Goal: Task Accomplishment & Management: Manage account settings

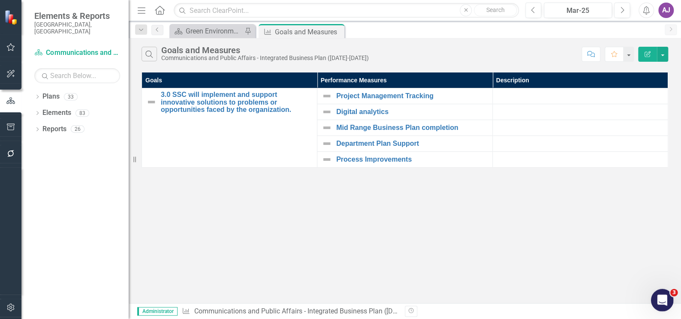
click at [658, 300] on icon "Open Intercom Messenger" at bounding box center [661, 299] width 14 height 14
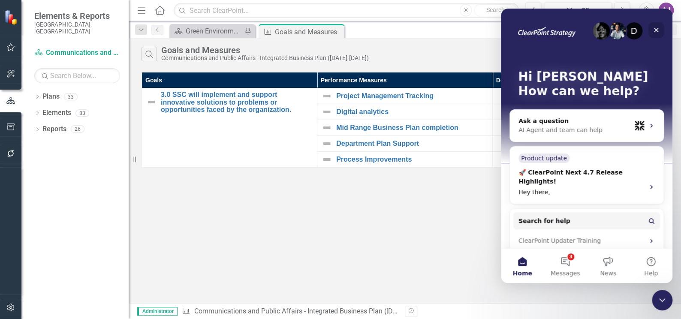
click at [659, 28] on icon "Close" at bounding box center [656, 30] width 7 height 7
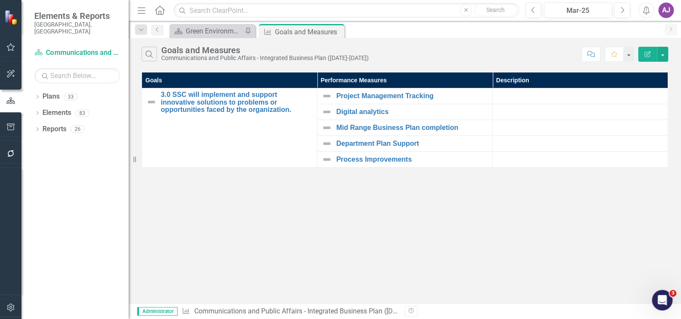
click at [667, 9] on div "AJ" at bounding box center [665, 10] width 15 height 15
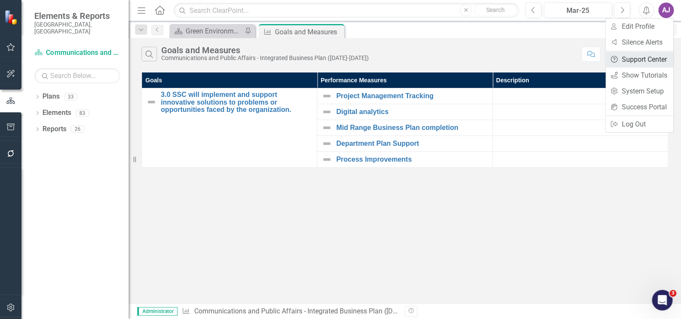
click at [652, 58] on link "Help Support Center" at bounding box center [639, 59] width 68 height 16
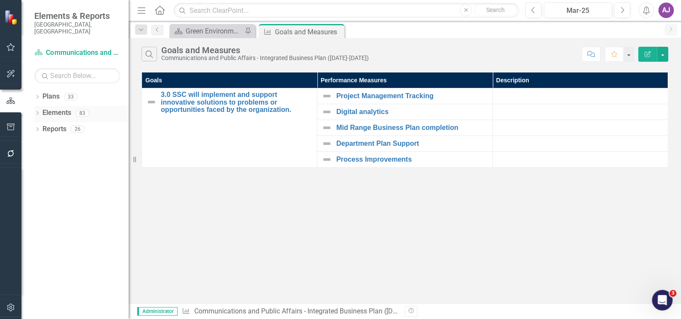
click at [35, 105] on div "Dropdown Plans 33 Corporate Business Plan (2022-2025) Dropdown Long Range Plann…" at bounding box center [74, 204] width 107 height 229
click at [36, 111] on icon "Dropdown" at bounding box center [37, 113] width 6 height 5
click at [94, 141] on link "Performance Measure Performance Measures" at bounding box center [89, 146] width 85 height 10
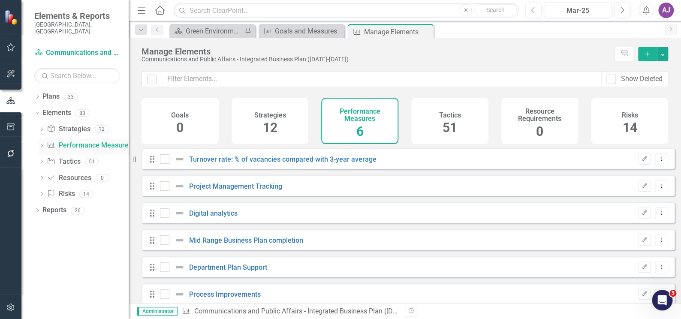
checkbox input "false"
click at [645, 55] on icon "Add" at bounding box center [648, 54] width 8 height 6
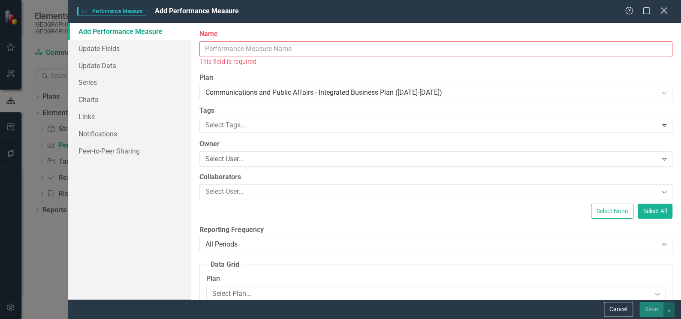
click at [664, 16] on div "Close" at bounding box center [663, 12] width 11 height 12
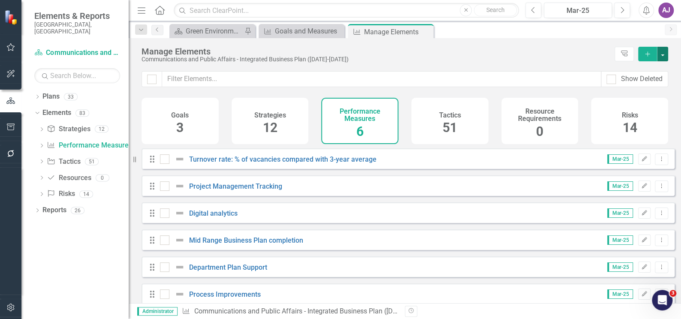
click at [663, 57] on button "button" at bounding box center [662, 54] width 11 height 15
click at [294, 163] on link "Turnover rate: % of vacancies compared with 3-year average" at bounding box center [282, 159] width 187 height 8
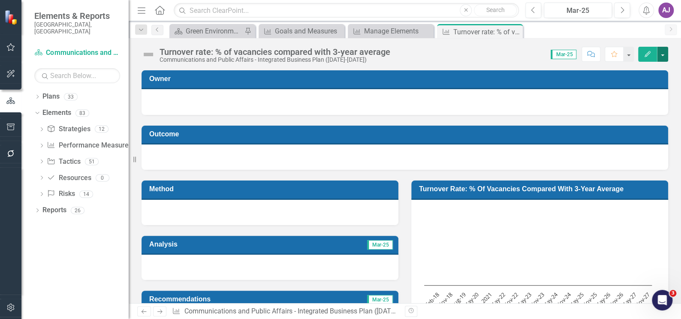
click at [665, 56] on button "button" at bounding box center [662, 54] width 11 height 15
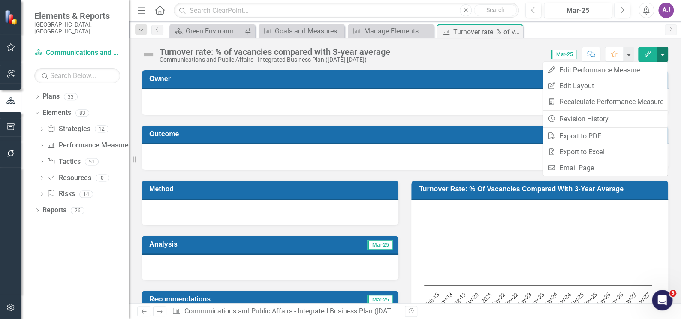
click at [665, 56] on button "button" at bounding box center [662, 54] width 11 height 15
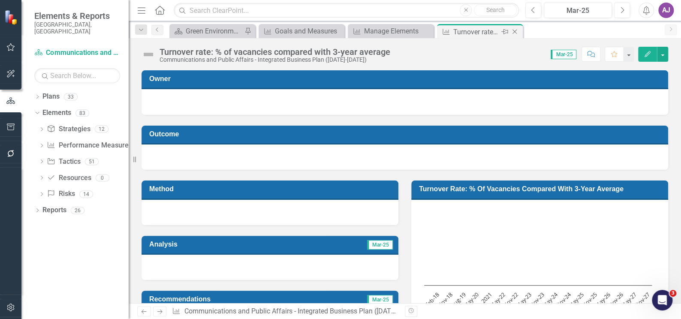
click at [516, 30] on icon "Close" at bounding box center [514, 31] width 9 height 7
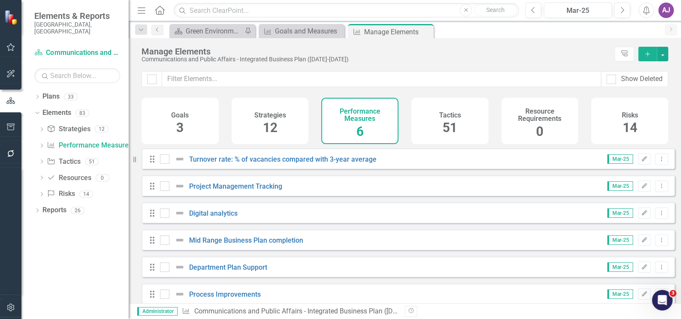
click at [648, 57] on icon "Add" at bounding box center [648, 54] width 8 height 6
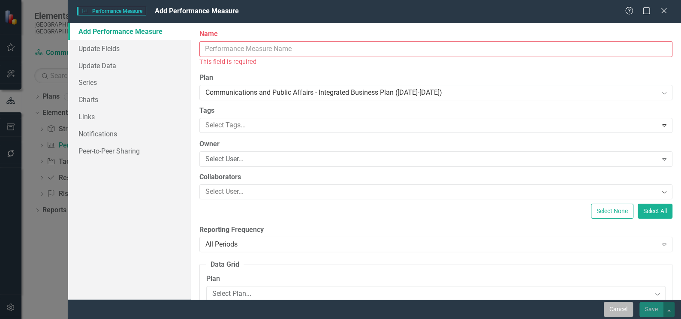
click at [620, 310] on button "Cancel" at bounding box center [618, 309] width 29 height 15
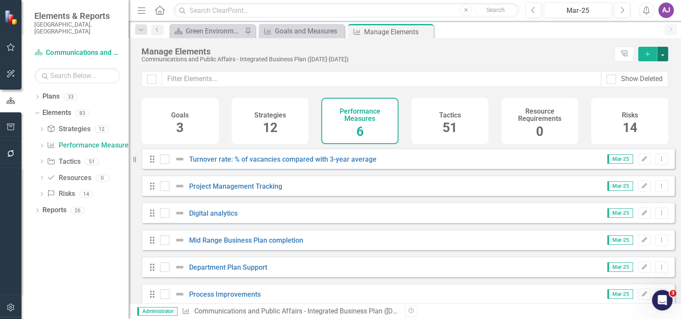
click at [664, 56] on button "button" at bounding box center [662, 54] width 11 height 15
click at [635, 69] on link "Performance Measure Add Performance Measure" at bounding box center [616, 70] width 101 height 16
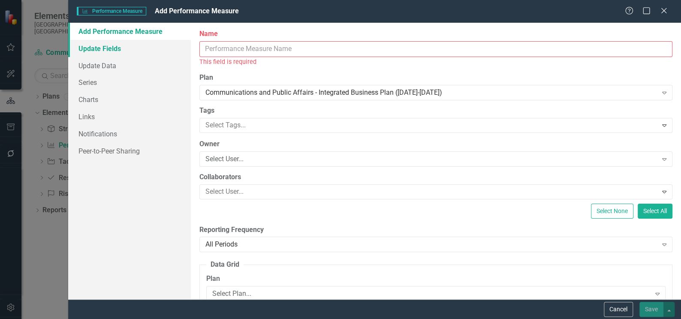
click at [122, 49] on link "Update Fields" at bounding box center [129, 48] width 123 height 17
click at [621, 311] on button "Cancel" at bounding box center [618, 309] width 29 height 15
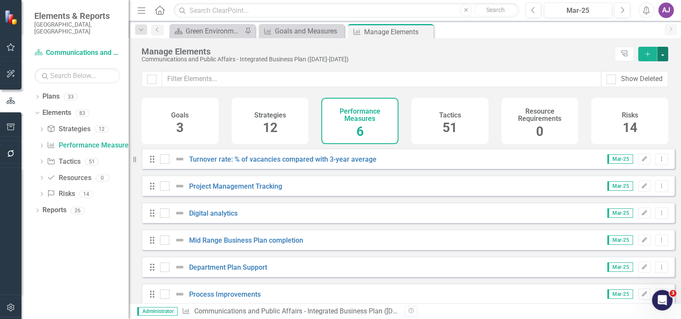
click at [660, 53] on button "button" at bounding box center [662, 54] width 11 height 15
click at [641, 162] on icon "Edit" at bounding box center [644, 159] width 6 height 5
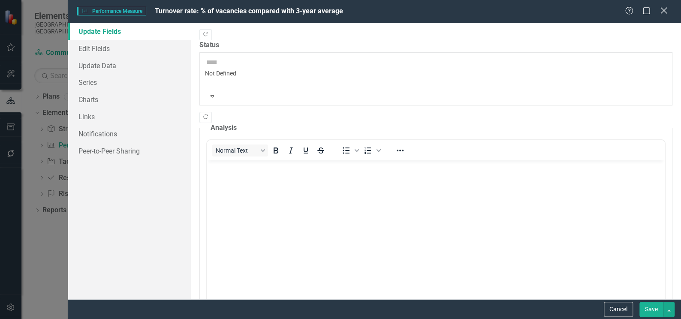
click at [666, 12] on icon "Close" at bounding box center [663, 10] width 11 height 8
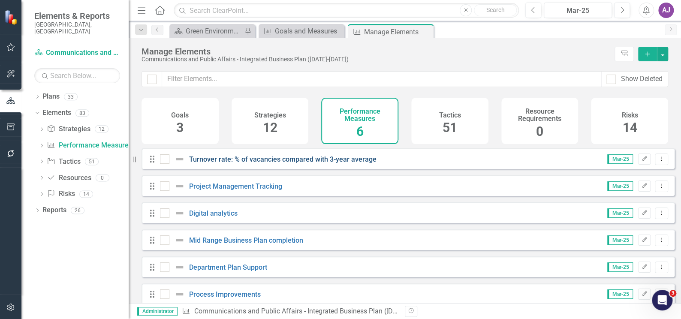
click at [305, 163] on link "Turnover rate: % of vacancies compared with 3-year average" at bounding box center [282, 159] width 187 height 8
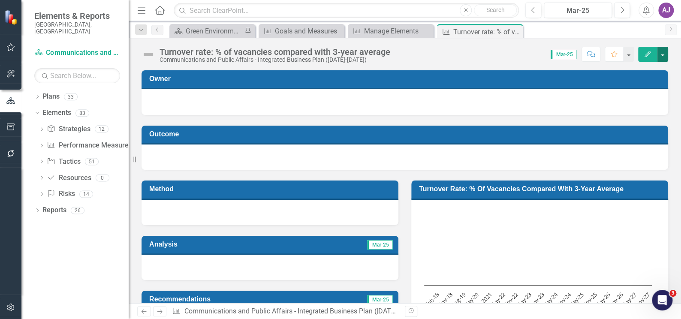
click at [663, 54] on button "button" at bounding box center [662, 54] width 11 height 15
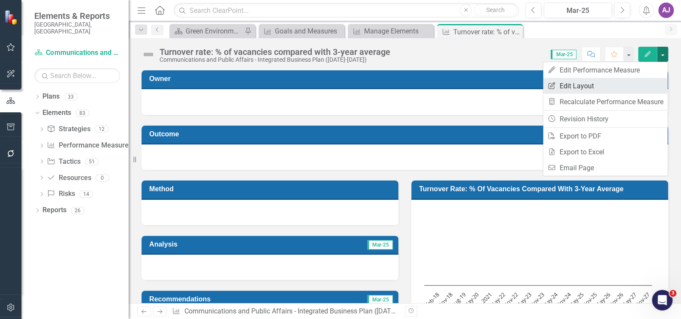
click at [603, 87] on link "Edit Report Edit Layout" at bounding box center [605, 86] width 124 height 16
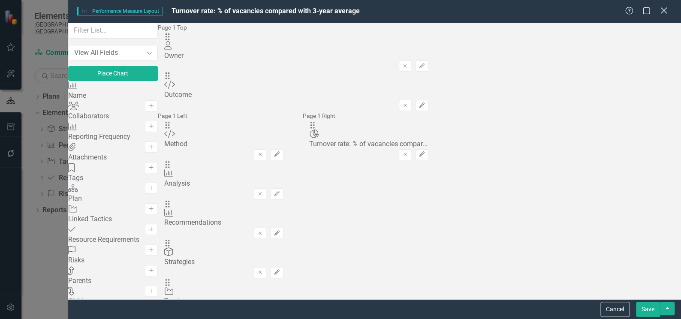
click at [666, 10] on icon "Close" at bounding box center [663, 10] width 11 height 8
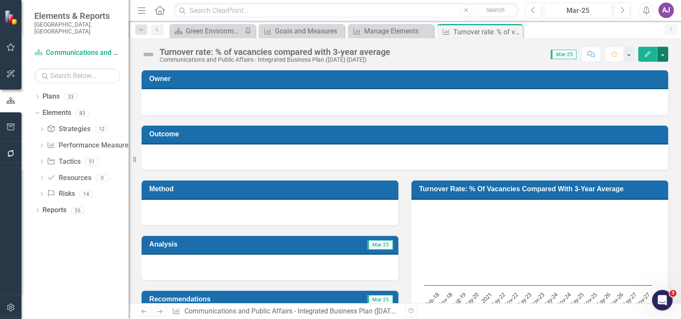
click at [664, 58] on button "button" at bounding box center [662, 54] width 11 height 15
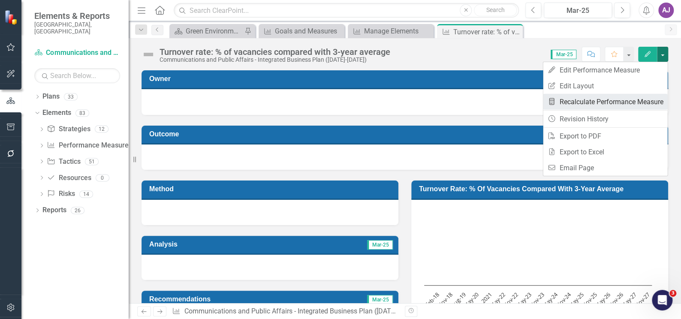
click at [651, 101] on link "Recalculate Performance Measure Recalculate Performance Measure" at bounding box center [605, 102] width 124 height 16
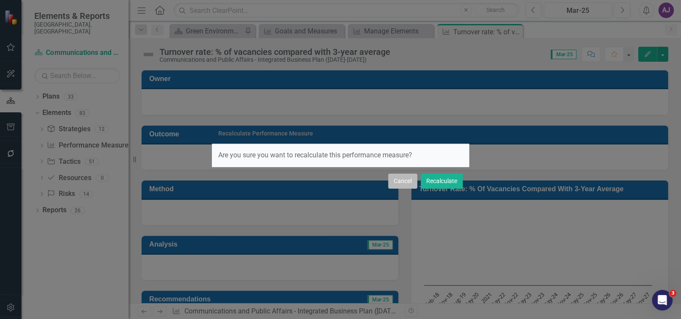
click at [403, 180] on button "Cancel" at bounding box center [402, 181] width 29 height 15
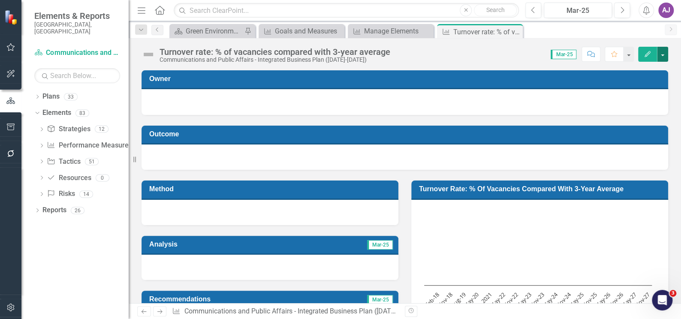
click at [662, 54] on button "button" at bounding box center [662, 54] width 11 height 15
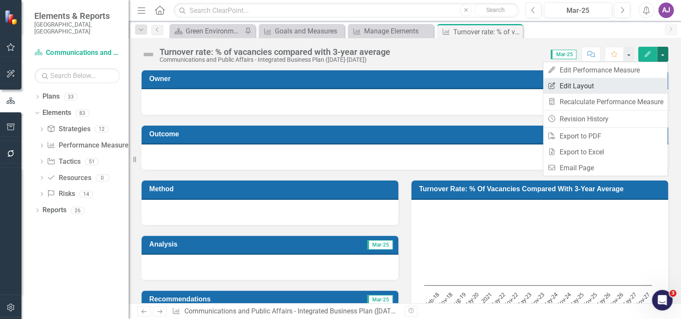
click at [590, 84] on link "Edit Report Edit Layout" at bounding box center [605, 86] width 124 height 16
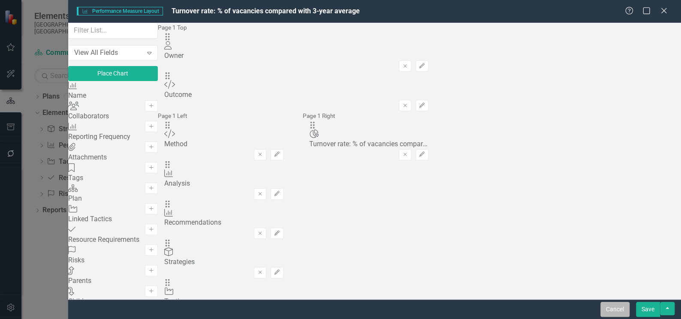
click at [609, 310] on button "Cancel" at bounding box center [614, 309] width 29 height 15
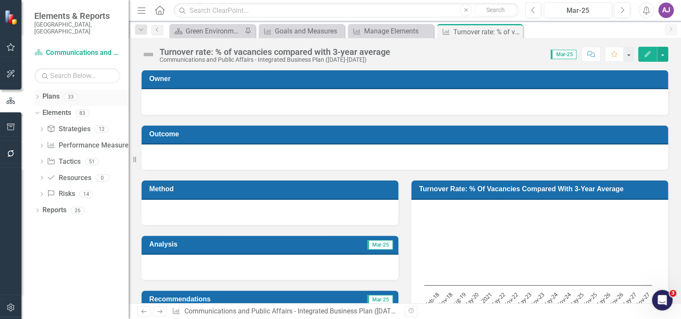
click at [39, 95] on icon "Dropdown" at bounding box center [37, 97] width 6 height 5
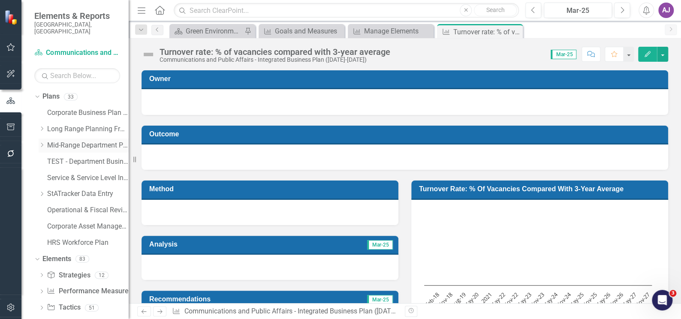
click at [42, 142] on icon "Dropdown" at bounding box center [42, 144] width 6 height 5
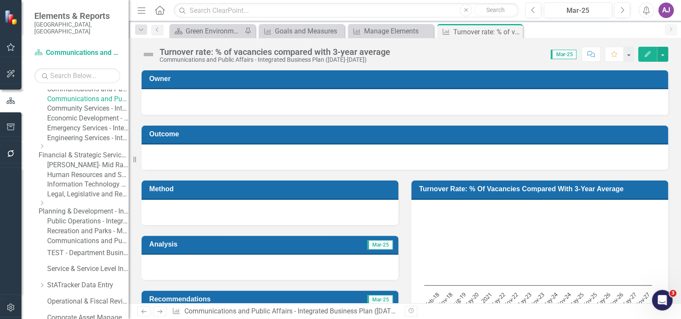
scroll to position [78, 0]
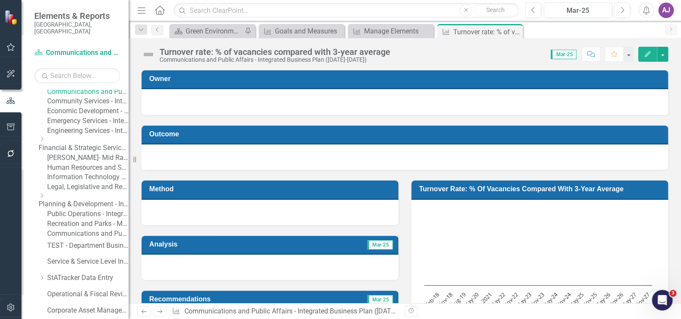
click at [80, 173] on link "Human Resources and Safety - Integrated Business Plan" at bounding box center [87, 168] width 81 height 10
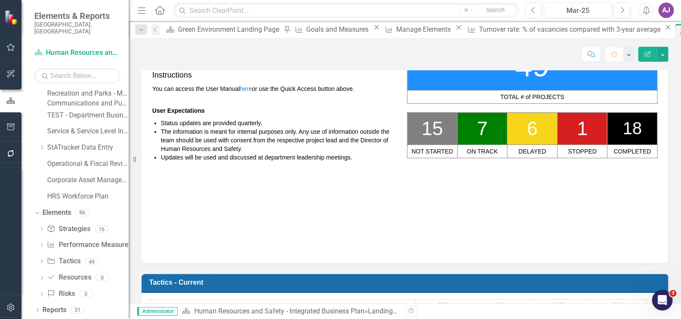
scroll to position [283, 0]
click at [81, 245] on link "Performance Measure Performance Measures" at bounding box center [89, 245] width 85 height 10
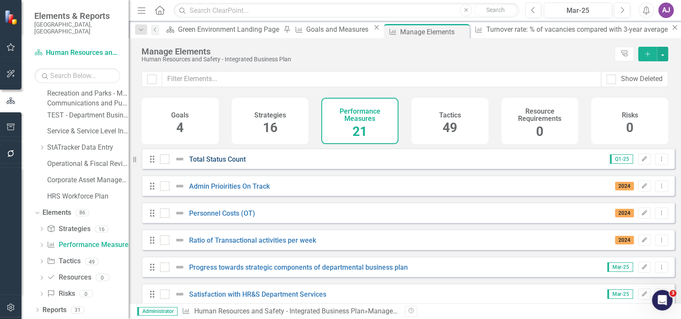
click at [228, 163] on link "Total Status Count" at bounding box center [217, 159] width 57 height 8
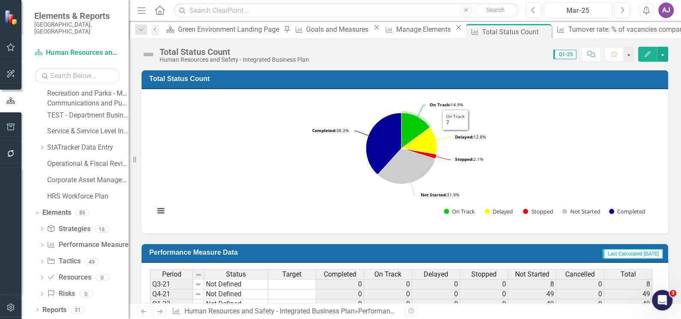
click at [529, 114] on rect "Interactive chart" at bounding box center [401, 160] width 503 height 129
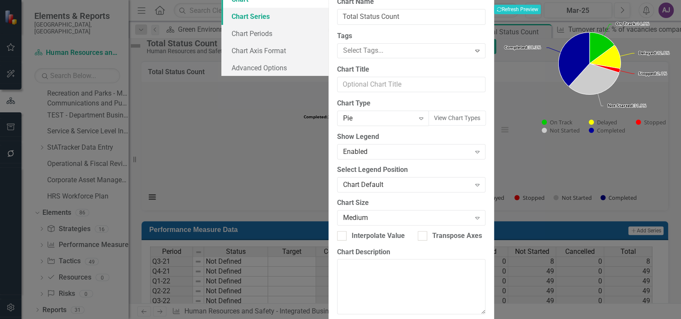
click at [221, 25] on link "Chart Series" at bounding box center [274, 16] width 107 height 17
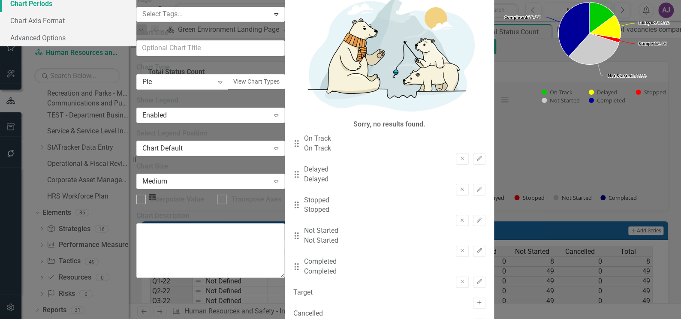
click at [136, 12] on link "Chart Periods" at bounding box center [68, 3] width 136 height 17
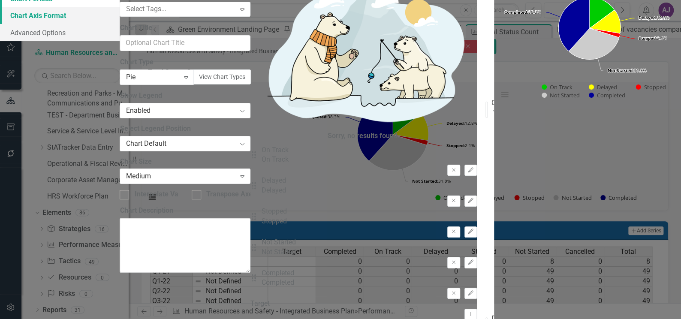
click at [120, 24] on link "Chart Axis Format" at bounding box center [60, 15] width 120 height 17
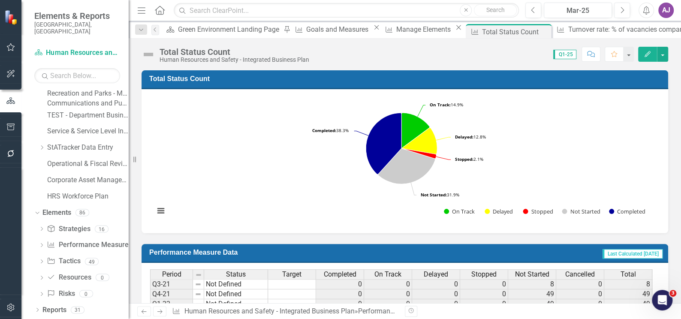
click at [193, 255] on h3 "Performance Measure Data" at bounding box center [301, 252] width 304 height 8
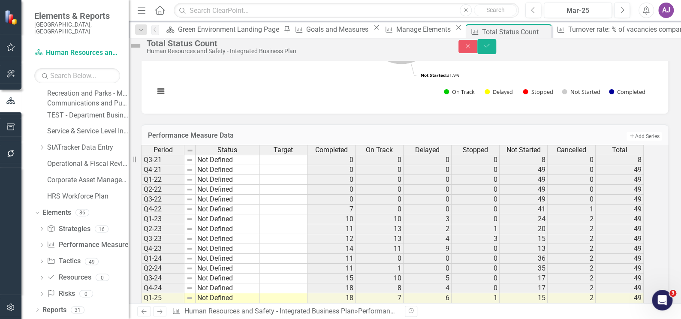
scroll to position [117, 0]
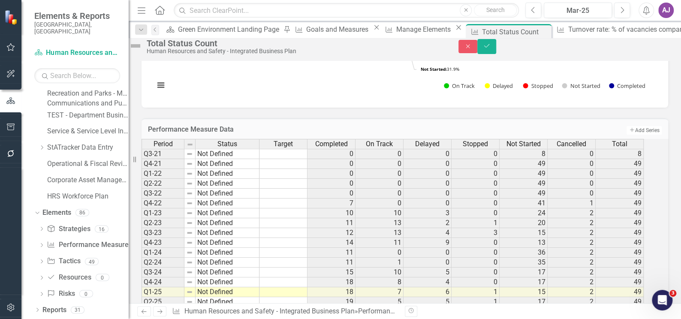
click at [228, 139] on div "Performance Measure Data Add Add Series" at bounding box center [405, 128] width 527 height 21
click at [477, 53] on button "Close" at bounding box center [467, 46] width 19 height 13
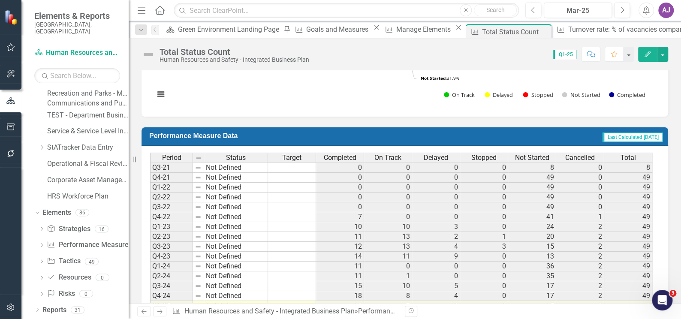
click at [294, 190] on td at bounding box center [292, 188] width 48 height 10
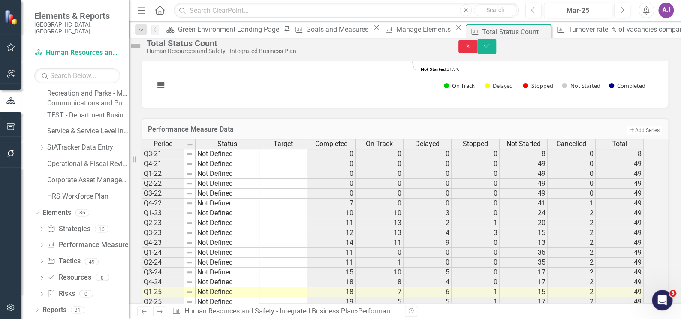
click at [477, 53] on button "Close" at bounding box center [467, 46] width 19 height 13
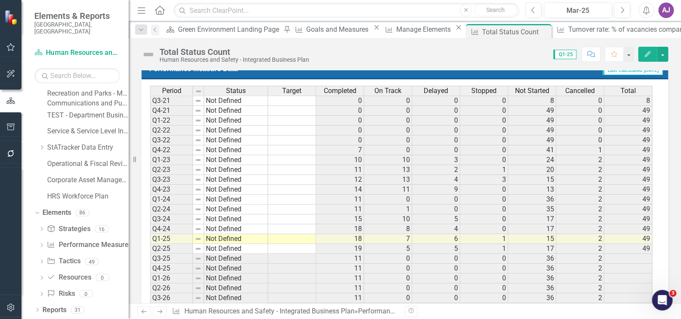
scroll to position [195, 0]
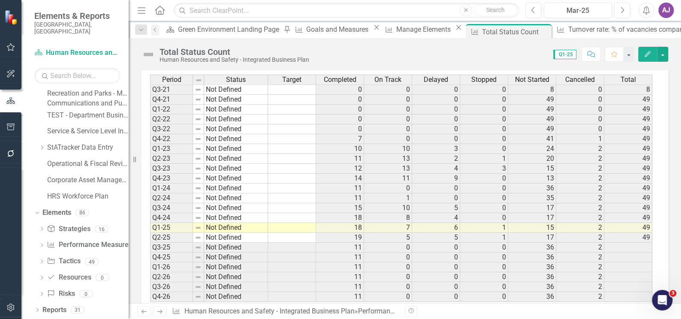
click at [345, 245] on td "11" at bounding box center [340, 248] width 48 height 10
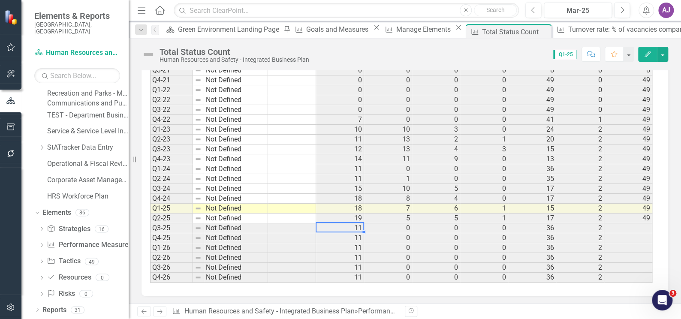
click at [195, 208] on img at bounding box center [198, 208] width 7 height 7
click at [201, 209] on img at bounding box center [198, 208] width 7 height 7
click at [237, 294] on div "Period Status Target Completed On Track Delayed Stopped Not Started Cancelled T…" at bounding box center [405, 172] width 527 height 247
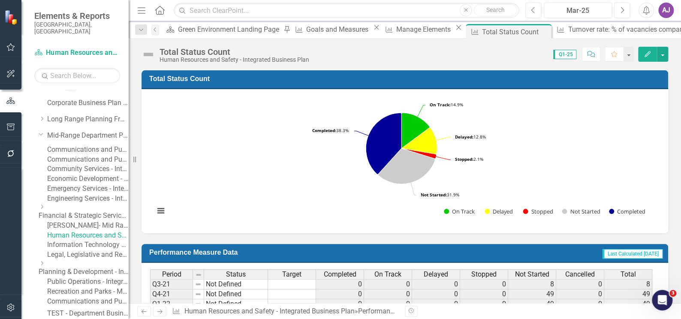
scroll to position [0, 0]
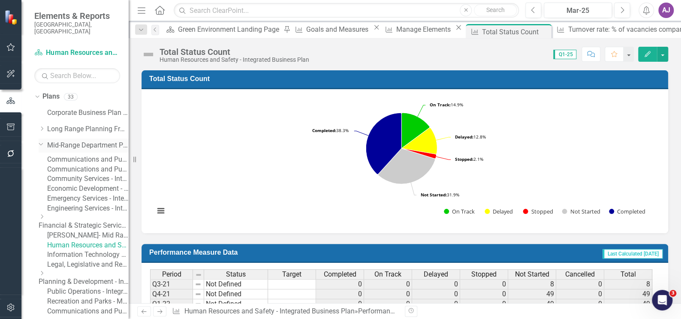
click at [76, 141] on link "Mid-Range Department Plans" at bounding box center [87, 146] width 81 height 10
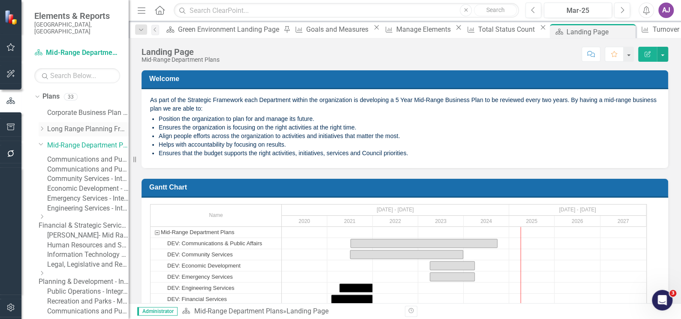
click at [42, 126] on icon "Dropdown" at bounding box center [42, 128] width 6 height 5
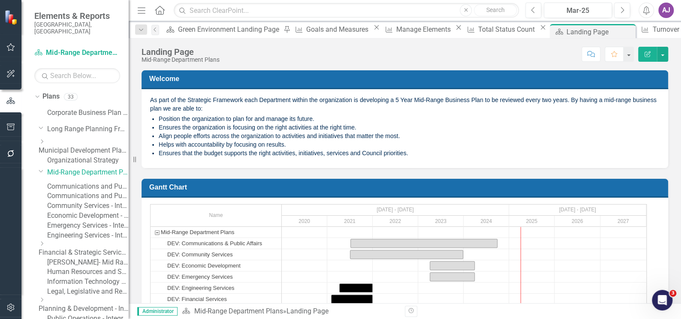
click at [43, 139] on icon at bounding box center [42, 141] width 2 height 4
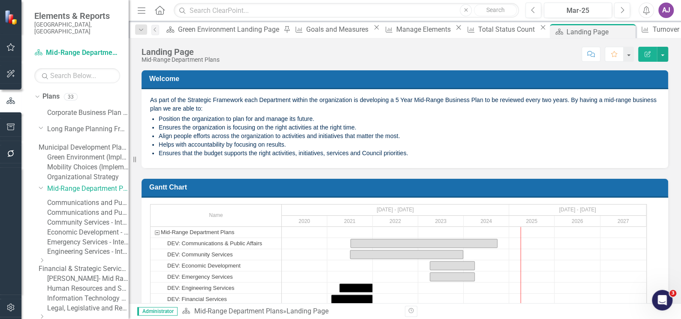
click at [87, 155] on link "Green Environment (Implementation)" at bounding box center [87, 158] width 81 height 10
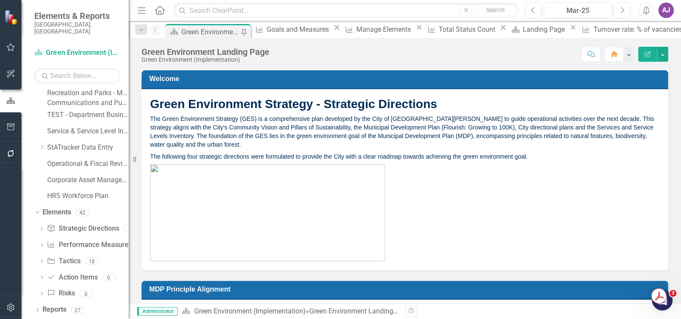
scroll to position [348, 0]
click at [84, 243] on link "Performance Measure Performance Measures" at bounding box center [89, 245] width 85 height 10
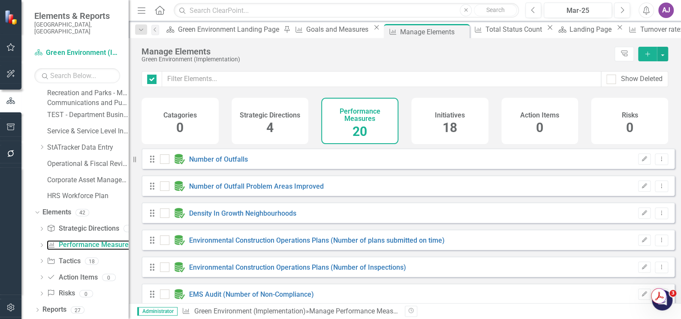
checkbox input "false"
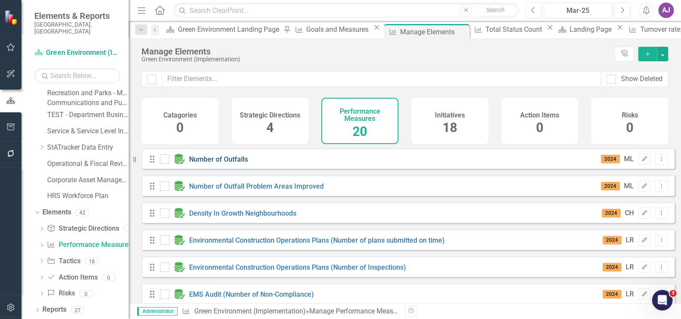
click at [228, 163] on link "Number of Outfalls" at bounding box center [218, 159] width 59 height 8
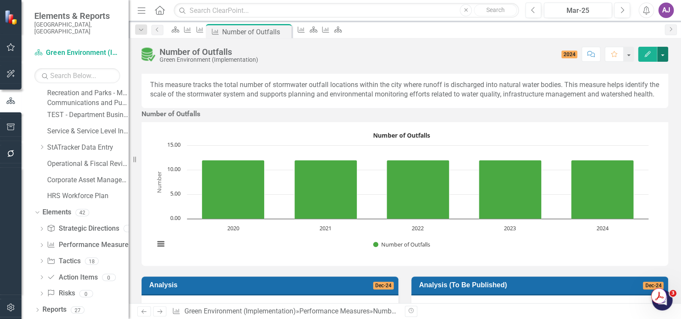
click at [666, 52] on button "button" at bounding box center [662, 54] width 11 height 15
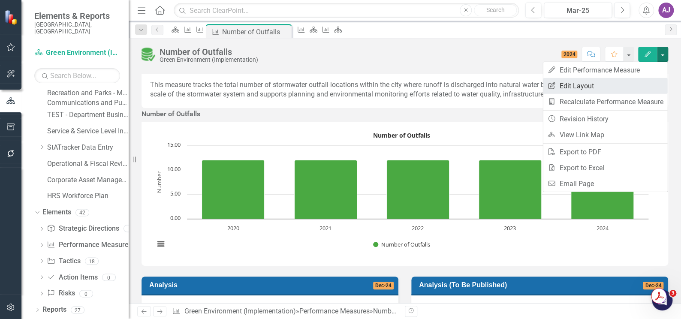
click at [593, 84] on link "Edit Report Edit Layout" at bounding box center [605, 86] width 124 height 16
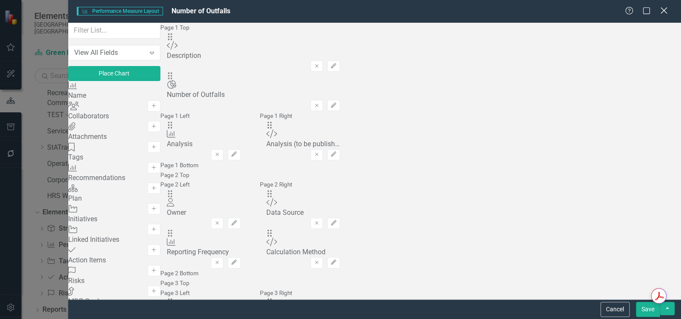
click at [662, 13] on icon "Close" at bounding box center [663, 10] width 11 height 8
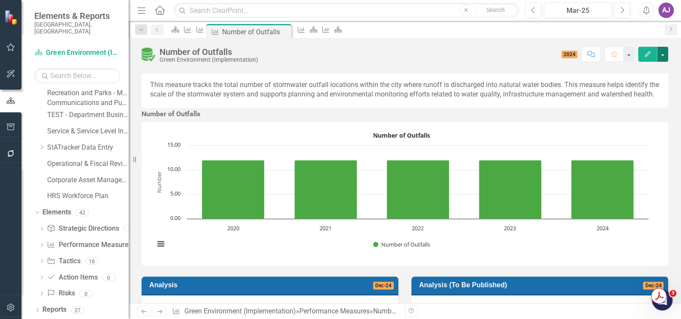
click at [663, 53] on button "button" at bounding box center [662, 54] width 11 height 15
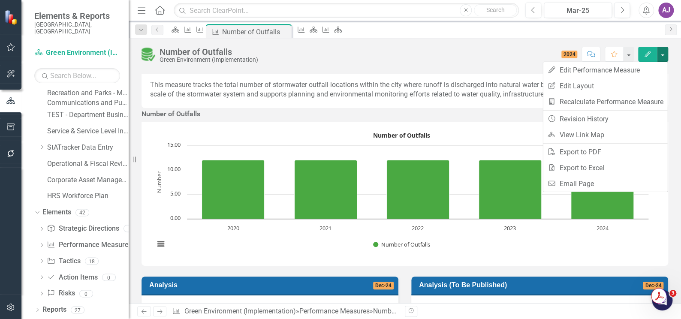
click at [496, 59] on div "Score: 0.00 2024 Completed Comment Favorite Edit" at bounding box center [465, 54] width 406 height 15
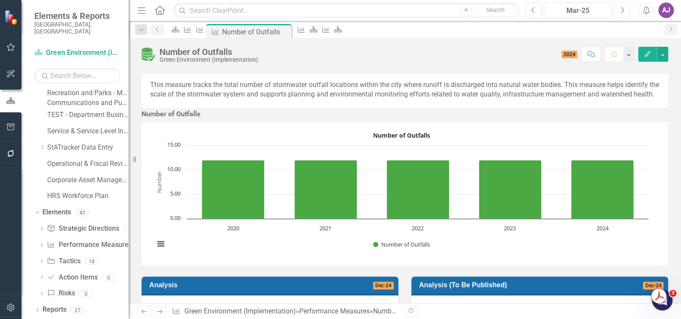
click at [625, 10] on button "Next" at bounding box center [622, 10] width 16 height 15
click at [625, 11] on button "Next" at bounding box center [622, 10] width 16 height 15
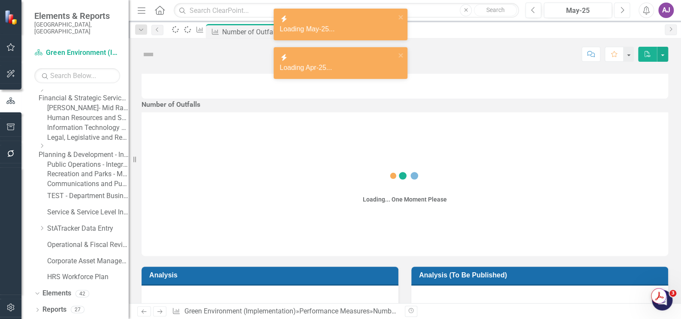
click at [625, 11] on button "Next" at bounding box center [622, 10] width 16 height 15
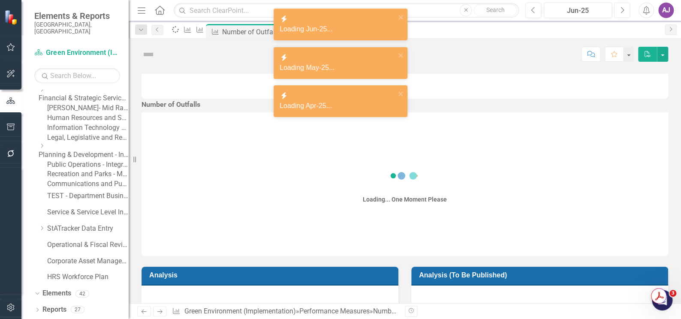
scroll to position [348, 0]
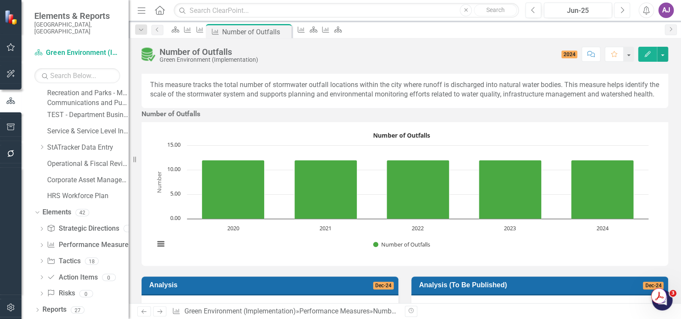
click at [624, 12] on icon "Next" at bounding box center [622, 10] width 5 height 8
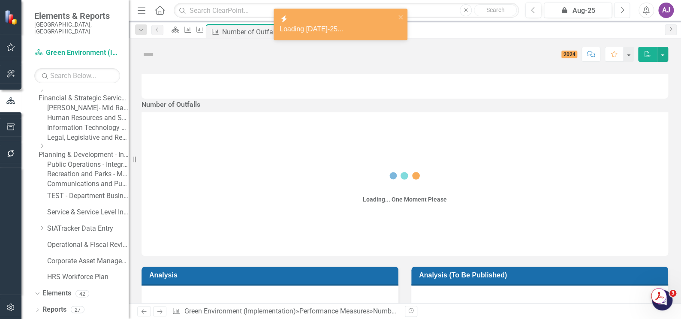
click at [624, 12] on icon "Next" at bounding box center [622, 10] width 5 height 8
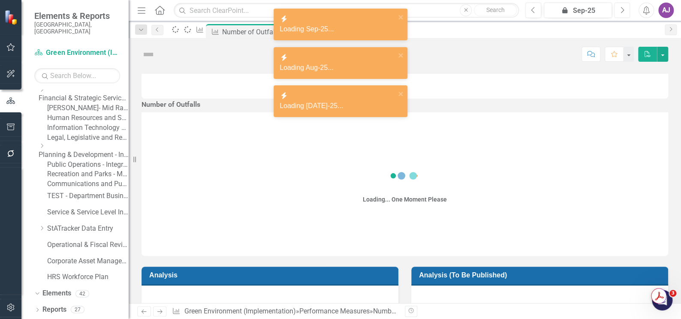
scroll to position [348, 0]
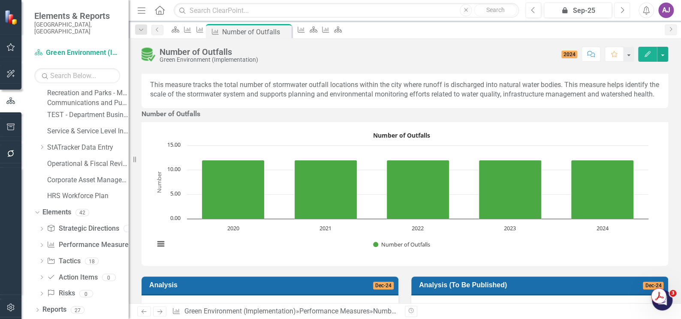
click at [620, 11] on icon "Next" at bounding box center [622, 10] width 5 height 8
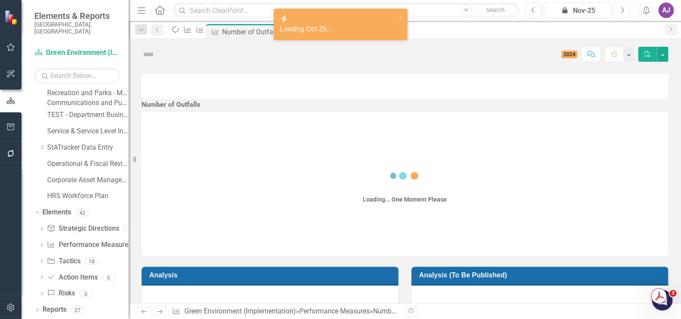
click at [620, 11] on icon "Next" at bounding box center [622, 10] width 5 height 8
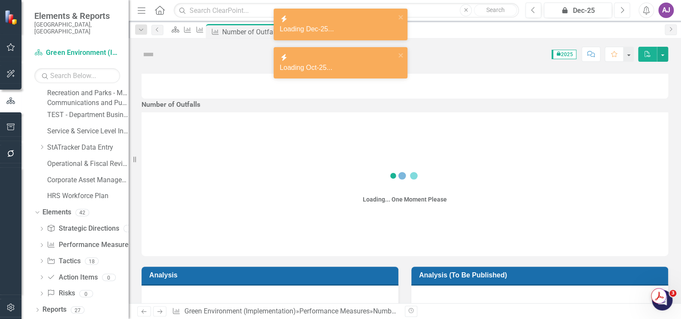
scroll to position [348, 0]
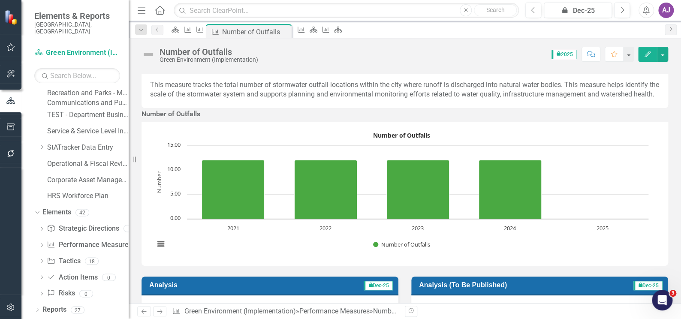
click at [650, 52] on icon "button" at bounding box center [648, 54] width 6 height 6
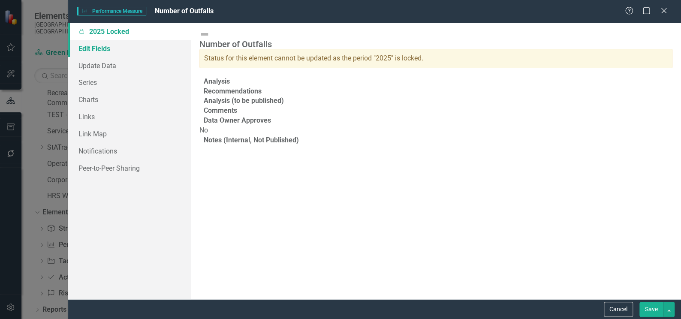
click at [96, 47] on link "Edit Fields" at bounding box center [129, 48] width 123 height 17
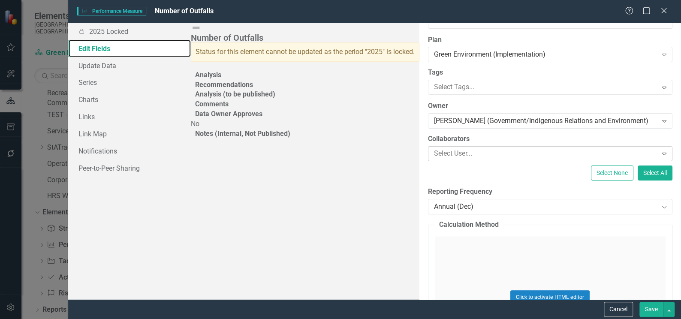
scroll to position [39, 0]
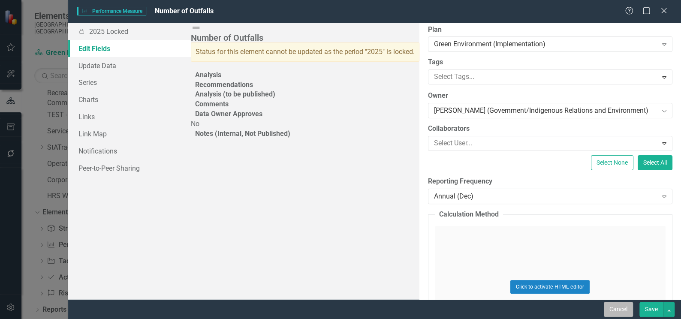
click at [618, 310] on button "Cancel" at bounding box center [618, 309] width 29 height 15
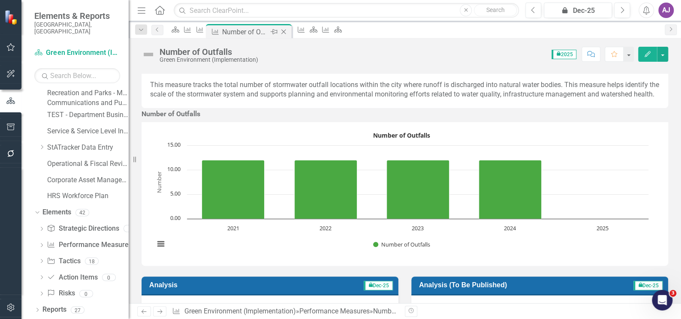
click at [288, 33] on icon "Close" at bounding box center [283, 31] width 9 height 7
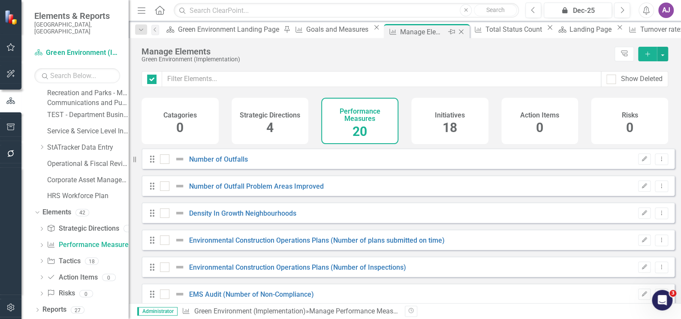
checkbox input "false"
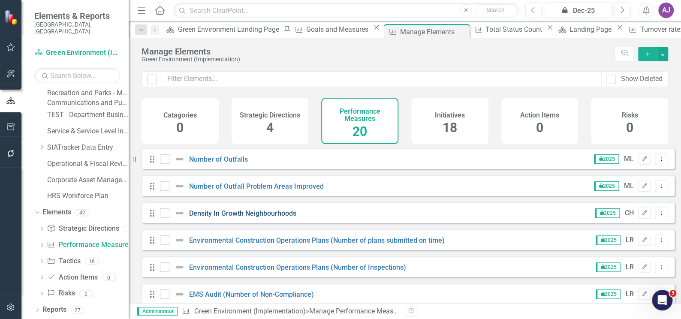
click at [276, 217] on link "Density In Growth Neighbourhoods" at bounding box center [242, 213] width 107 height 8
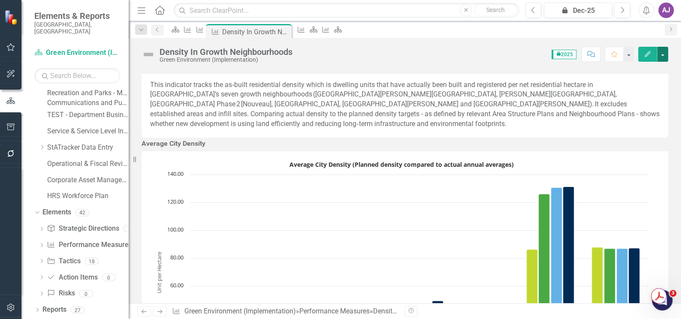
click at [663, 54] on button "button" at bounding box center [662, 54] width 11 height 15
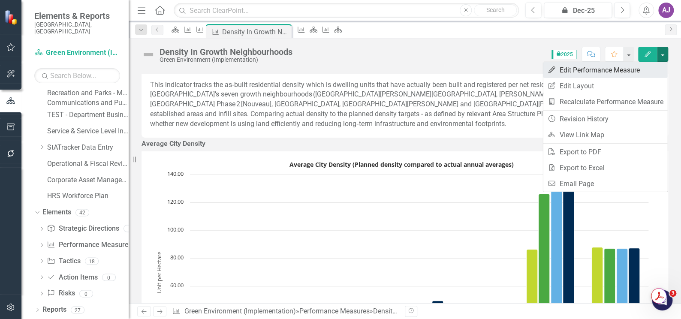
click at [586, 70] on link "Edit Edit Performance Measure" at bounding box center [605, 70] width 124 height 16
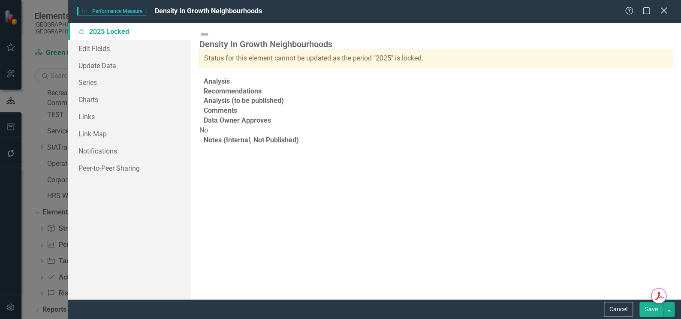
click at [664, 11] on icon at bounding box center [663, 10] width 6 height 6
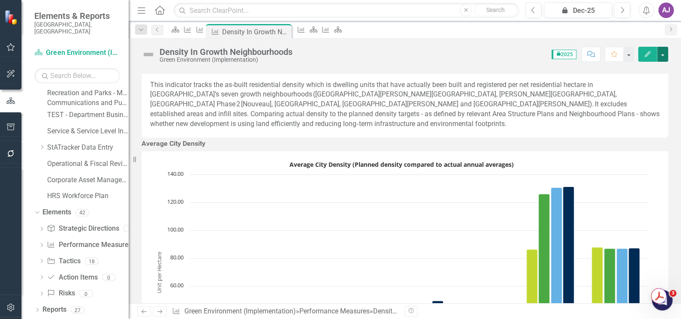
click at [663, 60] on button "button" at bounding box center [662, 54] width 11 height 15
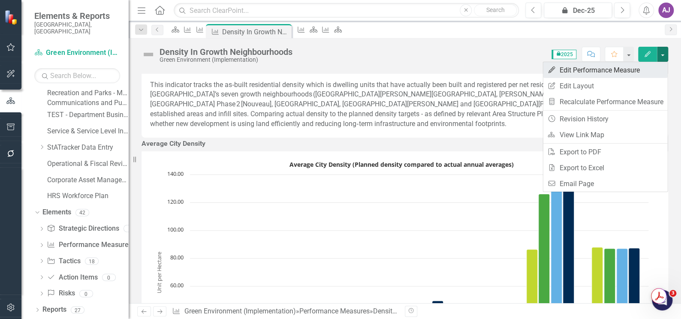
click at [622, 65] on link "Edit Edit Performance Measure" at bounding box center [605, 70] width 124 height 16
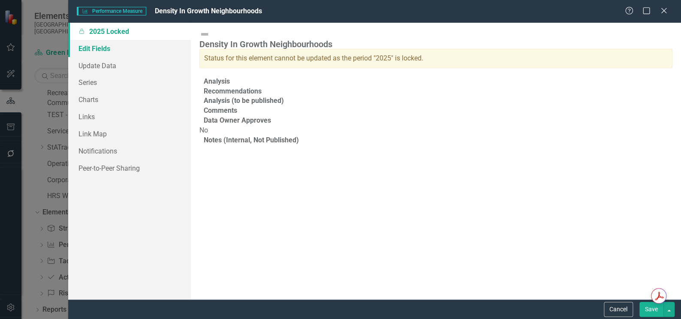
click at [94, 50] on link "Edit Fields" at bounding box center [129, 48] width 123 height 17
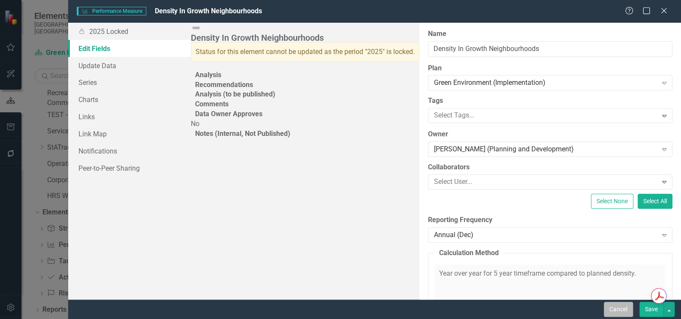
click at [622, 310] on button "Cancel" at bounding box center [618, 309] width 29 height 15
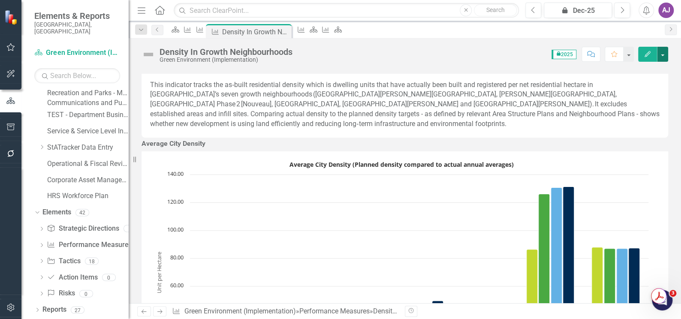
click at [660, 55] on button "button" at bounding box center [662, 54] width 11 height 15
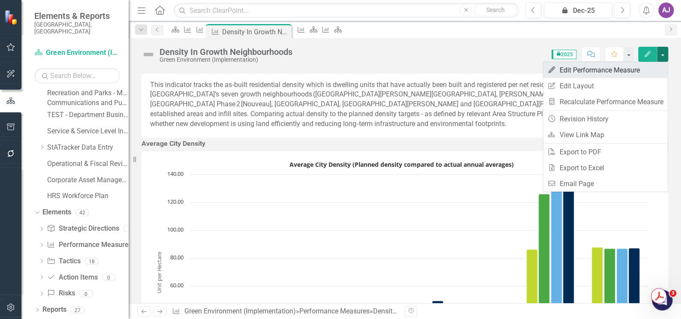
click at [554, 71] on icon "Edit" at bounding box center [551, 69] width 9 height 7
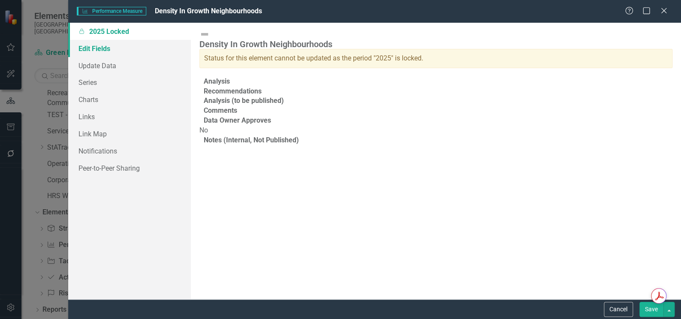
click at [106, 52] on link "Edit Fields" at bounding box center [129, 48] width 123 height 17
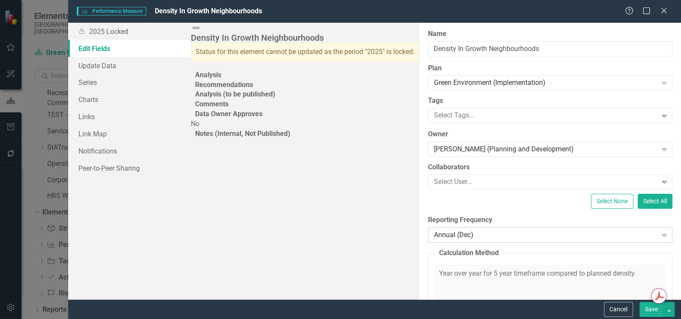
click at [660, 233] on icon "Expand" at bounding box center [664, 235] width 9 height 7
click at [660, 234] on icon "Expand" at bounding box center [664, 235] width 9 height 7
click at [622, 306] on button "Cancel" at bounding box center [618, 309] width 29 height 15
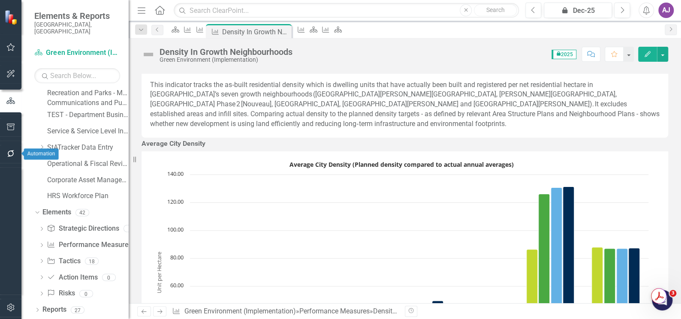
click at [9, 151] on icon "button" at bounding box center [10, 153] width 9 height 7
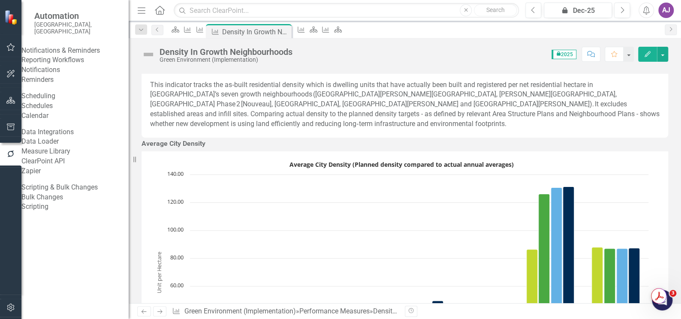
click at [76, 63] on link "Reporting Workflows" at bounding box center [74, 60] width 107 height 10
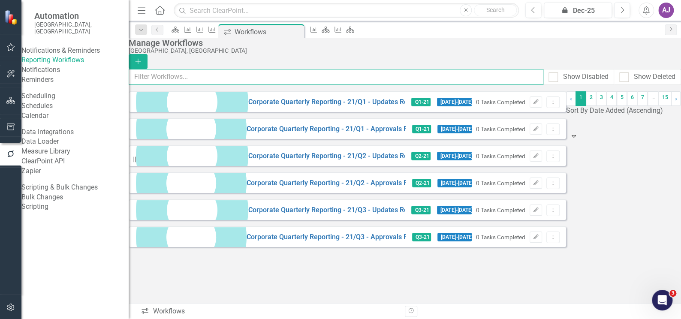
click at [196, 81] on input "text" at bounding box center [336, 77] width 415 height 16
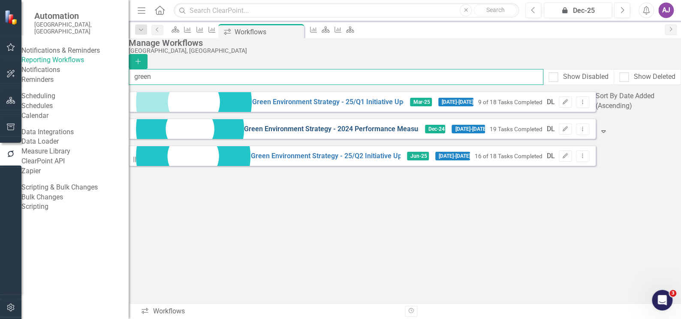
type input "green"
click at [244, 134] on link "Green Environment Strategy - 2024 Performance Measure Updates" at bounding box center [331, 129] width 175 height 10
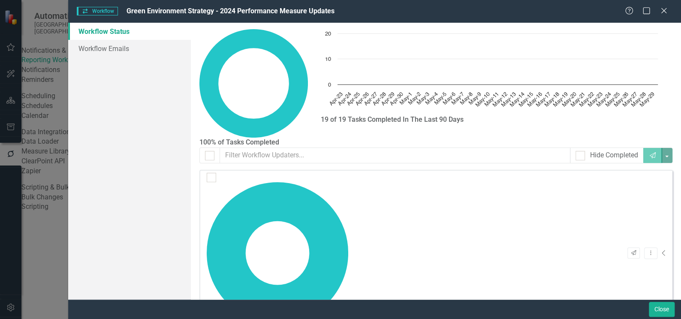
checkbox input "false"
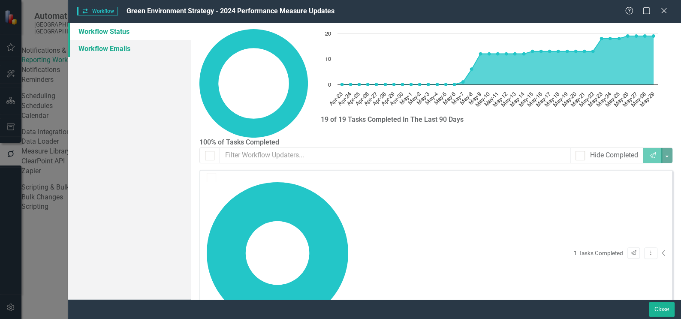
click at [120, 49] on link "Workflow Emails" at bounding box center [129, 48] width 123 height 17
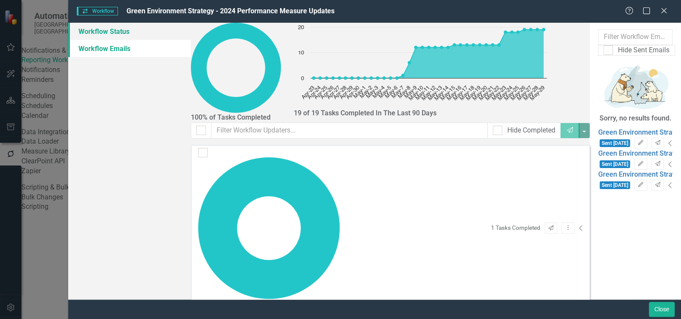
click at [119, 32] on link "Workflow Status" at bounding box center [129, 31] width 123 height 17
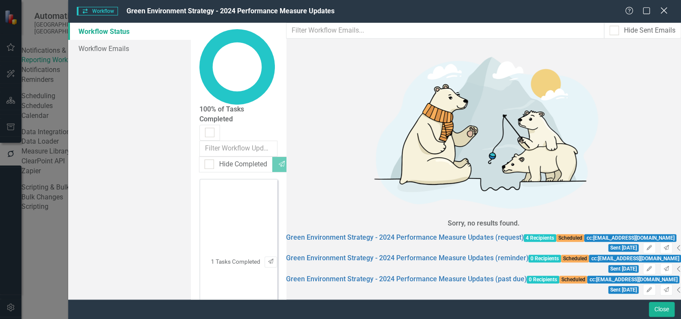
click at [663, 10] on icon at bounding box center [663, 10] width 6 height 6
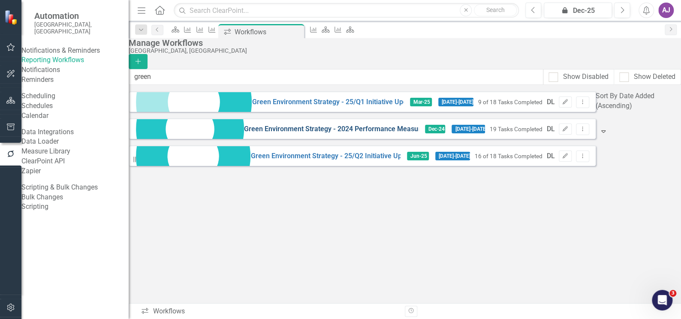
click at [263, 134] on link "Green Environment Strategy - 2024 Performance Measure Updates" at bounding box center [331, 129] width 175 height 10
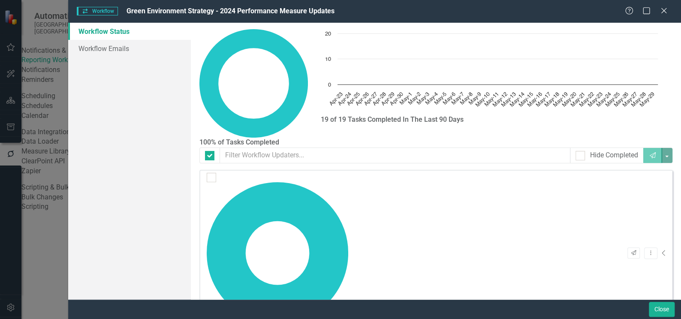
checkbox input "false"
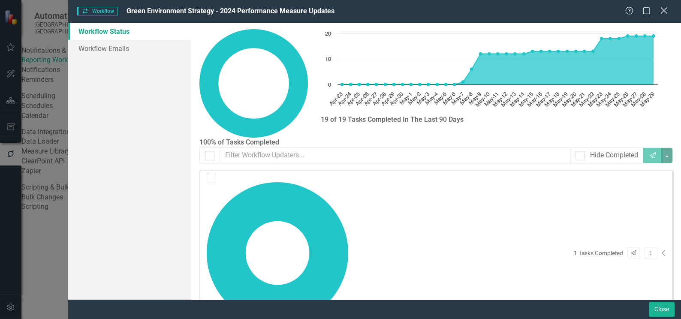
click at [660, 11] on icon "Close" at bounding box center [663, 10] width 11 height 8
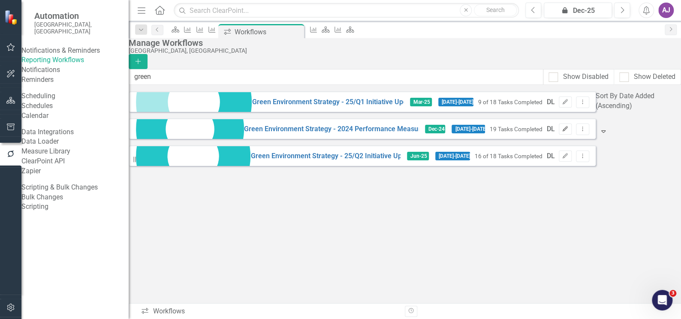
click at [568, 132] on icon "Edit" at bounding box center [565, 129] width 6 height 5
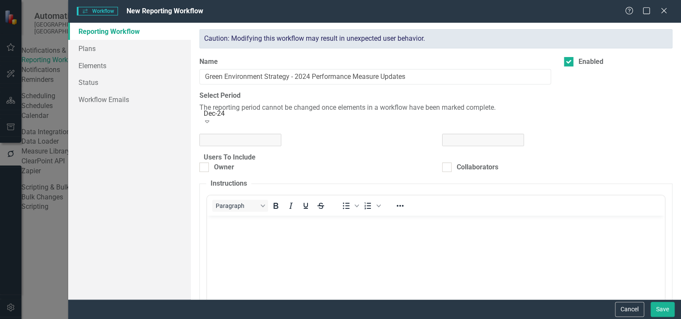
checkbox input "true"
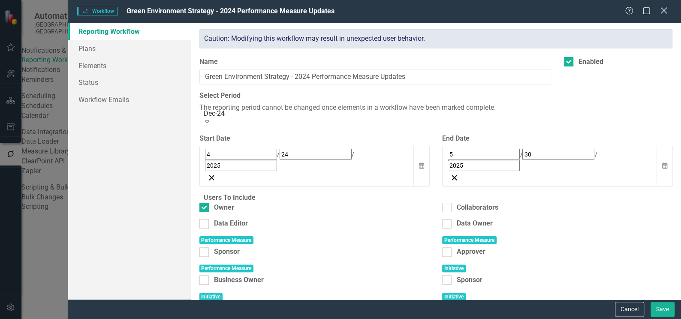
click at [663, 9] on icon at bounding box center [663, 10] width 6 height 6
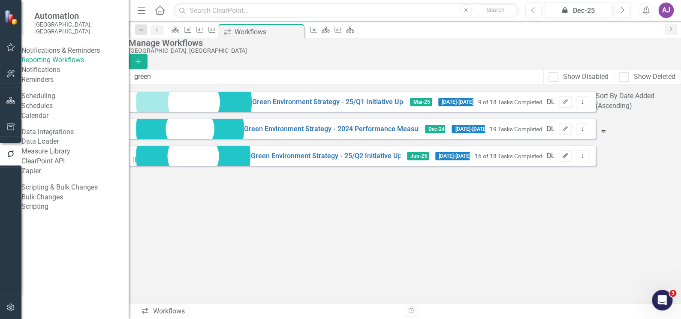
click at [568, 159] on icon "Edit" at bounding box center [565, 156] width 6 height 5
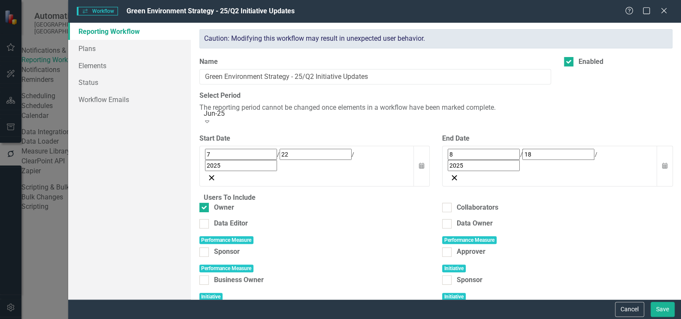
click at [211, 124] on icon "Expand" at bounding box center [207, 121] width 9 height 7
click at [631, 312] on button "Cancel" at bounding box center [629, 309] width 29 height 15
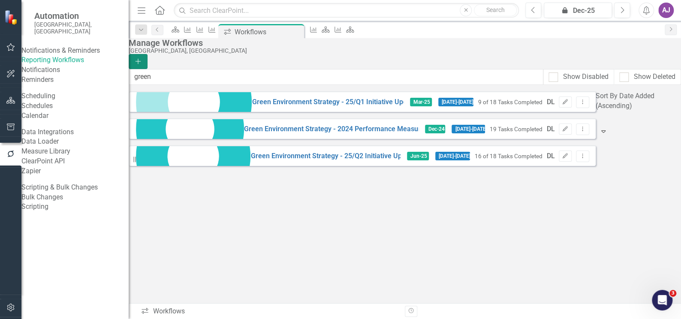
click at [148, 54] on button "Add" at bounding box center [138, 61] width 19 height 15
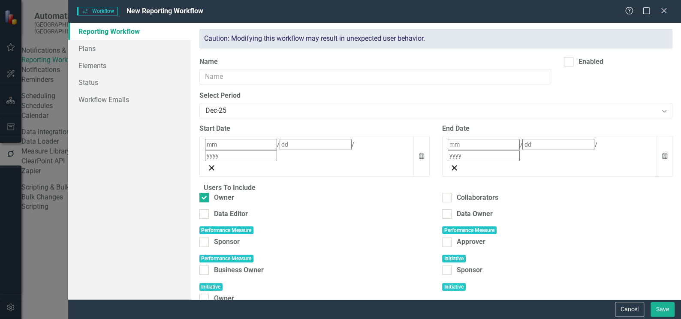
checkbox input "true"
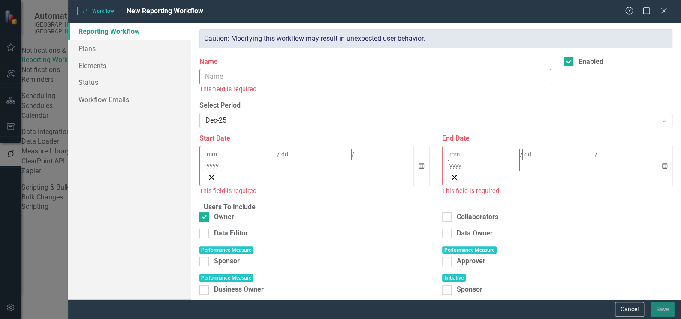
click at [660, 119] on icon "Expand" at bounding box center [664, 120] width 9 height 7
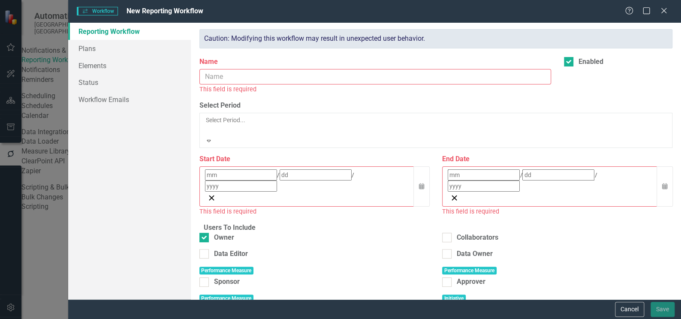
scroll to position [3224, 0]
click at [637, 306] on button "Cancel" at bounding box center [629, 309] width 29 height 15
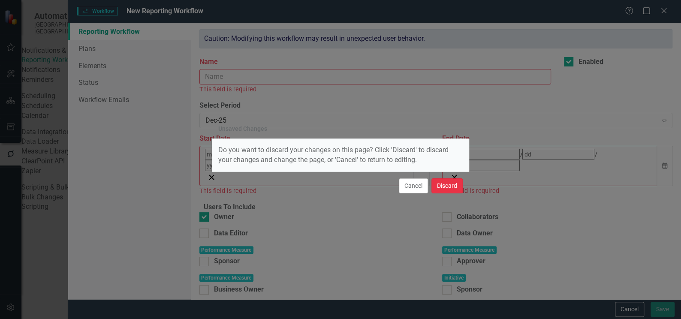
click at [453, 187] on button "Discard" at bounding box center [446, 185] width 31 height 15
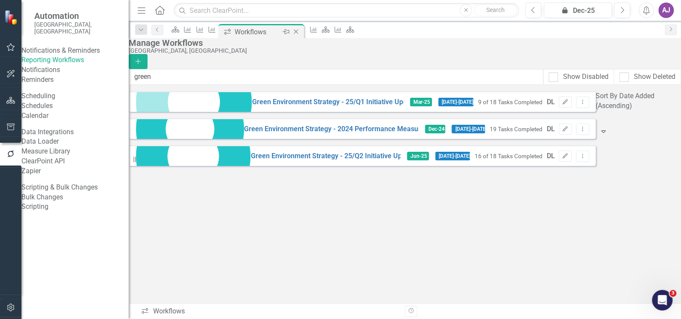
click at [298, 30] on icon at bounding box center [295, 32] width 5 height 5
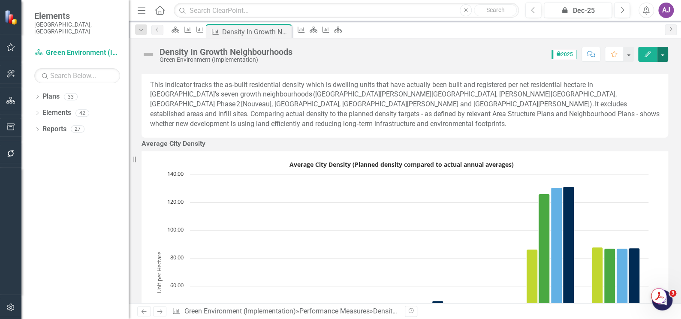
click at [661, 55] on button "button" at bounding box center [662, 54] width 11 height 15
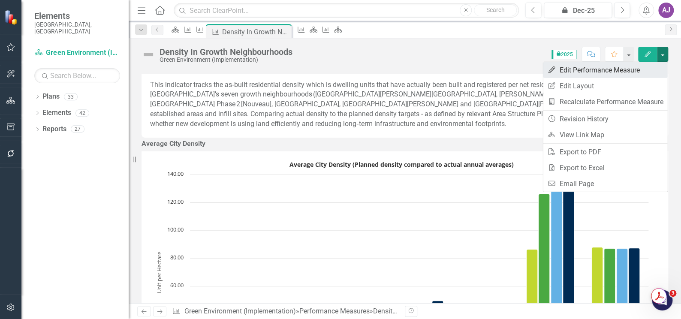
click at [613, 69] on link "Edit Edit Performance Measure" at bounding box center [605, 70] width 124 height 16
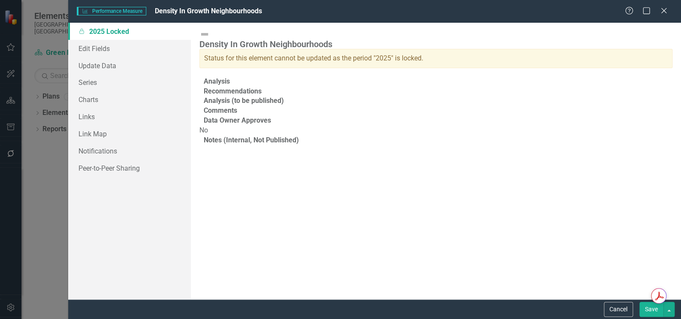
scroll to position [14, 0]
click at [95, 47] on link "Edit Fields" at bounding box center [129, 48] width 123 height 17
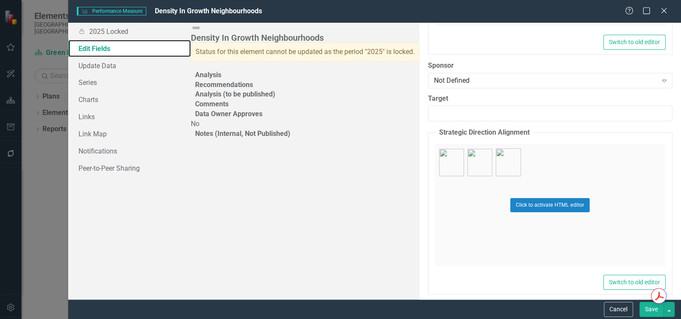
scroll to position [1587, 0]
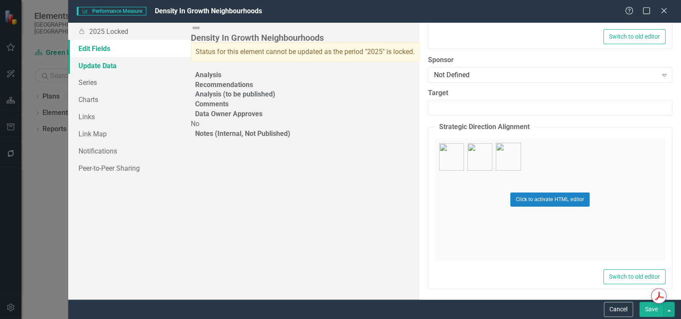
click at [102, 66] on link "Update Data" at bounding box center [129, 65] width 123 height 17
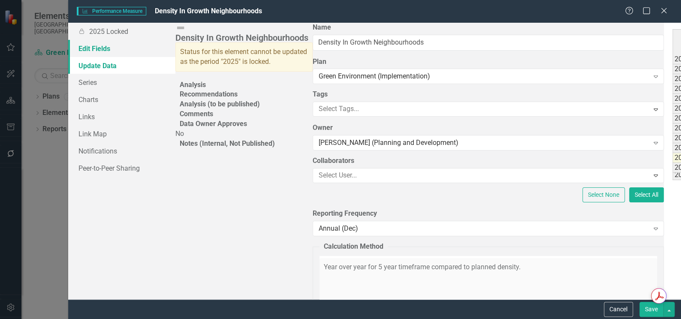
click at [101, 45] on link "Edit Fields" at bounding box center [121, 48] width 107 height 17
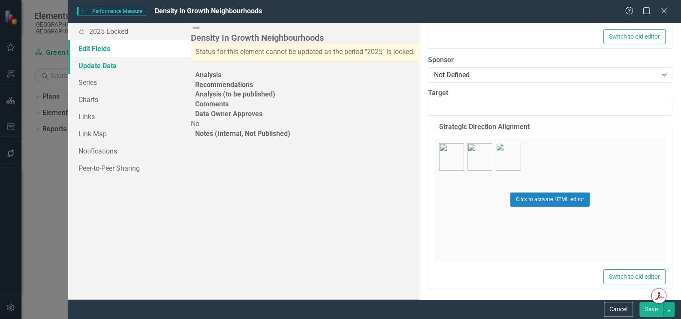
click at [96, 66] on link "Update Data" at bounding box center [129, 65] width 123 height 17
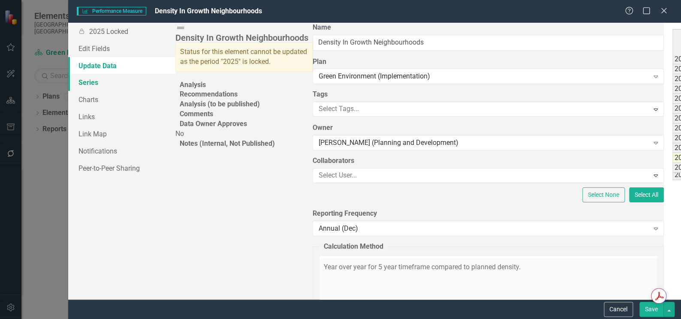
click at [91, 79] on link "Series" at bounding box center [121, 82] width 107 height 17
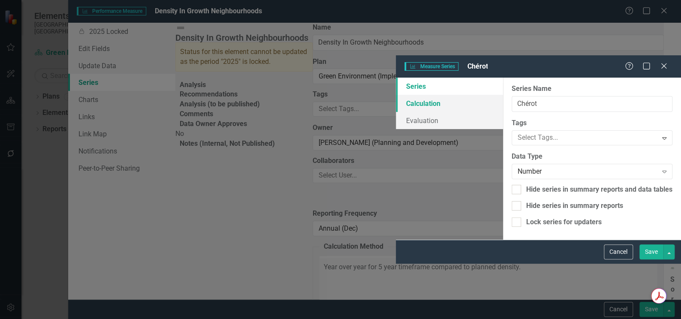
click at [396, 95] on link "Calculation" at bounding box center [449, 103] width 107 height 17
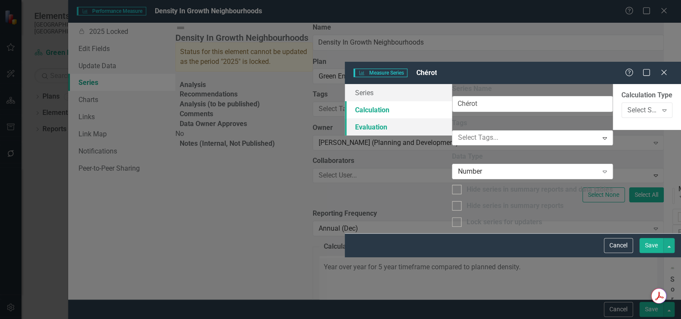
click at [345, 118] on link "Evaluation" at bounding box center [398, 126] width 107 height 17
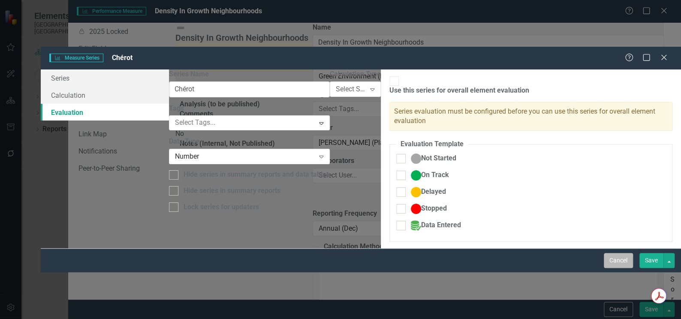
click at [619, 268] on button "Cancel" at bounding box center [618, 260] width 29 height 15
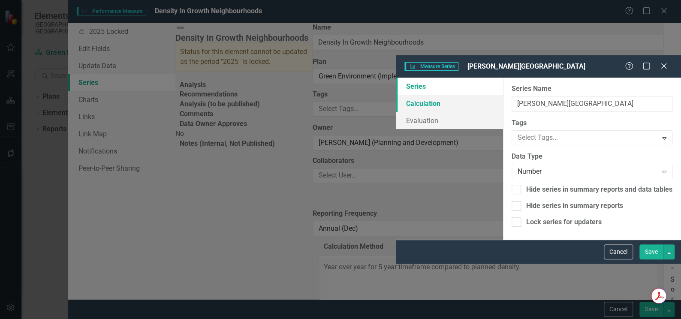
click at [396, 95] on link "Calculation" at bounding box center [449, 103] width 107 height 17
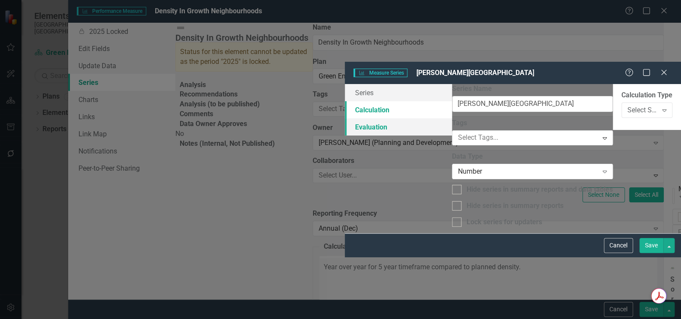
click at [345, 118] on link "Evaluation" at bounding box center [398, 126] width 107 height 17
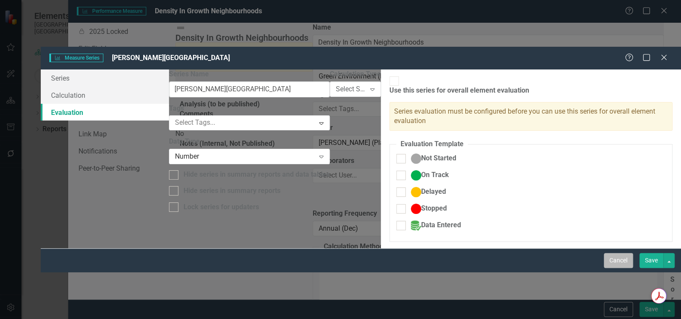
click at [621, 268] on button "Cancel" at bounding box center [618, 260] width 29 height 15
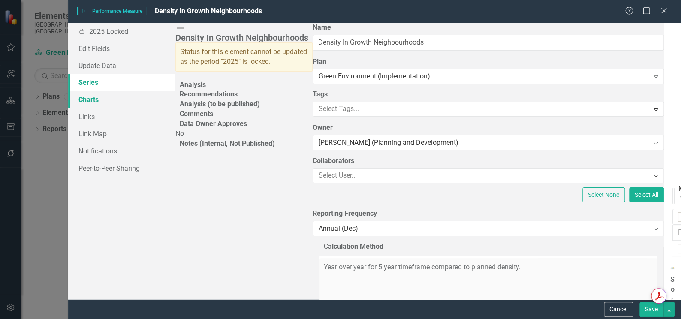
click at [88, 99] on link "Charts" at bounding box center [121, 99] width 107 height 17
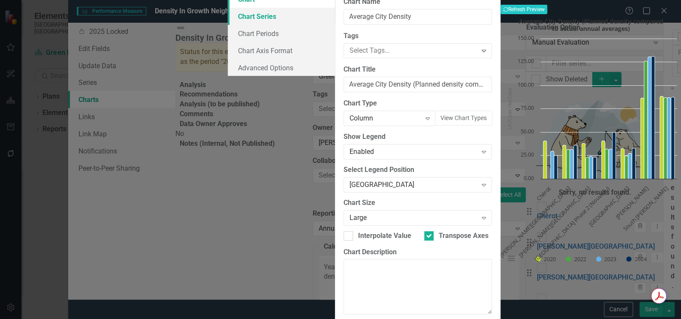
click at [228, 25] on link "Chart Series" at bounding box center [281, 16] width 107 height 17
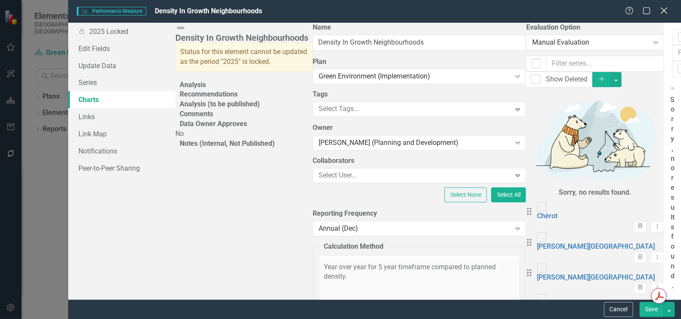
click at [666, 12] on icon "Close" at bounding box center [663, 10] width 11 height 8
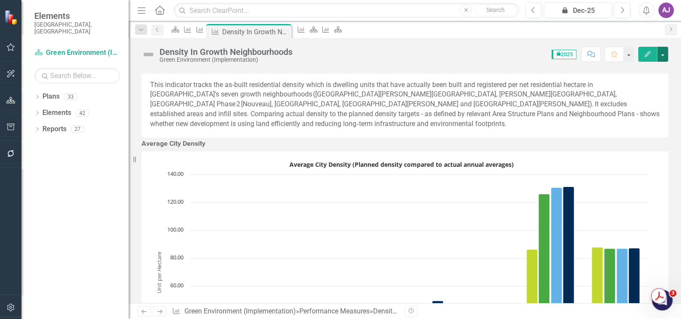
click at [661, 60] on button "button" at bounding box center [662, 54] width 11 height 15
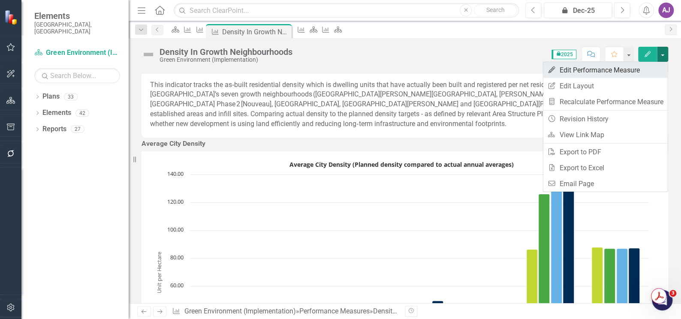
click at [629, 73] on link "Edit Edit Performance Measure" at bounding box center [605, 70] width 124 height 16
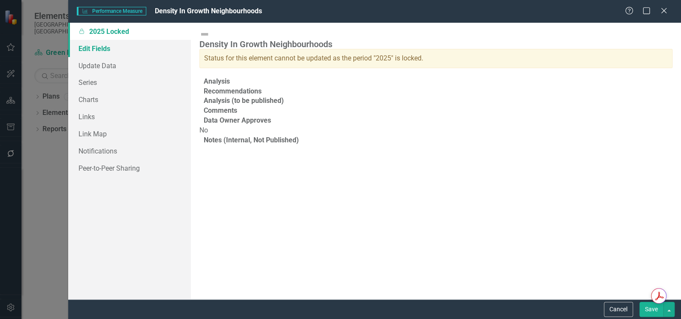
click at [116, 47] on link "Edit Fields" at bounding box center [129, 48] width 123 height 17
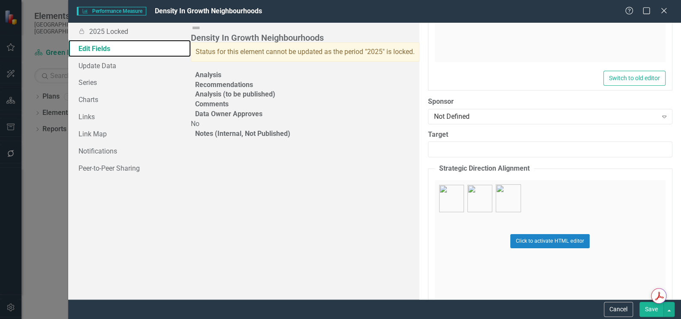
scroll to position [1559, 0]
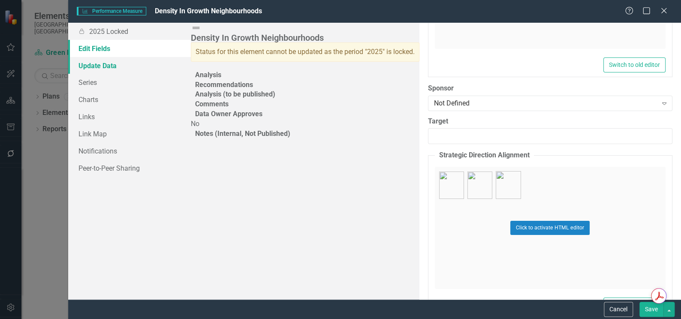
click at [110, 67] on link "Update Data" at bounding box center [129, 65] width 123 height 17
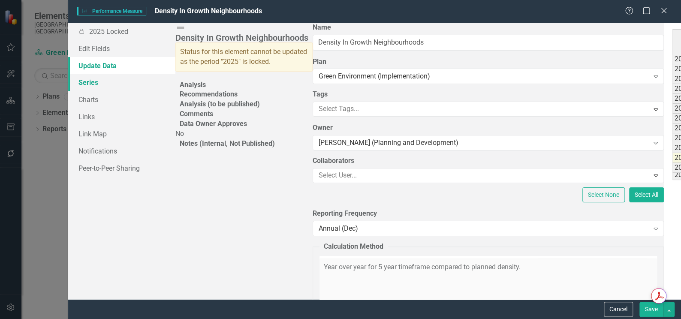
click at [100, 84] on link "Series" at bounding box center [121, 82] width 107 height 17
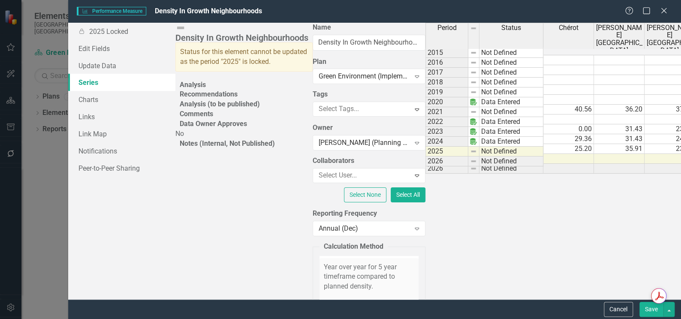
checkbox input "false"
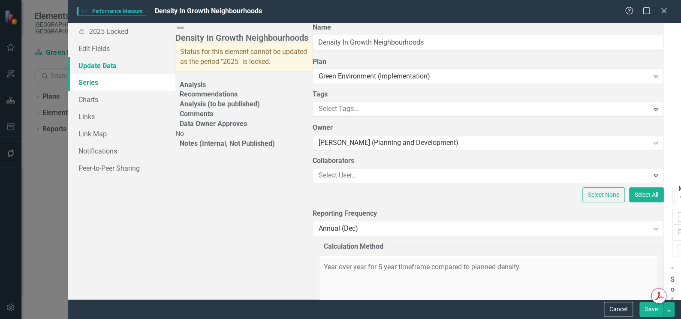
click at [110, 64] on link "Update Data" at bounding box center [121, 65] width 107 height 17
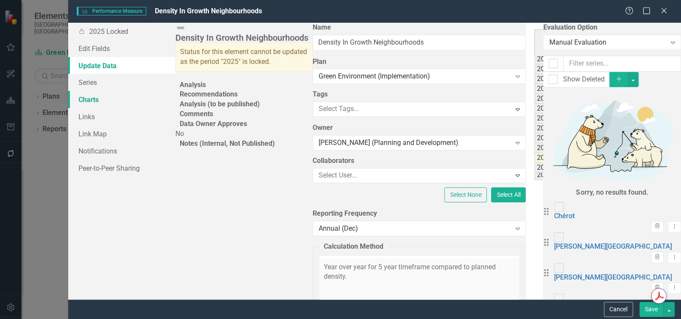
click at [98, 98] on link "Charts" at bounding box center [121, 99] width 107 height 17
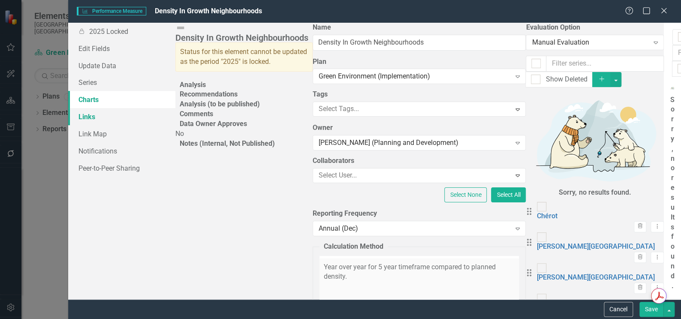
click at [91, 118] on link "Links" at bounding box center [121, 116] width 107 height 17
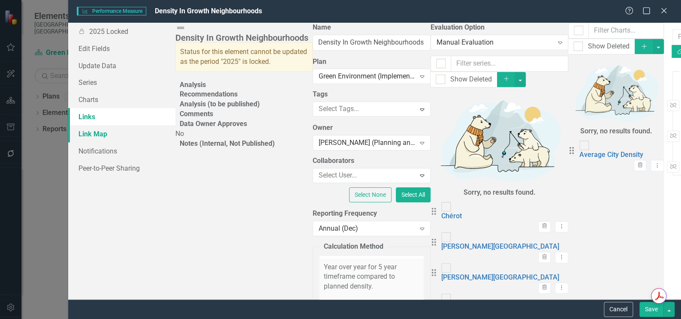
click at [94, 134] on link "Link Map" at bounding box center [121, 133] width 107 height 17
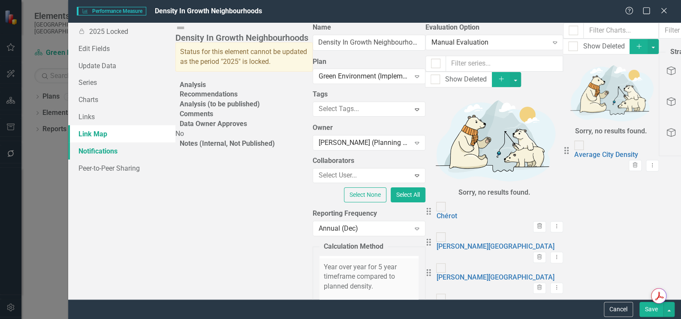
click at [96, 151] on link "Notifications" at bounding box center [121, 150] width 107 height 17
click at [99, 169] on link "Peer-to-Peer Sharing" at bounding box center [121, 168] width 107 height 17
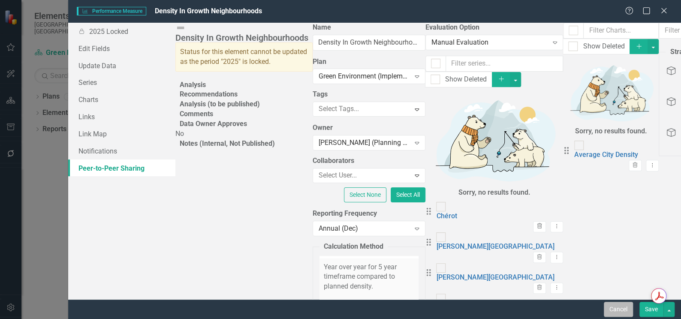
click at [623, 312] on button "Cancel" at bounding box center [618, 309] width 29 height 15
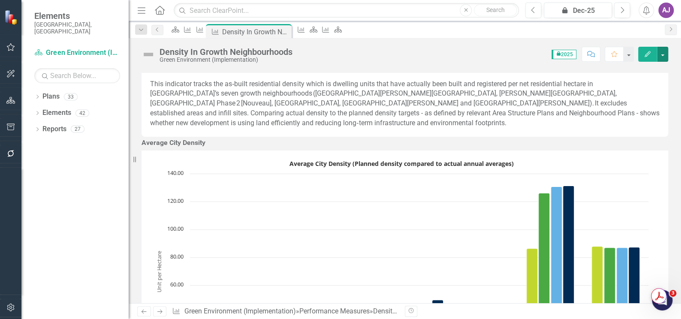
scroll to position [0, 0]
click at [663, 57] on button "button" at bounding box center [662, 54] width 11 height 15
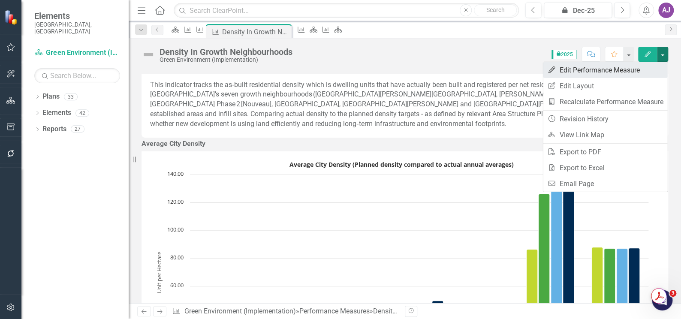
click at [602, 66] on link "Edit Edit Performance Measure" at bounding box center [605, 70] width 124 height 16
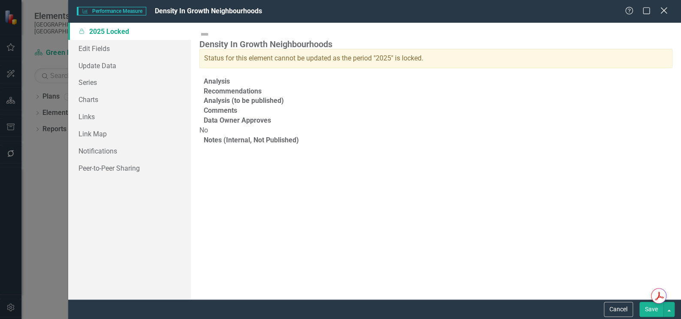
click at [666, 10] on icon "Close" at bounding box center [663, 10] width 11 height 8
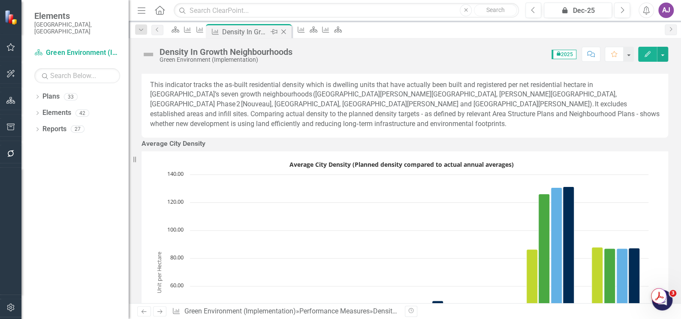
click at [288, 32] on icon "Close" at bounding box center [283, 31] width 9 height 7
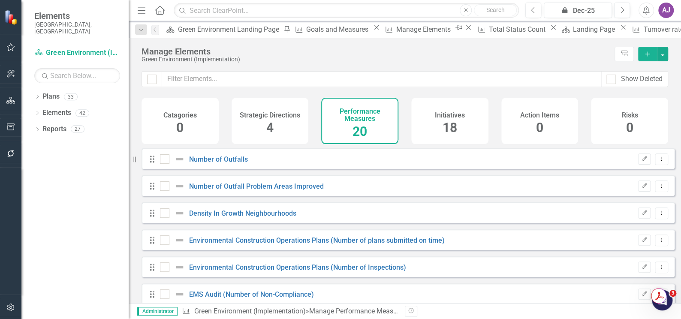
checkbox input "false"
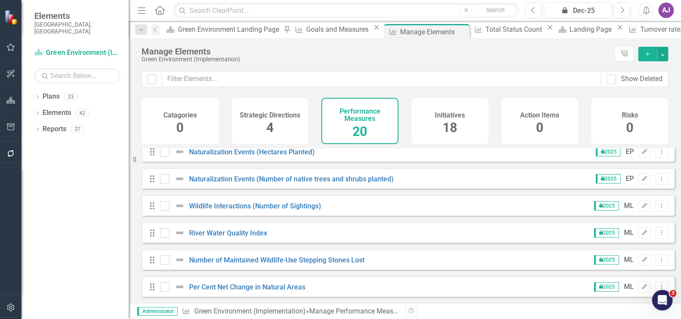
scroll to position [392, 0]
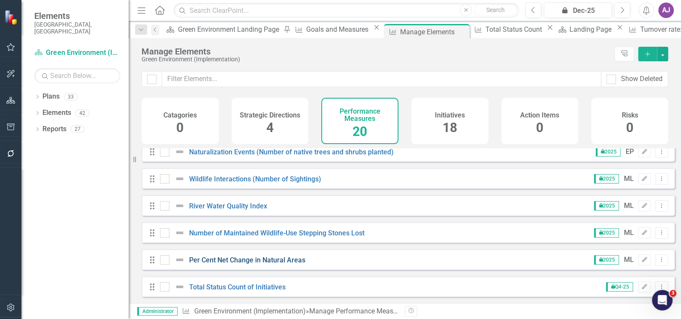
click at [295, 260] on link "Per Cent Net Change in Natural Areas" at bounding box center [247, 260] width 116 height 8
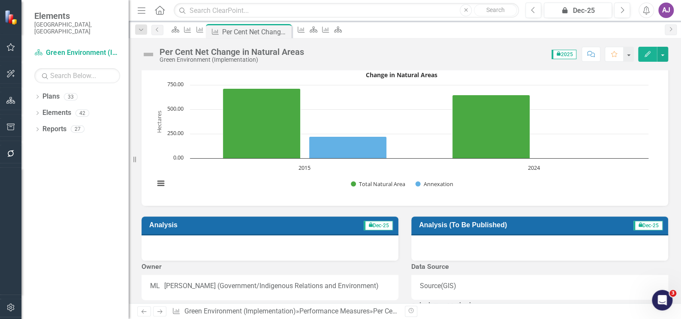
scroll to position [214, 0]
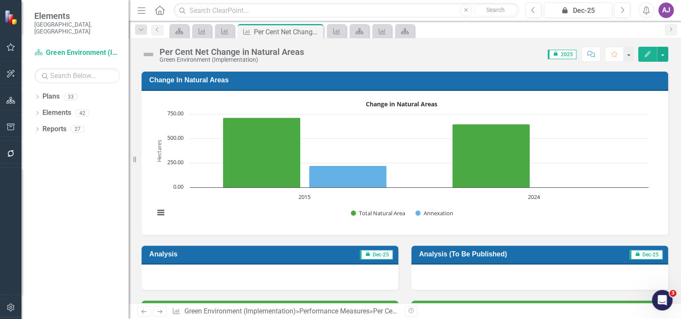
scroll to position [195, 0]
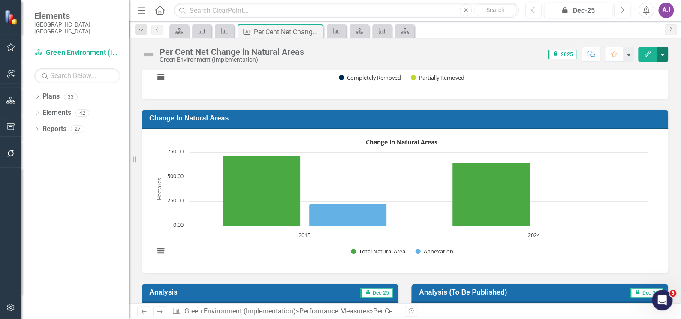
click at [663, 56] on button "button" at bounding box center [662, 54] width 11 height 15
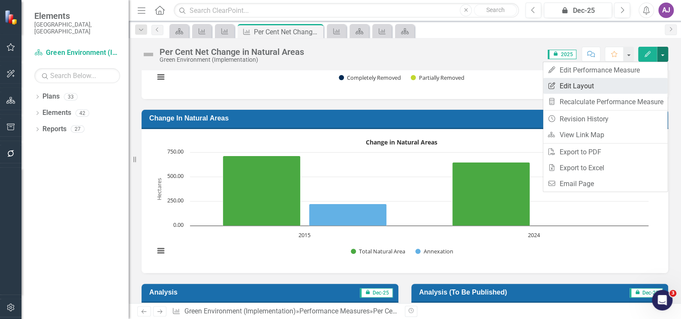
click at [603, 83] on link "Edit Report Edit Layout" at bounding box center [605, 86] width 124 height 16
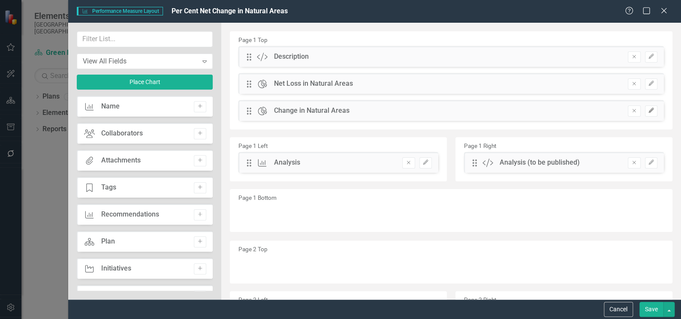
click at [648, 110] on icon "button" at bounding box center [650, 110] width 5 height 5
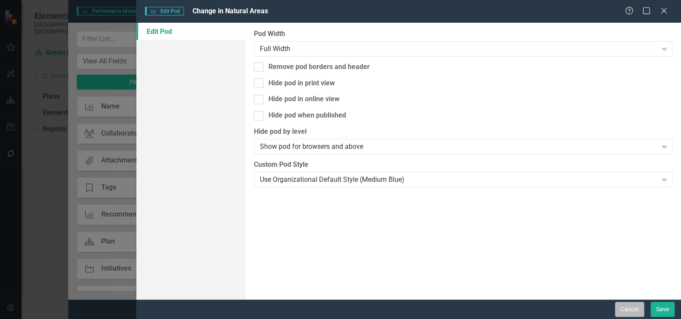
click at [629, 313] on button "Cancel" at bounding box center [629, 309] width 29 height 15
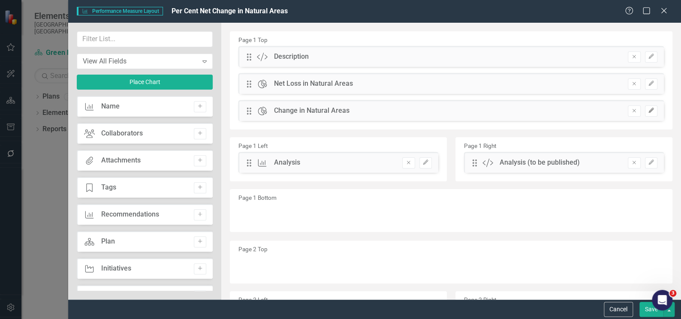
click at [648, 112] on icon "Edit" at bounding box center [651, 110] width 6 height 5
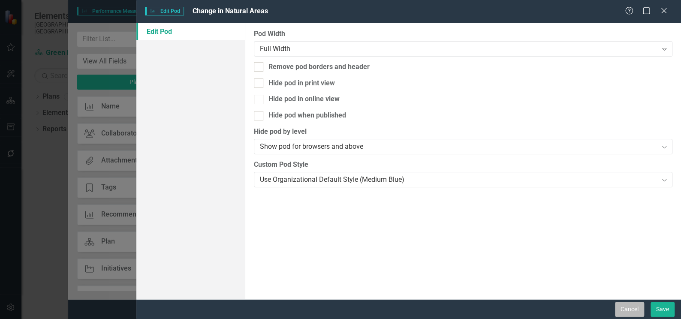
click at [635, 308] on button "Cancel" at bounding box center [629, 309] width 29 height 15
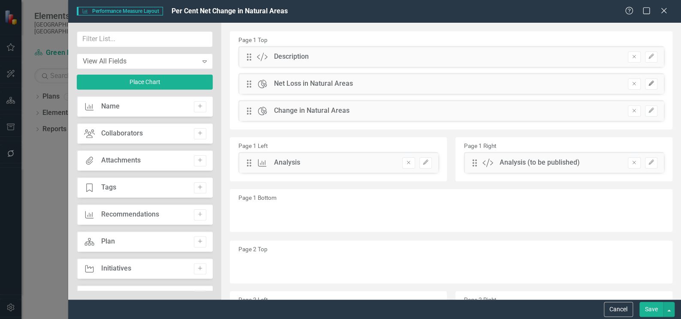
click at [648, 83] on button "Edit" at bounding box center [651, 83] width 12 height 11
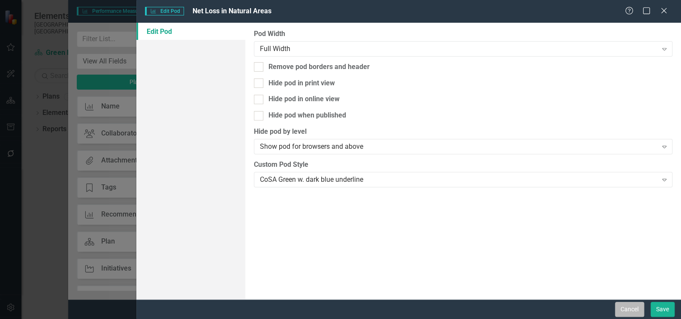
click at [631, 312] on button "Cancel" at bounding box center [629, 309] width 29 height 15
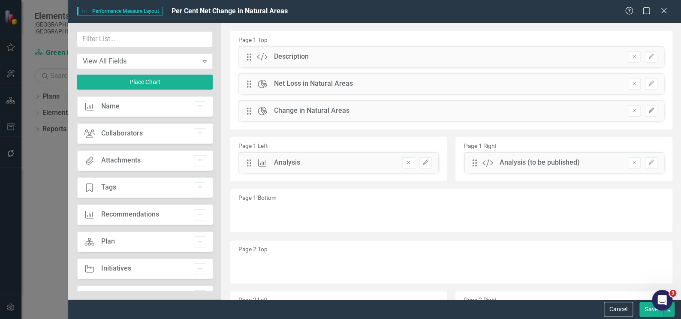
click at [648, 112] on icon "Edit" at bounding box center [651, 110] width 6 height 5
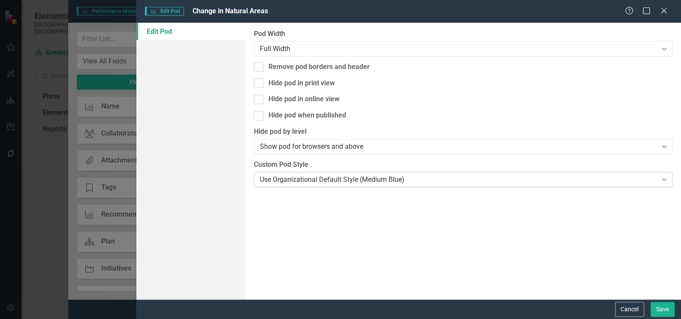
click at [663, 179] on icon at bounding box center [664, 180] width 4 height 3
click at [668, 311] on button "Save" at bounding box center [663, 309] width 24 height 15
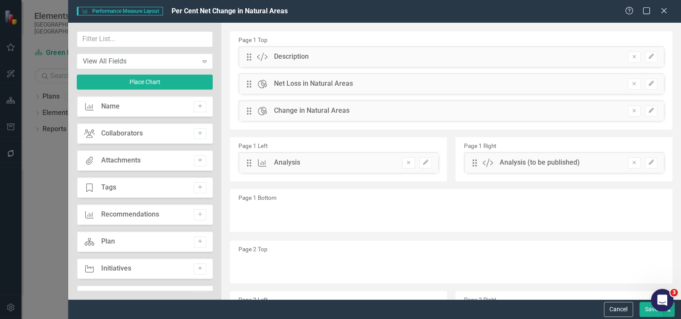
click at [653, 310] on body "Elements City of St. Albert, AB Plan Green Environment (Implementation) Search …" at bounding box center [340, 159] width 681 height 319
click at [648, 312] on button "Save" at bounding box center [651, 309] width 24 height 15
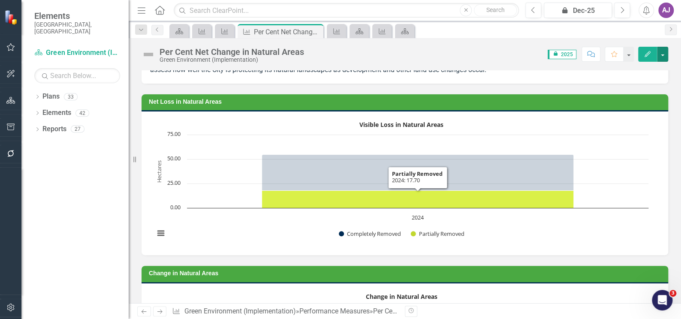
scroll to position [0, 0]
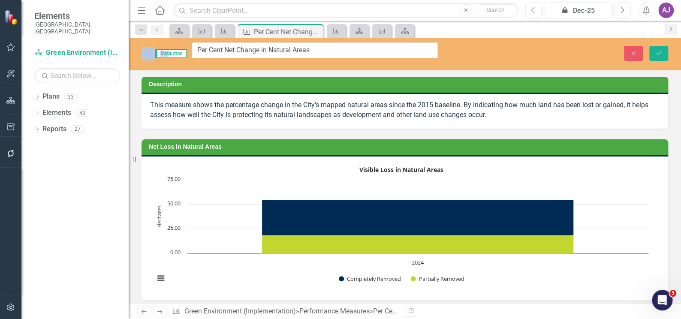
drag, startPoint x: 304, startPoint y: 53, endPoint x: 172, endPoint y: 54, distance: 131.6
click at [636, 54] on button "Close" at bounding box center [633, 53] width 19 height 15
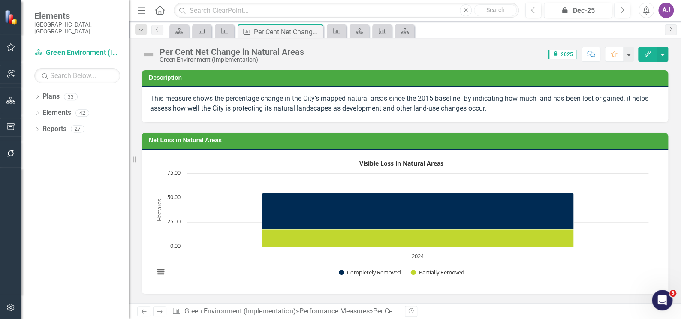
drag, startPoint x: 224, startPoint y: 59, endPoint x: 422, endPoint y: 57, distance: 198.1
click at [422, 57] on div "Score: 0.00 icon.lock 2025 Completed Comment Favorite Edit" at bounding box center [488, 54] width 360 height 15
click at [659, 55] on button "button" at bounding box center [662, 54] width 11 height 15
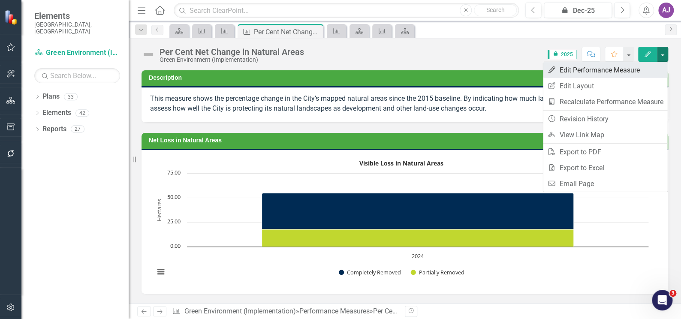
click at [619, 68] on link "Edit Edit Performance Measure" at bounding box center [605, 70] width 124 height 16
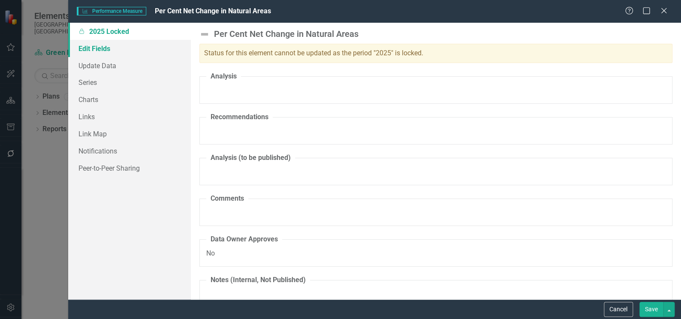
click at [111, 48] on link "Edit Fields" at bounding box center [129, 48] width 123 height 17
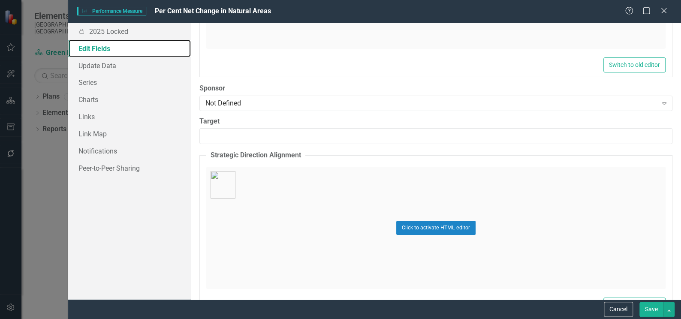
scroll to position [1587, 0]
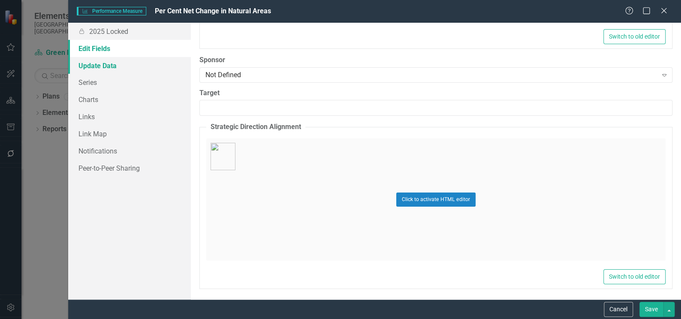
click at [87, 65] on link "Update Data" at bounding box center [129, 65] width 123 height 17
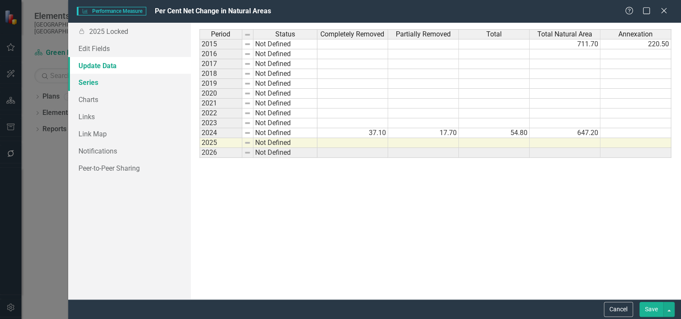
click at [95, 83] on link "Series" at bounding box center [129, 82] width 123 height 17
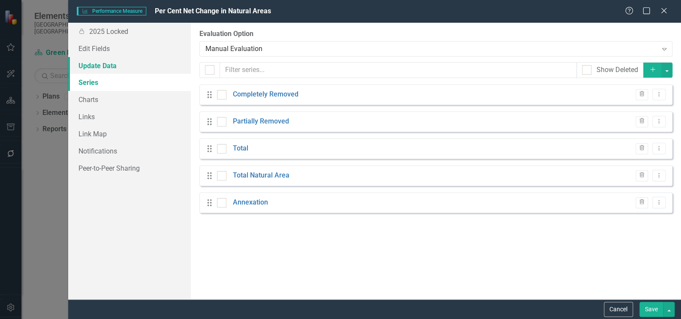
click at [96, 68] on link "Update Data" at bounding box center [129, 65] width 123 height 17
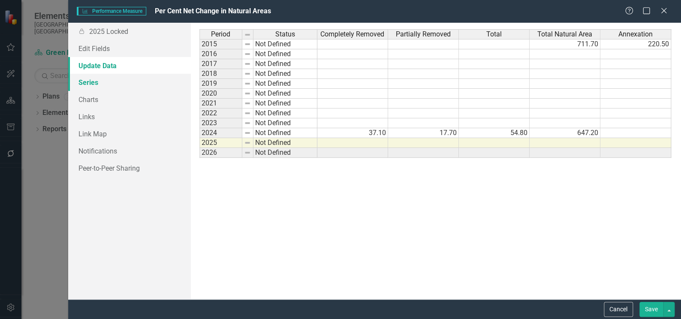
click at [89, 81] on link "Series" at bounding box center [129, 82] width 123 height 17
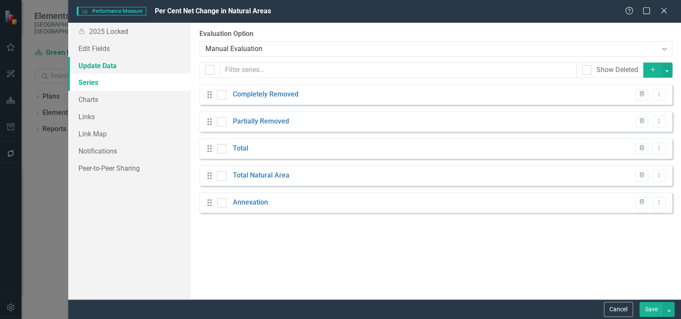
click at [90, 66] on link "Update Data" at bounding box center [129, 65] width 123 height 17
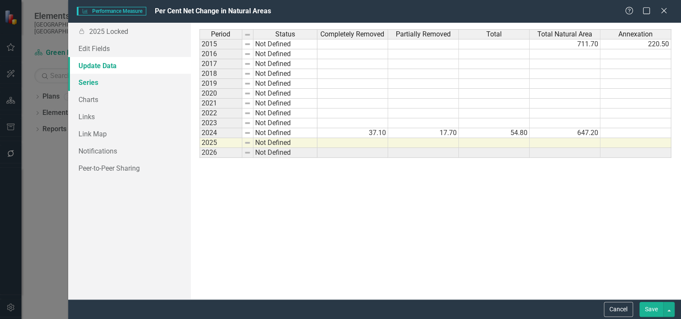
click at [111, 81] on link "Series" at bounding box center [129, 82] width 123 height 17
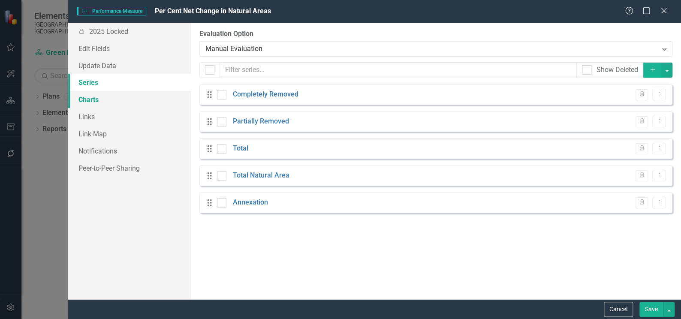
click at [102, 103] on link "Charts" at bounding box center [129, 99] width 123 height 17
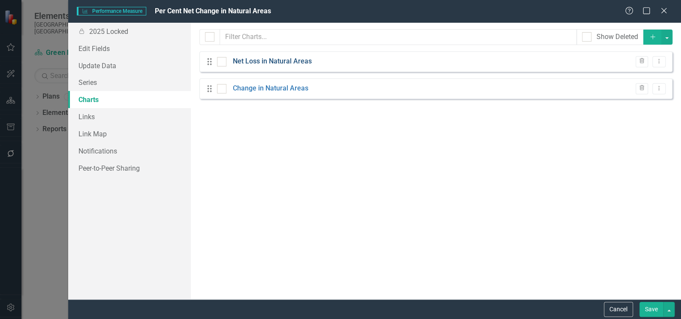
click at [261, 61] on link "Net Loss in Natural Areas" at bounding box center [272, 62] width 79 height 10
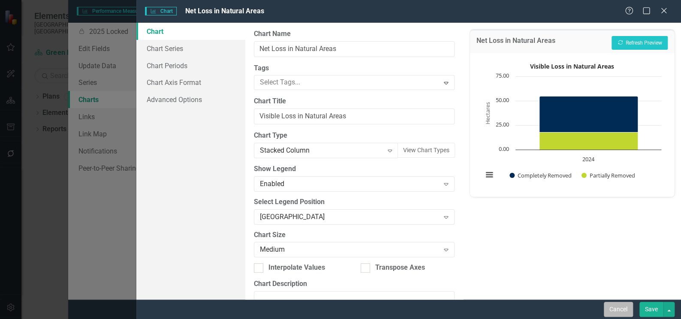
click at [620, 307] on button "Cancel" at bounding box center [618, 309] width 29 height 15
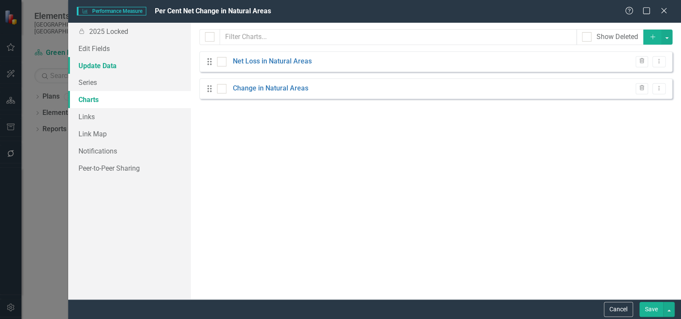
click at [114, 66] on link "Update Data" at bounding box center [129, 65] width 123 height 17
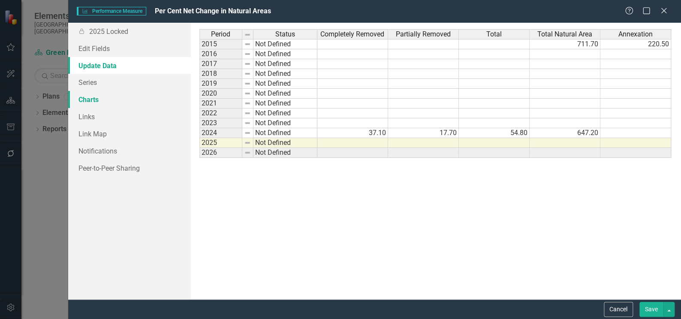
click at [94, 101] on link "Charts" at bounding box center [129, 99] width 123 height 17
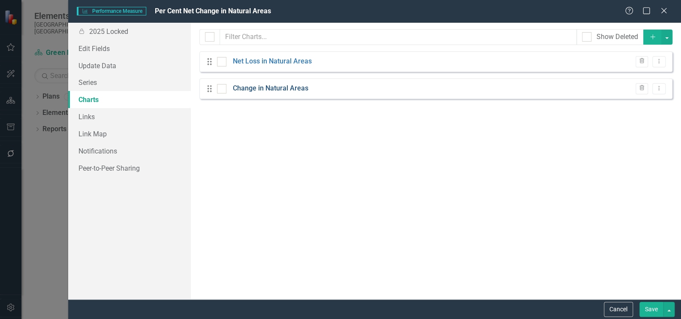
click at [292, 86] on link "Change in Natural Areas" at bounding box center [270, 89] width 75 height 10
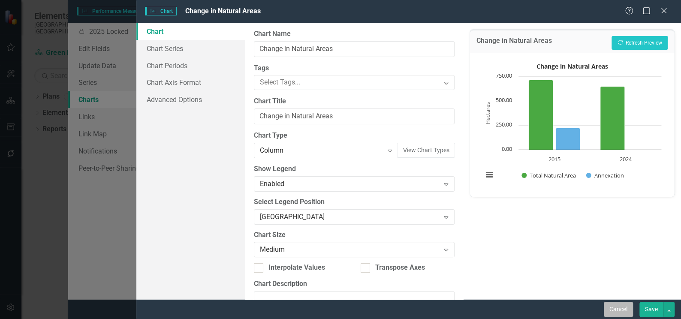
click at [614, 310] on button "Cancel" at bounding box center [618, 309] width 29 height 15
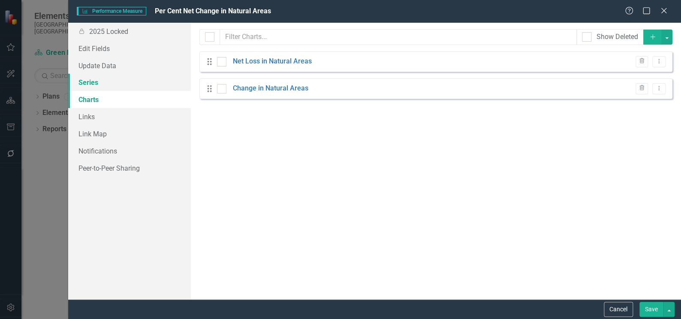
click at [92, 80] on link "Series" at bounding box center [129, 82] width 123 height 17
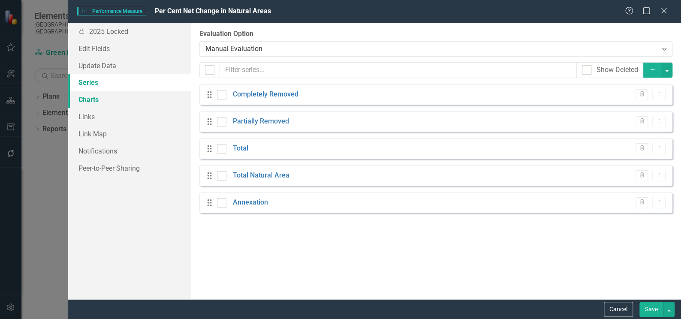
click at [104, 99] on link "Charts" at bounding box center [129, 99] width 123 height 17
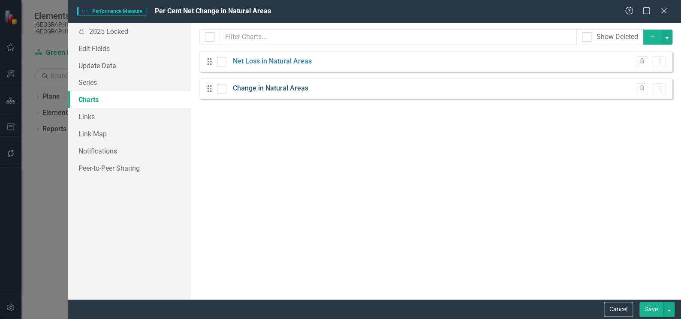
click at [287, 90] on link "Change in Natural Areas" at bounding box center [270, 89] width 75 height 10
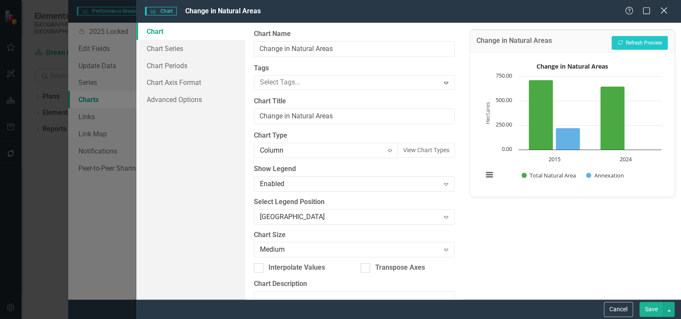
click at [661, 13] on icon "Close" at bounding box center [663, 10] width 11 height 8
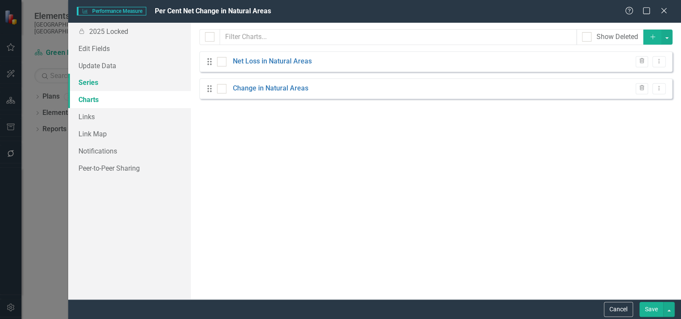
click at [122, 82] on link "Series" at bounding box center [129, 82] width 123 height 17
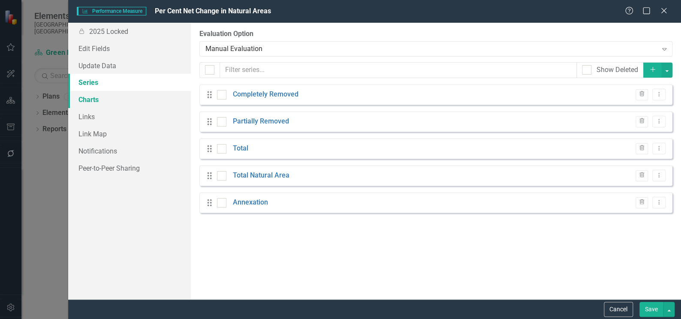
click at [105, 100] on link "Charts" at bounding box center [129, 99] width 123 height 17
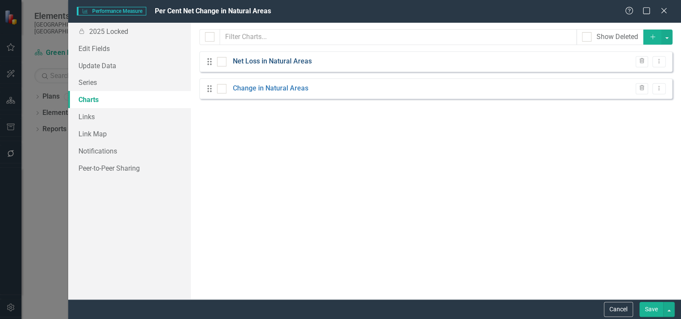
click at [288, 66] on link "Net Loss in Natural Areas" at bounding box center [272, 62] width 79 height 10
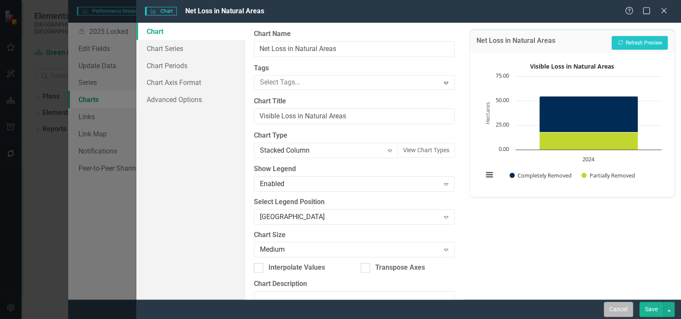
click at [614, 310] on button "Cancel" at bounding box center [618, 309] width 29 height 15
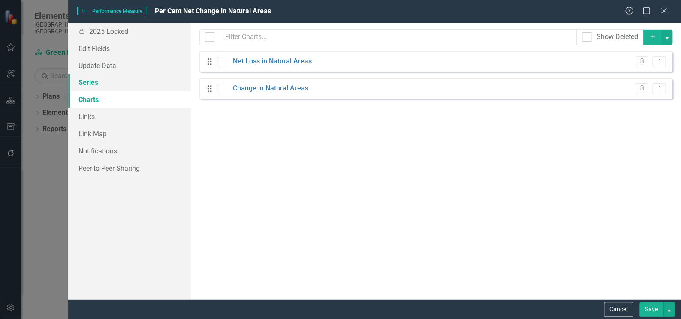
click at [106, 83] on link "Series" at bounding box center [129, 82] width 123 height 17
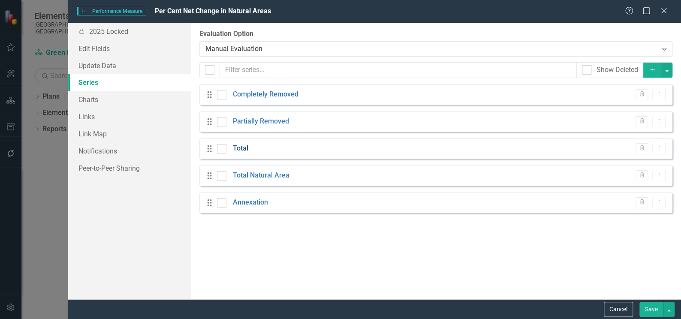
click at [241, 144] on link "Total" at bounding box center [240, 149] width 15 height 10
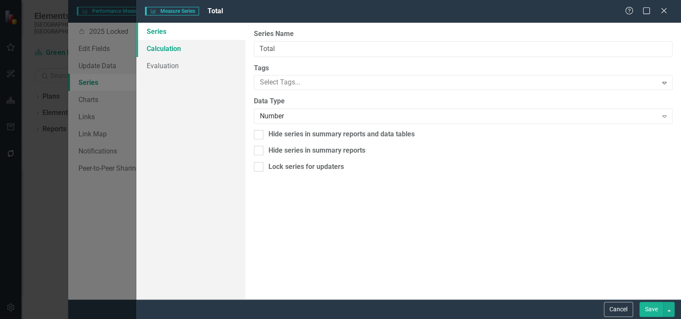
click at [175, 48] on link "Calculation" at bounding box center [190, 48] width 109 height 17
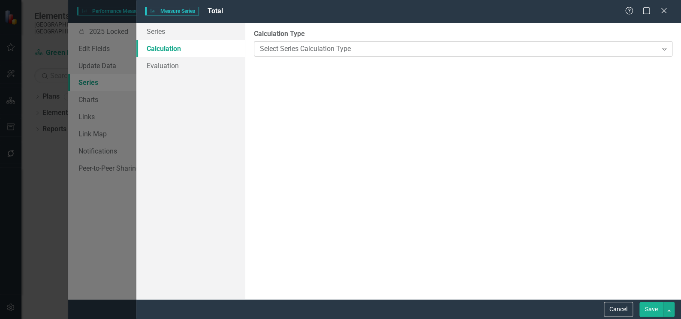
click at [663, 49] on icon "Expand" at bounding box center [664, 48] width 9 height 7
click at [177, 68] on link "Evaluation" at bounding box center [190, 65] width 109 height 17
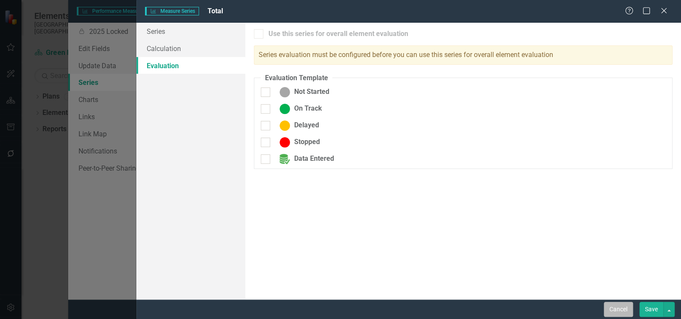
click at [618, 305] on button "Cancel" at bounding box center [618, 309] width 29 height 15
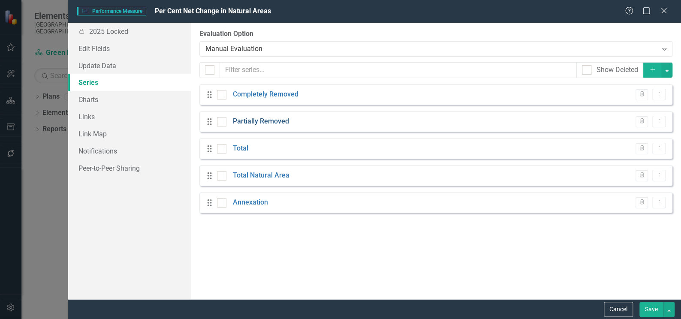
click at [274, 122] on link "Partially Removed" at bounding box center [261, 122] width 56 height 10
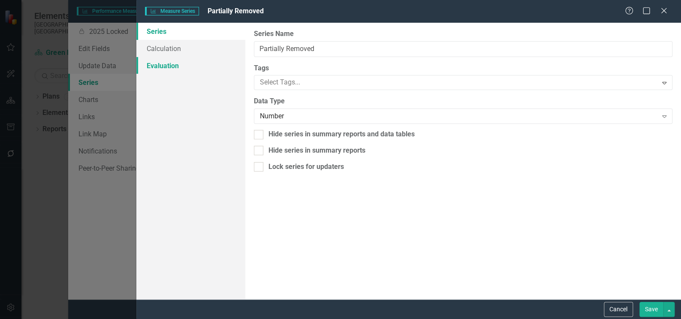
click at [167, 65] on link "Evaluation" at bounding box center [190, 65] width 109 height 17
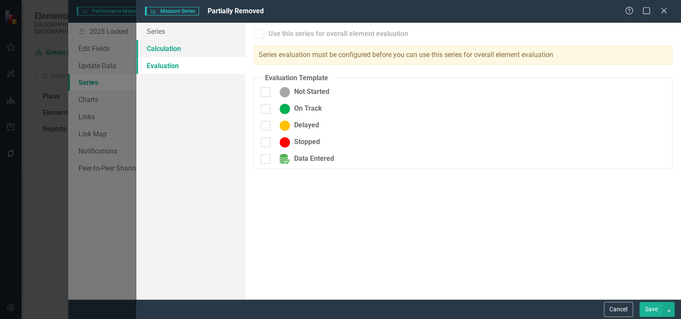
click at [171, 50] on link "Calculation" at bounding box center [190, 48] width 109 height 17
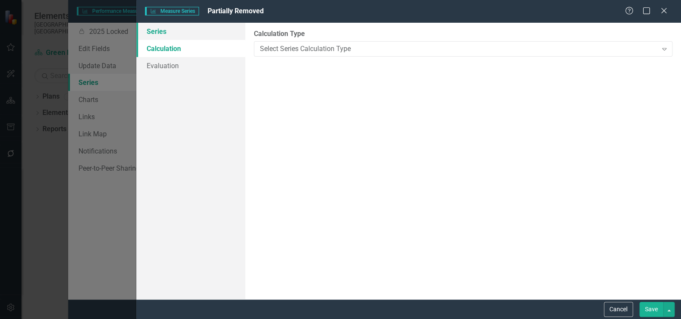
click at [171, 31] on link "Series" at bounding box center [190, 31] width 109 height 17
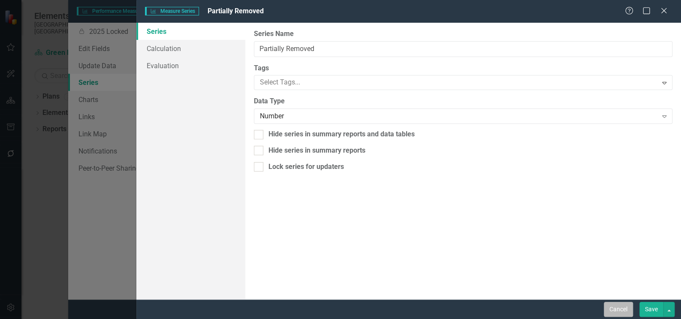
click at [617, 308] on button "Cancel" at bounding box center [618, 309] width 29 height 15
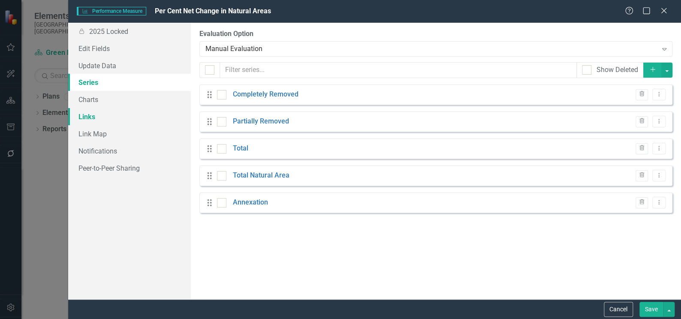
click at [91, 119] on link "Links" at bounding box center [129, 116] width 123 height 17
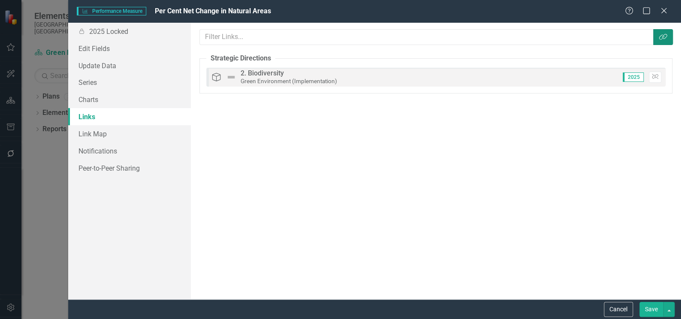
click at [669, 40] on button "Link Tag" at bounding box center [663, 37] width 20 height 16
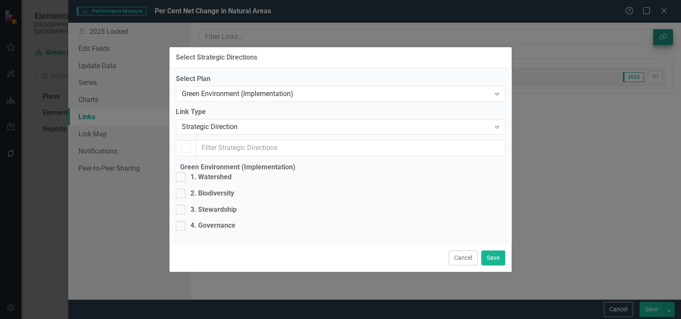
checkbox input "true"
checkbox input "false"
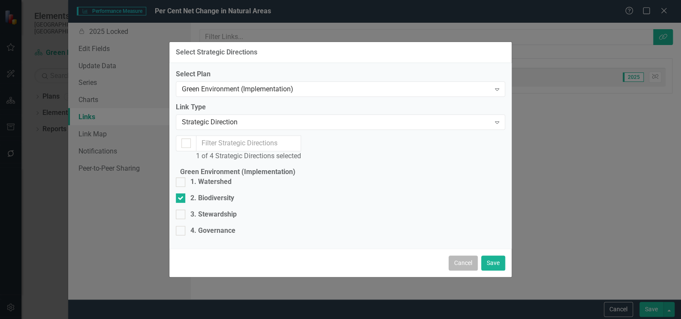
click at [465, 271] on button "Cancel" at bounding box center [463, 263] width 29 height 15
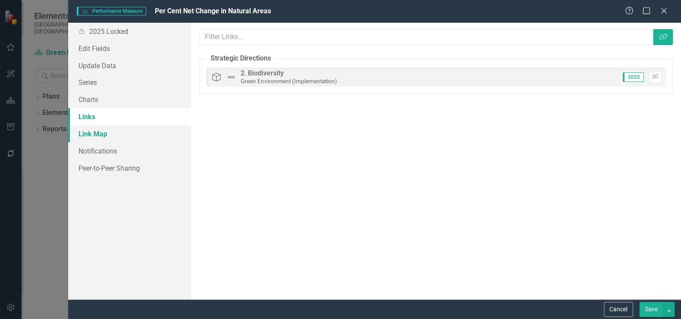
click at [100, 131] on link "Link Map" at bounding box center [129, 133] width 123 height 17
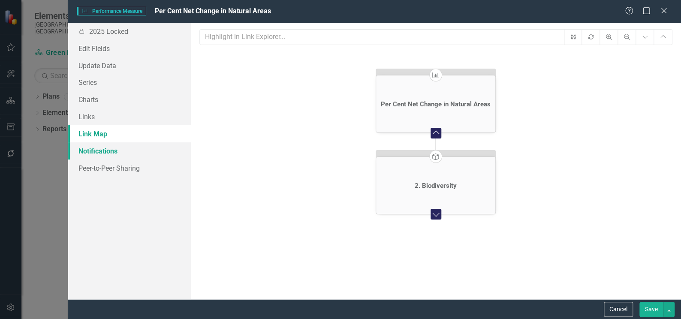
click at [115, 153] on link "Notifications" at bounding box center [129, 150] width 123 height 17
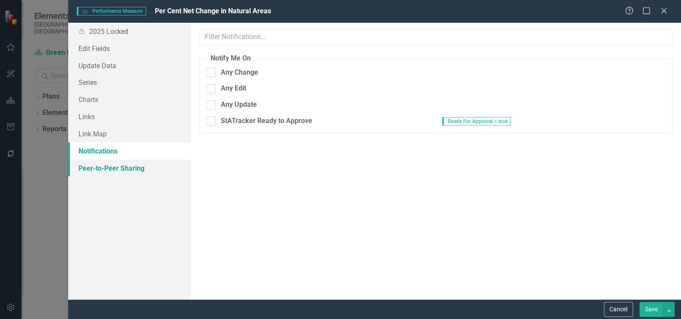
click at [139, 169] on link "Peer-to-Peer Sharing" at bounding box center [129, 168] width 123 height 17
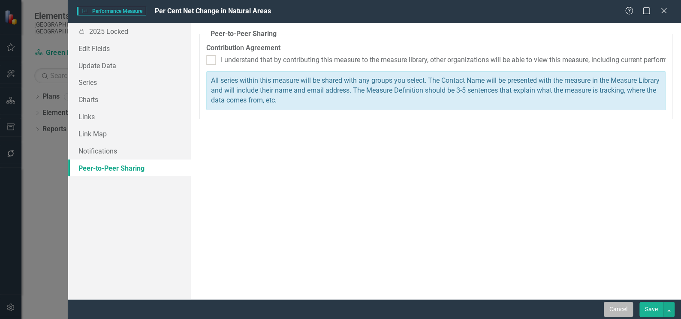
click at [625, 313] on button "Cancel" at bounding box center [618, 309] width 29 height 15
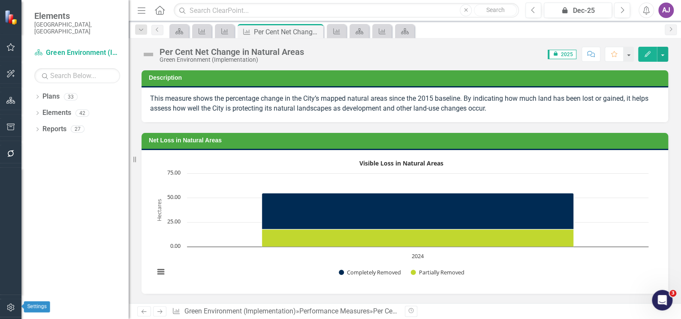
click at [10, 307] on icon "button" at bounding box center [10, 307] width 9 height 7
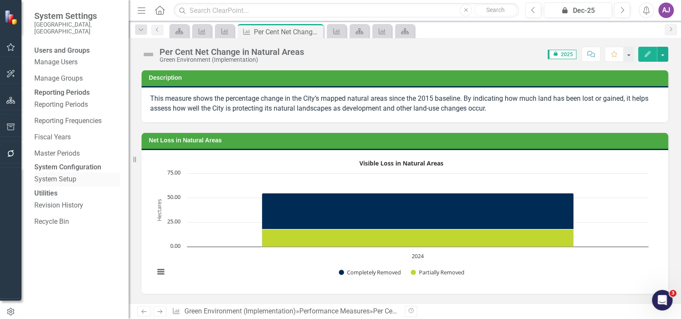
click at [65, 184] on link "System Setup" at bounding box center [77, 180] width 86 height 10
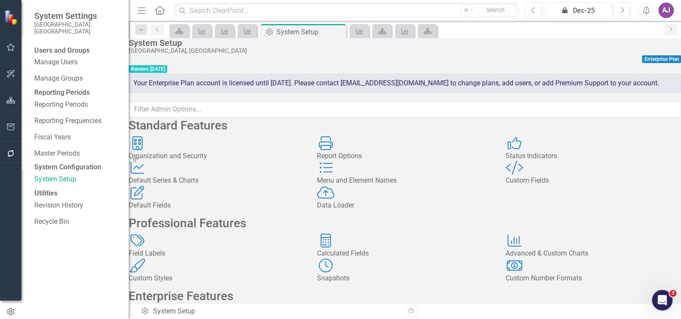
click at [208, 186] on div "Default Series & Charts" at bounding box center [216, 181] width 175 height 10
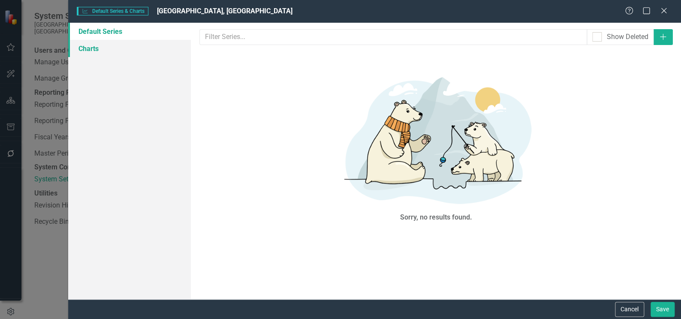
click at [95, 51] on link "Charts" at bounding box center [129, 48] width 123 height 17
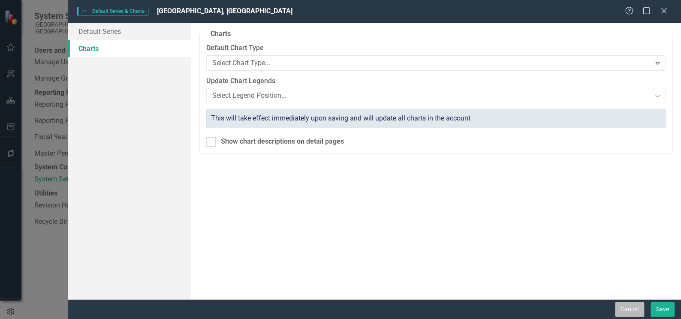
click at [624, 312] on button "Cancel" at bounding box center [629, 309] width 29 height 15
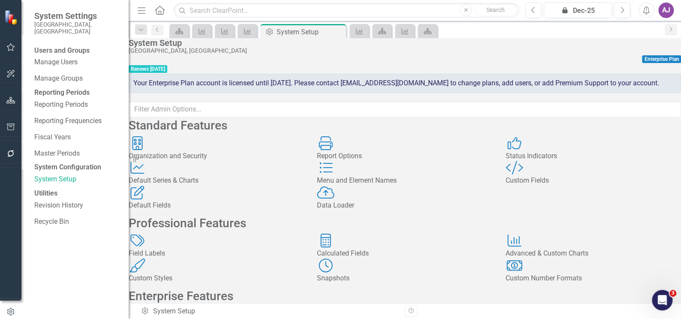
scroll to position [196, 0]
click at [12, 155] on icon "button" at bounding box center [10, 153] width 7 height 7
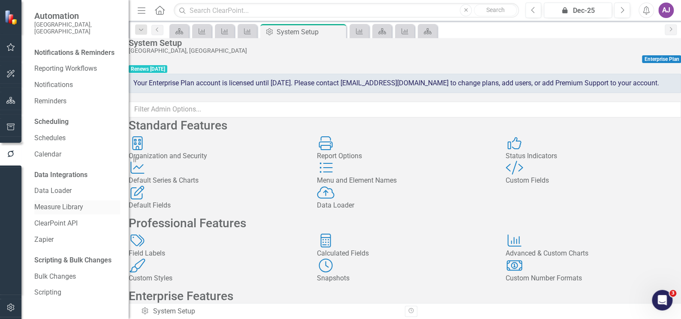
click at [69, 202] on link "Measure Library" at bounding box center [77, 207] width 86 height 10
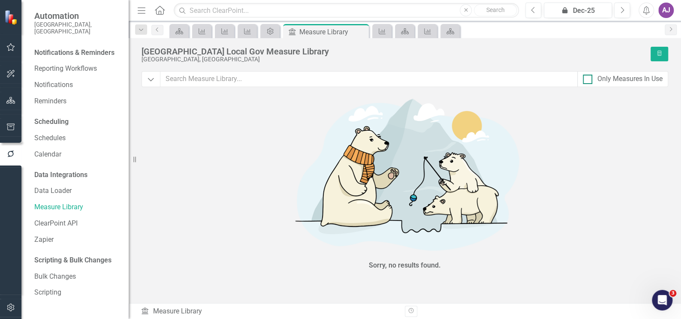
click at [590, 78] on div at bounding box center [587, 79] width 9 height 9
click at [588, 78] on input "Only Measures In Use" at bounding box center [586, 78] width 6 height 6
click at [590, 78] on div at bounding box center [587, 79] width 9 height 9
click at [588, 78] on input "Only Measures In Use" at bounding box center [586, 78] width 6 height 6
checkbox input "false"
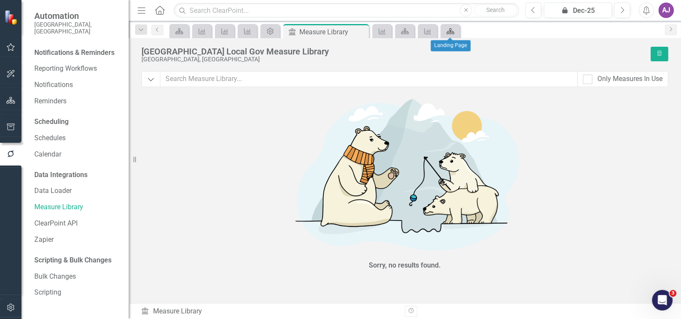
click at [449, 30] on icon "Plan" at bounding box center [450, 31] width 9 height 7
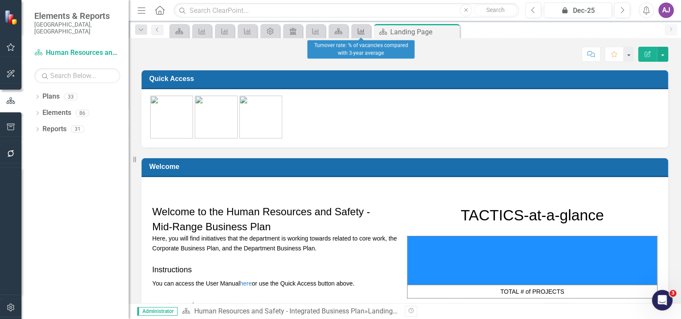
click at [361, 32] on icon "Performance Measure" at bounding box center [361, 31] width 9 height 7
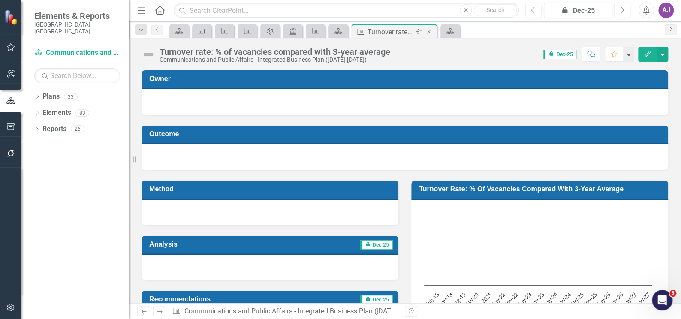
click at [432, 31] on icon "Close" at bounding box center [429, 31] width 9 height 7
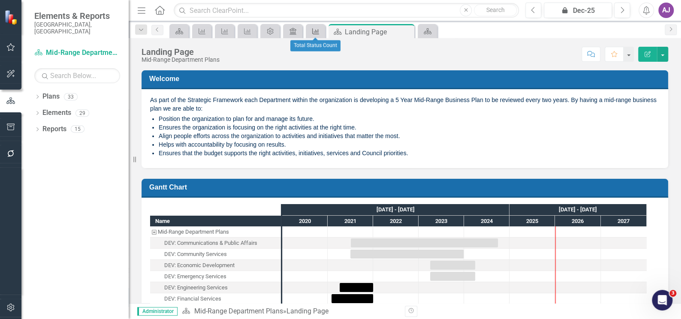
click at [317, 32] on icon "Performance Measure" at bounding box center [315, 31] width 9 height 7
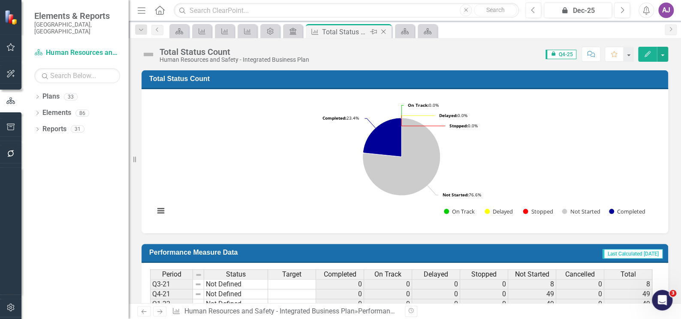
click at [382, 28] on icon "Close" at bounding box center [383, 31] width 9 height 7
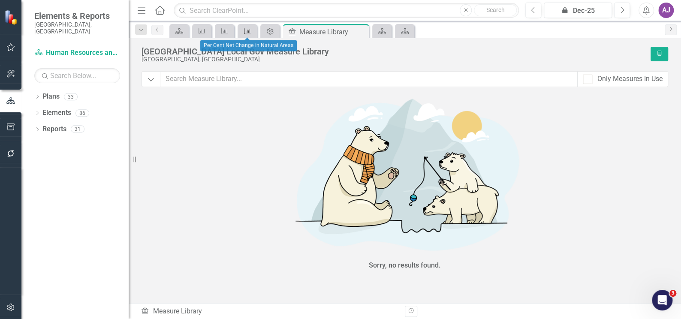
click at [245, 33] on icon "Performance Measure" at bounding box center [247, 31] width 9 height 7
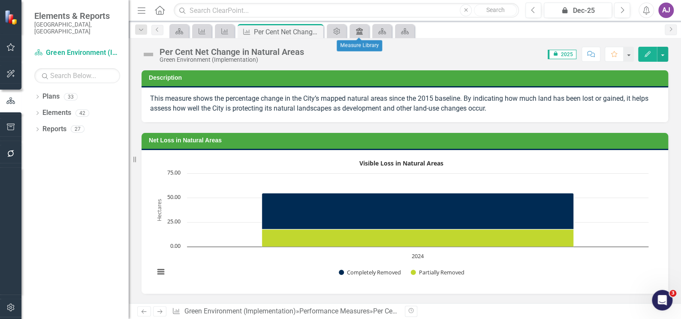
click at [357, 33] on icon "Measure Library" at bounding box center [359, 31] width 9 height 7
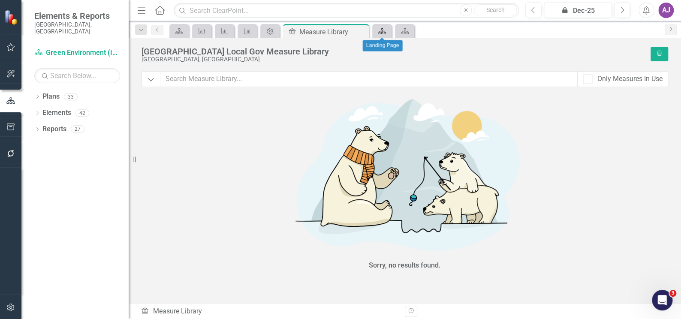
click at [380, 30] on icon "Plan" at bounding box center [382, 31] width 9 height 7
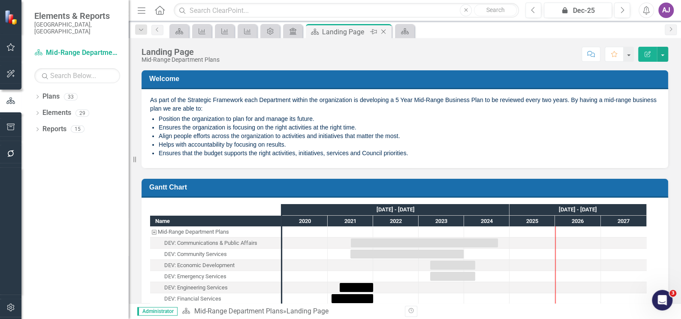
click at [384, 31] on icon "Close" at bounding box center [383, 31] width 9 height 7
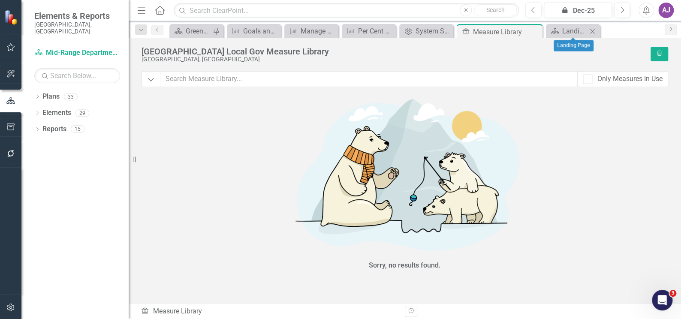
click at [594, 30] on icon "Close" at bounding box center [592, 31] width 9 height 7
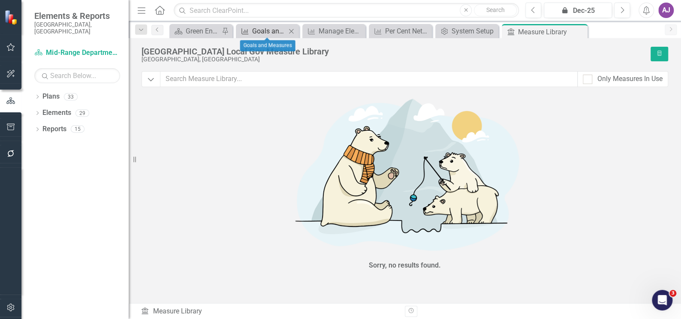
click at [265, 32] on div "Goals and Measures" at bounding box center [269, 31] width 34 height 11
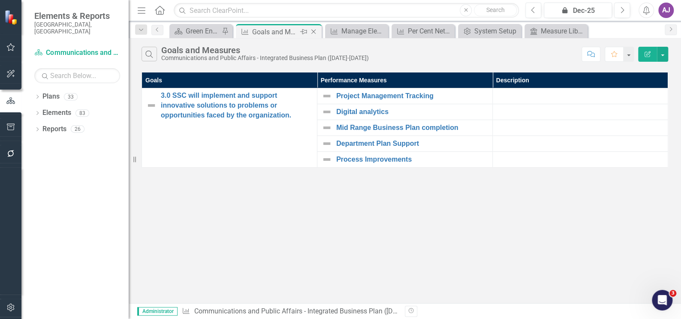
click at [316, 30] on icon "Close" at bounding box center [313, 31] width 9 height 7
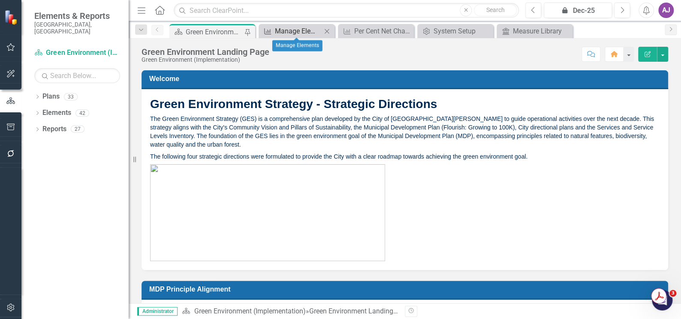
click at [298, 32] on div "Manage Elements" at bounding box center [298, 31] width 47 height 11
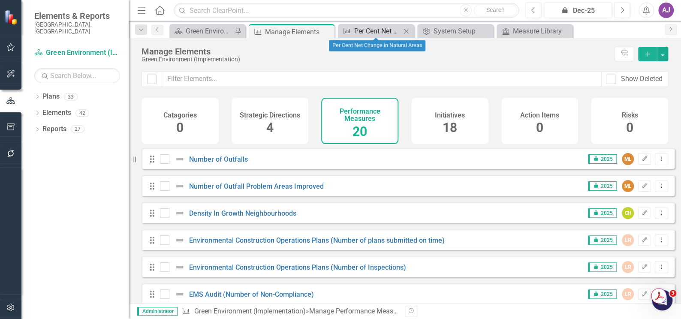
click at [361, 28] on div "Per Cent Net Change in Natural Areas" at bounding box center [377, 31] width 47 height 11
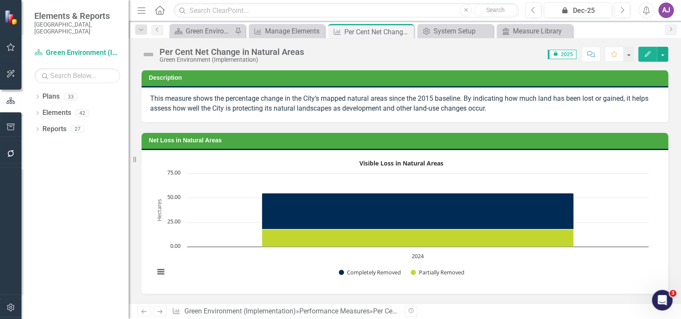
click at [656, 54] on button "Edit" at bounding box center [647, 54] width 19 height 15
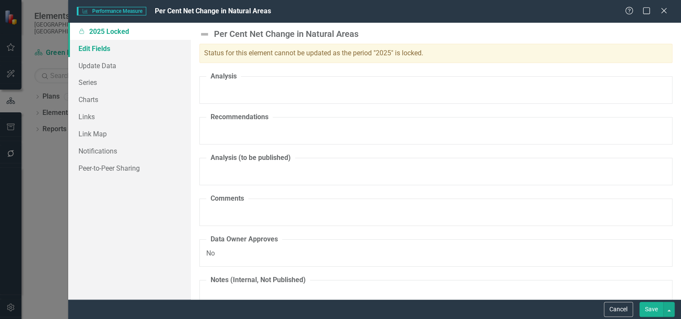
click at [115, 53] on link "Edit Fields" at bounding box center [129, 48] width 123 height 17
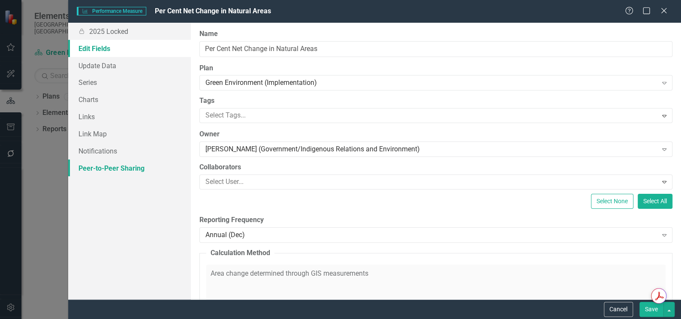
click at [116, 171] on link "Peer-to-Peer Sharing" at bounding box center [129, 168] width 123 height 17
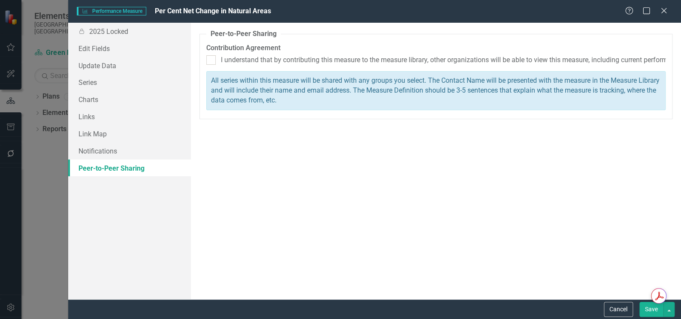
click at [208, 65] on fieldset "Peer-to-Peer Sharing Contribution Agreement I understand that by contributing t…" at bounding box center [435, 74] width 473 height 90
click at [212, 60] on div at bounding box center [210, 59] width 9 height 9
click at [212, 60] on input "I understand that by contributing this measure to the measure library, other or…" at bounding box center [209, 58] width 6 height 6
checkbox input "true"
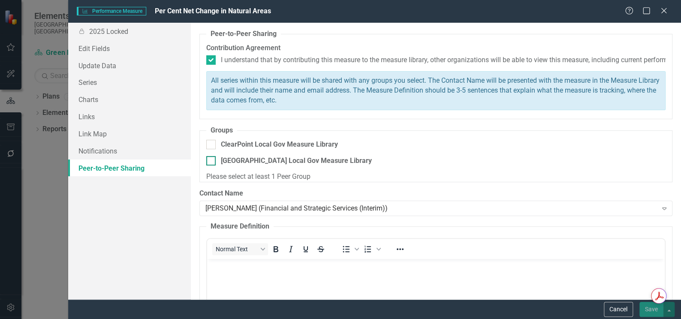
click at [212, 161] on div at bounding box center [210, 160] width 9 height 9
click at [212, 161] on input "Canada Local Gov Measure Library" at bounding box center [209, 159] width 6 height 6
checkbox input "true"
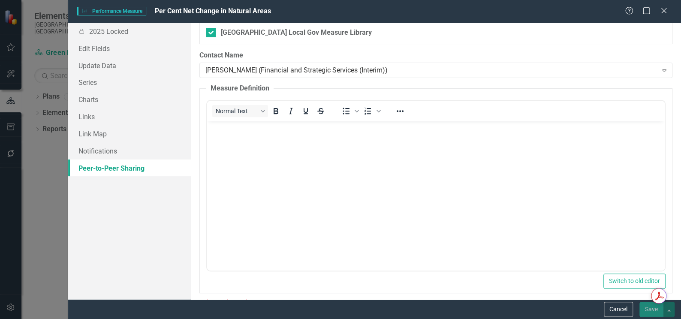
scroll to position [153, 0]
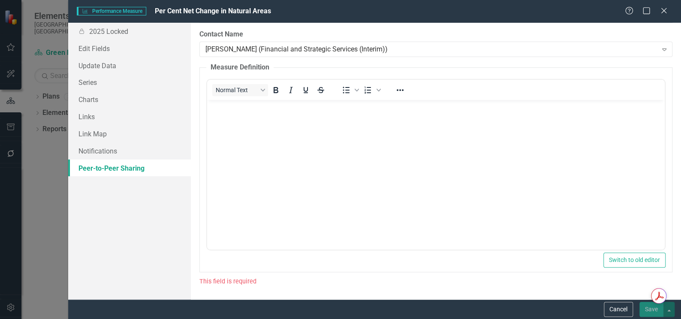
click at [384, 247] on fieldset "Measure Definition Normal Text To open the popup, press Shift+Enter To open the…" at bounding box center [435, 168] width 473 height 210
click at [231, 281] on div "This field is required" at bounding box center [435, 282] width 473 height 10
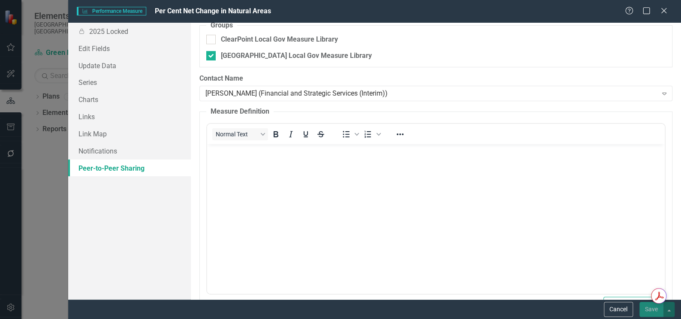
scroll to position [114, 0]
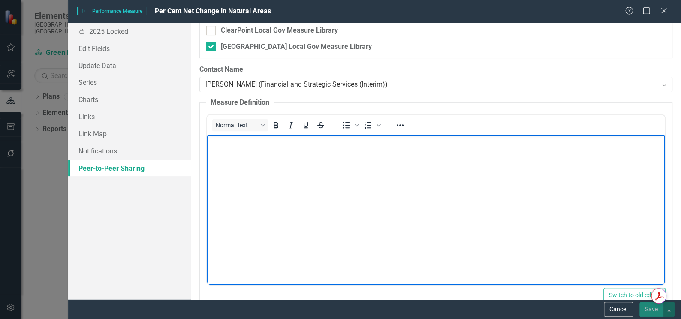
click at [237, 151] on body "Rich Text Area. Press ALT-0 for help." at bounding box center [436, 199] width 458 height 129
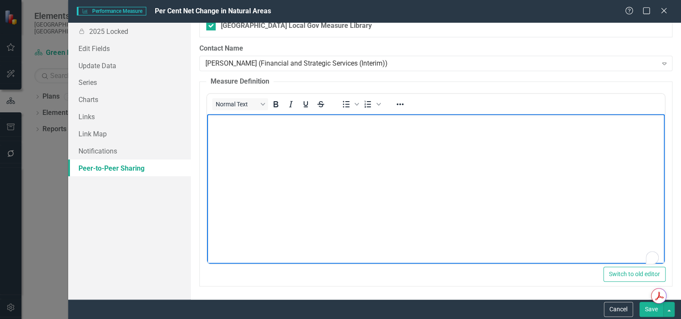
scroll to position [139, 0]
click at [654, 308] on button "Save" at bounding box center [651, 309] width 24 height 15
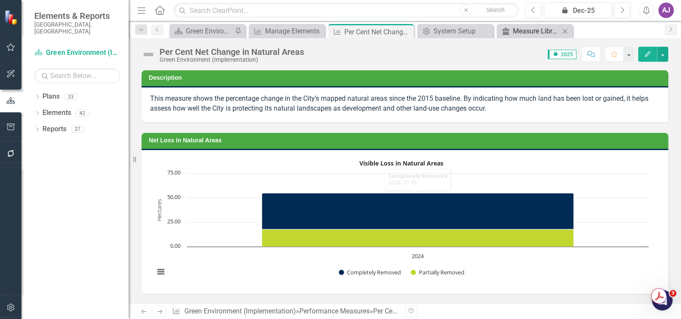
click at [515, 34] on div "Measure Library" at bounding box center [536, 31] width 47 height 11
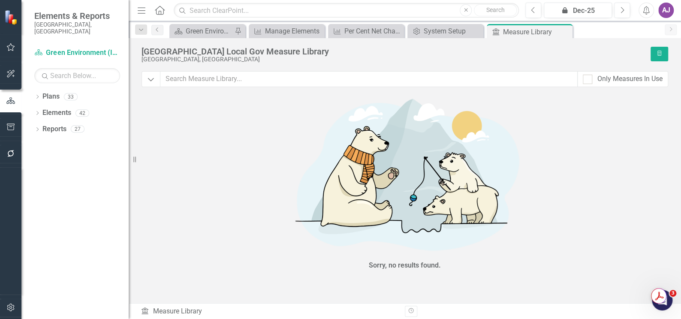
click at [199, 51] on div "Canada Local Gov Measure Library" at bounding box center [394, 51] width 505 height 9
click at [173, 312] on div "Measure Library Measure Library" at bounding box center [270, 312] width 258 height 10
click at [412, 310] on icon "Revision History" at bounding box center [411, 310] width 6 height 5
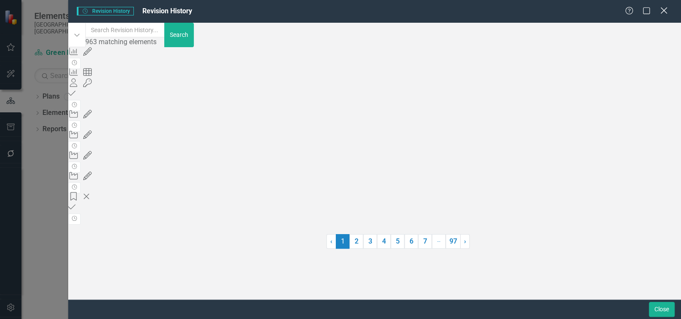
click at [662, 12] on icon at bounding box center [663, 10] width 6 height 6
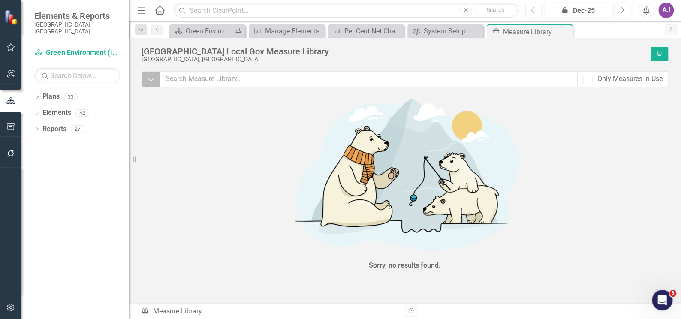
click at [151, 81] on icon "Dropdown" at bounding box center [151, 79] width 8 height 9
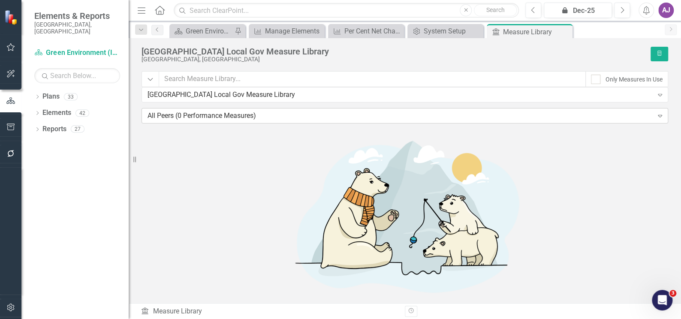
click at [656, 119] on icon "Expand" at bounding box center [660, 115] width 9 height 7
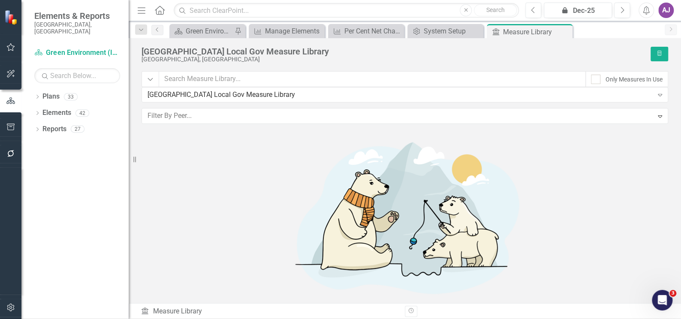
scroll to position [14, 0]
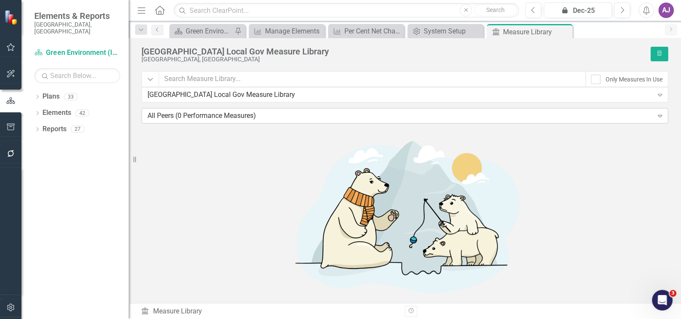
click at [658, 117] on icon at bounding box center [660, 116] width 4 height 3
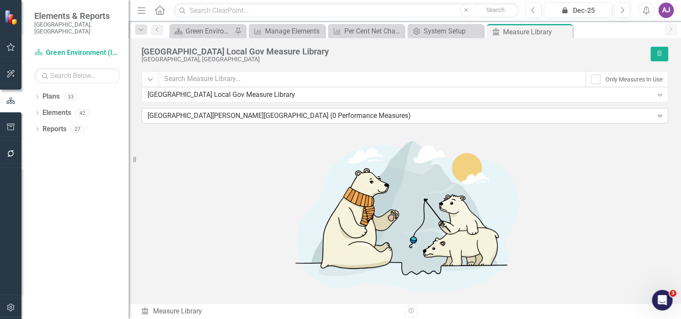
click at [656, 119] on icon "Expand" at bounding box center [660, 115] width 9 height 7
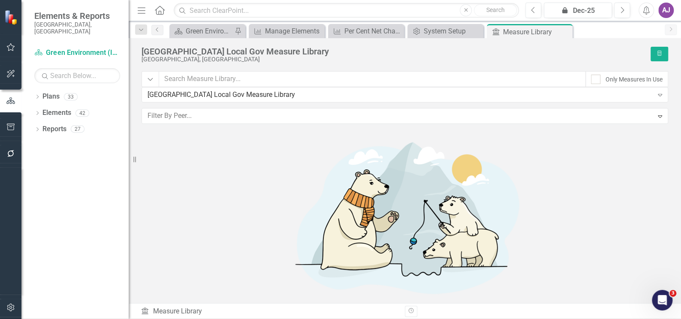
scroll to position [0, 0]
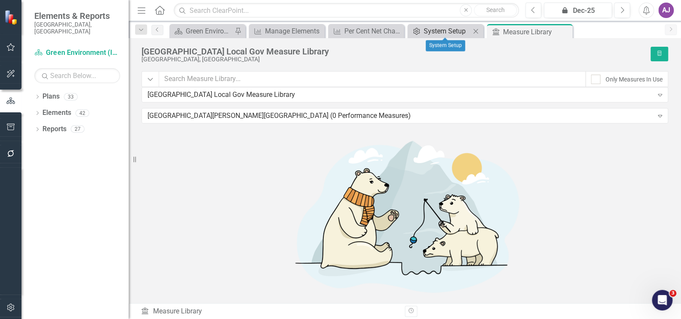
click at [426, 31] on div "System Setup" at bounding box center [447, 31] width 47 height 11
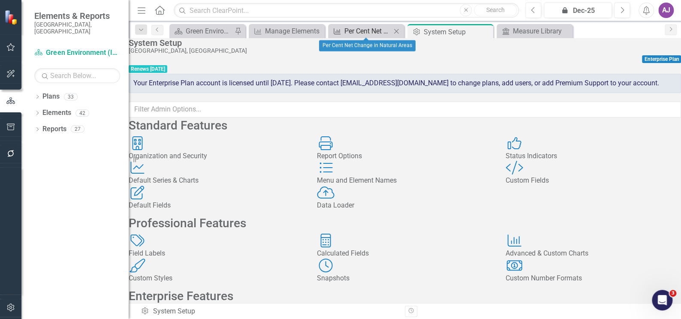
click at [363, 29] on div "Per Cent Net Change in Natural Areas" at bounding box center [367, 31] width 47 height 11
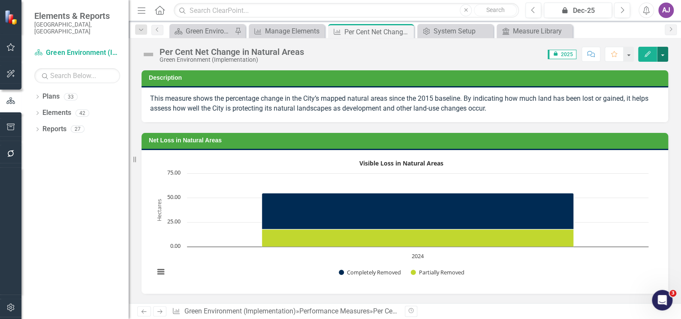
click at [663, 57] on button "button" at bounding box center [662, 54] width 11 height 15
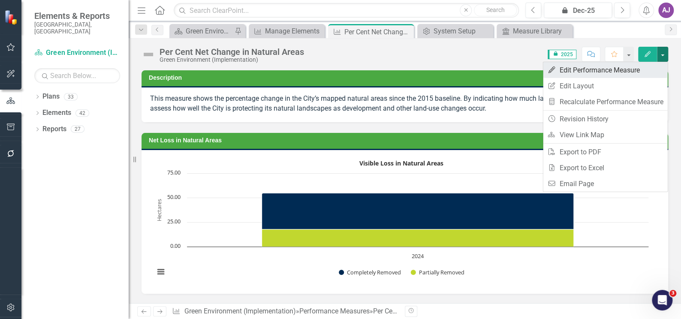
click at [609, 73] on link "Edit Edit Performance Measure" at bounding box center [605, 70] width 124 height 16
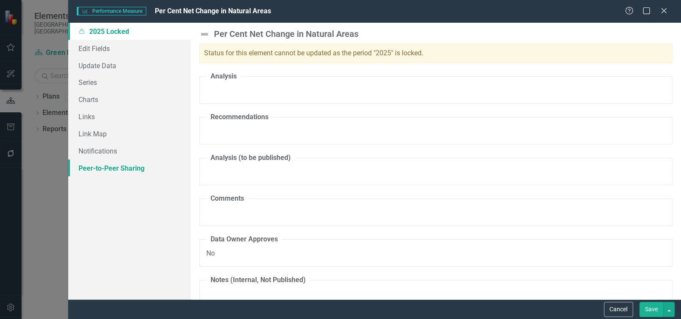
click at [124, 167] on link "Peer-to-Peer Sharing" at bounding box center [129, 168] width 123 height 17
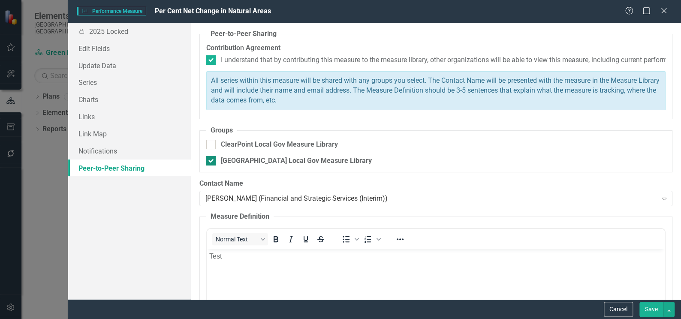
click at [208, 161] on input "Canada Local Gov Measure Library" at bounding box center [209, 159] width 6 height 6
checkbox input "false"
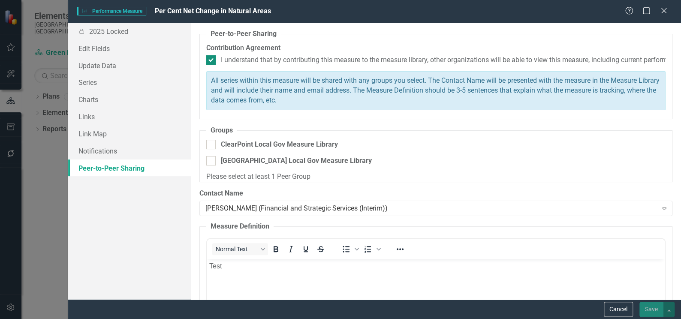
click at [211, 59] on input "I understand that by contributing this measure to the measure library, other or…" at bounding box center [209, 58] width 6 height 6
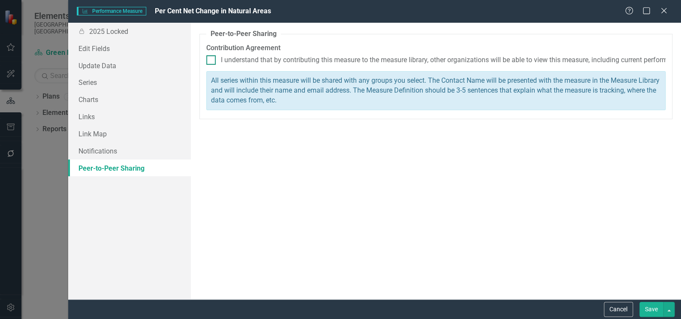
click at [214, 60] on div at bounding box center [210, 59] width 9 height 9
click at [212, 60] on input "I understand that by contributing this measure to the measure library, other or…" at bounding box center [209, 58] width 6 height 6
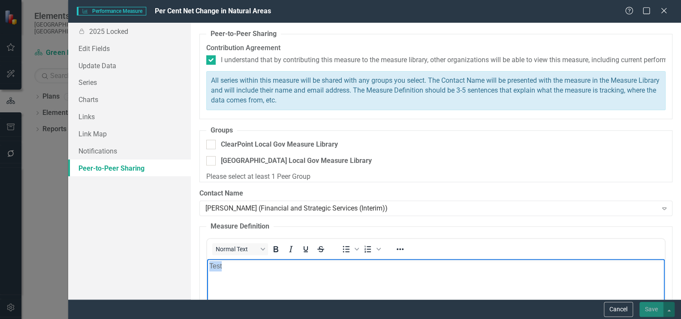
drag, startPoint x: 231, startPoint y: 267, endPoint x: 199, endPoint y: 267, distance: 32.2
click at [207, 267] on html "Test" at bounding box center [436, 323] width 458 height 129
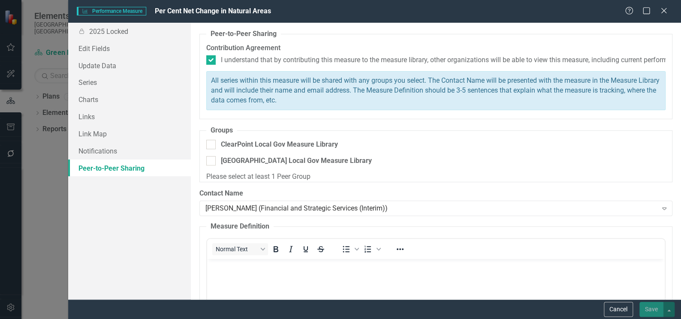
click at [479, 189] on label "Contact Name" at bounding box center [435, 194] width 473 height 10
click at [212, 60] on div at bounding box center [210, 59] width 9 height 9
click at [212, 60] on input "I understand that by contributing this measure to the measure library, other or…" at bounding box center [209, 58] width 6 height 6
checkbox input "false"
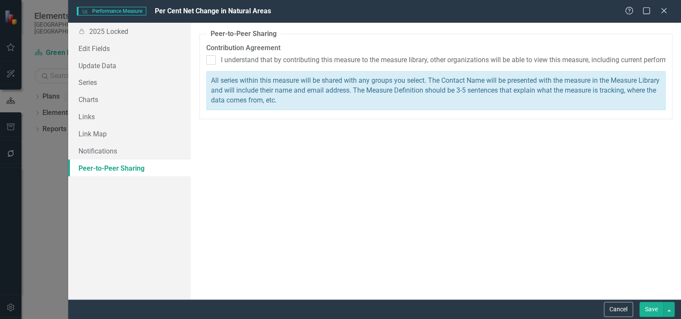
click at [656, 307] on button "Save" at bounding box center [651, 309] width 24 height 15
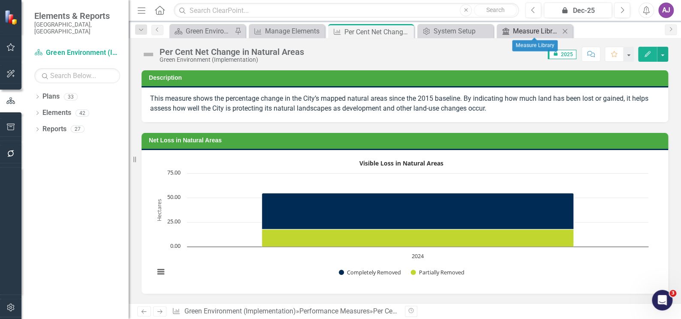
click at [513, 32] on div "Measure Library" at bounding box center [536, 31] width 47 height 11
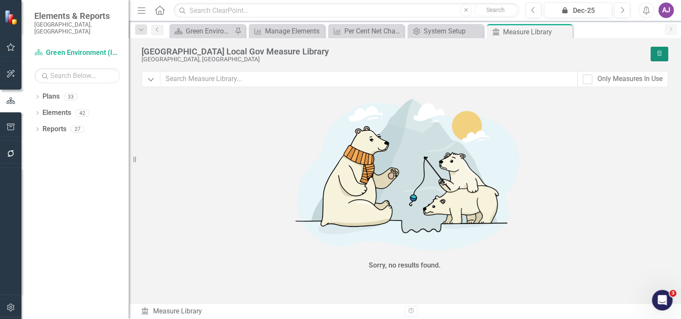
click at [661, 52] on icon "Recalculate Performance Measure" at bounding box center [659, 53] width 6 height 5
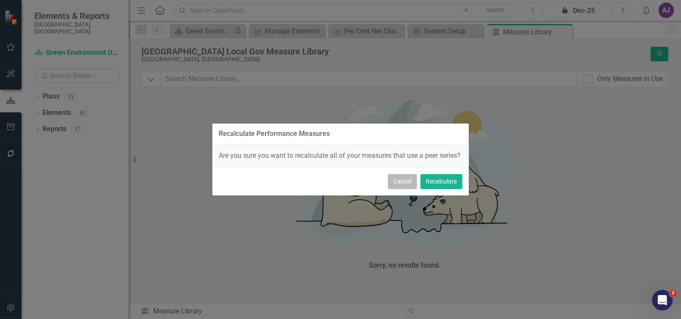
click at [397, 188] on button "Cancel" at bounding box center [402, 181] width 29 height 15
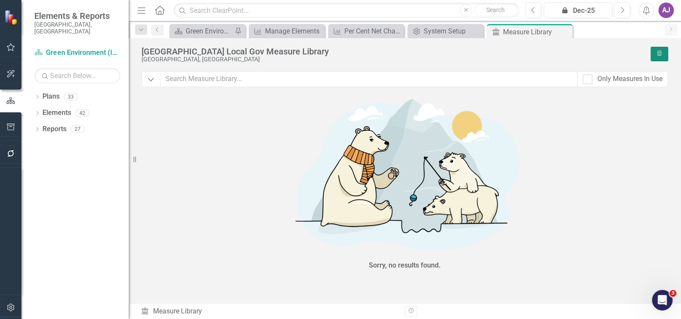
scroll to position [38, 0]
click at [180, 312] on div "Measure Library Measure Library" at bounding box center [270, 312] width 258 height 10
click at [191, 56] on div "[GEOGRAPHIC_DATA], [GEOGRAPHIC_DATA]" at bounding box center [394, 59] width 505 height 6
click at [153, 79] on icon "Dropdown" at bounding box center [151, 79] width 8 height 9
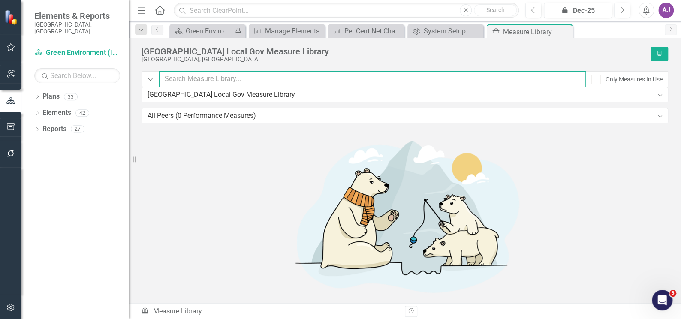
click at [195, 80] on input "text" at bounding box center [372, 79] width 427 height 16
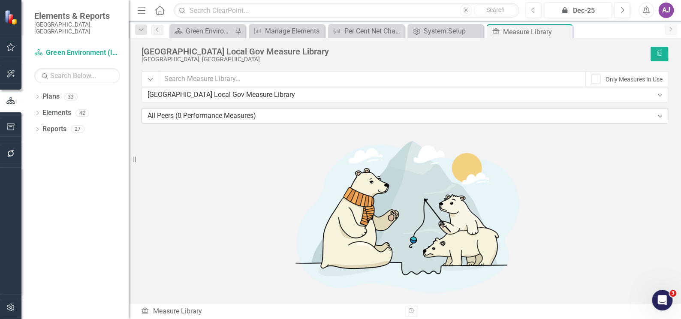
click at [658, 117] on icon at bounding box center [660, 116] width 4 height 3
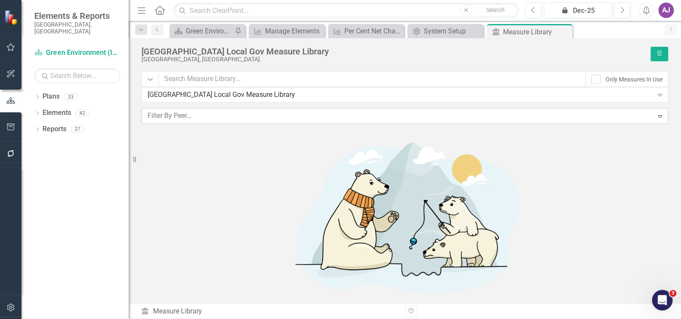
scroll to position [14, 0]
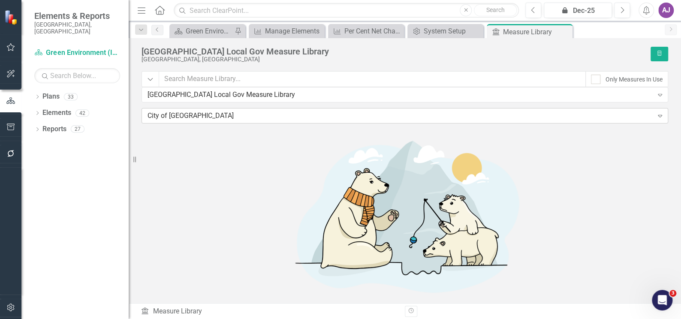
click at [656, 119] on icon "Expand" at bounding box center [660, 115] width 9 height 7
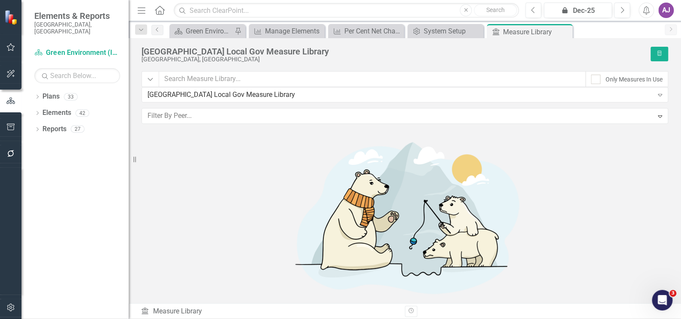
scroll to position [18, 0]
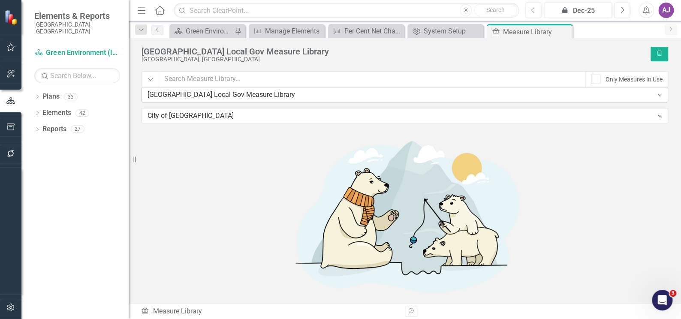
click at [210, 100] on div "Canada Local Gov Measure Library" at bounding box center [401, 95] width 506 height 10
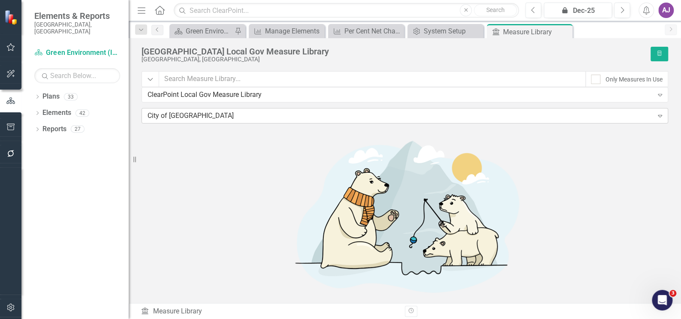
click at [656, 119] on icon "Expand" at bounding box center [660, 115] width 9 height 7
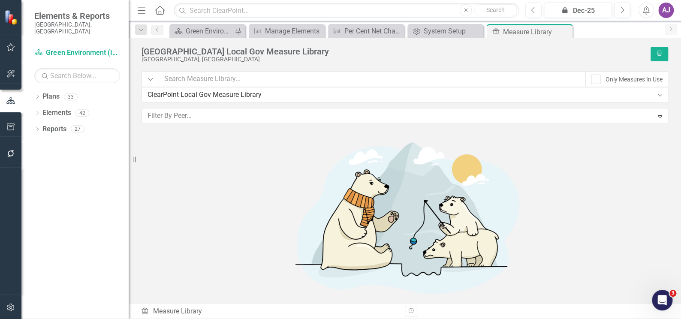
scroll to position [0, 0]
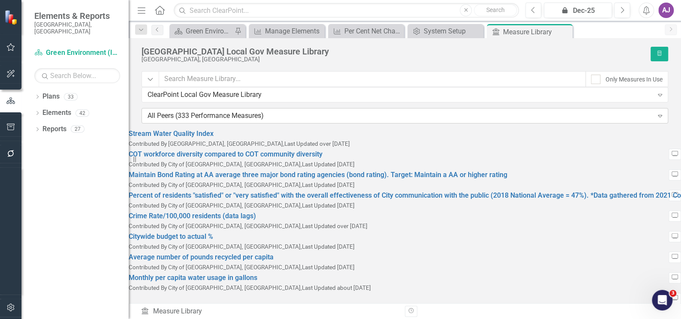
click at [656, 119] on icon "Expand" at bounding box center [660, 115] width 9 height 7
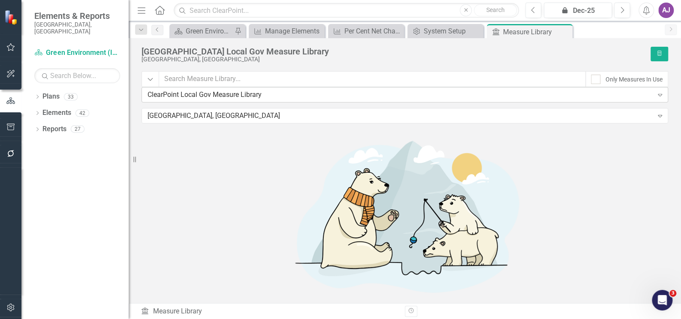
click at [656, 98] on icon "Expand" at bounding box center [660, 94] width 9 height 7
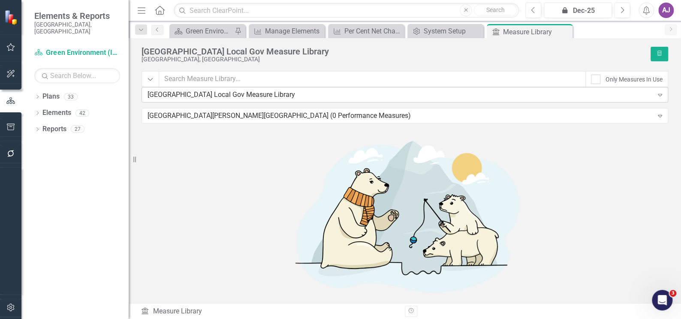
click at [656, 98] on icon "Expand" at bounding box center [660, 94] width 9 height 7
click at [567, 171] on div "Sorry, no results found." at bounding box center [405, 223] width 552 height 188
click at [661, 56] on button "Recalculate Performance Measure" at bounding box center [660, 54] width 18 height 15
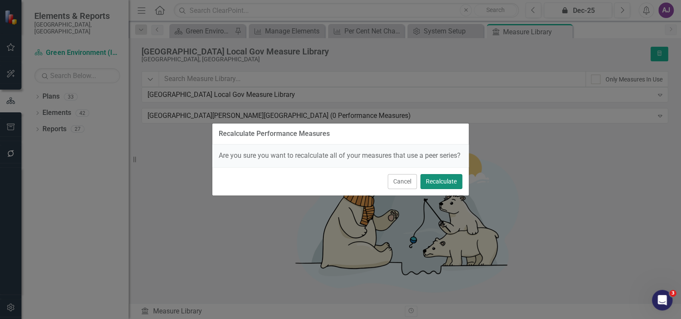
click at [439, 189] on button "Recalculate" at bounding box center [441, 181] width 42 height 15
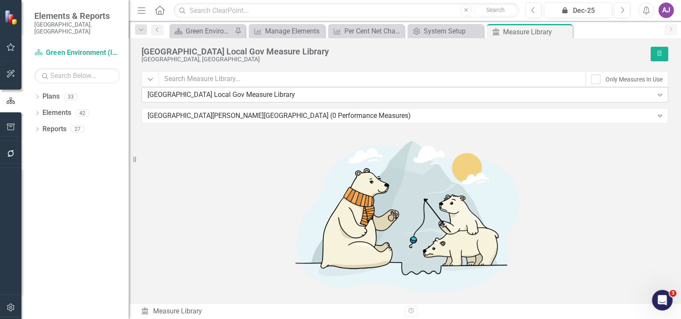
click at [656, 98] on icon "Expand" at bounding box center [660, 94] width 9 height 7
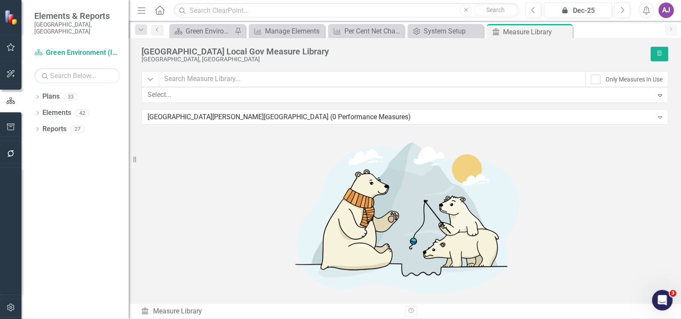
click at [554, 178] on div "Sorry, no results found." at bounding box center [405, 224] width 552 height 188
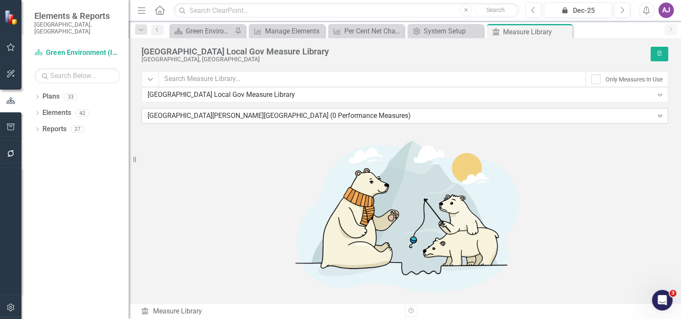
click at [656, 119] on icon "Expand" at bounding box center [660, 115] width 9 height 7
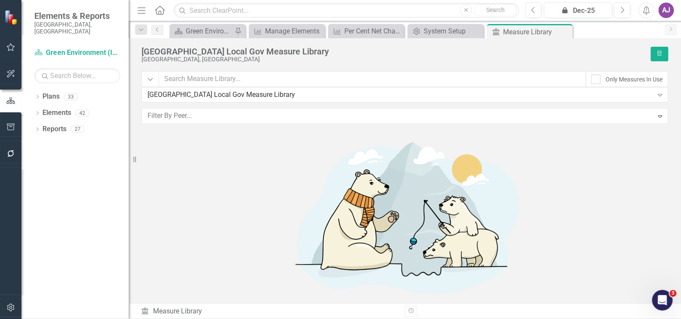
scroll to position [0, 0]
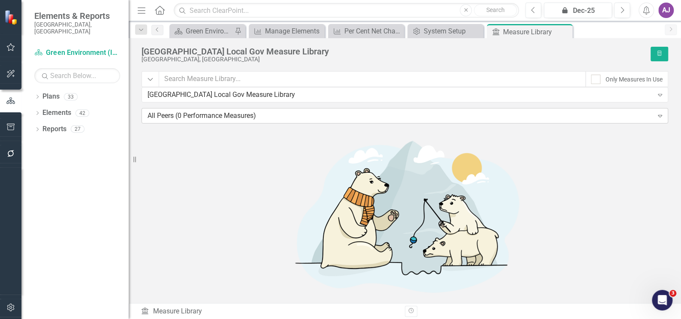
click at [656, 119] on icon "Expand" at bounding box center [660, 115] width 9 height 7
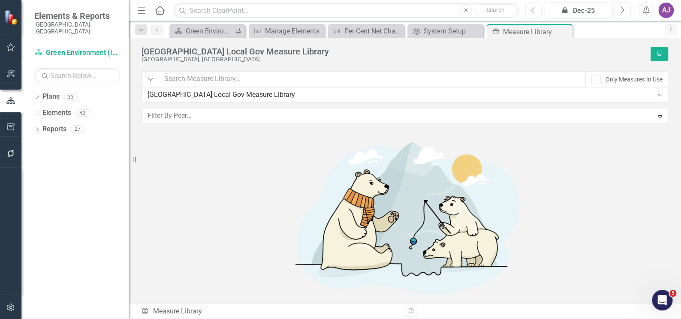
scroll to position [18, 0]
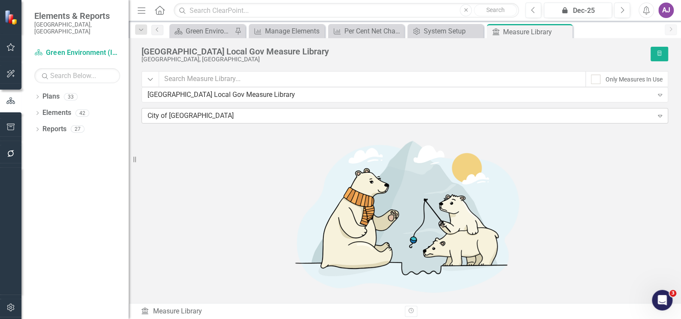
click at [656, 119] on icon "Expand" at bounding box center [660, 115] width 9 height 7
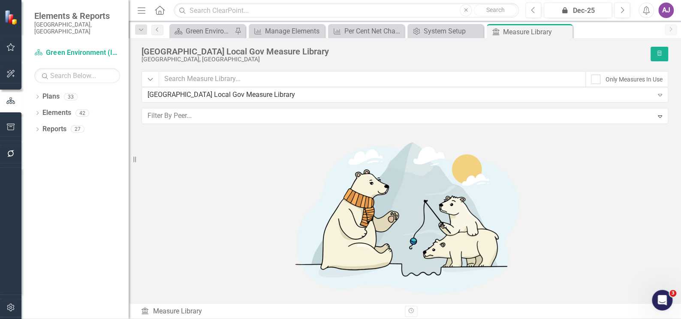
scroll to position [0, 0]
click at [220, 319] on div "Contributors" at bounding box center [340, 324] width 681 height 10
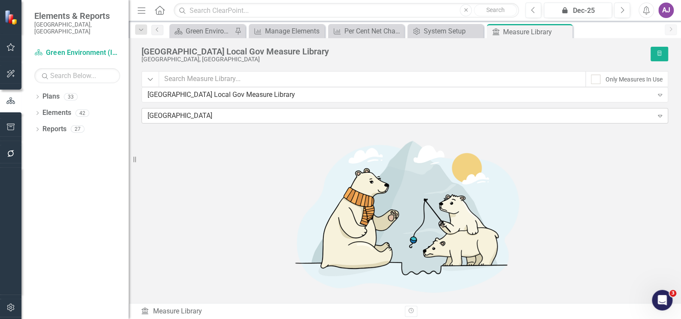
click at [656, 119] on icon "Expand" at bounding box center [660, 115] width 9 height 7
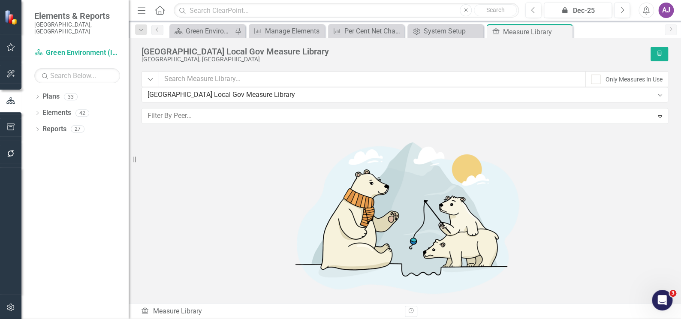
scroll to position [0, 0]
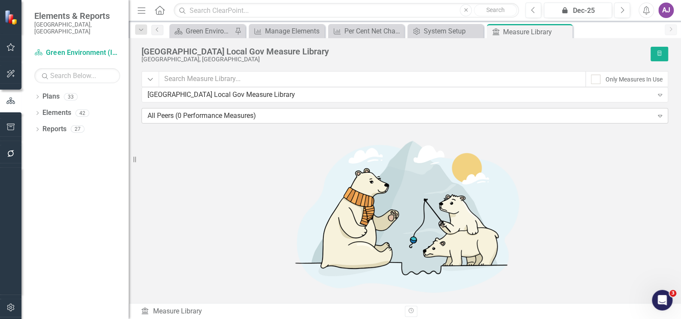
click at [213, 121] on div "All Peers (0 Performance Measures)" at bounding box center [401, 116] width 506 height 10
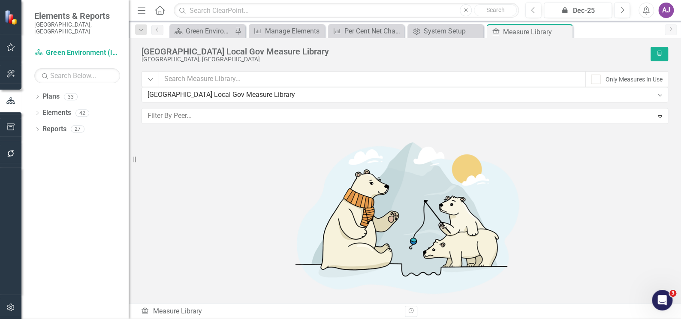
scroll to position [14, 0]
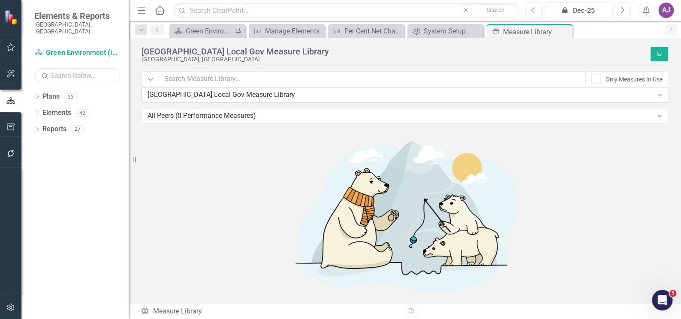
click at [223, 100] on div "Canada Local Gov Measure Library" at bounding box center [401, 95] width 506 height 10
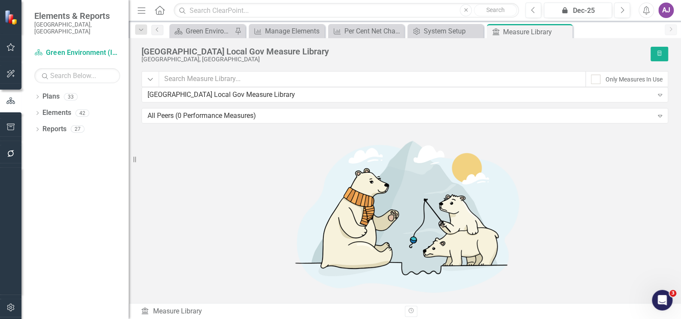
click at [181, 313] on div "Measure Library Measure Library" at bounding box center [270, 312] width 258 height 10
click at [147, 311] on icon "Measure Library" at bounding box center [145, 310] width 9 height 7
click at [410, 312] on icon "Revision History" at bounding box center [411, 310] width 6 height 5
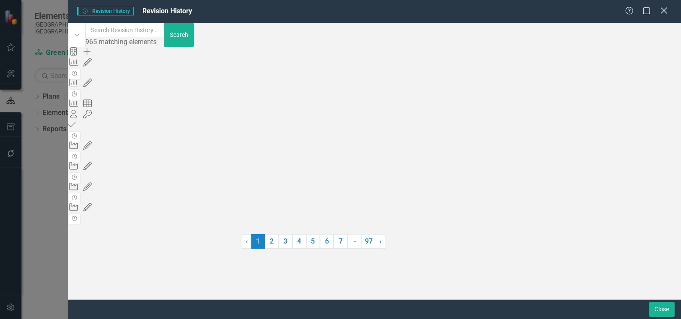
click at [660, 11] on icon "Close" at bounding box center [663, 10] width 11 height 8
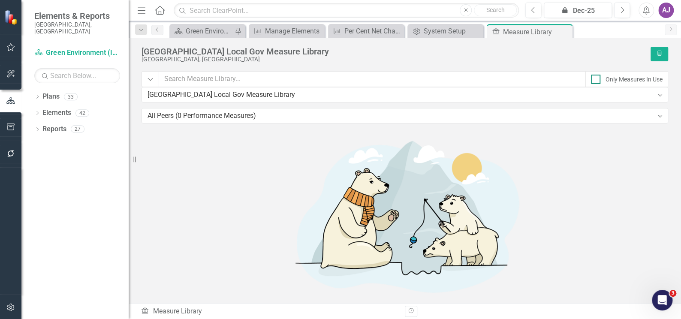
click at [591, 79] on div at bounding box center [595, 79] width 9 height 9
click at [591, 79] on input "Only Measures In Use" at bounding box center [594, 78] width 6 height 6
click at [591, 79] on div at bounding box center [595, 79] width 9 height 9
click at [591, 79] on input "Only Measures In Use" at bounding box center [594, 78] width 6 height 6
checkbox input "false"
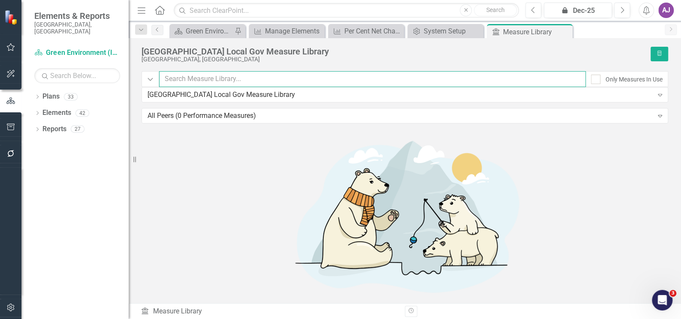
click at [250, 80] on input "text" at bounding box center [372, 79] width 427 height 16
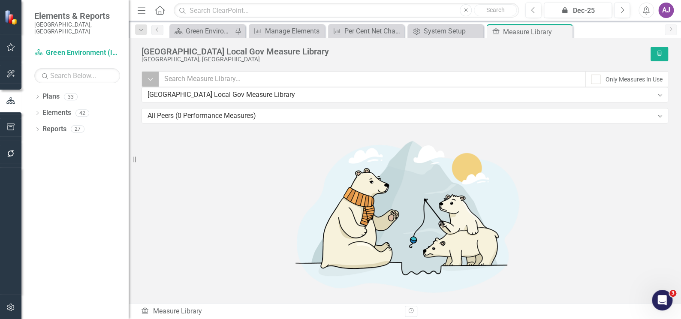
click at [148, 81] on icon "Dropdown" at bounding box center [150, 79] width 6 height 8
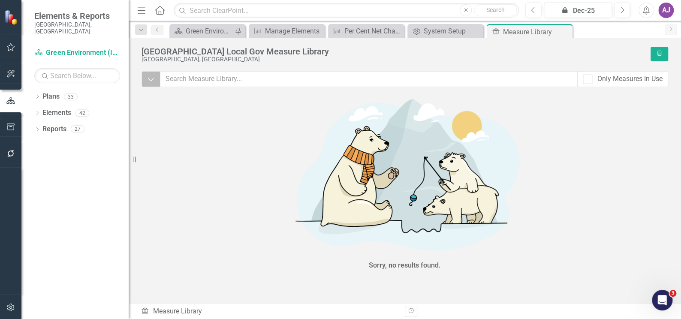
click at [148, 81] on icon "Dropdown" at bounding box center [151, 79] width 8 height 9
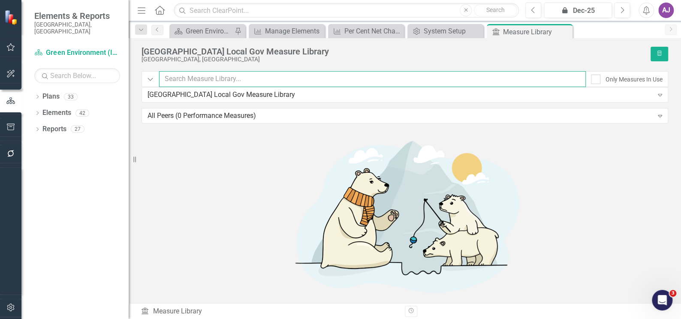
click at [192, 80] on input "text" at bounding box center [372, 79] width 427 height 16
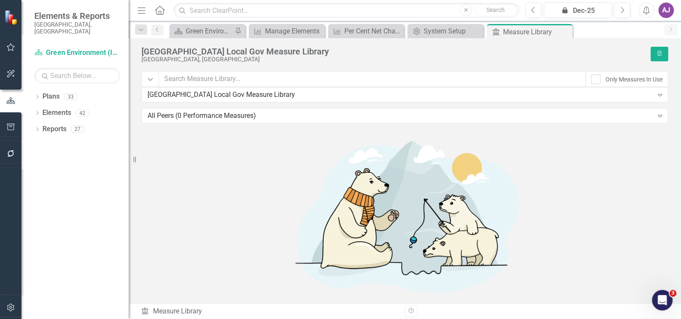
click at [259, 108] on div "Canada Local Gov Measure Library Expand" at bounding box center [404, 97] width 539 height 21
click at [57, 92] on link "Plans" at bounding box center [50, 97] width 17 height 10
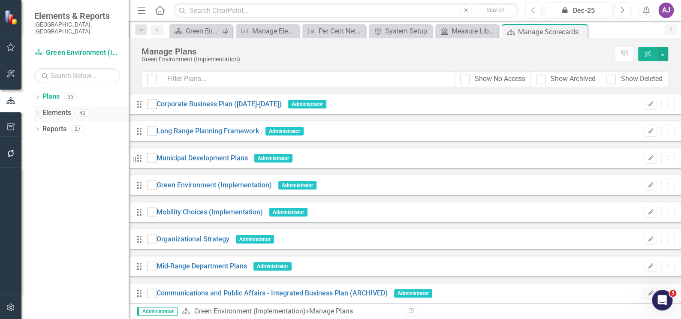
click at [57, 108] on link "Elements" at bounding box center [56, 113] width 29 height 10
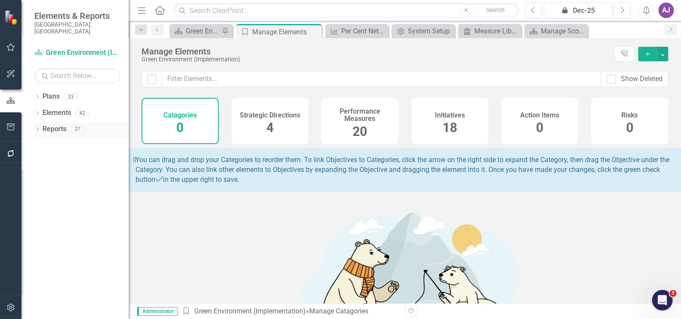
click at [57, 124] on link "Reports" at bounding box center [54, 129] width 24 height 10
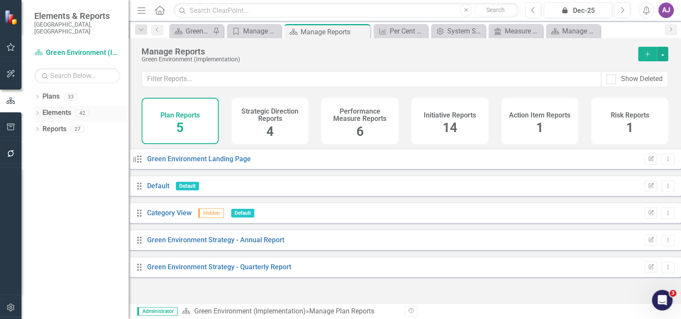
click at [49, 108] on link "Elements" at bounding box center [56, 113] width 29 height 10
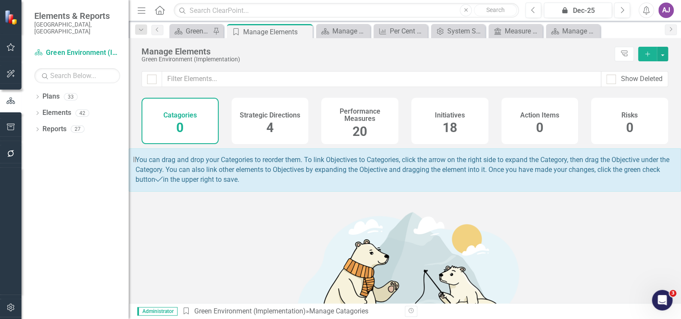
click at [355, 115] on h4 "Performance Measures" at bounding box center [359, 115] width 67 height 15
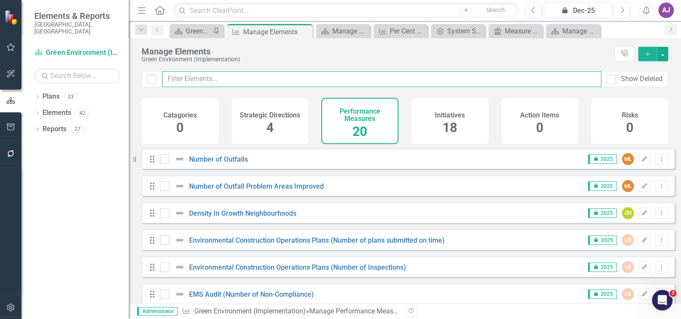
click at [222, 79] on input "text" at bounding box center [381, 79] width 439 height 16
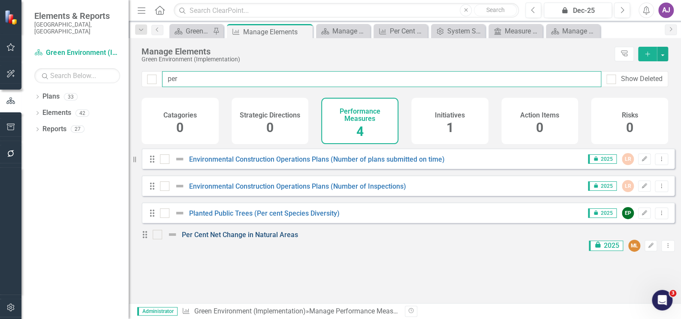
type input "per"
click at [228, 239] on link "Per Cent Net Change in Natural Areas" at bounding box center [240, 235] width 116 height 8
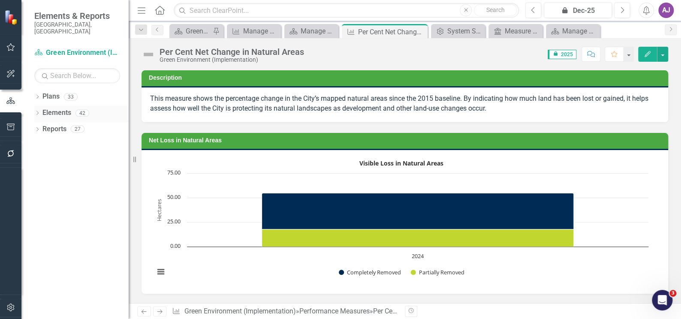
click at [39, 111] on icon "Dropdown" at bounding box center [37, 113] width 6 height 5
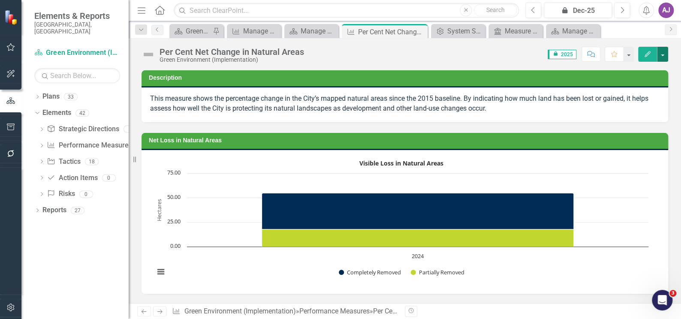
click at [665, 57] on button "button" at bounding box center [662, 54] width 11 height 15
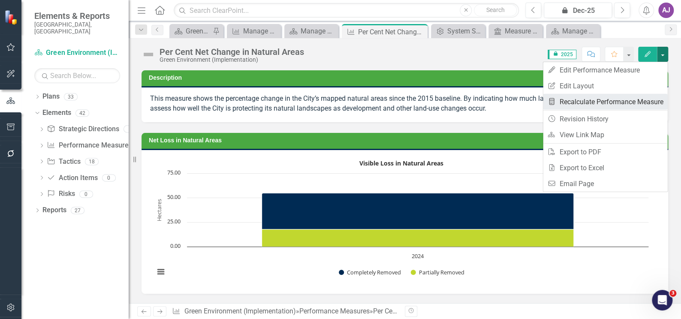
click at [642, 102] on link "Recalculate Performance Measure Recalculate Performance Measure" at bounding box center [605, 102] width 124 height 16
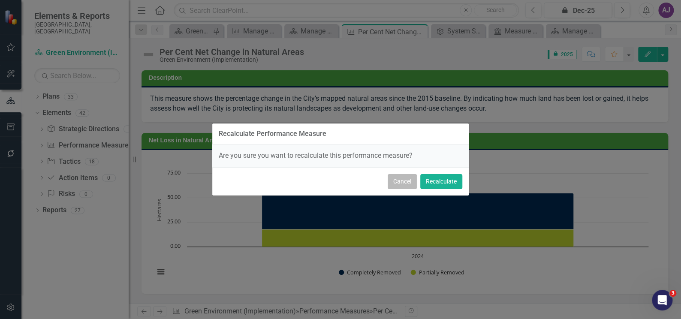
click at [408, 187] on button "Cancel" at bounding box center [402, 181] width 29 height 15
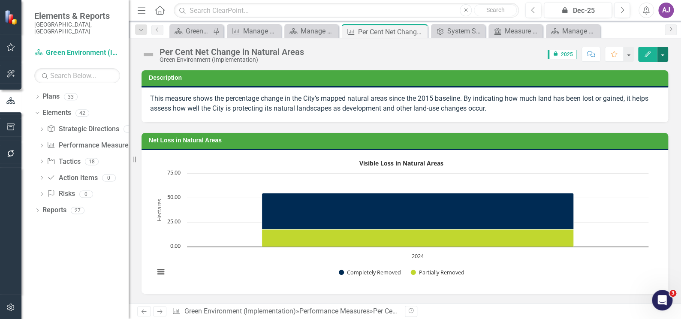
click at [661, 56] on button "button" at bounding box center [662, 54] width 11 height 15
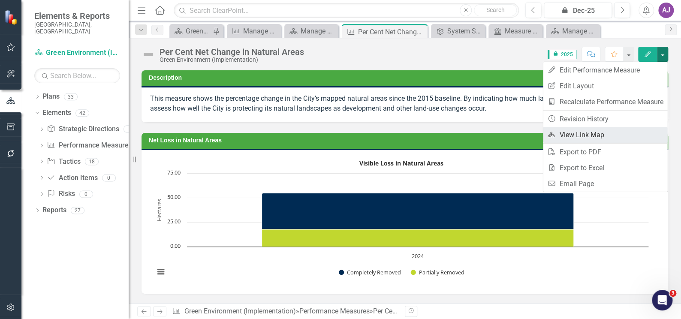
click at [617, 132] on link "Link Map View Link Map" at bounding box center [605, 135] width 124 height 16
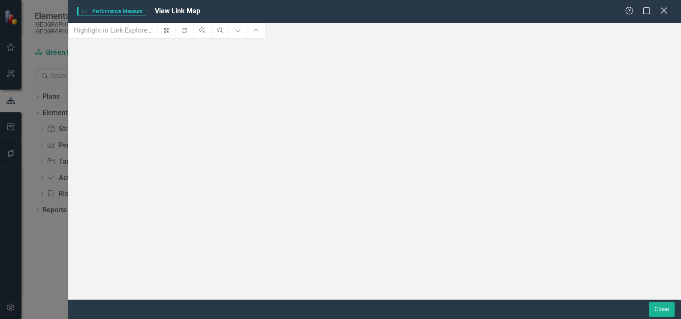
click at [664, 12] on icon at bounding box center [663, 10] width 6 height 6
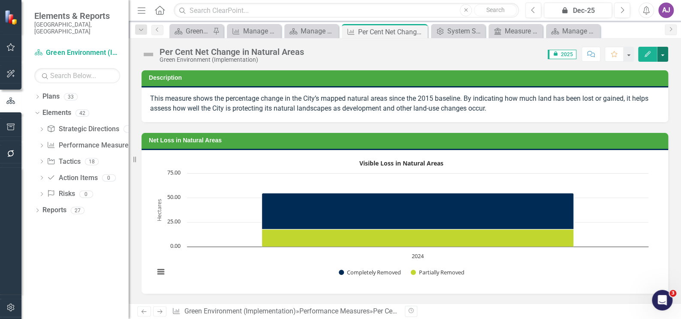
click at [663, 55] on button "button" at bounding box center [662, 54] width 11 height 15
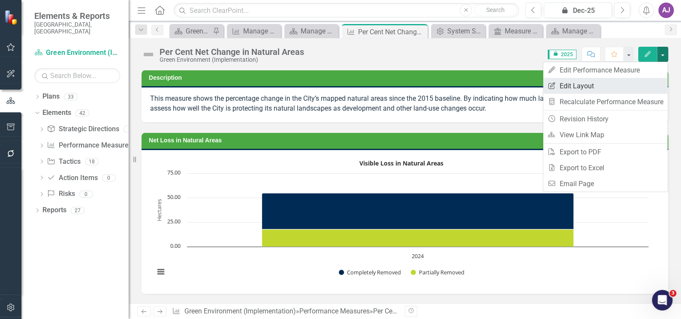
click at [608, 84] on link "Edit Report Edit Layout" at bounding box center [605, 86] width 124 height 16
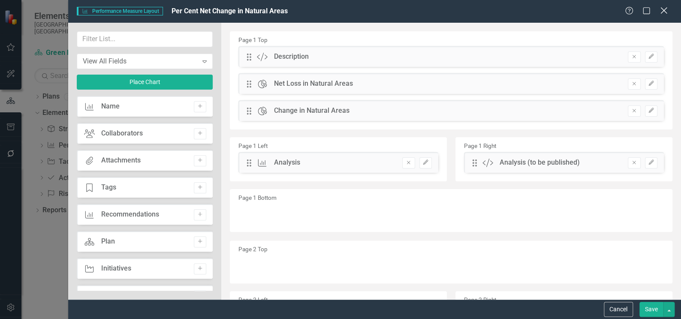
click at [663, 10] on icon "Close" at bounding box center [663, 10] width 11 height 8
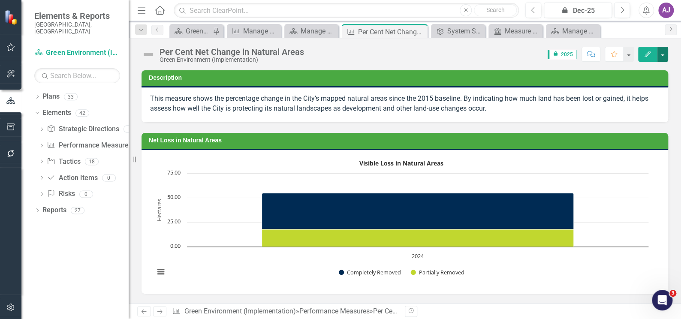
click at [663, 57] on button "button" at bounding box center [662, 54] width 11 height 15
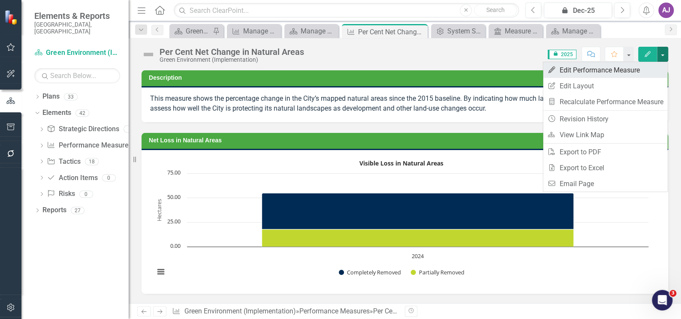
click at [620, 67] on link "Edit Edit Performance Measure" at bounding box center [605, 70] width 124 height 16
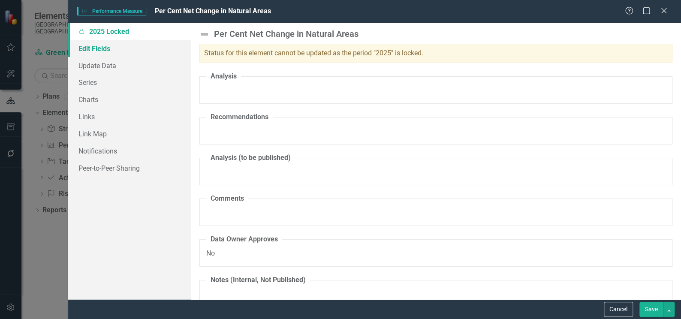
click at [98, 44] on link "Edit Fields" at bounding box center [129, 48] width 123 height 17
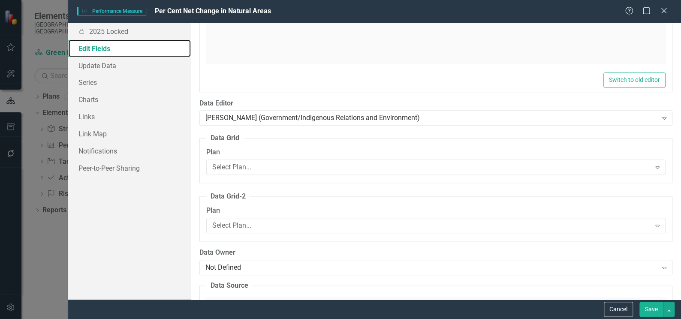
scroll to position [312, 0]
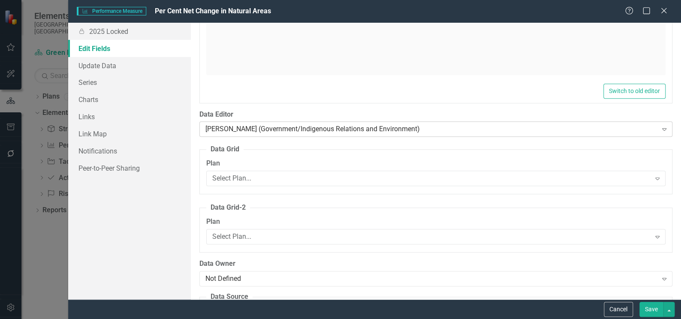
click at [660, 129] on icon "Expand" at bounding box center [664, 129] width 9 height 7
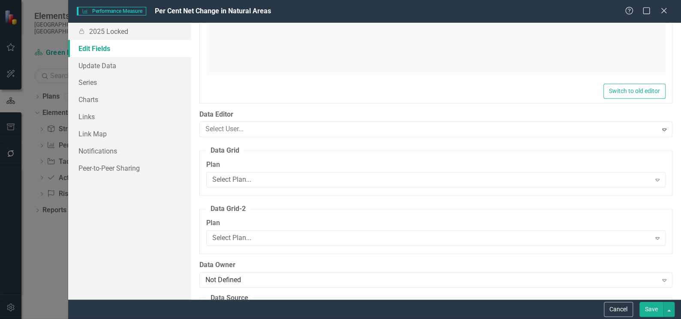
scroll to position [1309, 0]
click at [619, 308] on button "Cancel" at bounding box center [618, 309] width 29 height 15
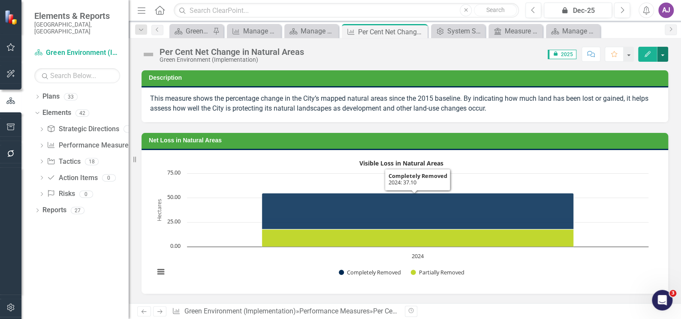
click at [663, 51] on button "button" at bounding box center [662, 54] width 11 height 15
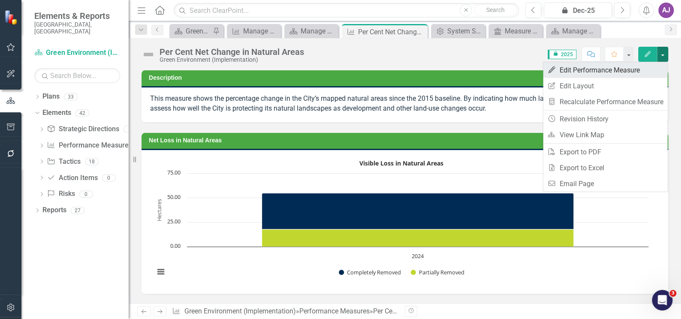
click at [647, 67] on link "Edit Edit Performance Measure" at bounding box center [605, 70] width 124 height 16
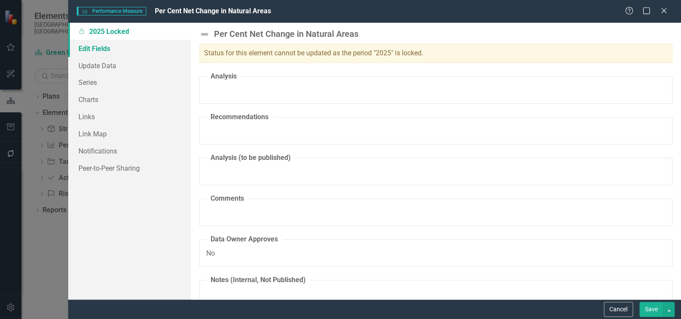
click at [93, 47] on link "Edit Fields" at bounding box center [129, 48] width 123 height 17
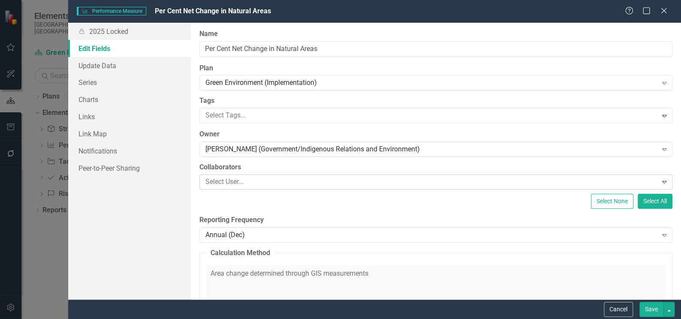
click at [661, 181] on icon "Expand" at bounding box center [664, 181] width 9 height 7
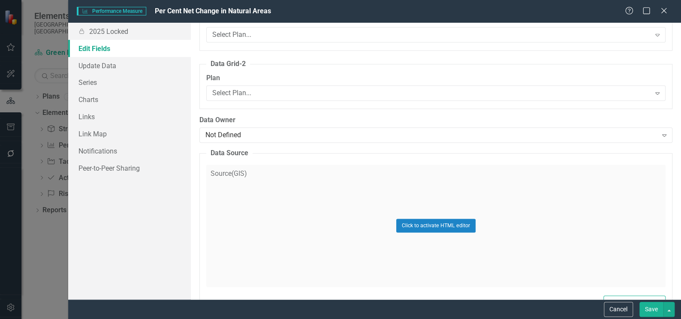
scroll to position [467, 0]
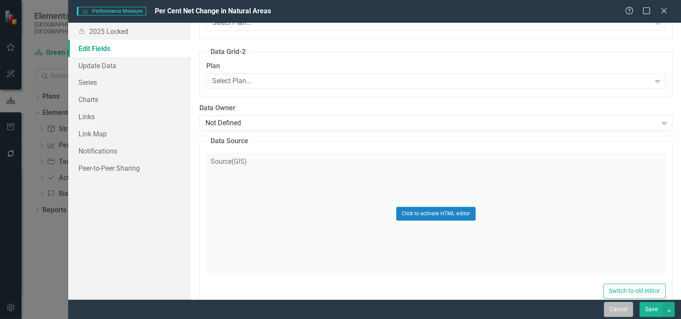
click at [624, 309] on button "Cancel" at bounding box center [618, 309] width 29 height 15
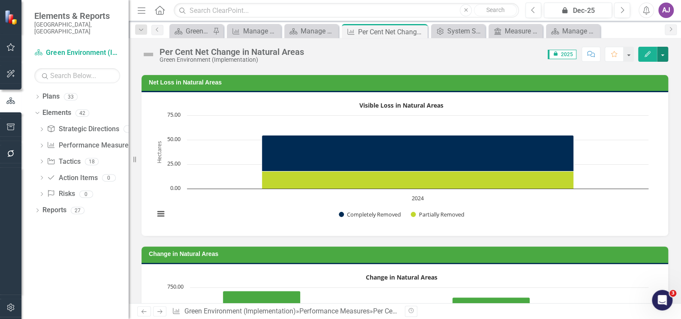
scroll to position [0, 0]
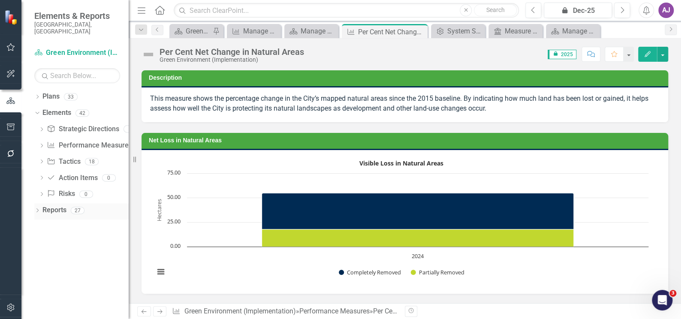
click at [37, 209] on icon "Dropdown" at bounding box center [37, 211] width 6 height 5
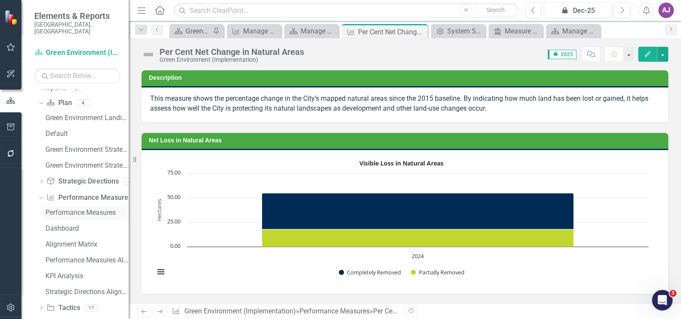
scroll to position [78, 0]
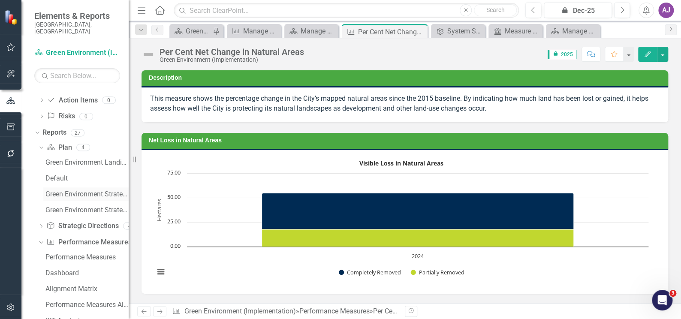
click at [77, 190] on div "Green Environment Strategy - Annual Report" at bounding box center [86, 194] width 83 height 8
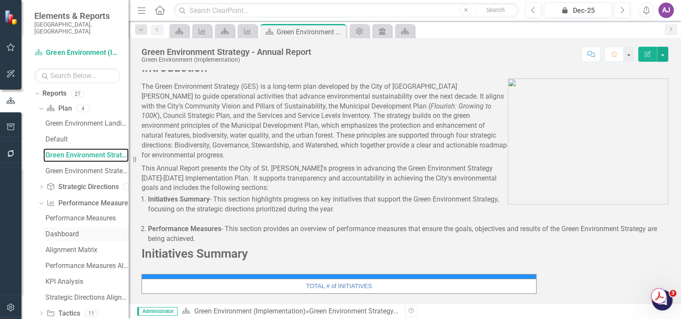
scroll to position [156, 0]
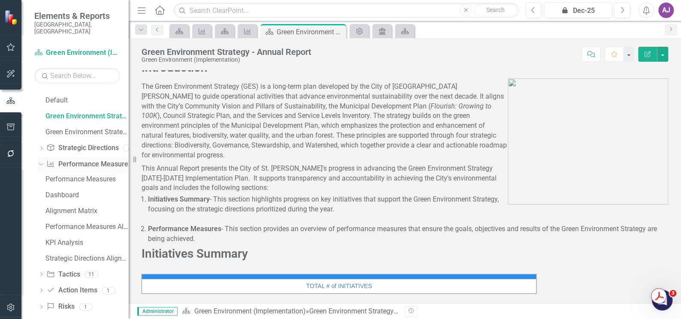
click at [75, 160] on link "Performance Measure Performance Measures" at bounding box center [88, 165] width 85 height 10
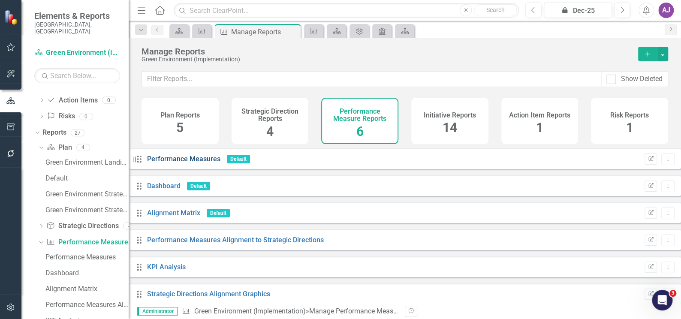
click at [202, 163] on link "Performance Measures" at bounding box center [183, 159] width 73 height 8
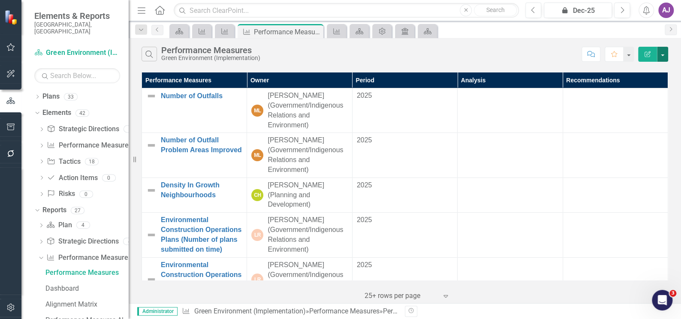
click at [662, 57] on button "button" at bounding box center [662, 54] width 11 height 15
click at [648, 69] on link "Edit Report Edit Report" at bounding box center [633, 70] width 68 height 16
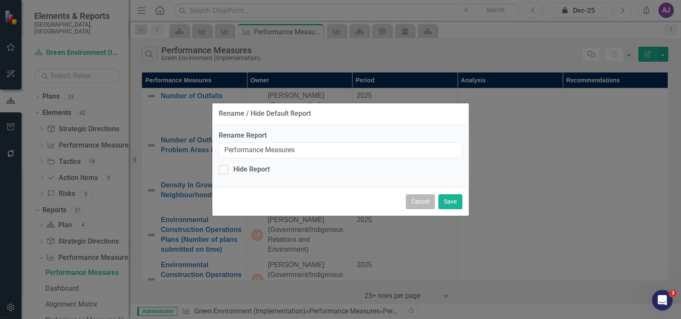
click at [424, 201] on button "Cancel" at bounding box center [420, 201] width 29 height 15
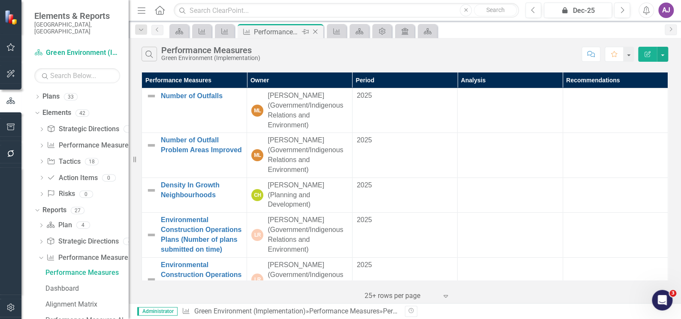
click at [316, 32] on icon "Close" at bounding box center [315, 31] width 9 height 7
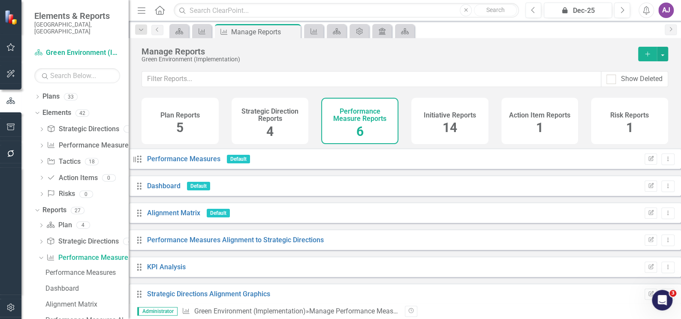
scroll to position [13, 0]
click at [186, 263] on link "KPI Analysis" at bounding box center [166, 267] width 39 height 8
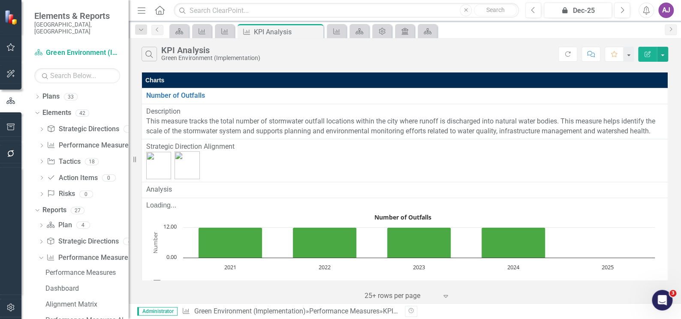
scroll to position [16, 0]
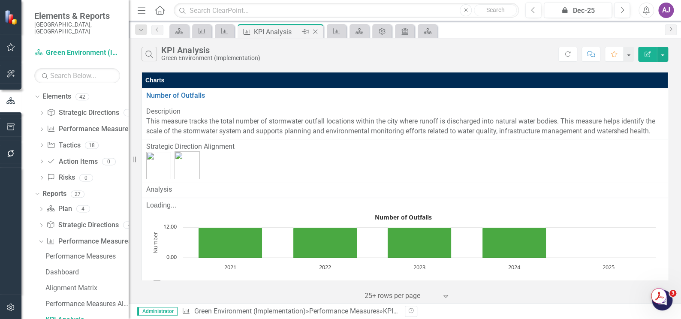
click at [315, 29] on icon "Close" at bounding box center [315, 31] width 9 height 7
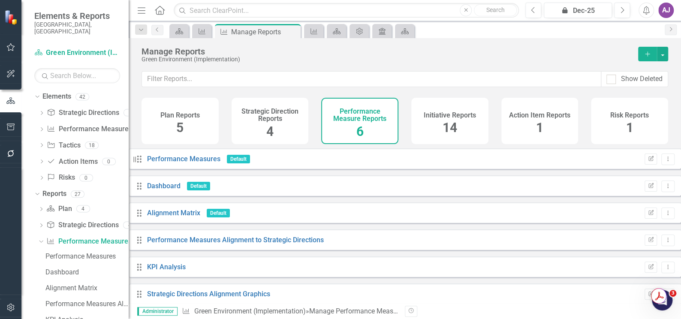
scroll to position [13, 0]
click at [248, 290] on link "Strategic Directions Alignment Graphics" at bounding box center [208, 294] width 123 height 8
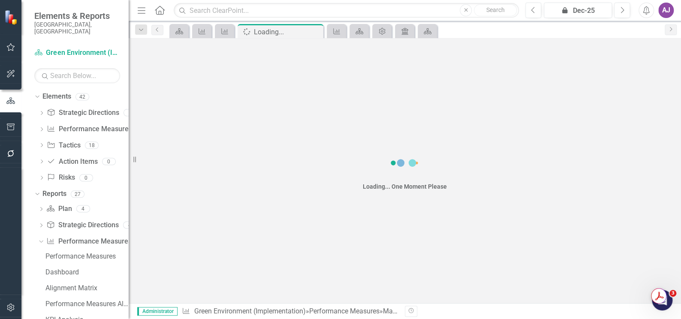
scroll to position [33, 0]
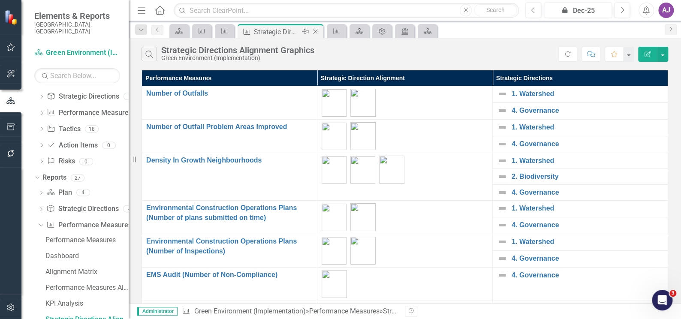
click at [315, 34] on icon "Close" at bounding box center [315, 31] width 9 height 7
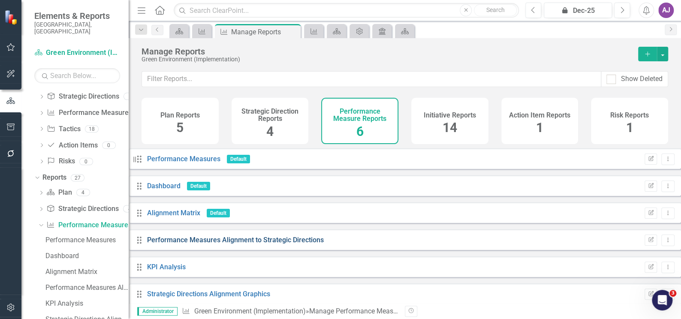
click at [308, 244] on link "Performance Measures Alignment to Strategic Directions" at bounding box center [235, 240] width 177 height 8
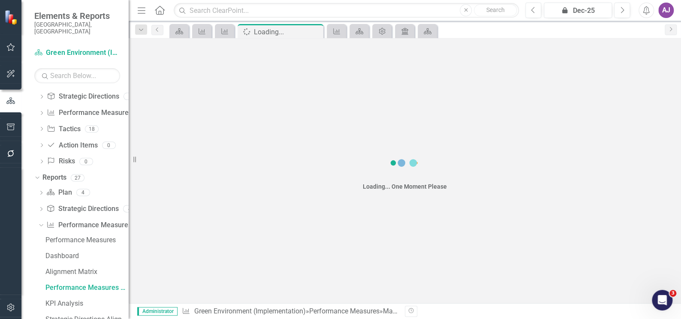
scroll to position [1, 0]
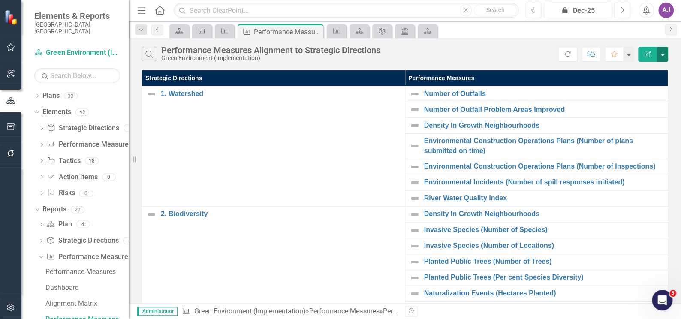
click at [664, 55] on button "button" at bounding box center [662, 54] width 11 height 15
click at [642, 70] on link "Edit Report Edit Report" at bounding box center [633, 70] width 68 height 16
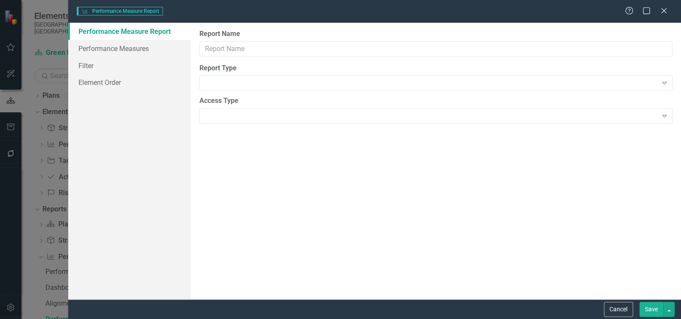
type input "Performance Measures Alignment to Strategic Directions"
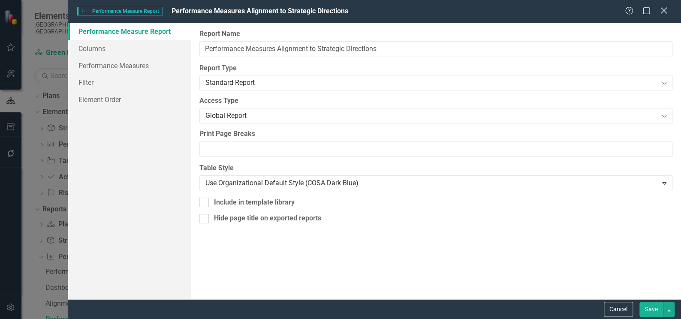
click at [663, 10] on icon at bounding box center [663, 10] width 6 height 6
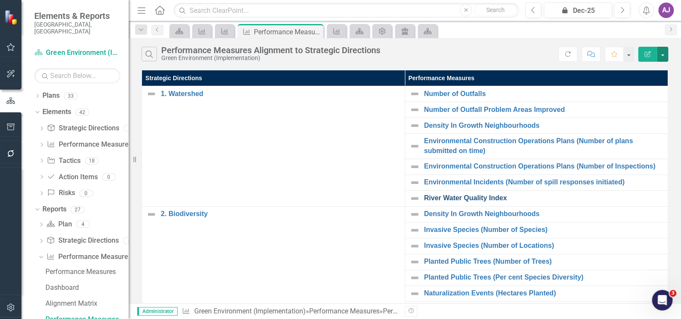
scroll to position [0, 0]
click at [664, 55] on button "button" at bounding box center [662, 54] width 11 height 15
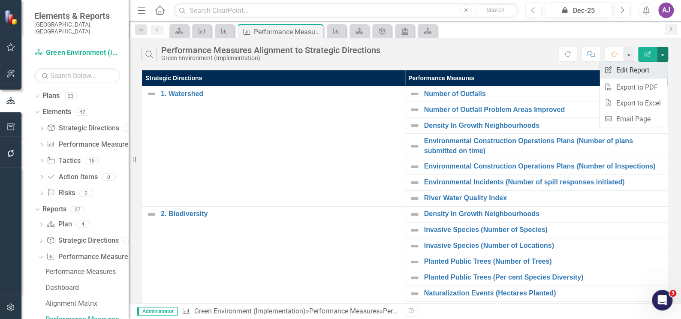
click at [646, 70] on link "Edit Report Edit Report" at bounding box center [633, 70] width 68 height 16
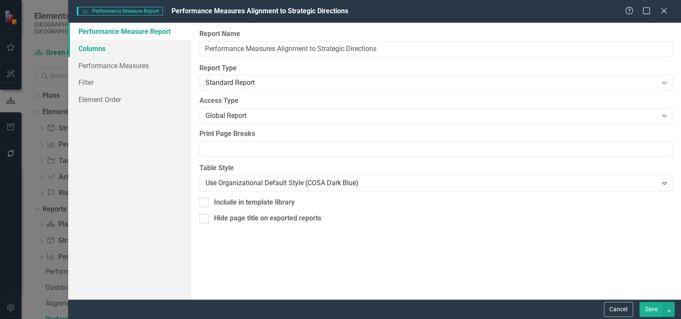
click at [87, 46] on link "Columns" at bounding box center [129, 48] width 123 height 17
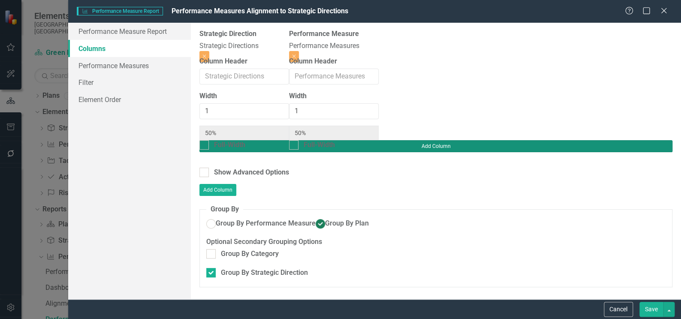
click at [638, 140] on button "Add Column" at bounding box center [435, 146] width 473 height 12
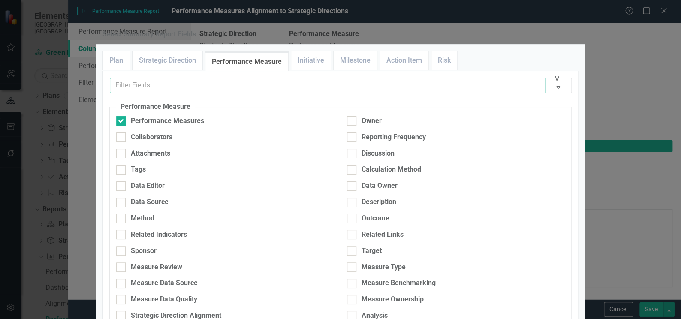
click at [339, 93] on input "text" at bounding box center [328, 86] width 436 height 16
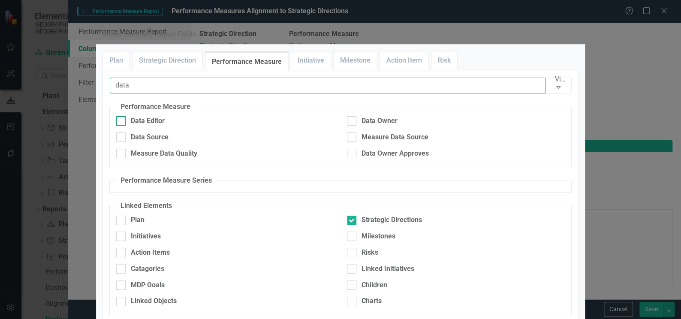
type input "data"
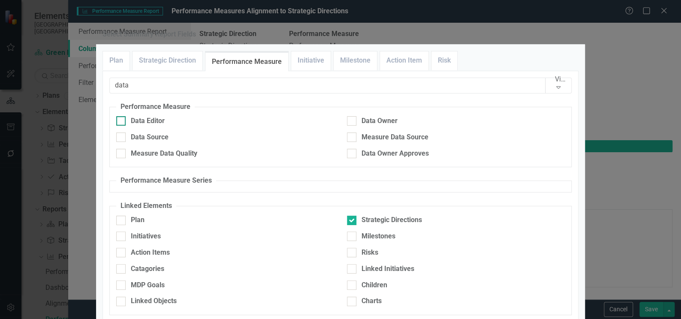
click at [119, 122] on input "Data Editor" at bounding box center [119, 119] width 6 height 6
checkbox input "true"
click at [355, 126] on div "Data Owner" at bounding box center [456, 121] width 218 height 10
click at [352, 122] on input "Data Owner" at bounding box center [350, 119] width 6 height 6
checkbox input "true"
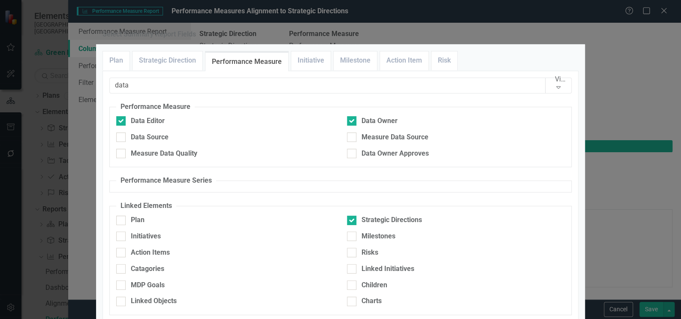
type input "25%"
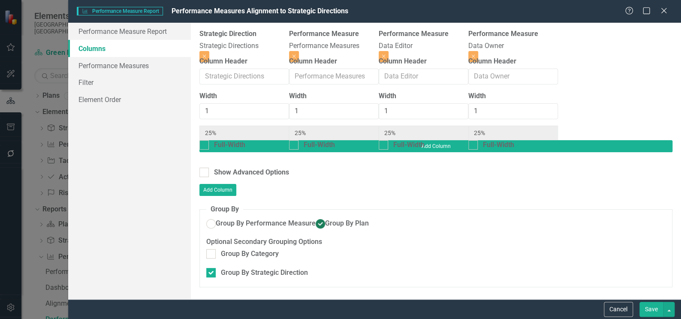
click at [651, 309] on button "Save" at bounding box center [651, 309] width 24 height 15
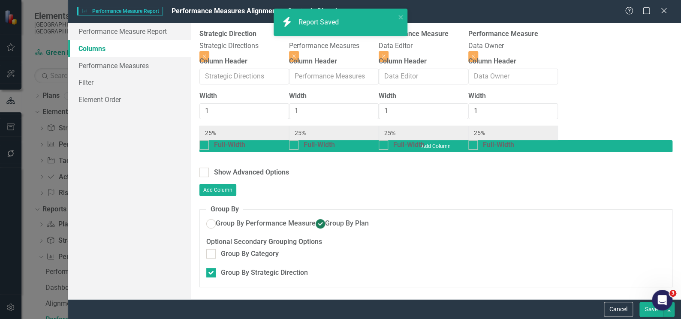
radio input "false"
checkbox input "false"
radio input "true"
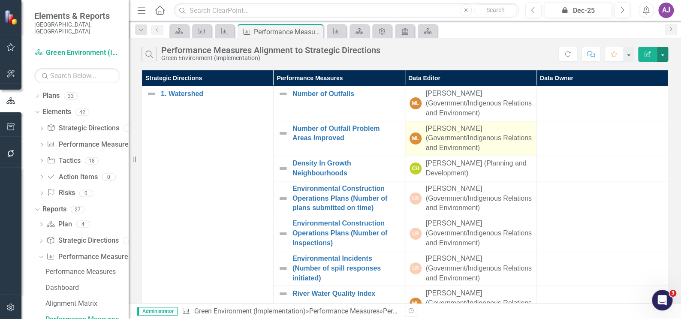
scroll to position [156, 0]
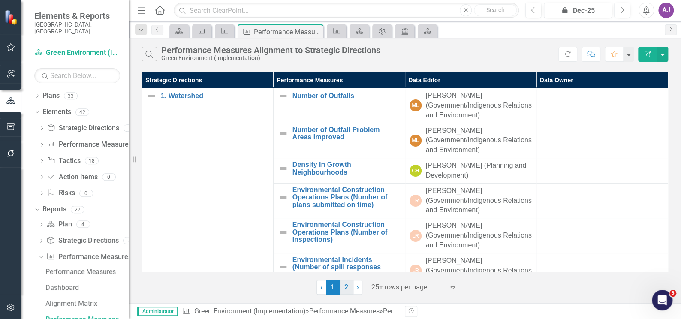
click at [348, 287] on link "2" at bounding box center [347, 287] width 14 height 15
click at [223, 32] on icon "Performance Measure" at bounding box center [224, 31] width 9 height 7
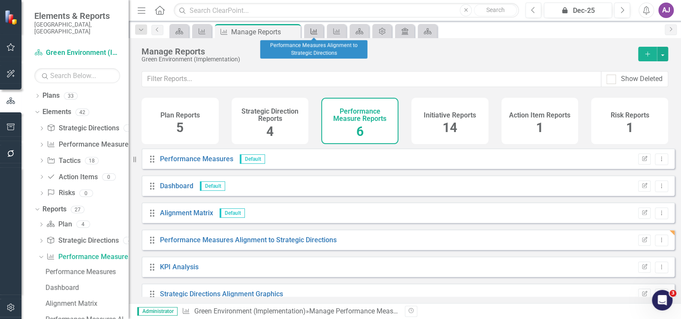
click at [310, 33] on icon "Performance Measure" at bounding box center [314, 31] width 9 height 7
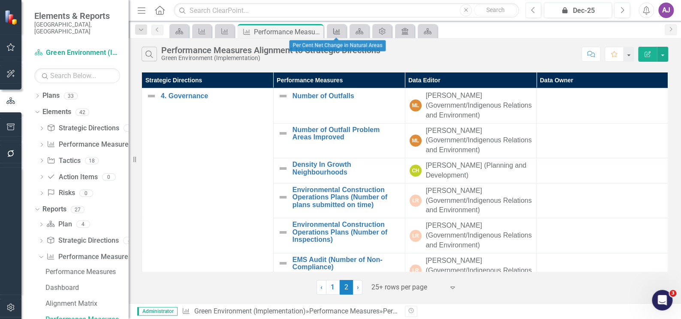
click at [333, 33] on icon "Performance Measure" at bounding box center [336, 31] width 9 height 7
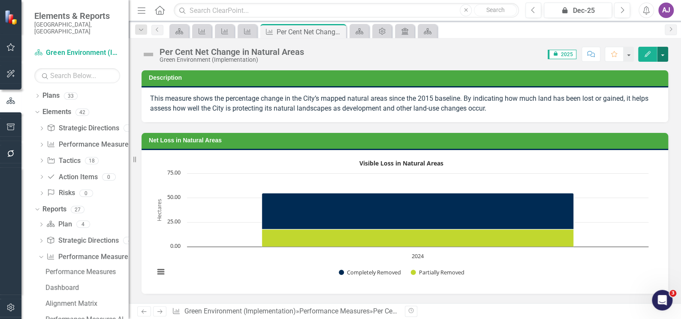
click at [664, 56] on button "button" at bounding box center [662, 54] width 11 height 15
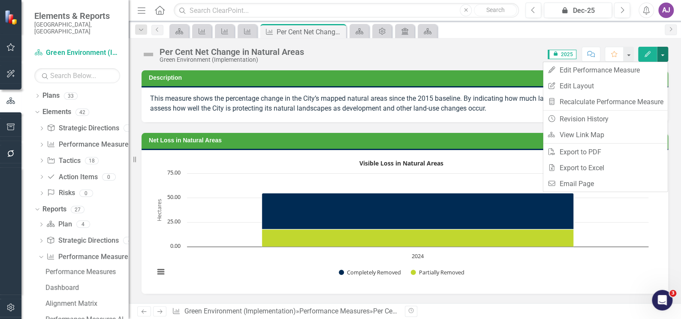
click at [509, 41] on div "Per Cent Net Change in Natural Areas Green Environment (Implementation) Score: …" at bounding box center [405, 51] width 552 height 26
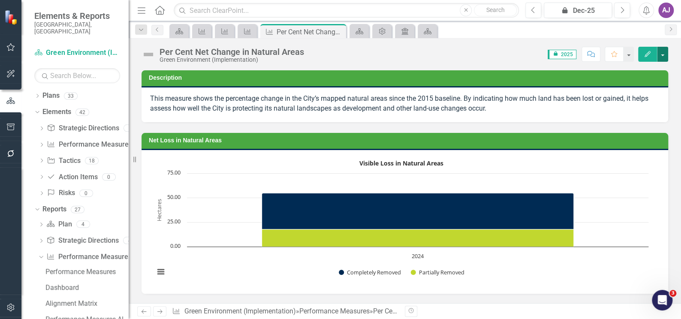
click at [665, 55] on button "button" at bounding box center [662, 54] width 11 height 15
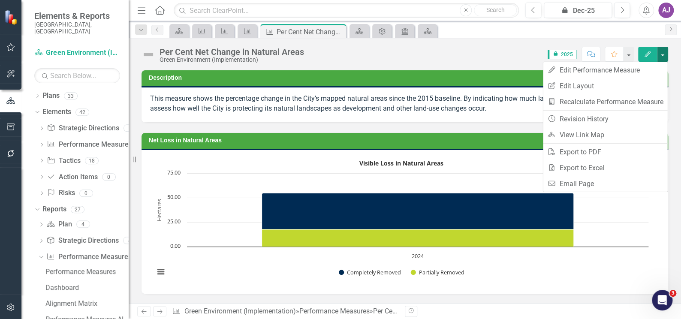
click at [661, 57] on button "button" at bounding box center [662, 54] width 11 height 15
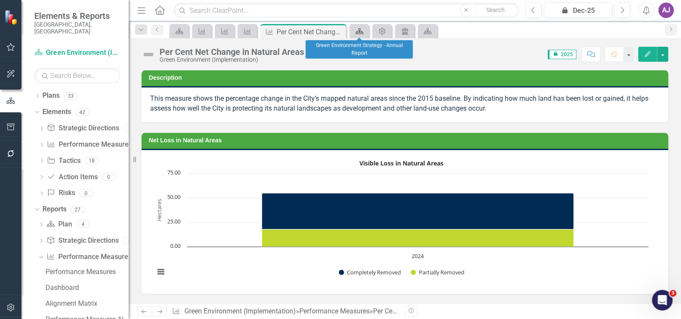
click at [363, 36] on div "Plan" at bounding box center [358, 31] width 12 height 11
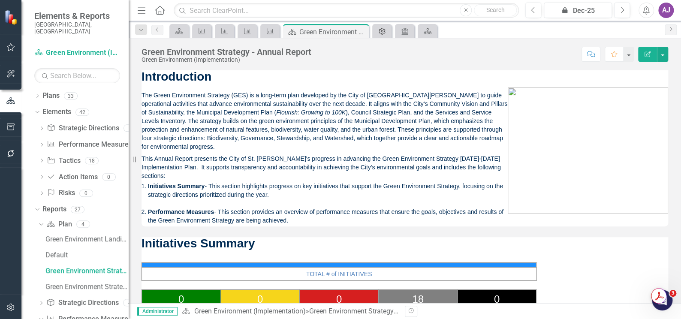
click at [380, 32] on icon "Admin Options" at bounding box center [382, 31] width 9 height 7
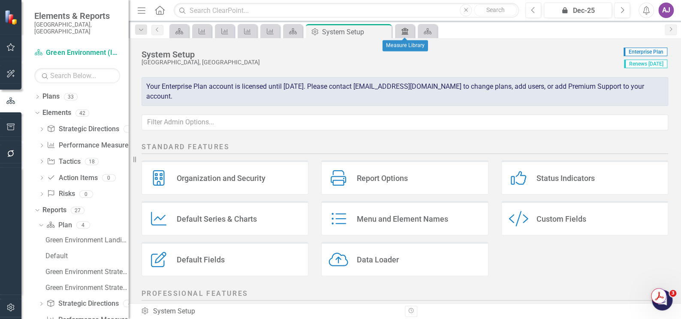
click at [404, 32] on icon at bounding box center [404, 31] width 7 height 7
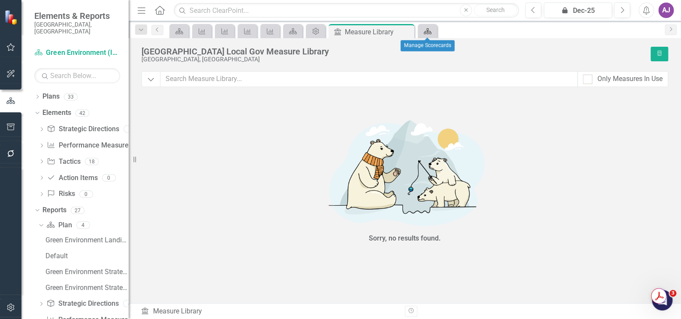
click at [428, 32] on icon at bounding box center [428, 31] width 8 height 6
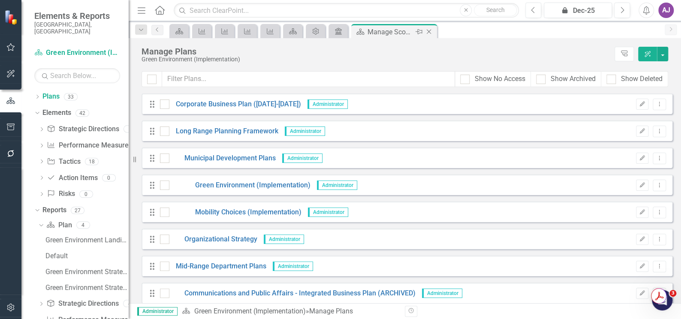
click at [430, 33] on icon at bounding box center [429, 32] width 5 height 5
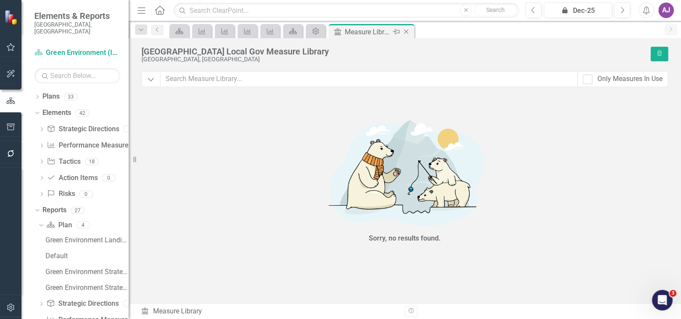
click at [403, 32] on icon "Close" at bounding box center [406, 31] width 9 height 7
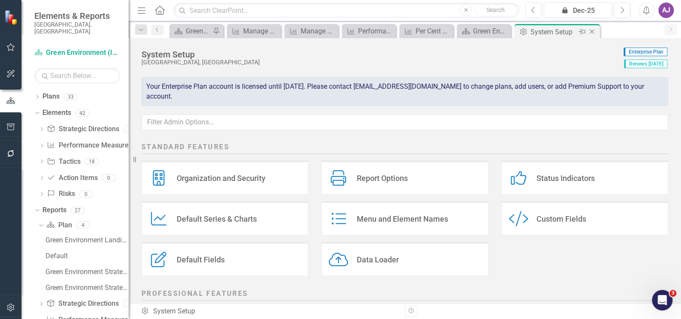
click at [589, 32] on icon "Close" at bounding box center [591, 31] width 9 height 7
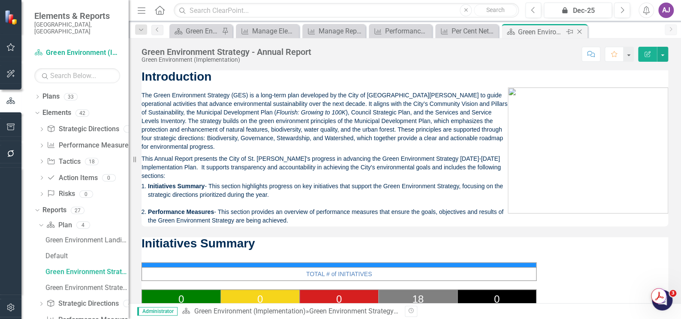
click at [579, 30] on icon "Close" at bounding box center [579, 31] width 9 height 7
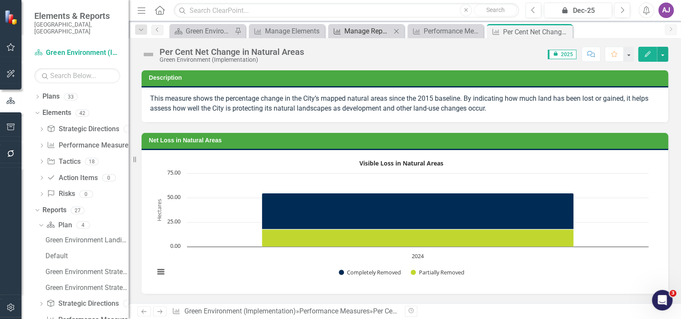
click at [388, 33] on div "Manage Reports" at bounding box center [367, 31] width 47 height 11
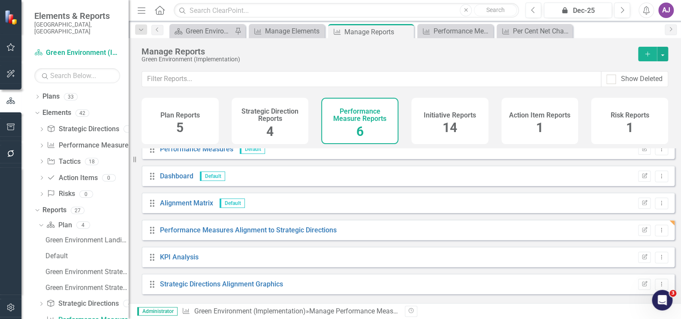
scroll to position [13, 0]
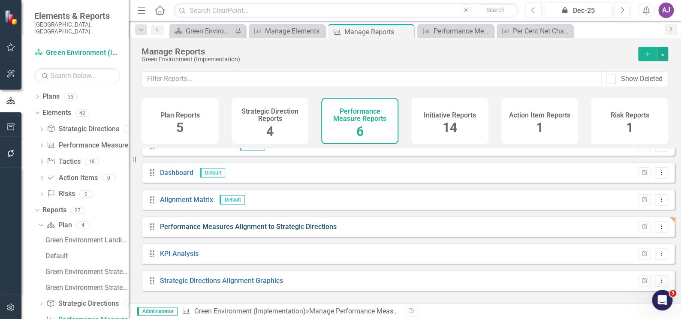
click at [306, 231] on link "Performance Measures Alignment to Strategic Directions" at bounding box center [248, 227] width 177 height 8
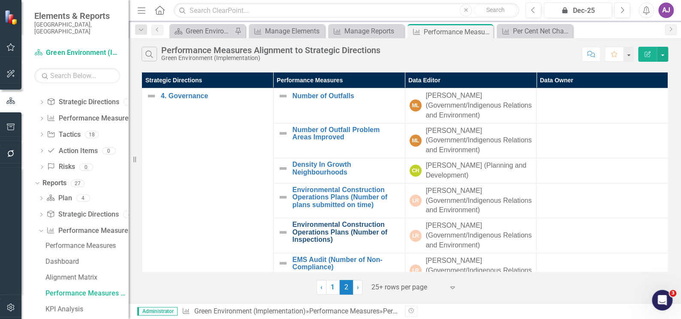
scroll to position [1, 0]
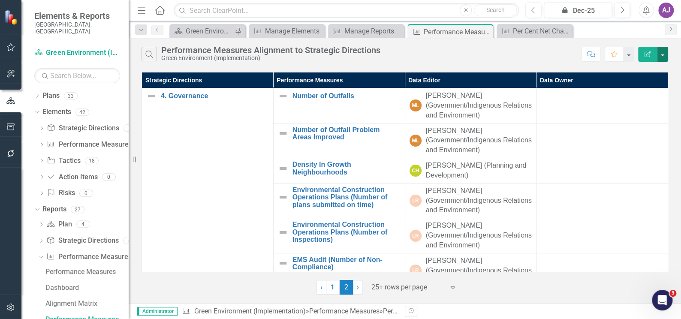
click at [663, 55] on button "button" at bounding box center [662, 54] width 11 height 15
click at [648, 71] on link "Edit Report Edit Report" at bounding box center [633, 70] width 68 height 16
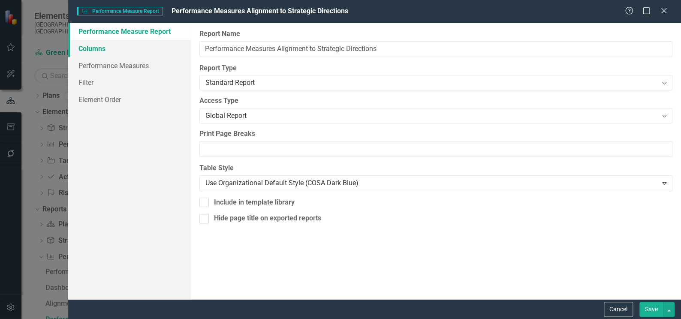
click at [108, 49] on link "Columns" at bounding box center [129, 48] width 123 height 17
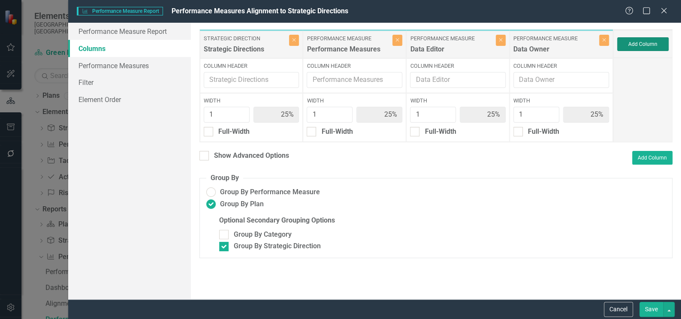
click at [637, 48] on button "Add Column" at bounding box center [642, 44] width 51 height 14
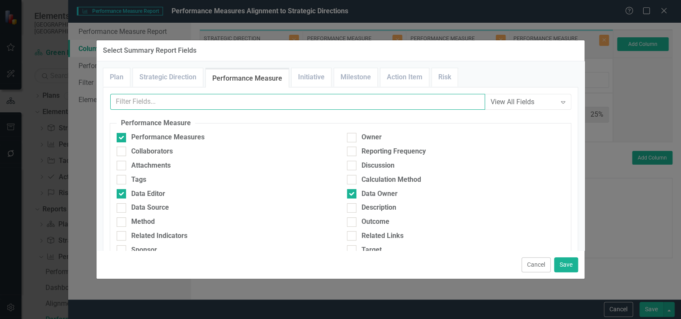
click at [224, 102] on input "text" at bounding box center [297, 102] width 375 height 16
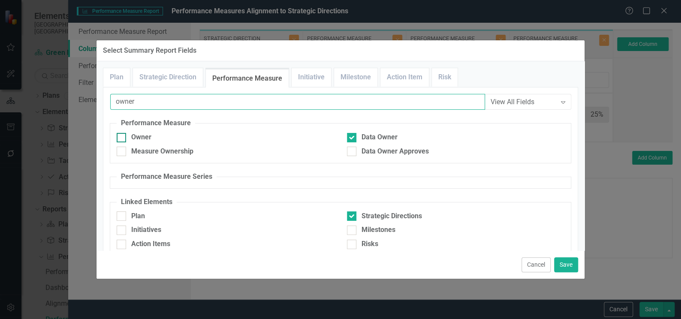
type input "owner"
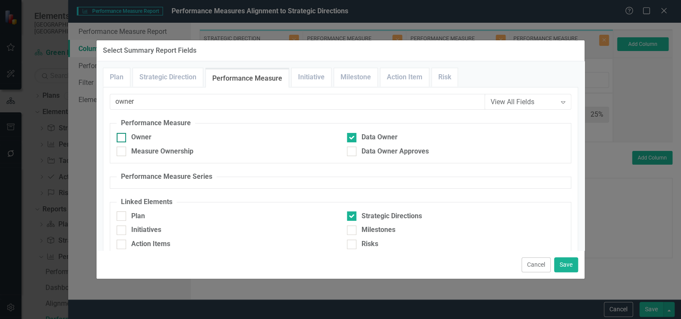
click at [123, 134] on div at bounding box center [121, 137] width 9 height 9
click at [122, 134] on input "Owner" at bounding box center [120, 136] width 6 height 6
checkbox input "true"
click at [570, 268] on button "Save" at bounding box center [566, 264] width 24 height 15
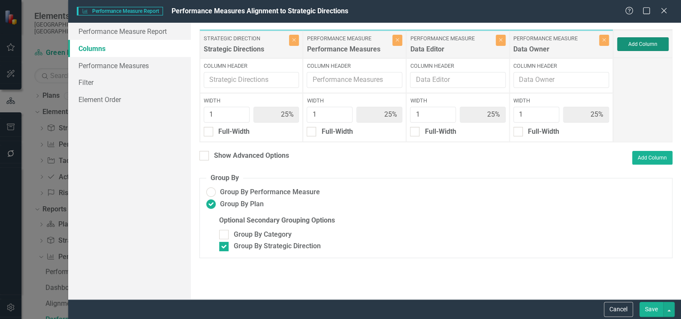
type input "20%"
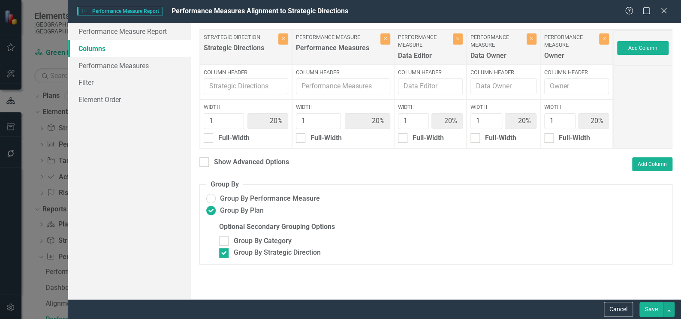
click at [657, 310] on button "Save" at bounding box center [651, 309] width 24 height 15
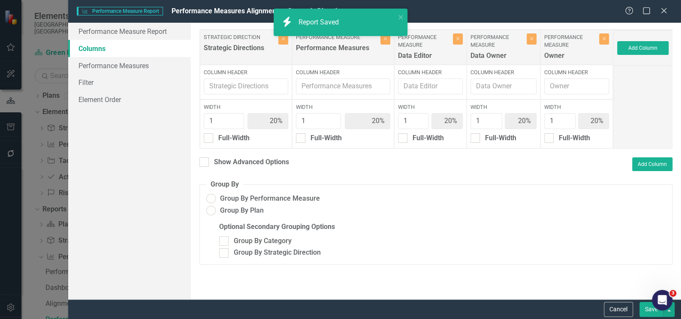
radio input "false"
checkbox input "false"
radio input "true"
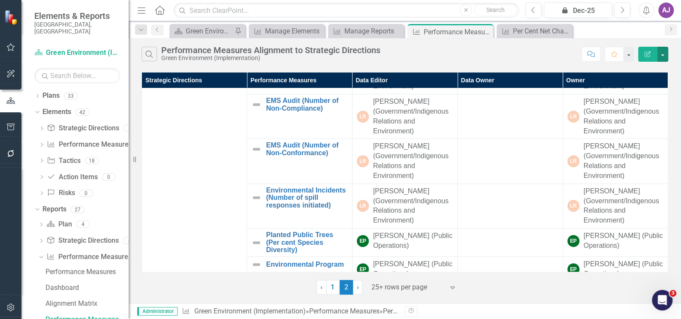
scroll to position [214, 0]
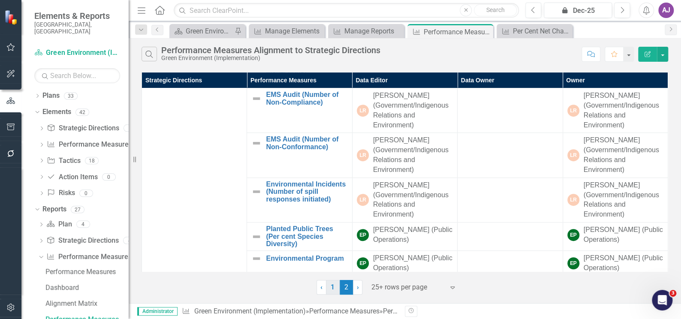
click at [337, 291] on link "1" at bounding box center [333, 287] width 14 height 15
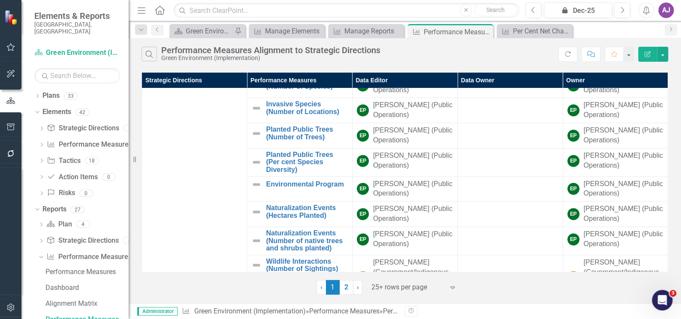
scroll to position [659, 0]
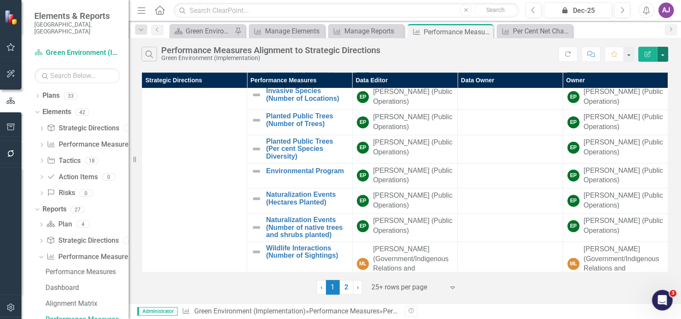
click at [663, 57] on button "button" at bounding box center [662, 54] width 11 height 15
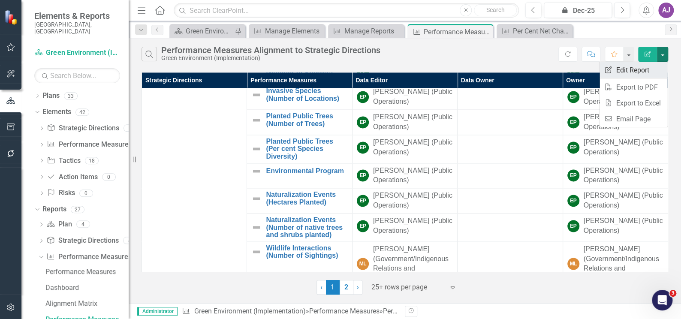
click at [645, 69] on link "Edit Report Edit Report" at bounding box center [633, 70] width 68 height 16
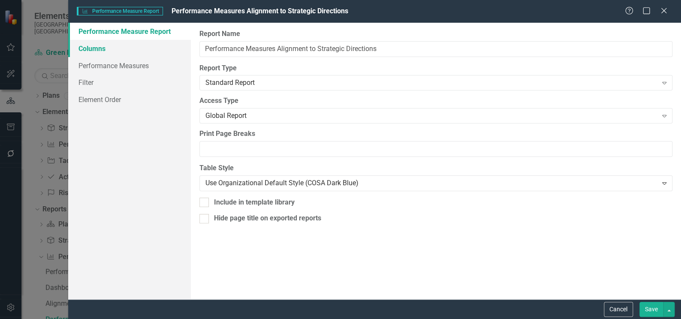
click at [89, 47] on link "Columns" at bounding box center [129, 48] width 123 height 17
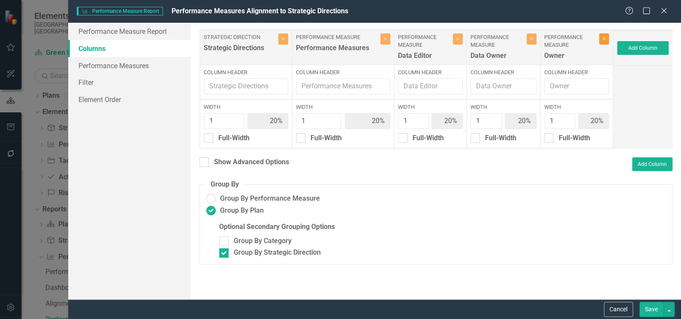
click at [604, 43] on button "Close" at bounding box center [604, 38] width 10 height 11
type input "25%"
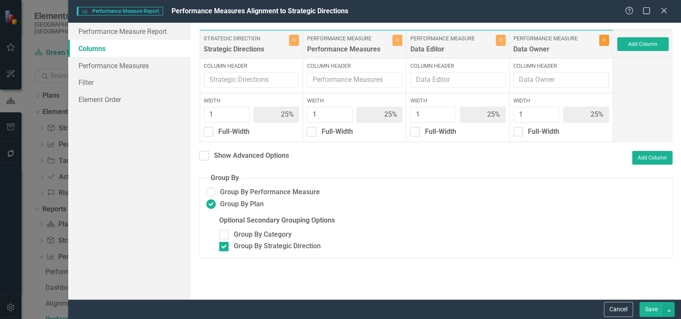
click at [600, 41] on button "Close" at bounding box center [604, 40] width 10 height 11
type input "33%"
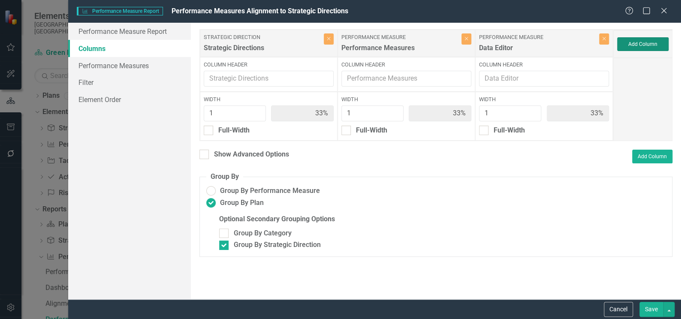
click at [641, 40] on button "Add Column" at bounding box center [642, 44] width 51 height 14
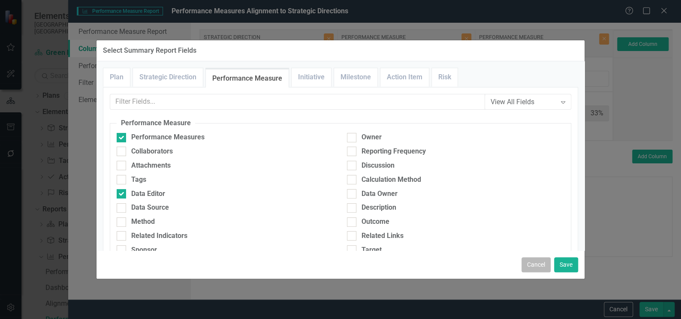
click at [538, 262] on button "Cancel" at bounding box center [535, 264] width 29 height 15
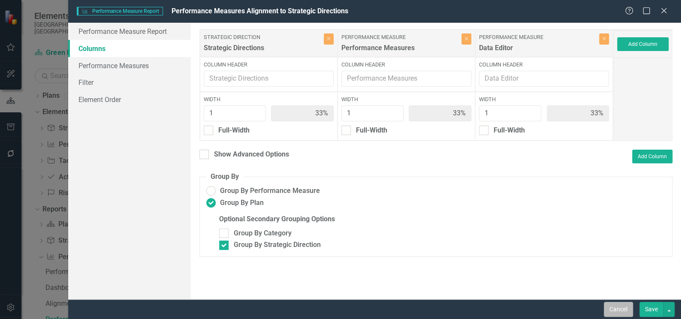
click at [620, 310] on button "Cancel" at bounding box center [618, 309] width 29 height 15
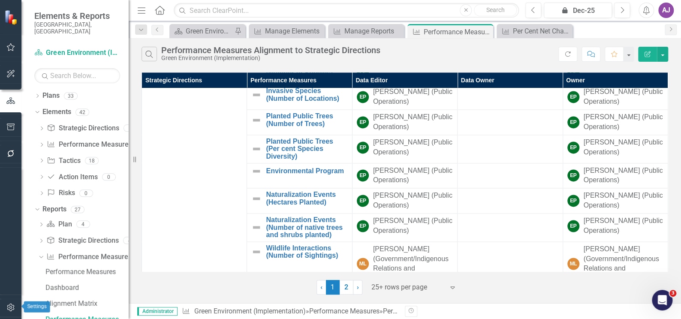
click at [7, 305] on icon "button" at bounding box center [10, 307] width 9 height 7
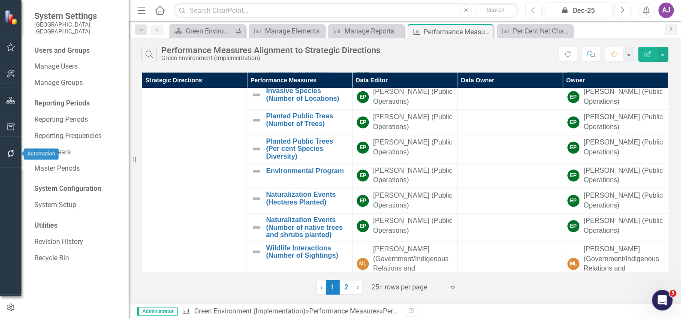
click at [10, 148] on button "button" at bounding box center [10, 154] width 19 height 18
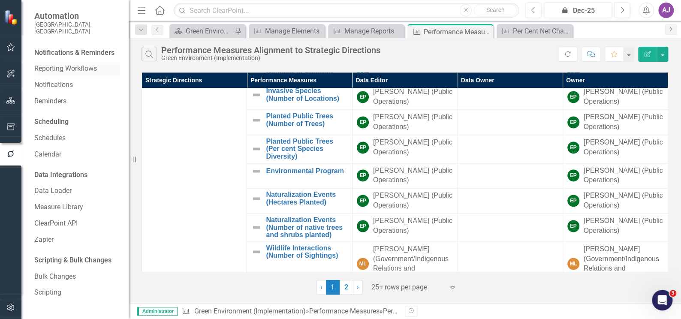
click at [68, 64] on link "Reporting Workflows" at bounding box center [77, 69] width 86 height 10
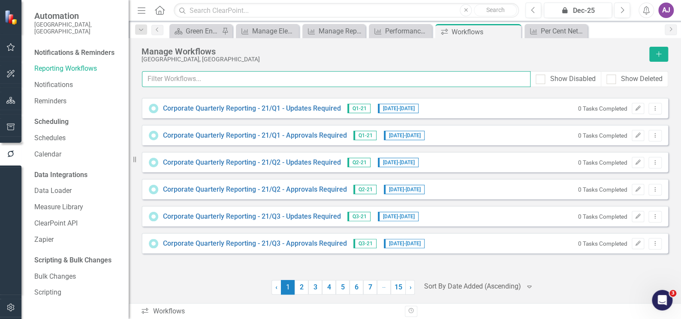
click at [218, 85] on input "text" at bounding box center [336, 79] width 389 height 16
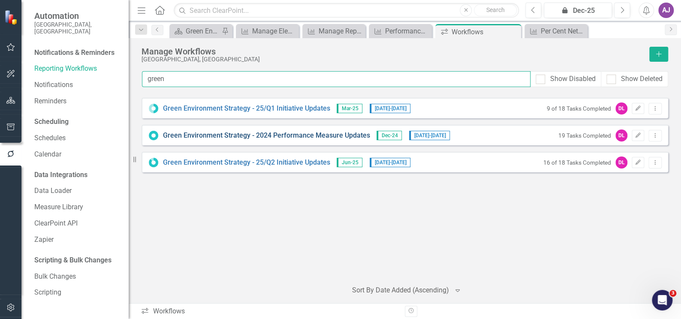
type input "green"
click at [243, 137] on link "Green Environment Strategy - 2024 Performance Measure Updates" at bounding box center [266, 136] width 207 height 10
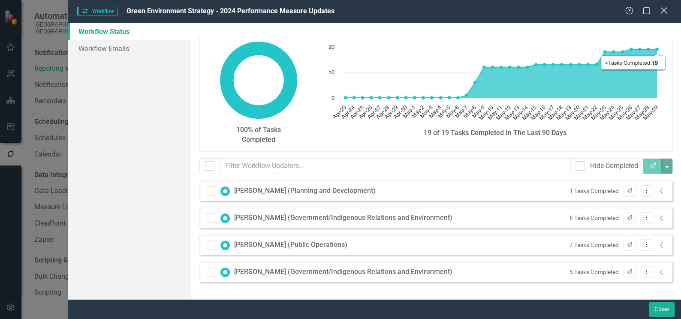
click at [668, 12] on icon "Close" at bounding box center [663, 10] width 11 height 8
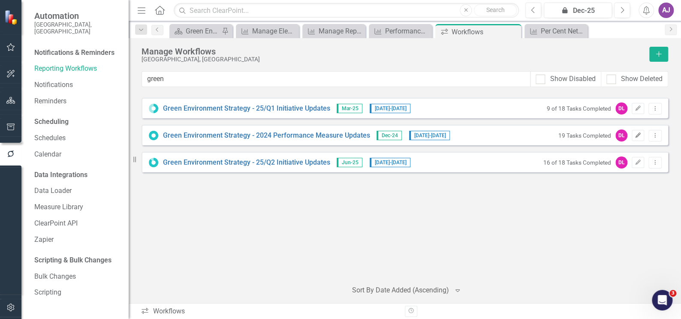
click at [640, 135] on icon "Edit" at bounding box center [638, 135] width 6 height 5
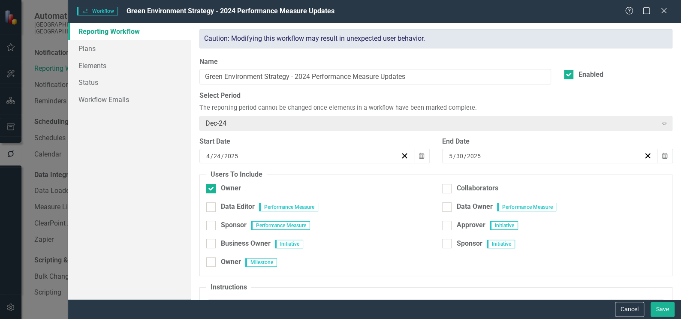
click at [641, 203] on div "Data Owner Performance Measure" at bounding box center [553, 211] width 223 height 18
click at [632, 308] on button "Cancel" at bounding box center [629, 309] width 29 height 15
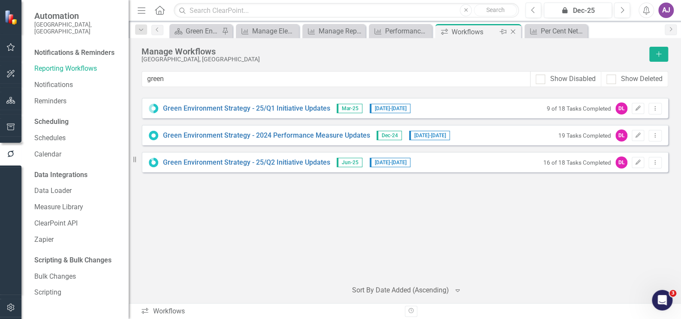
click at [513, 30] on icon at bounding box center [513, 32] width 5 height 5
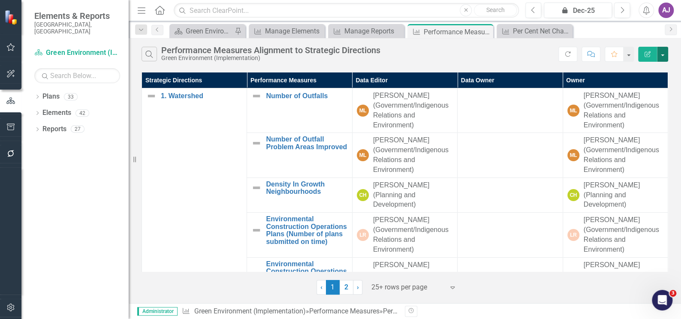
click at [664, 55] on button "button" at bounding box center [662, 54] width 11 height 15
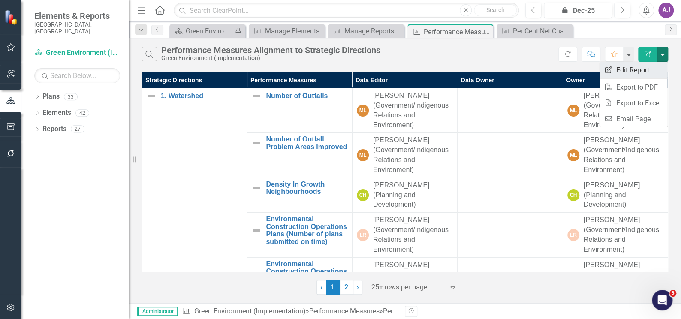
click at [637, 69] on link "Edit Report Edit Report" at bounding box center [633, 70] width 68 height 16
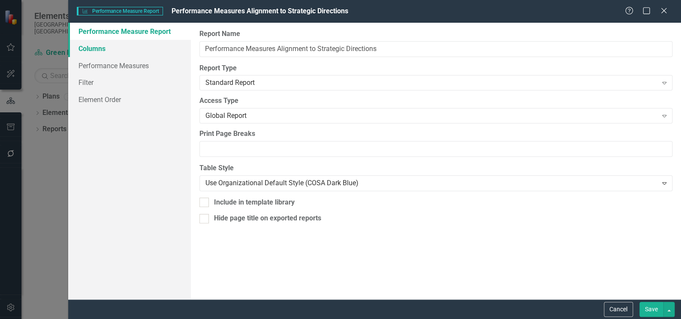
click at [112, 48] on link "Columns" at bounding box center [129, 48] width 123 height 17
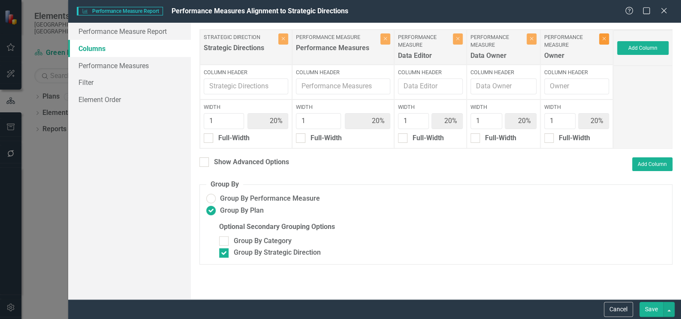
click at [602, 41] on icon "Close" at bounding box center [604, 38] width 4 height 5
type input "25%"
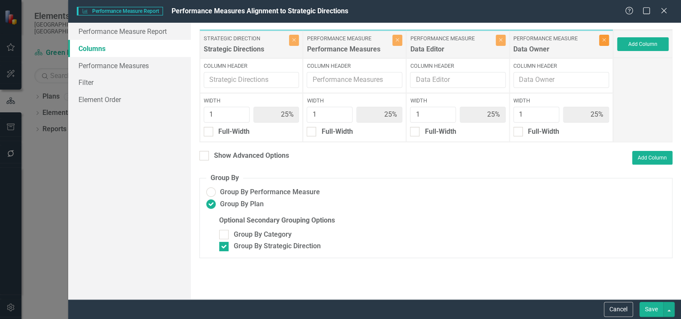
click at [603, 42] on button "Close" at bounding box center [604, 40] width 10 height 11
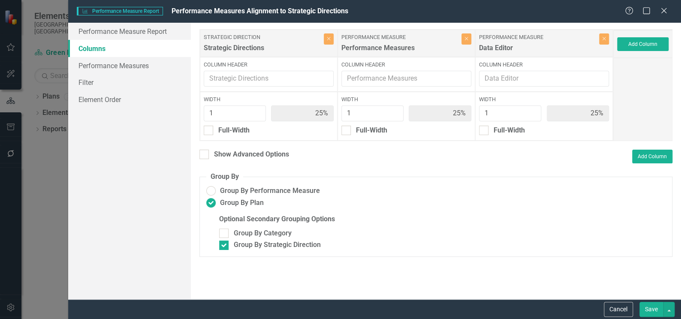
type input "33%"
click at [605, 42] on button "Close" at bounding box center [604, 38] width 10 height 11
type input "50%"
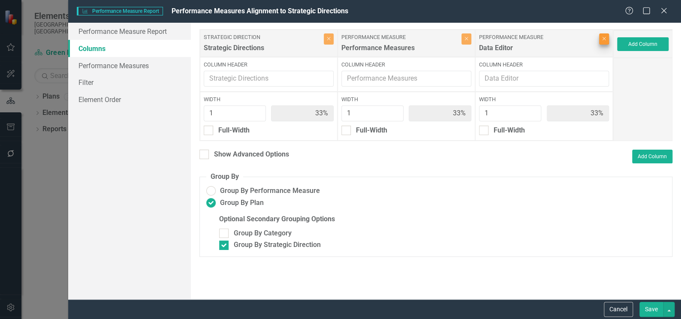
type input "50%"
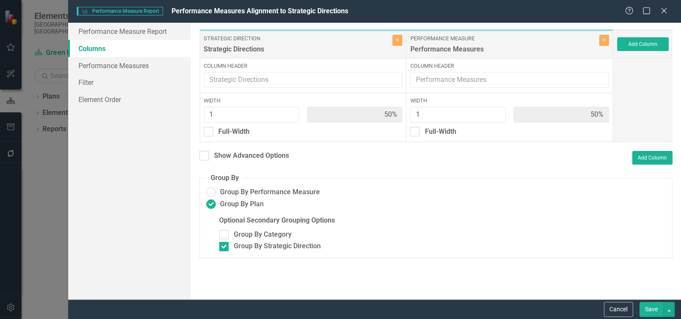
click at [654, 306] on button "Save" at bounding box center [651, 309] width 24 height 15
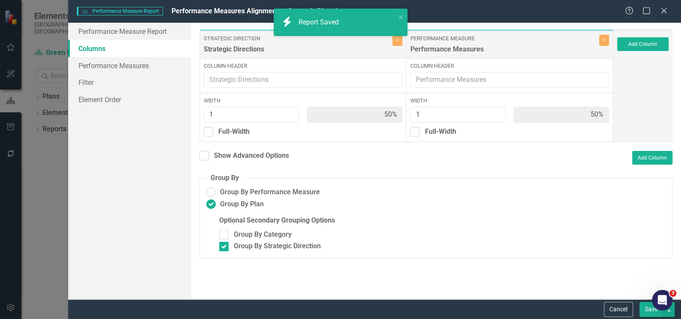
radio input "false"
checkbox input "false"
radio input "true"
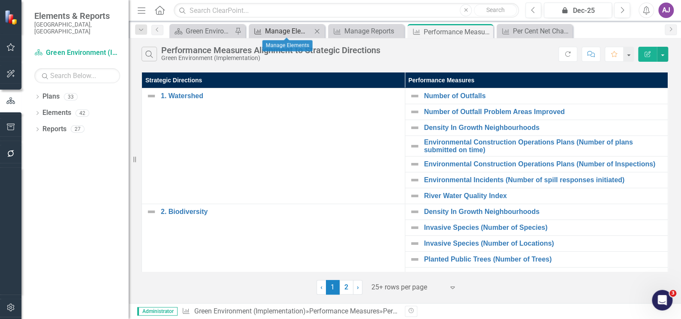
click at [286, 33] on div "Manage Elements" at bounding box center [288, 31] width 47 height 11
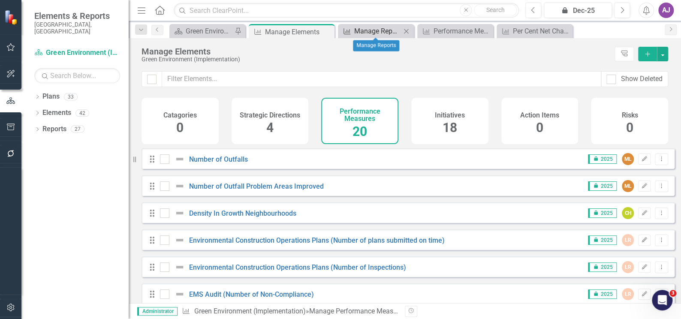
click at [370, 31] on div "Manage Reports" at bounding box center [377, 31] width 47 height 11
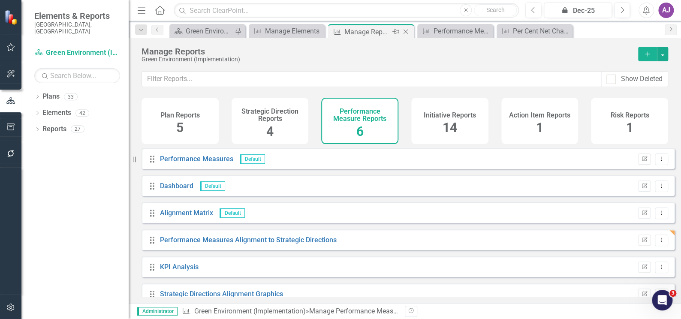
click at [404, 31] on icon "Close" at bounding box center [405, 31] width 9 height 7
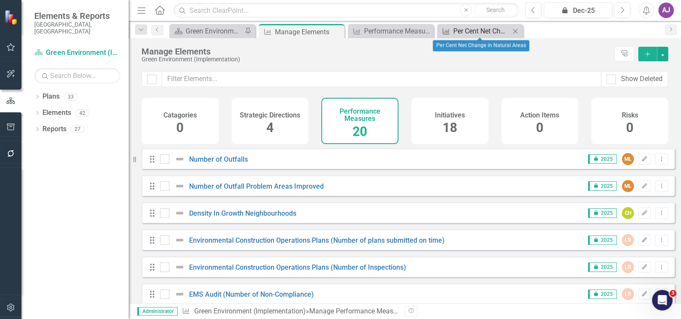
click at [448, 29] on icon at bounding box center [446, 31] width 7 height 6
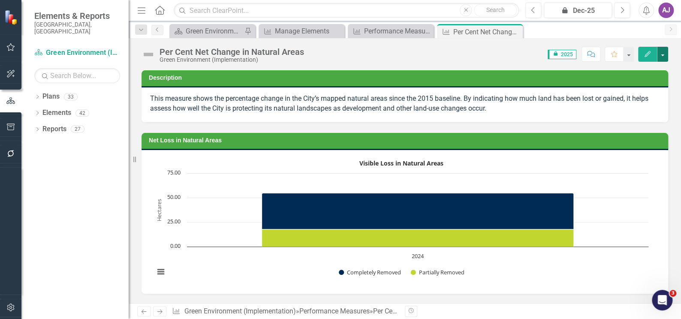
click at [664, 54] on button "button" at bounding box center [662, 54] width 11 height 15
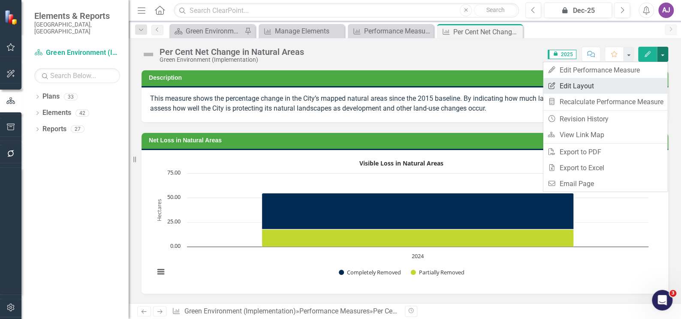
click at [589, 85] on link "Edit Report Edit Layout" at bounding box center [605, 86] width 124 height 16
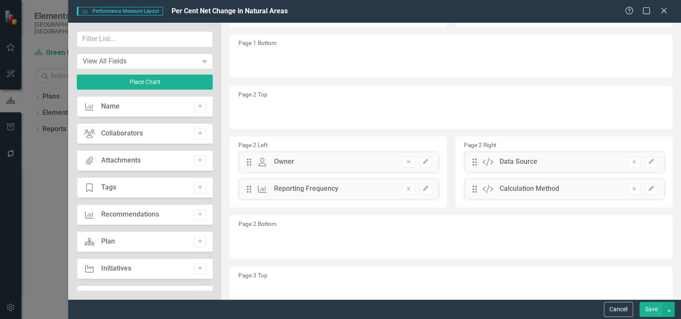
scroll to position [156, 0]
click at [151, 41] on input "text" at bounding box center [145, 39] width 136 height 16
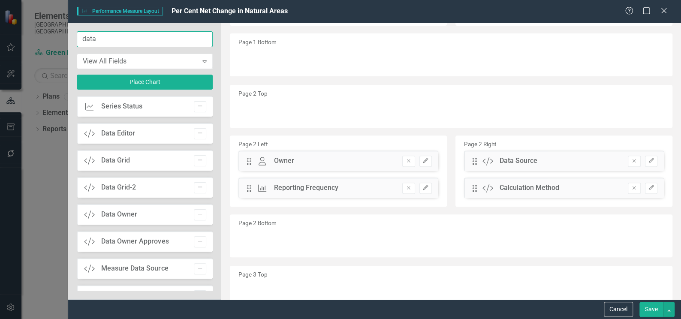
scroll to position [21, 0]
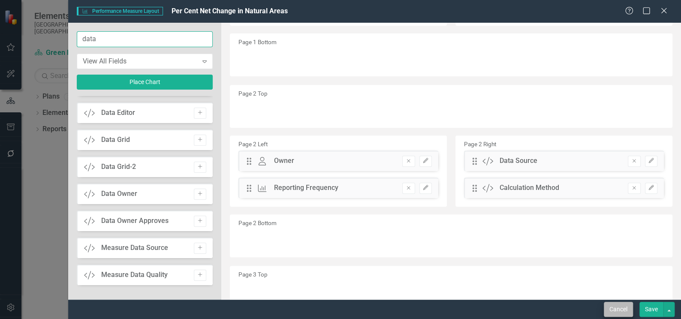
type input "data"
click at [621, 310] on button "Cancel" at bounding box center [618, 309] width 29 height 15
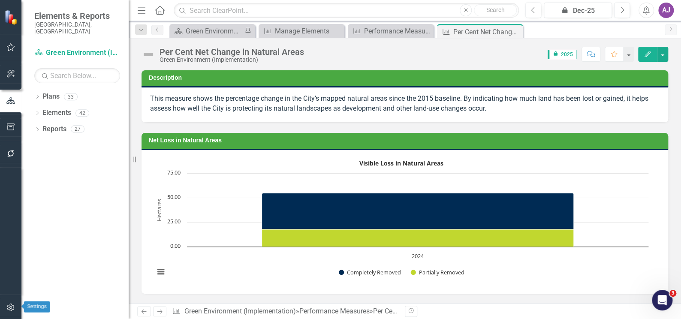
click at [12, 305] on icon "button" at bounding box center [10, 307] width 9 height 7
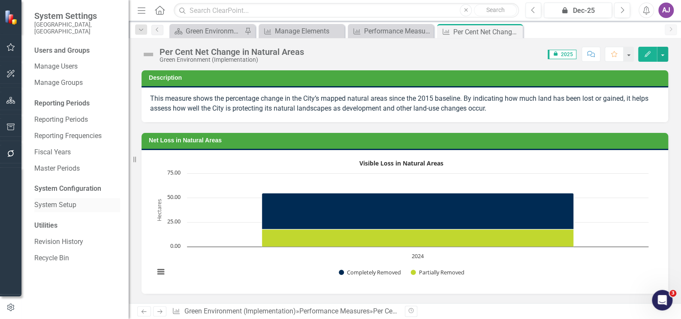
click at [62, 200] on link "System Setup" at bounding box center [77, 205] width 86 height 10
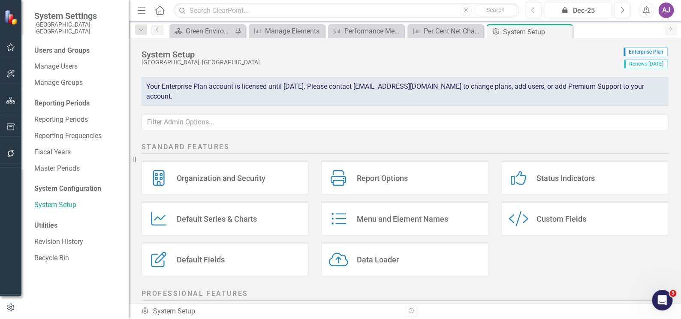
click at [547, 220] on div "Custom Fields" at bounding box center [561, 219] width 50 height 10
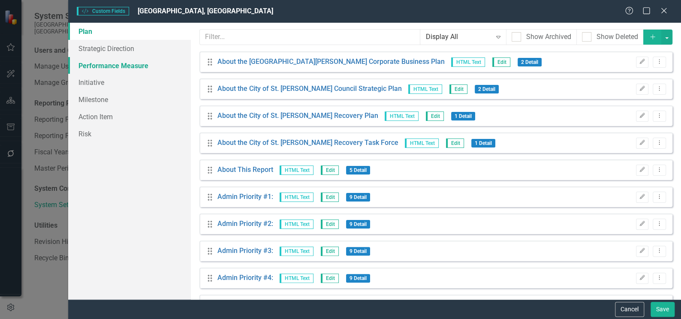
click at [130, 66] on link "Performance Measure" at bounding box center [129, 65] width 123 height 17
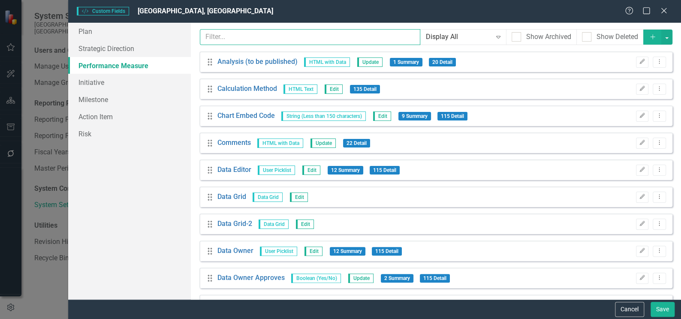
click at [275, 38] on input "text" at bounding box center [310, 37] width 220 height 16
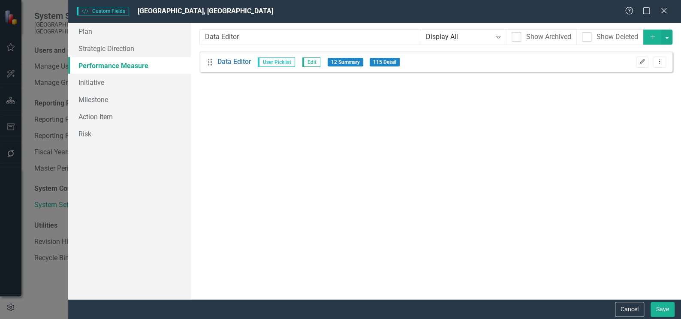
click at [645, 61] on icon "Edit" at bounding box center [642, 61] width 6 height 5
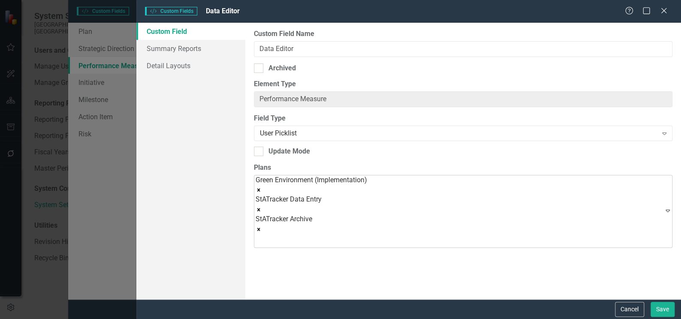
click at [260, 189] on icon "Remove Green Environment (Implementation)" at bounding box center [258, 190] width 3 height 3
click at [661, 308] on button "Save" at bounding box center [663, 309] width 24 height 15
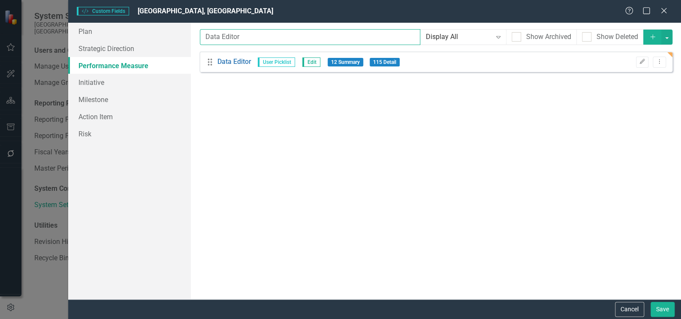
drag, startPoint x: 245, startPoint y: 36, endPoint x: 219, endPoint y: 39, distance: 26.2
click at [219, 39] on input "Data Editor" at bounding box center [310, 37] width 220 height 16
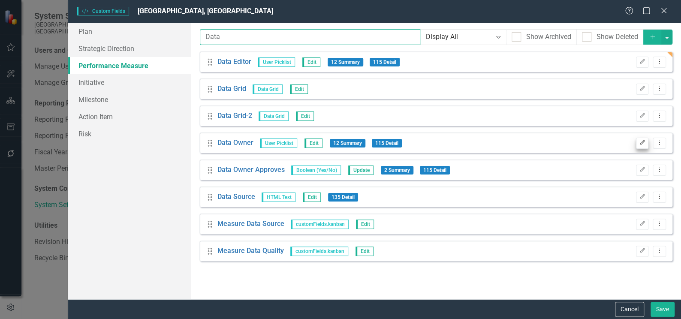
type input "Data"
click at [642, 143] on icon "Edit" at bounding box center [642, 142] width 6 height 5
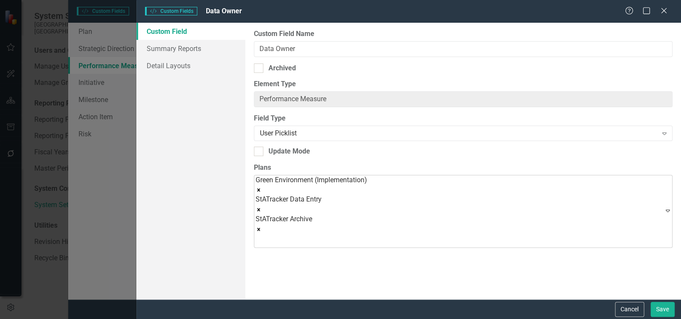
click at [262, 187] on icon "Remove Green Environment (Implementation)" at bounding box center [259, 190] width 6 height 6
click at [663, 308] on button "Save" at bounding box center [663, 309] width 24 height 15
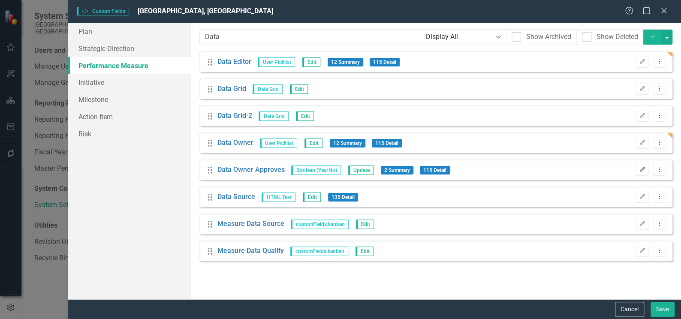
click at [642, 172] on icon "Edit" at bounding box center [642, 169] width 6 height 5
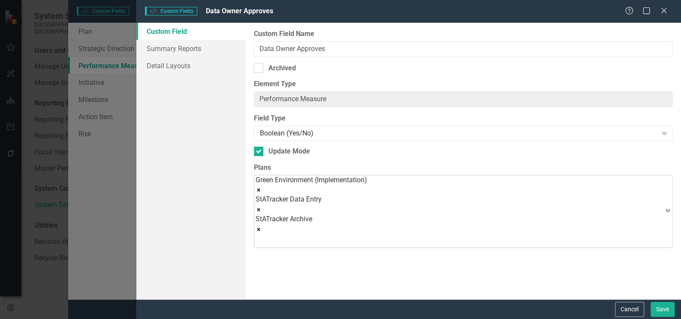
click at [262, 187] on icon "Remove Green Environment (Implementation)" at bounding box center [259, 190] width 6 height 6
click at [666, 307] on button "Save" at bounding box center [663, 309] width 24 height 15
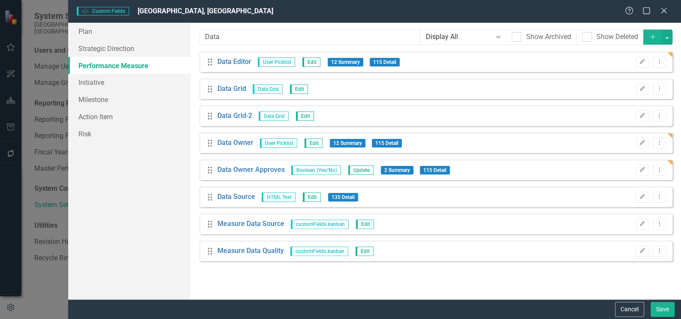
click at [133, 68] on link "Performance Measure" at bounding box center [129, 65] width 123 height 17
drag, startPoint x: 223, startPoint y: 36, endPoint x: 196, endPoint y: 35, distance: 27.1
click at [196, 35] on div "Custom fields are one of the most powerful features of ClearPoint. With custom …" at bounding box center [436, 161] width 490 height 277
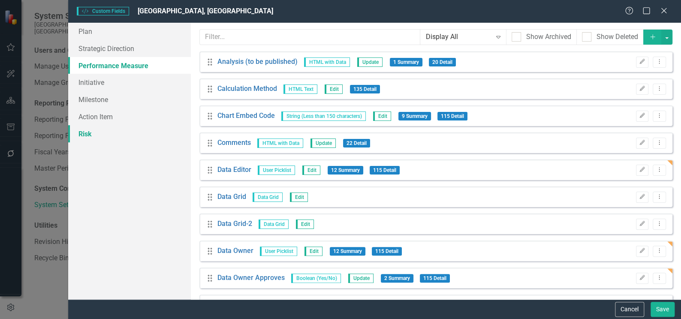
click at [184, 133] on link "Risk" at bounding box center [129, 133] width 123 height 17
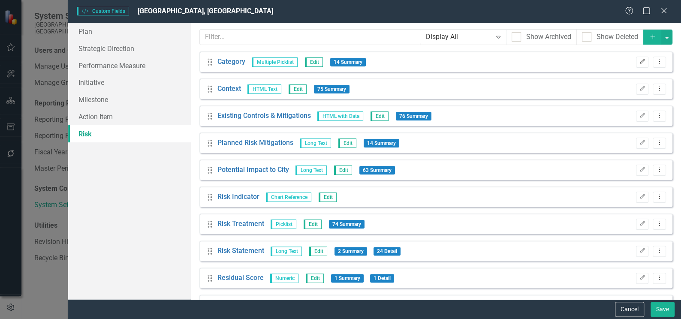
click at [640, 62] on icon "button" at bounding box center [642, 61] width 5 height 5
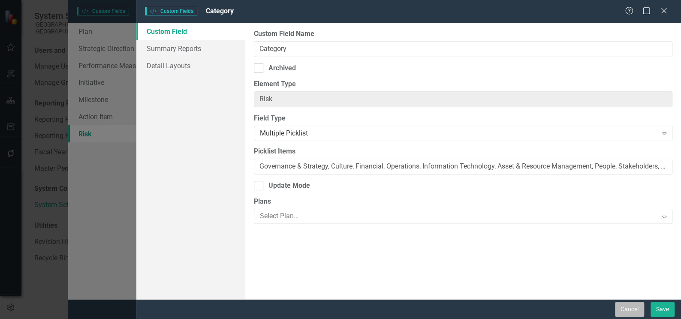
click at [637, 312] on button "Cancel" at bounding box center [629, 309] width 29 height 15
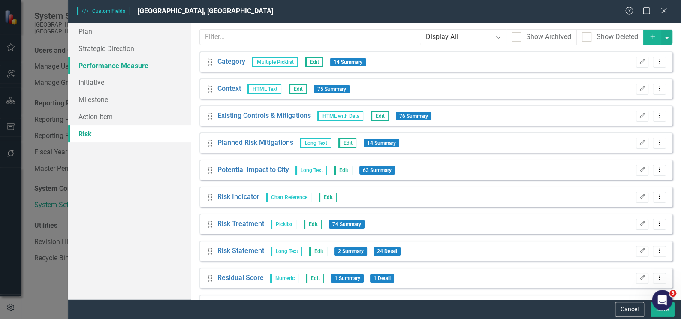
click at [107, 66] on link "Performance Measure" at bounding box center [129, 65] width 123 height 17
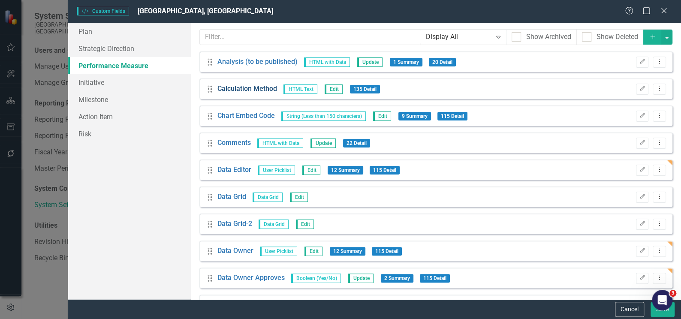
click at [259, 87] on link "Calculation Method" at bounding box center [247, 89] width 60 height 10
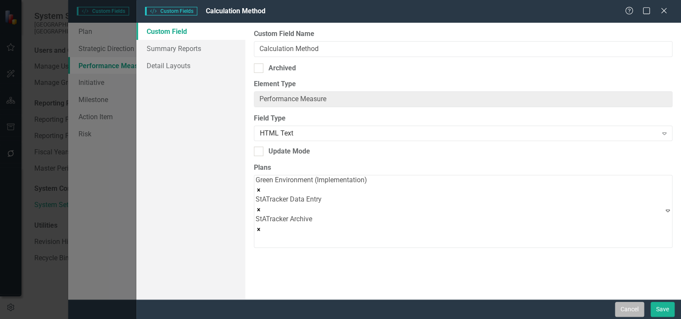
click at [623, 307] on button "Cancel" at bounding box center [629, 309] width 29 height 15
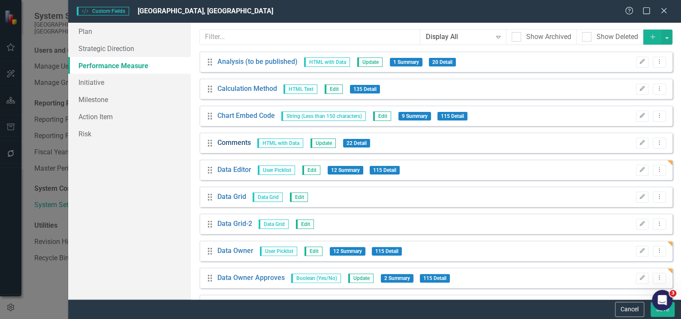
click at [248, 138] on link "Comments" at bounding box center [233, 143] width 33 height 10
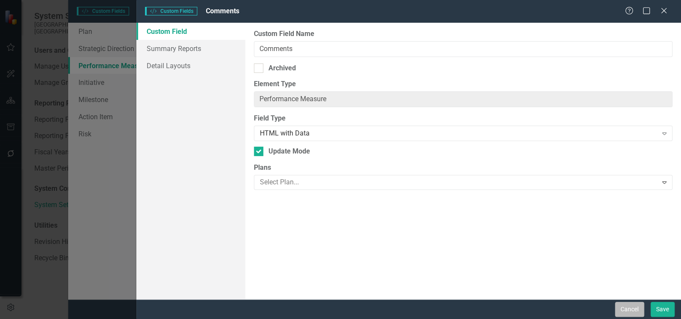
click at [626, 310] on button "Cancel" at bounding box center [629, 309] width 29 height 15
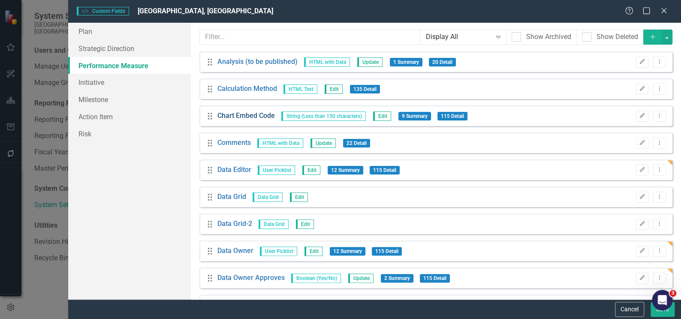
click at [236, 116] on link "Chart Embed Code" at bounding box center [245, 116] width 57 height 10
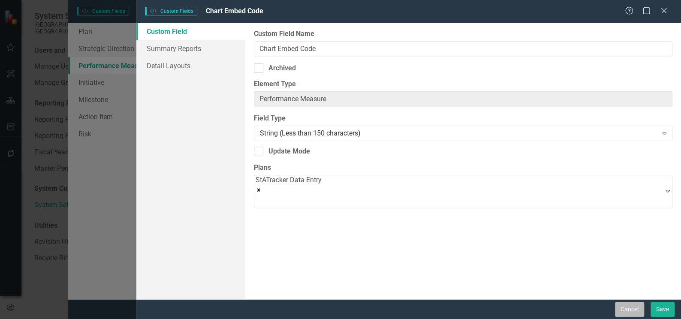
click at [626, 304] on button "Cancel" at bounding box center [629, 309] width 29 height 15
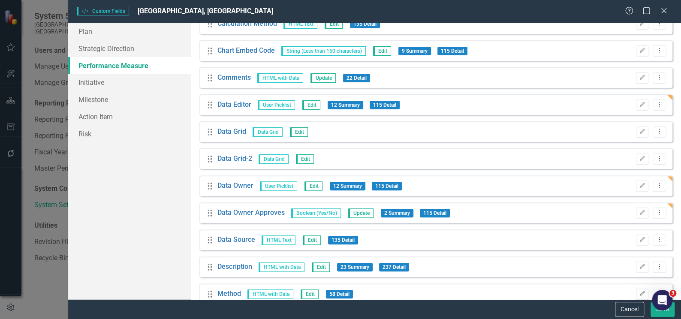
scroll to position [78, 0]
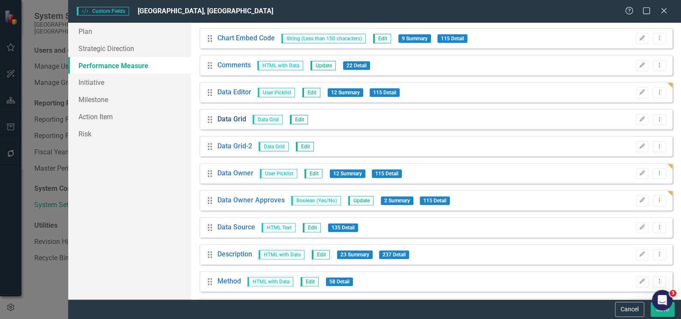
click at [231, 120] on link "Data Grid" at bounding box center [231, 119] width 29 height 10
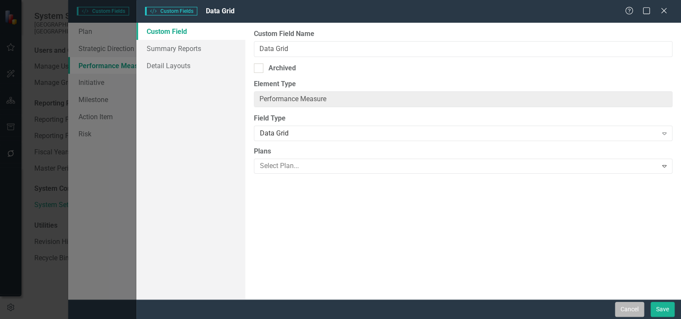
click at [626, 307] on button "Cancel" at bounding box center [629, 309] width 29 height 15
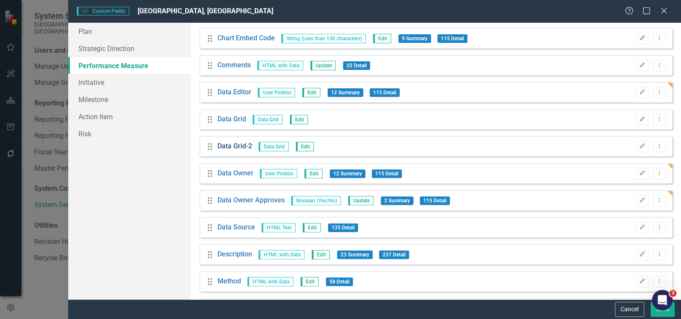
click at [244, 147] on link "Data Grid-2" at bounding box center [234, 147] width 35 height 10
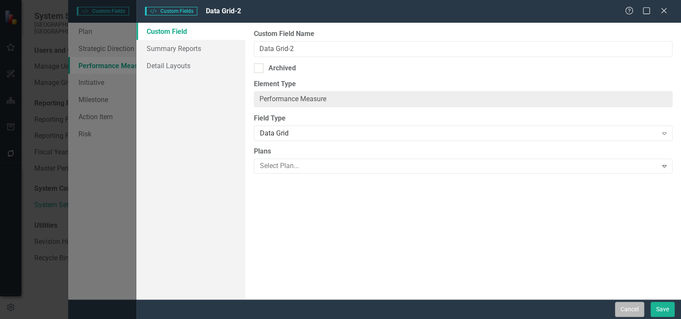
click at [625, 309] on button "Cancel" at bounding box center [629, 309] width 29 height 15
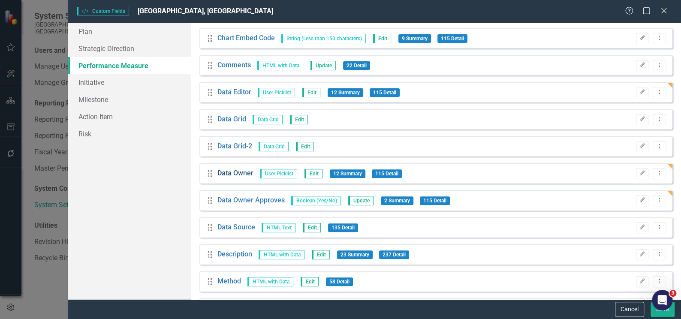
click at [230, 175] on link "Data Owner" at bounding box center [235, 174] width 36 height 10
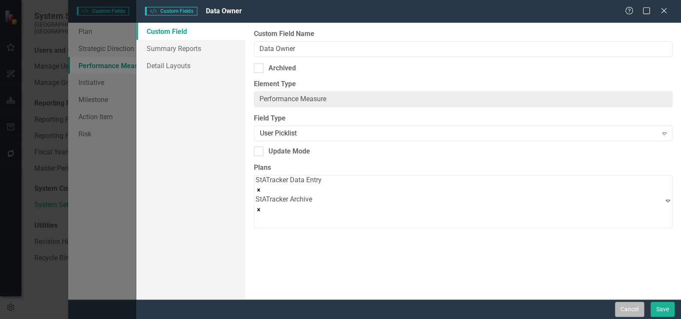
click at [620, 312] on button "Cancel" at bounding box center [629, 309] width 29 height 15
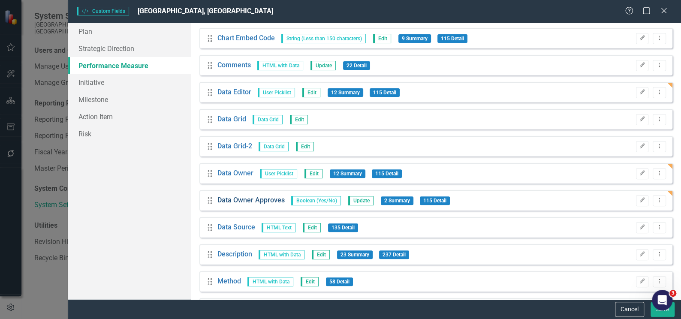
click at [233, 200] on link "Data Owner Approves" at bounding box center [250, 201] width 67 height 10
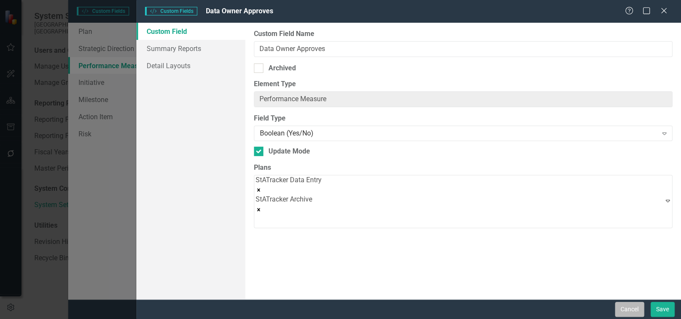
click at [619, 309] on button "Cancel" at bounding box center [629, 309] width 29 height 15
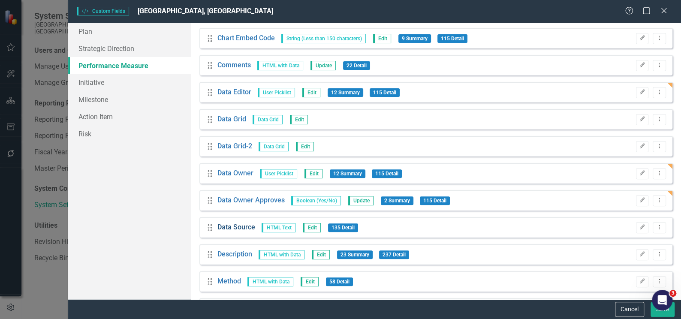
click at [235, 228] on link "Data Source" at bounding box center [236, 228] width 38 height 10
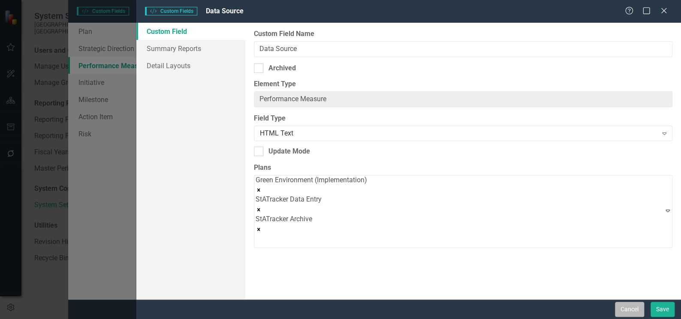
click at [628, 310] on button "Cancel" at bounding box center [629, 309] width 29 height 15
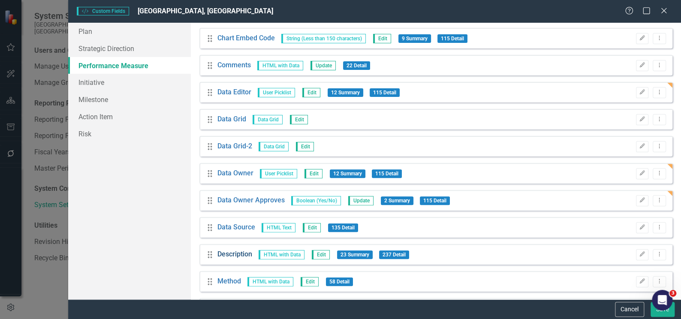
click at [238, 253] on link "Description" at bounding box center [234, 255] width 35 height 10
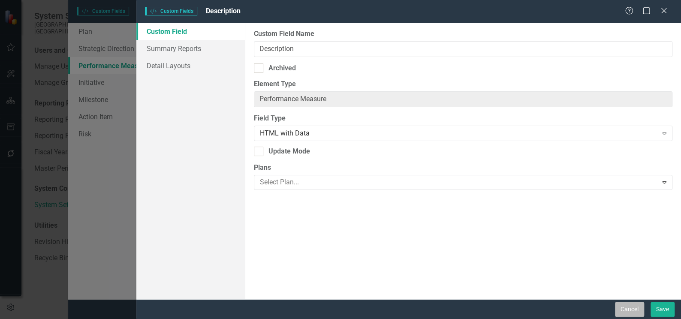
click at [622, 306] on button "Cancel" at bounding box center [629, 309] width 29 height 15
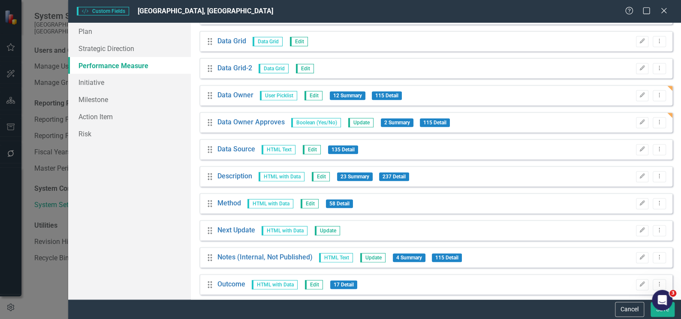
scroll to position [195, 0]
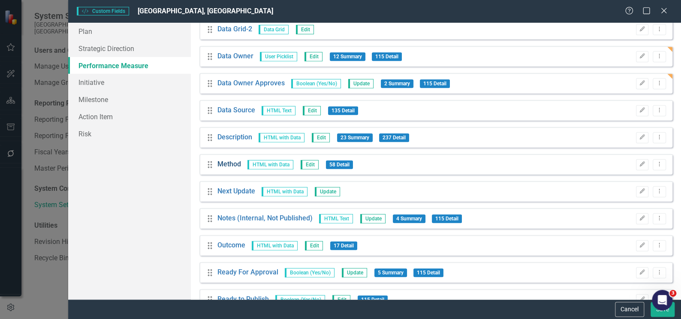
click at [231, 164] on link "Method" at bounding box center [229, 165] width 24 height 10
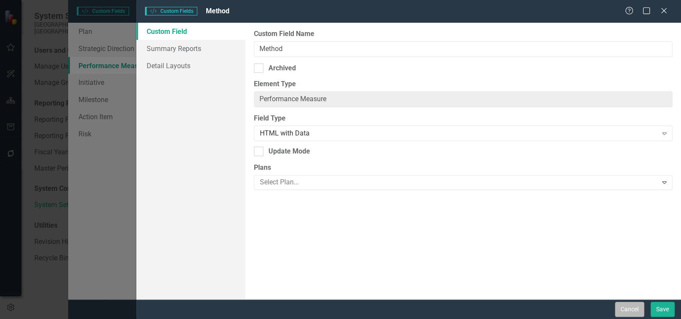
click at [623, 304] on button "Cancel" at bounding box center [629, 309] width 29 height 15
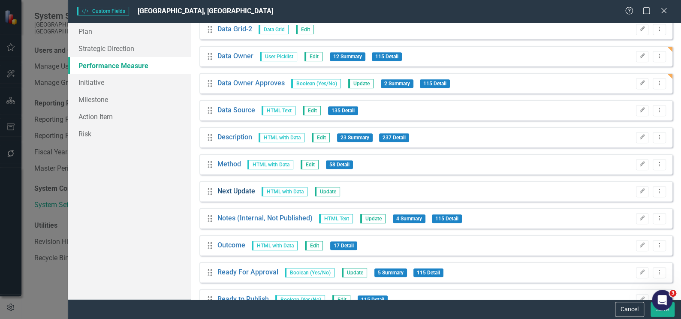
click at [233, 193] on link "Next Update" at bounding box center [236, 192] width 38 height 10
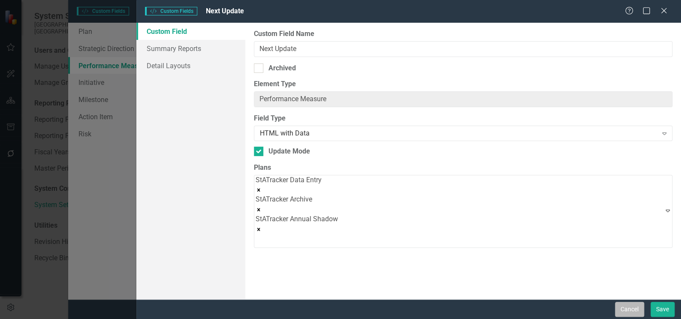
click at [625, 310] on button "Cancel" at bounding box center [629, 309] width 29 height 15
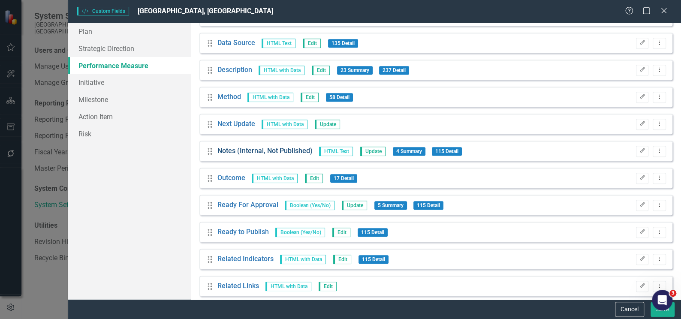
scroll to position [273, 0]
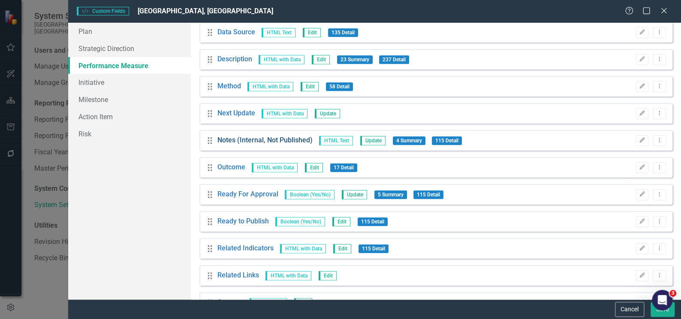
click at [244, 142] on link "Notes (Internal, Not Published)" at bounding box center [264, 141] width 95 height 10
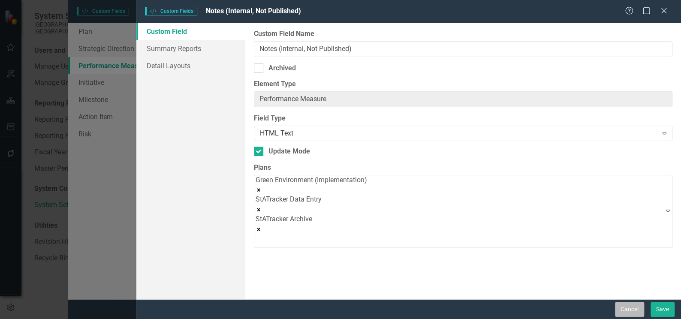
click at [625, 310] on button "Cancel" at bounding box center [629, 309] width 29 height 15
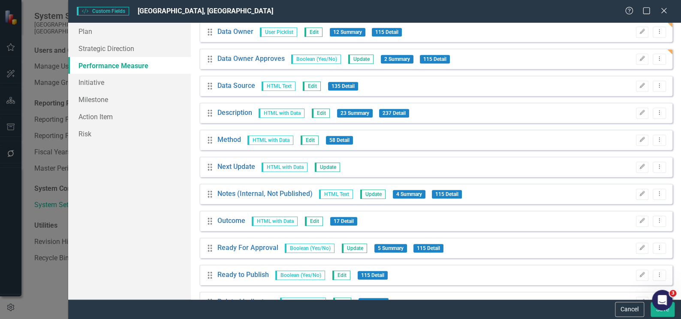
scroll to position [234, 0]
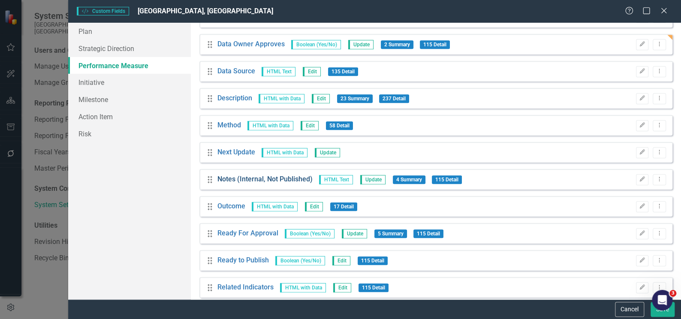
click at [266, 181] on link "Notes (Internal, Not Published)" at bounding box center [264, 180] width 95 height 10
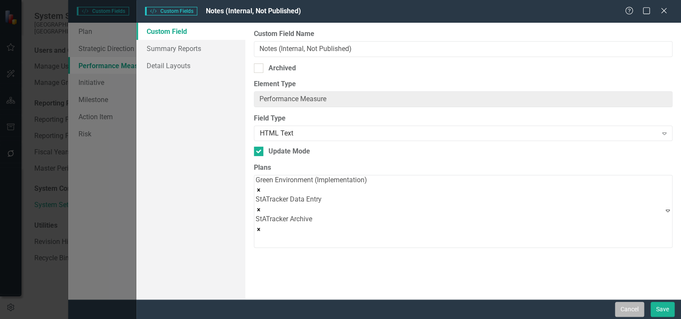
click at [630, 307] on button "Cancel" at bounding box center [629, 309] width 29 height 15
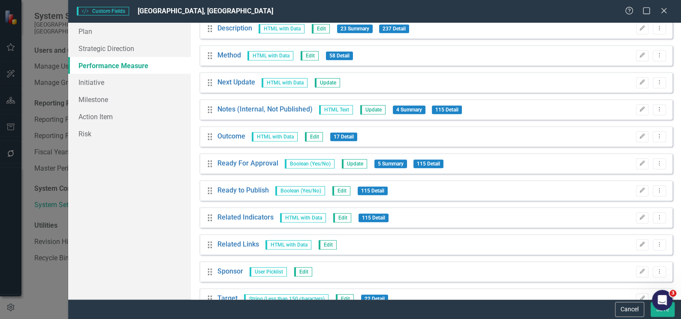
scroll to position [312, 0]
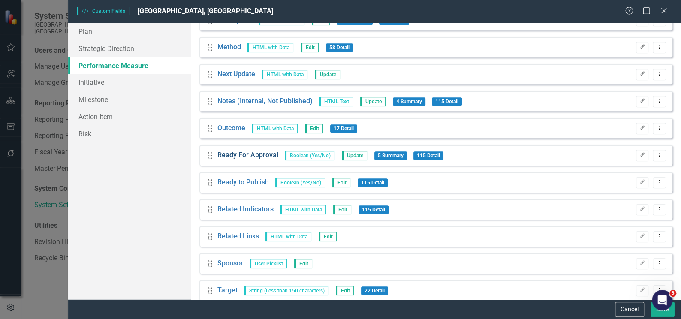
click at [245, 157] on link "Ready For Approval" at bounding box center [247, 156] width 61 height 10
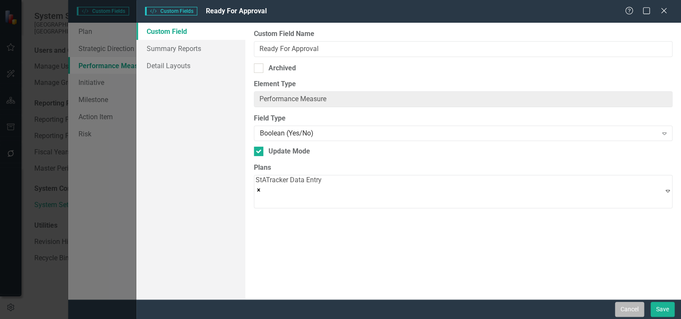
click at [633, 309] on button "Cancel" at bounding box center [629, 309] width 29 height 15
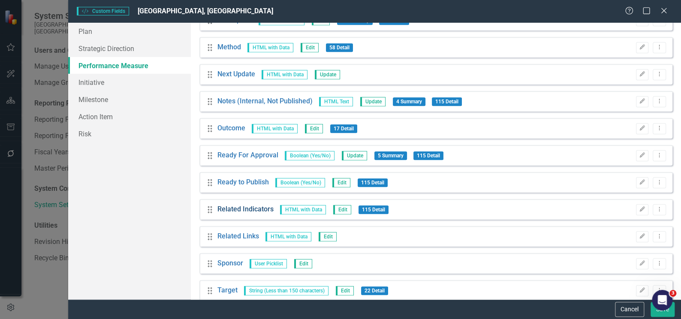
click at [253, 210] on link "Related Indicators" at bounding box center [245, 210] width 56 height 10
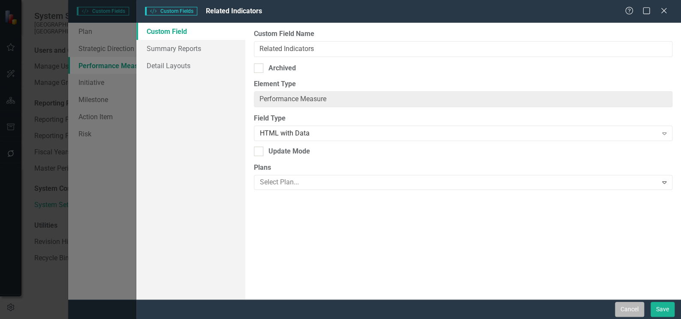
click at [629, 312] on button "Cancel" at bounding box center [629, 309] width 29 height 15
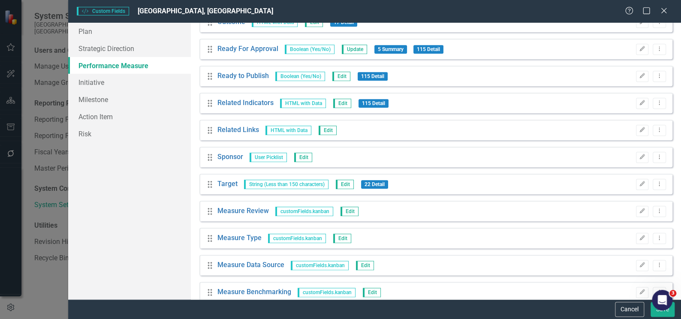
scroll to position [428, 0]
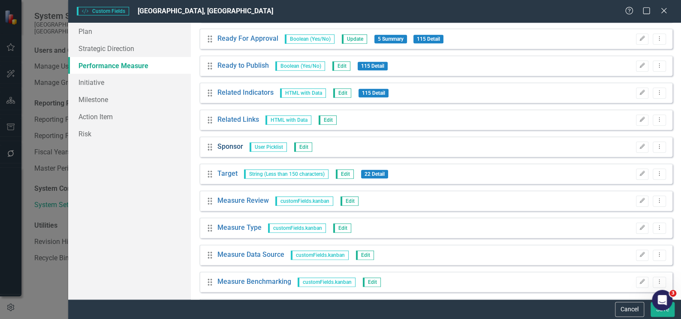
click at [230, 147] on link "Sponsor" at bounding box center [230, 147] width 26 height 10
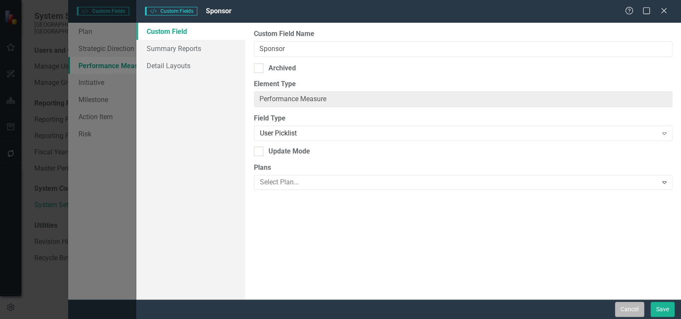
click at [625, 308] on button "Cancel" at bounding box center [629, 309] width 29 height 15
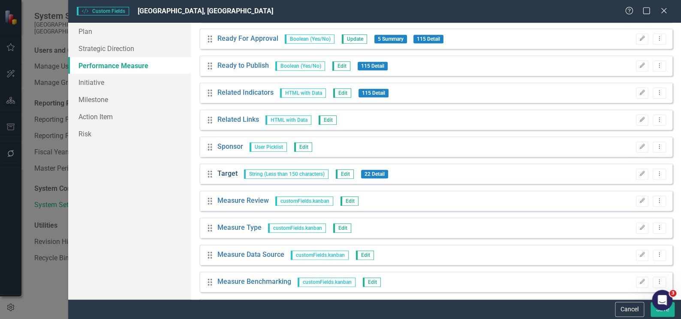
click at [228, 175] on link "Target" at bounding box center [227, 174] width 20 height 10
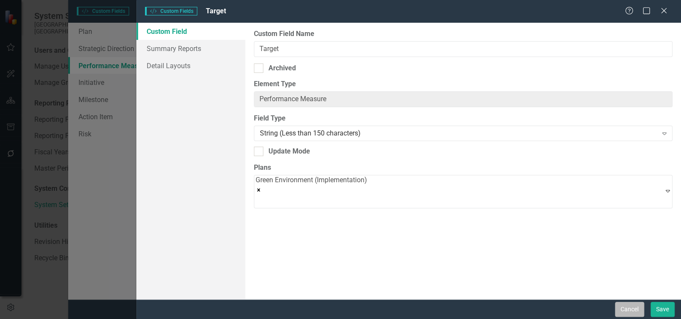
click at [634, 310] on button "Cancel" at bounding box center [629, 309] width 29 height 15
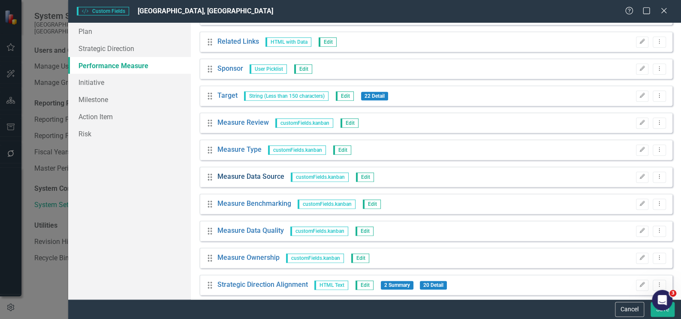
scroll to position [515, 0]
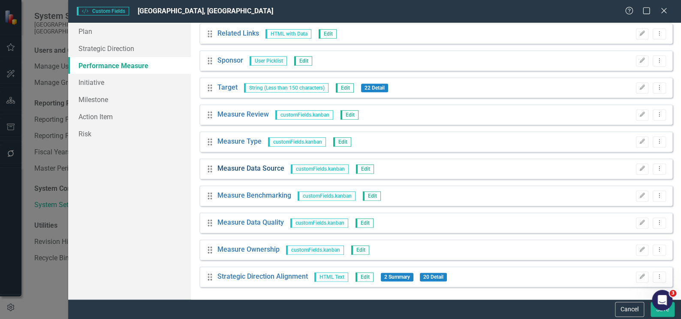
click at [253, 169] on link "Measure Data Source" at bounding box center [250, 169] width 67 height 10
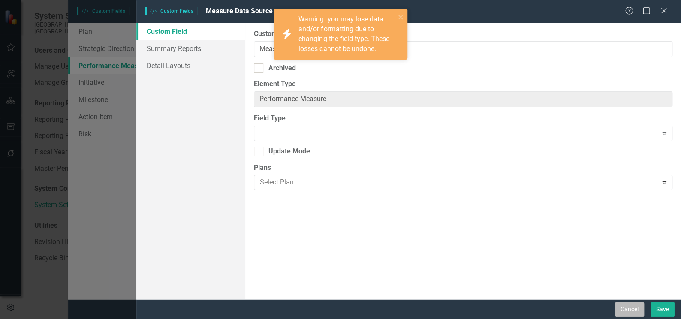
click at [627, 310] on button "Cancel" at bounding box center [629, 309] width 29 height 15
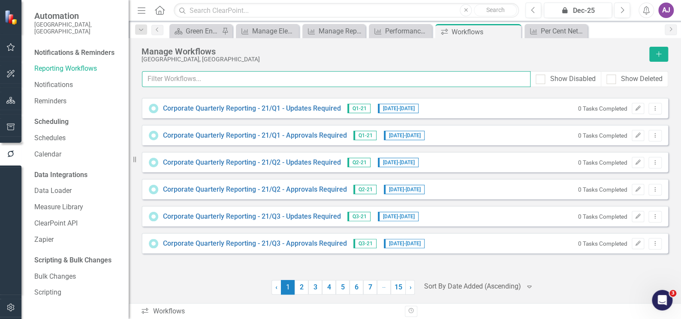
click at [196, 79] on input "text" at bounding box center [336, 79] width 389 height 16
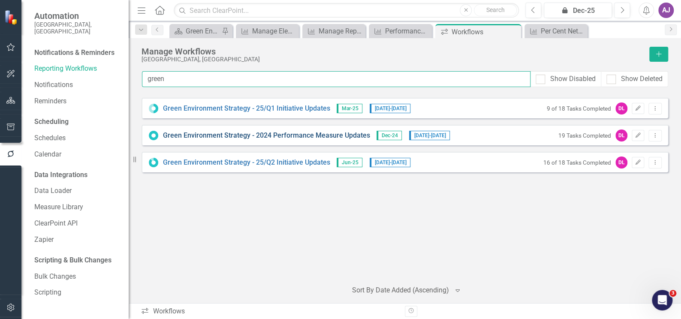
type input "green"
click at [223, 136] on link "Green Environment Strategy - 2024 Performance Measure Updates" at bounding box center [266, 136] width 207 height 10
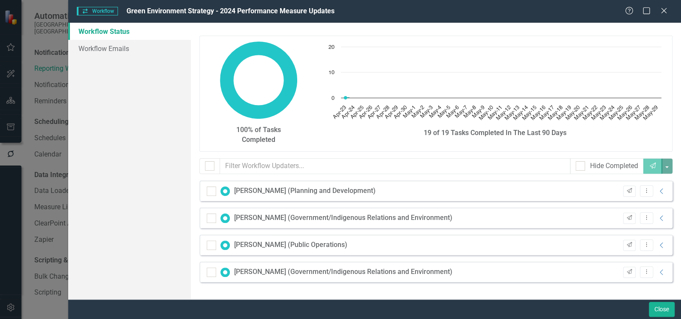
checkbox input "false"
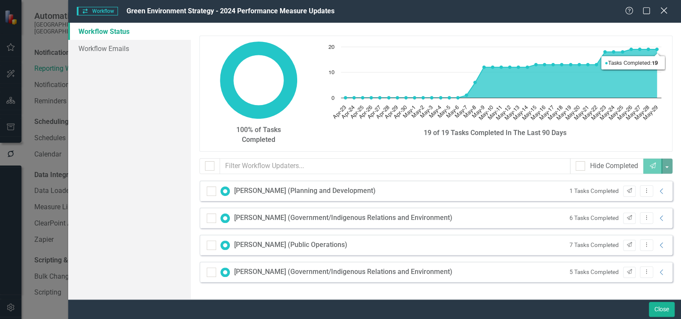
click at [666, 11] on icon "Close" at bounding box center [663, 10] width 11 height 8
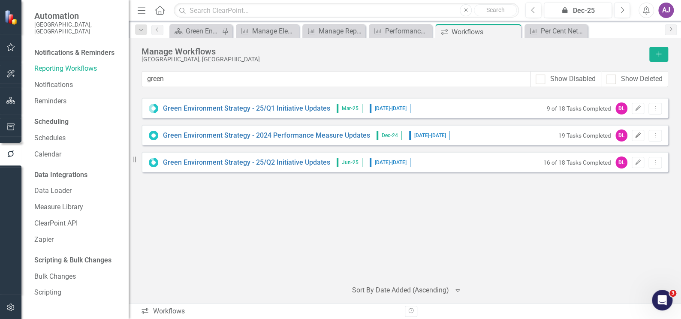
click at [640, 134] on icon "Edit" at bounding box center [638, 135] width 6 height 5
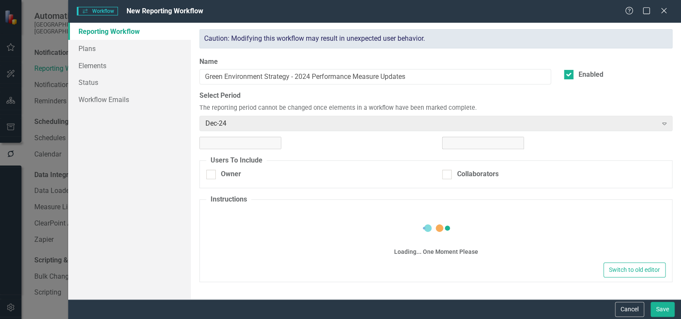
checkbox input "true"
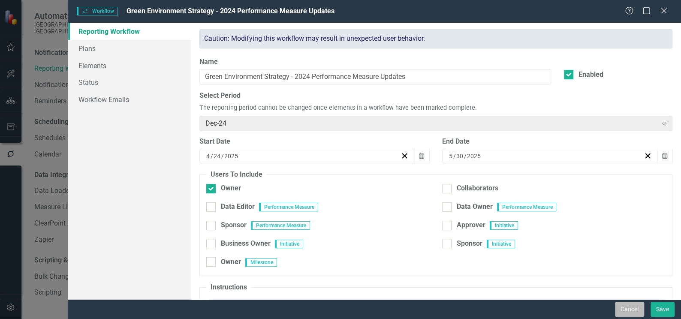
click at [630, 310] on button "Cancel" at bounding box center [629, 309] width 29 height 15
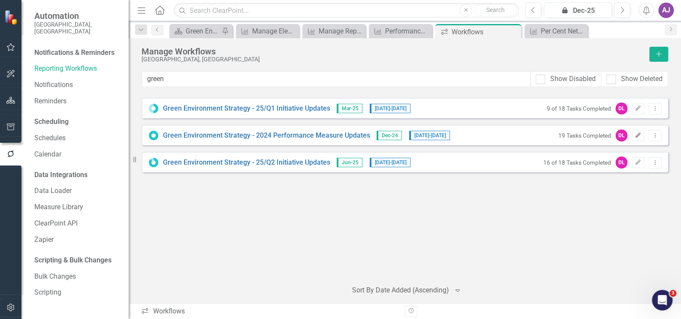
click at [641, 137] on button "Edit" at bounding box center [638, 135] width 12 height 11
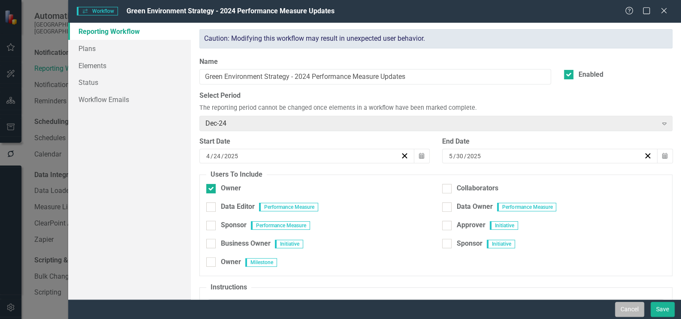
click at [623, 307] on button "Cancel" at bounding box center [629, 309] width 29 height 15
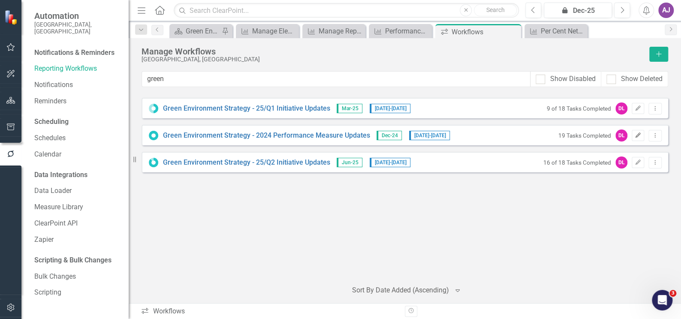
click at [637, 136] on icon "button" at bounding box center [638, 135] width 5 height 5
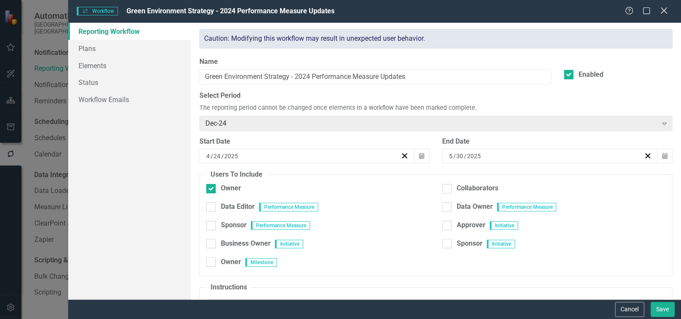
click at [665, 8] on icon "Close" at bounding box center [663, 10] width 11 height 8
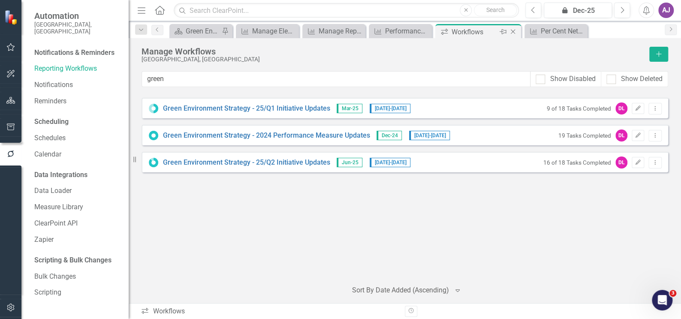
click at [514, 30] on icon "Close" at bounding box center [513, 31] width 9 height 7
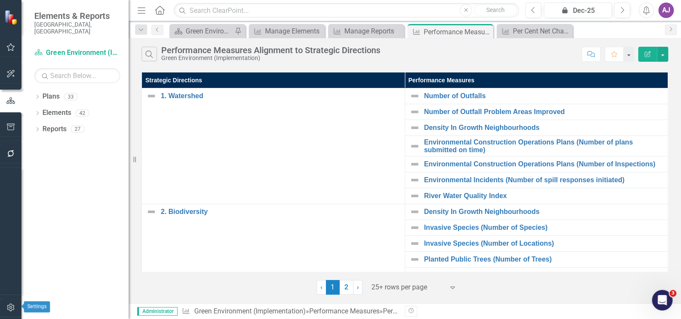
click at [12, 308] on icon "button" at bounding box center [10, 307] width 9 height 7
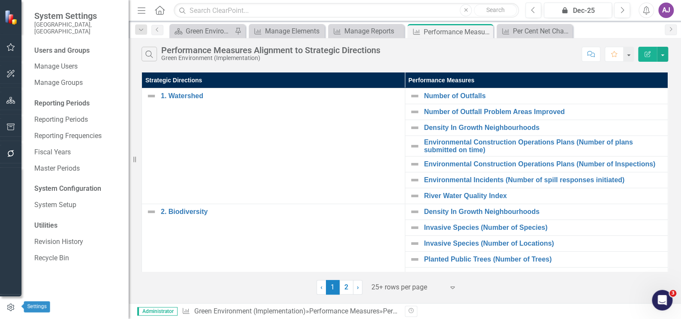
click at [12, 308] on icon "button" at bounding box center [10, 308] width 9 height 8
click at [60, 200] on link "System Setup" at bounding box center [77, 205] width 86 height 10
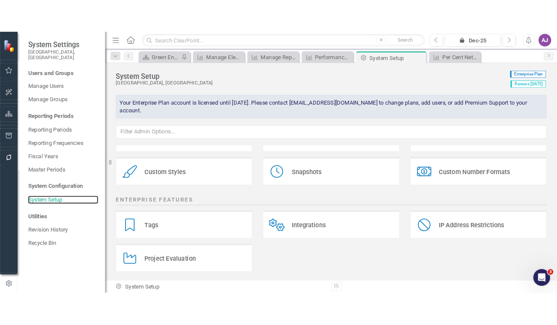
scroll to position [196, 0]
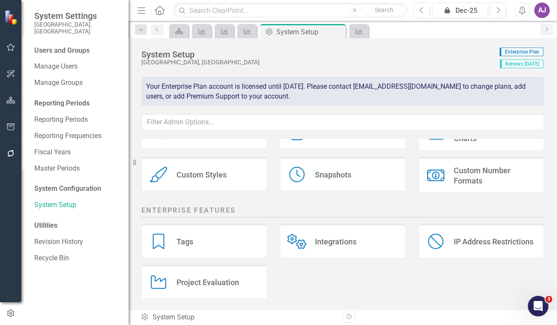
click at [201, 237] on div "Tags Tags" at bounding box center [205, 241] width 126 height 34
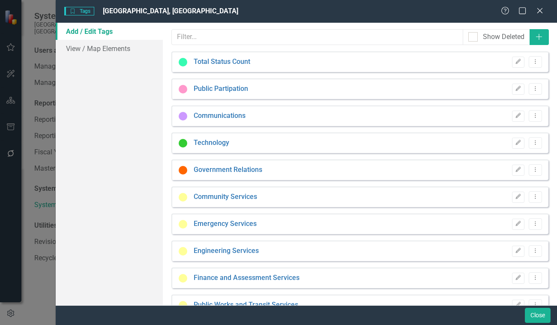
scroll to position [0, 0]
click at [515, 63] on icon "Edit" at bounding box center [518, 61] width 6 height 5
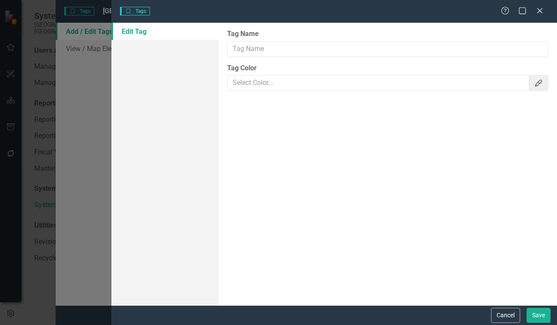
type input "Total Status Count"
type input "#37FBB2"
click at [541, 6] on icon "Close" at bounding box center [540, 10] width 11 height 8
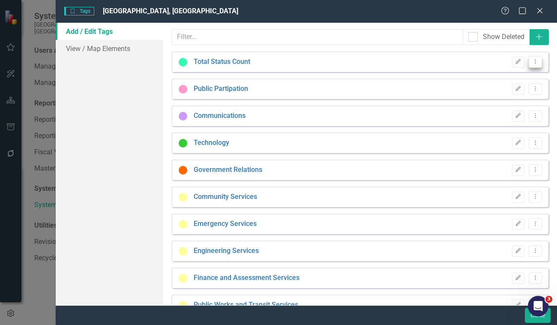
click at [532, 62] on icon "Dropdown Menu" at bounding box center [535, 62] width 7 height 6
click at [503, 70] on link "Edit Edit Tag" at bounding box center [502, 76] width 68 height 16
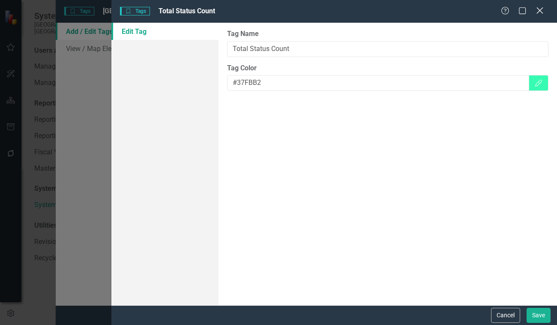
click at [539, 9] on icon "Close" at bounding box center [540, 10] width 11 height 8
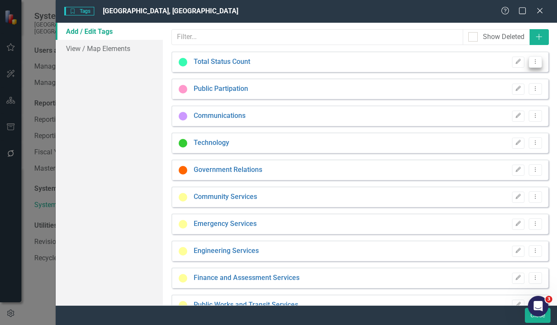
click at [532, 63] on icon "Dropdown Menu" at bounding box center [535, 62] width 7 height 6
click at [130, 121] on div "Add / Edit Tags View / Map Elements" at bounding box center [109, 164] width 107 height 283
click at [105, 47] on link "View / Map Elements" at bounding box center [109, 48] width 107 height 17
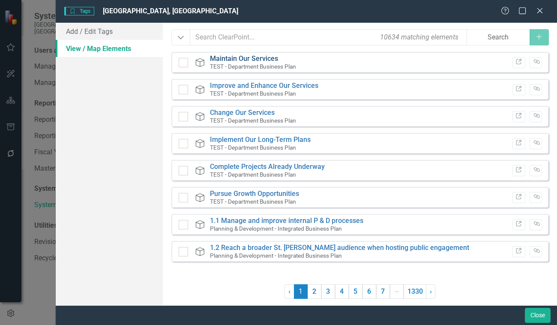
click at [252, 60] on link "Maintain Our Services" at bounding box center [244, 58] width 68 height 8
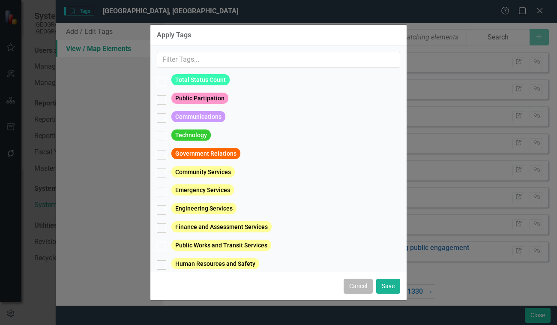
click at [356, 290] on button "Cancel" at bounding box center [358, 286] width 29 height 15
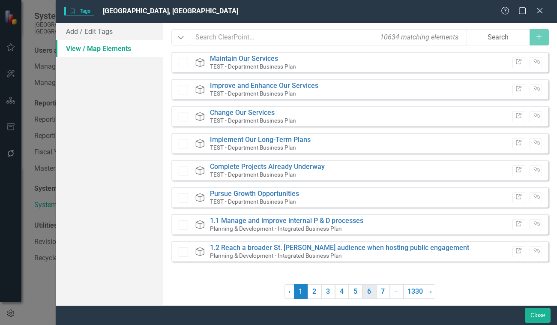
click at [369, 293] on link "6" at bounding box center [370, 291] width 14 height 15
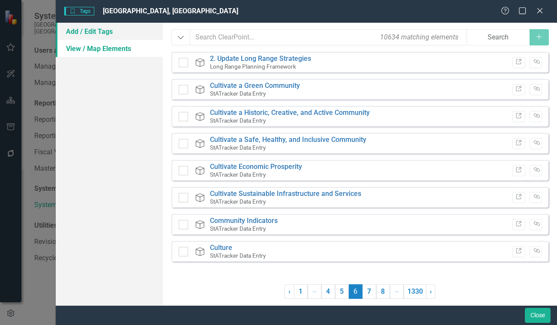
click at [104, 26] on link "Add / Edit Tags" at bounding box center [109, 31] width 107 height 17
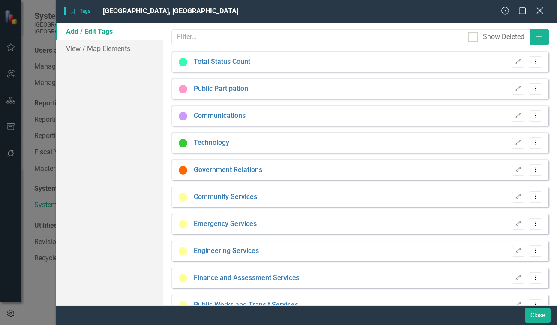
click at [539, 12] on icon at bounding box center [540, 10] width 6 height 6
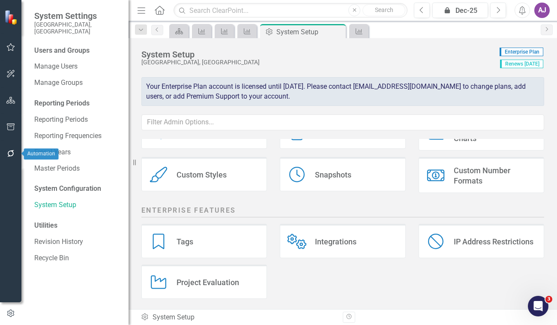
click at [15, 155] on icon "button" at bounding box center [10, 153] width 9 height 7
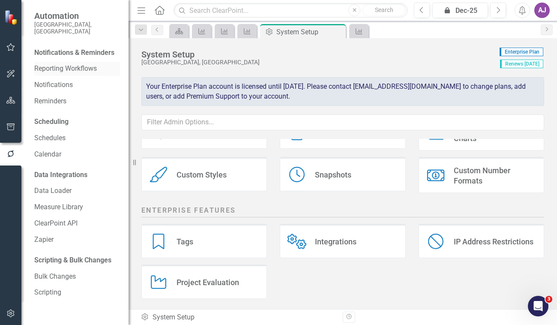
click at [56, 64] on link "Reporting Workflows" at bounding box center [77, 69] width 86 height 10
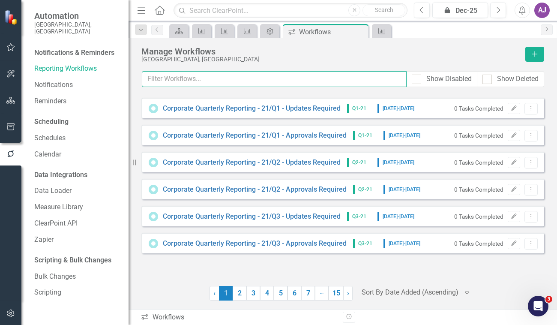
click at [217, 78] on input "text" at bounding box center [274, 79] width 265 height 16
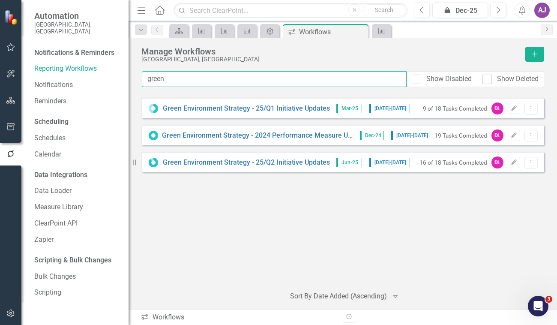
type input "green"
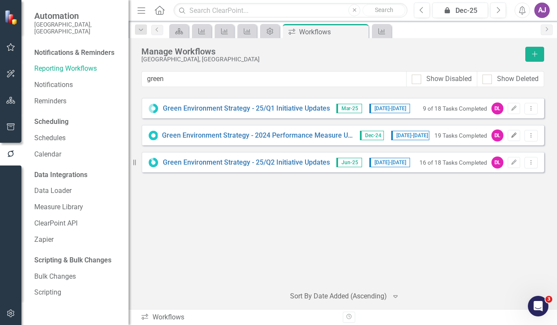
click at [511, 136] on icon "Edit" at bounding box center [514, 135] width 6 height 5
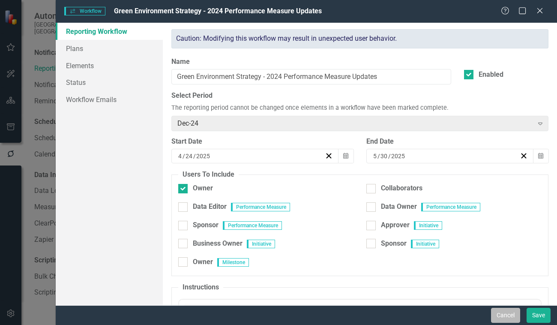
click at [509, 312] on button "Cancel" at bounding box center [505, 315] width 29 height 15
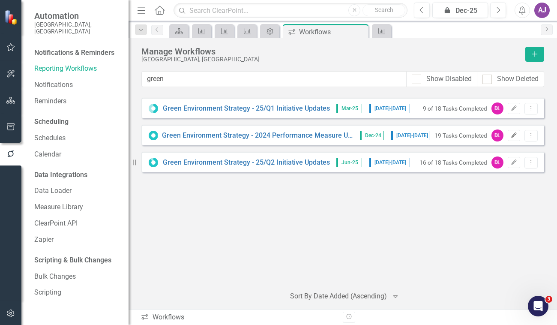
click at [512, 135] on icon "Edit" at bounding box center [514, 135] width 6 height 5
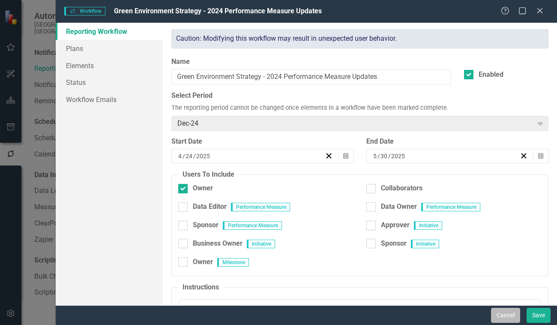
click at [509, 314] on button "Cancel" at bounding box center [505, 315] width 29 height 15
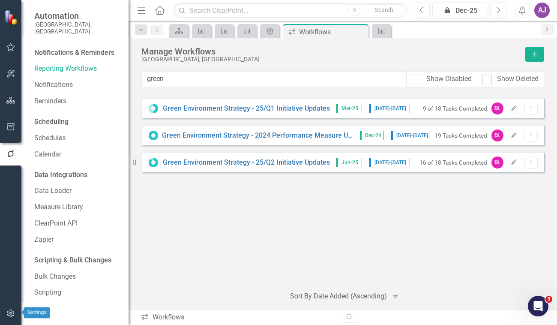
click at [9, 313] on icon "button" at bounding box center [10, 313] width 9 height 7
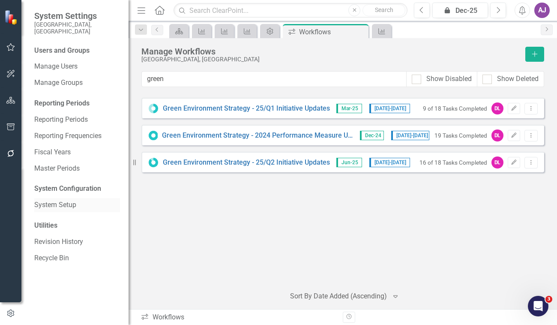
click at [57, 200] on link "System Setup" at bounding box center [77, 205] width 86 height 10
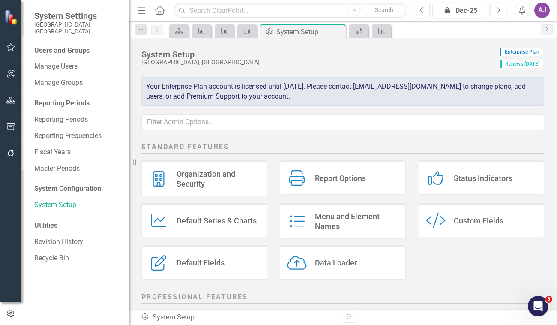
click at [473, 217] on div "Custom Fields" at bounding box center [479, 221] width 50 height 10
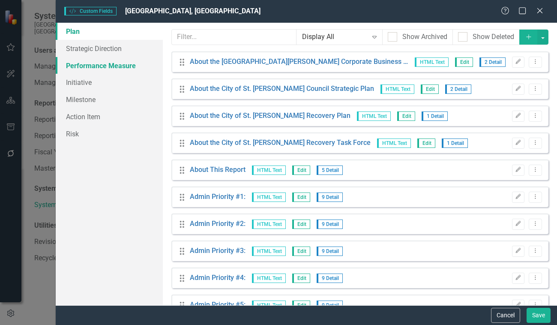
click at [119, 68] on link "Performance Measure" at bounding box center [109, 65] width 107 height 17
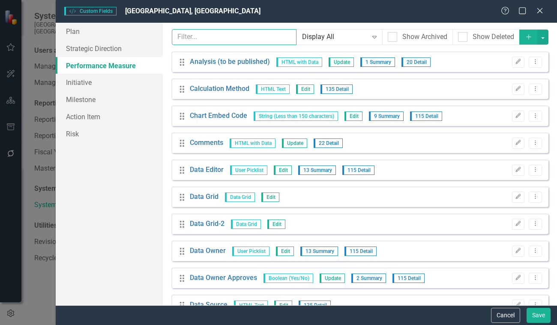
click at [226, 37] on input "text" at bounding box center [234, 37] width 125 height 16
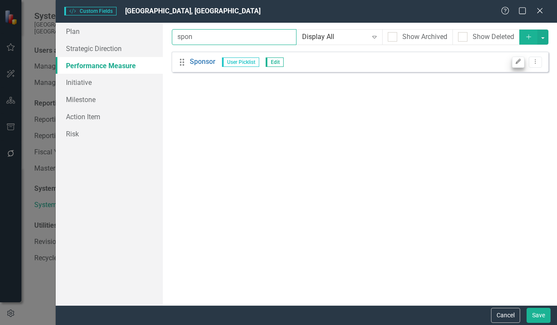
type input "spon"
click at [518, 61] on icon "Edit" at bounding box center [518, 61] width 6 height 5
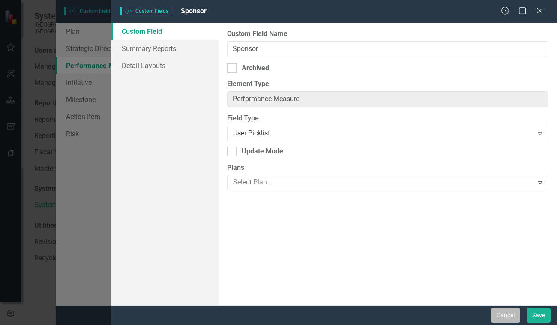
click at [504, 312] on button "Cancel" at bounding box center [505, 315] width 29 height 15
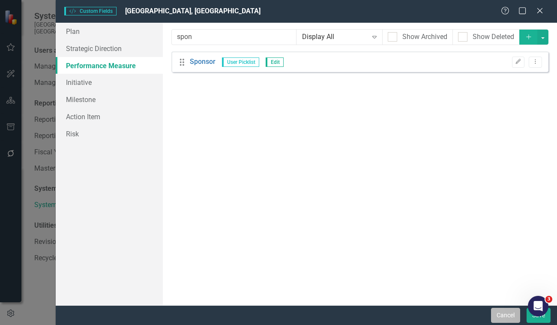
drag, startPoint x: 509, startPoint y: 314, endPoint x: 494, endPoint y: 309, distance: 15.2
click at [509, 314] on button "Cancel" at bounding box center [505, 315] width 29 height 15
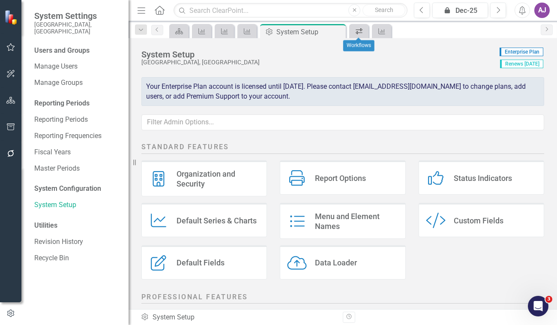
click at [357, 34] on div "Workflows" at bounding box center [358, 31] width 12 height 11
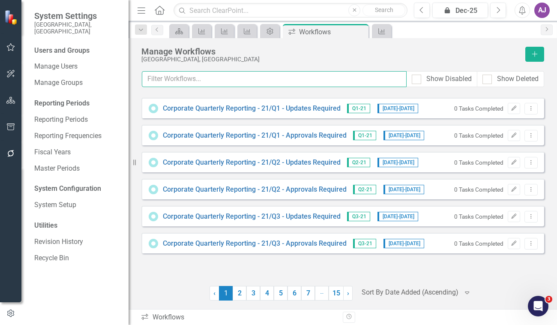
click at [220, 79] on input "text" at bounding box center [274, 79] width 265 height 16
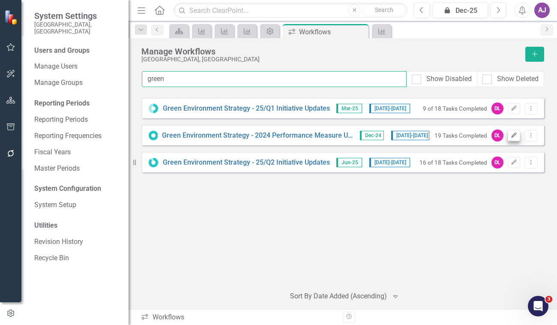
type input "green"
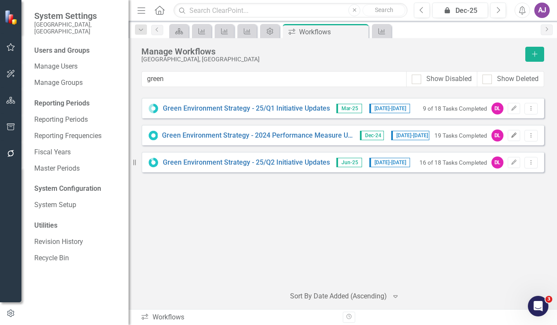
click at [512, 136] on icon "Edit" at bounding box center [514, 135] width 6 height 5
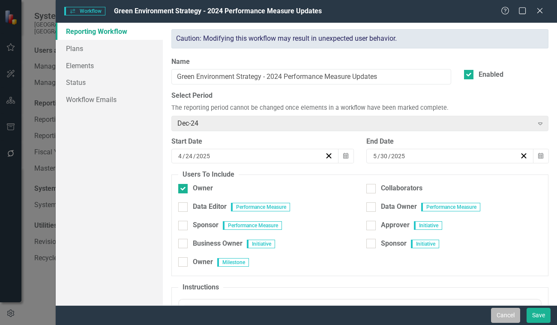
click at [497, 310] on button "Cancel" at bounding box center [505, 315] width 29 height 15
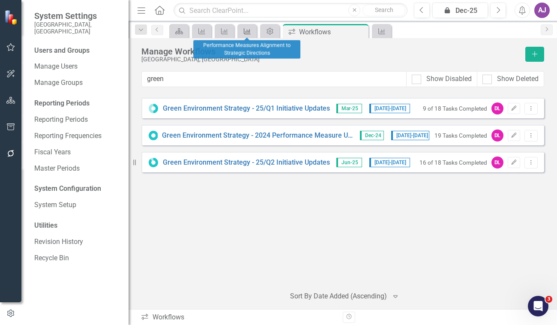
click at [249, 33] on icon "Performance Measure" at bounding box center [247, 31] width 9 height 7
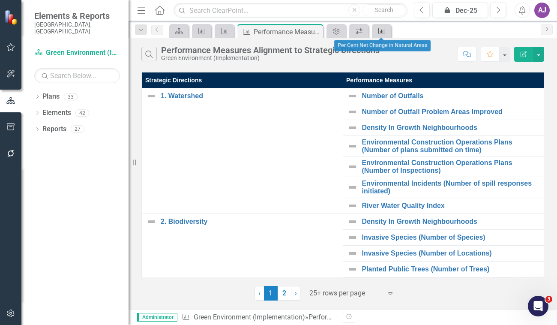
click at [384, 33] on icon "Performance Measure" at bounding box center [382, 31] width 9 height 7
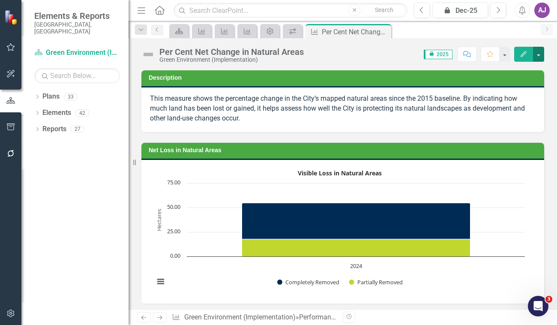
click at [541, 51] on button "button" at bounding box center [538, 54] width 11 height 15
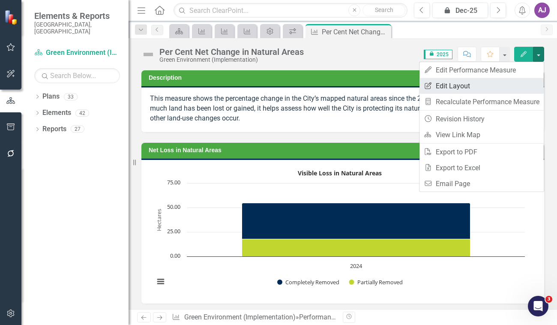
click at [481, 82] on link "Edit Report Edit Layout" at bounding box center [482, 86] width 124 height 16
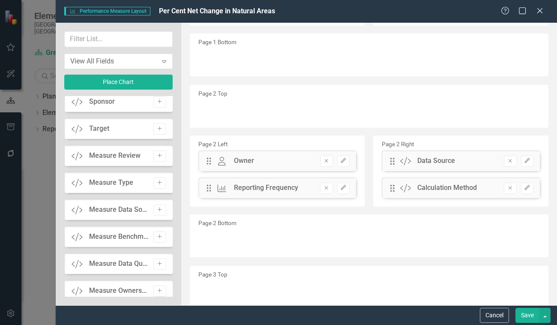
scroll to position [771, 0]
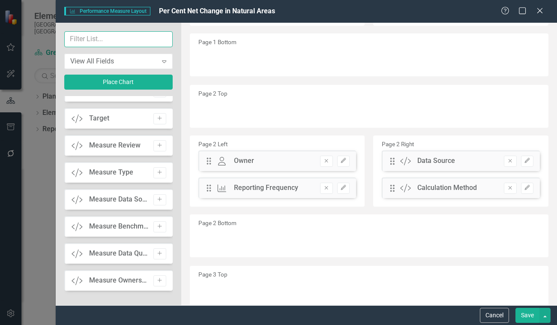
click at [106, 40] on input "text" at bounding box center [118, 39] width 108 height 16
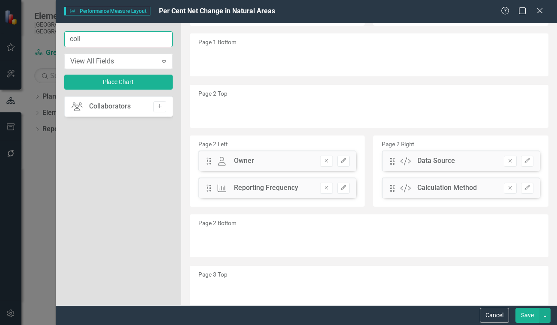
type input "coll"
click at [531, 314] on button "Save" at bounding box center [528, 315] width 24 height 15
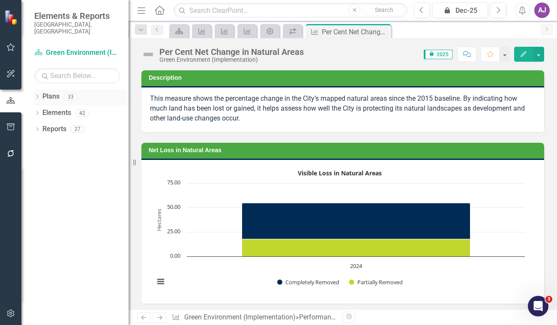
click at [38, 95] on icon at bounding box center [37, 97] width 2 height 4
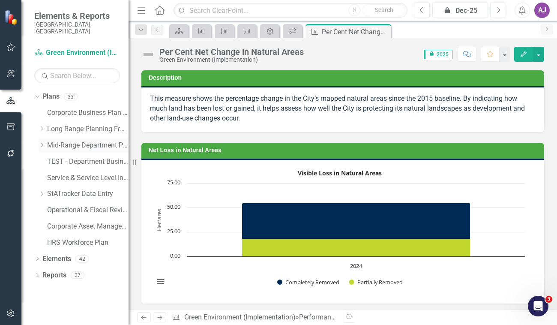
click at [45, 142] on icon "Dropdown" at bounding box center [42, 144] width 6 height 5
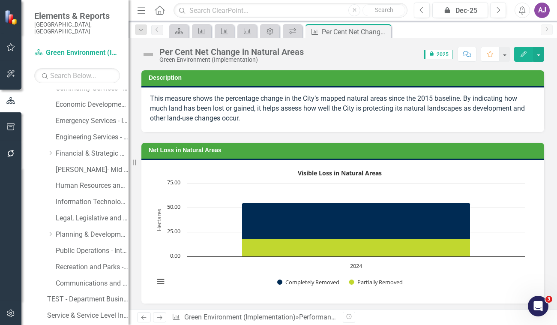
scroll to position [117, 0]
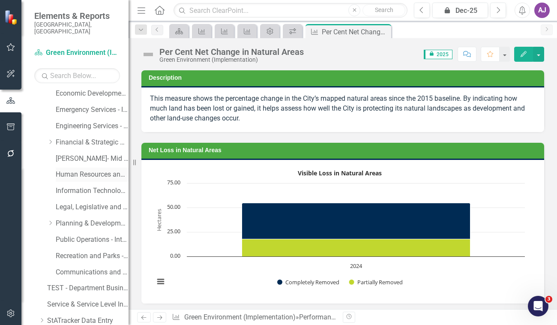
click at [84, 170] on link "Human Resources and Safety - Integrated Business Plan" at bounding box center [92, 175] width 73 height 10
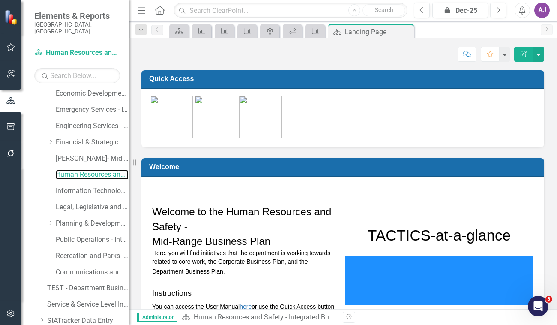
scroll to position [196, 0]
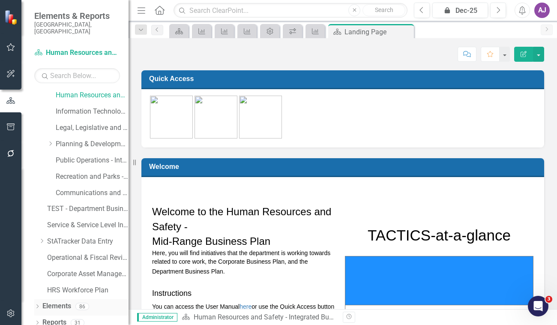
click at [61, 301] on link "Elements" at bounding box center [56, 306] width 29 height 10
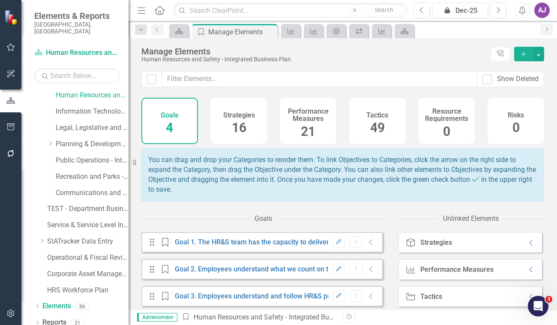
click at [306, 124] on span "21" at bounding box center [308, 131] width 15 height 15
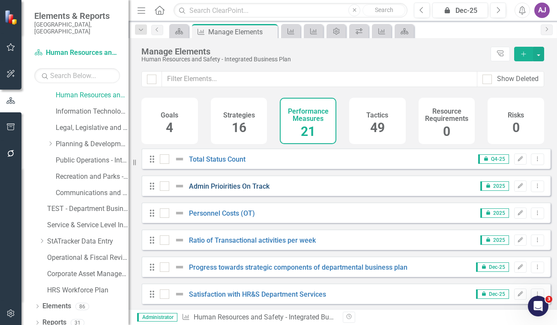
click at [217, 190] on link "Admin Prioirities On Track" at bounding box center [229, 186] width 81 height 8
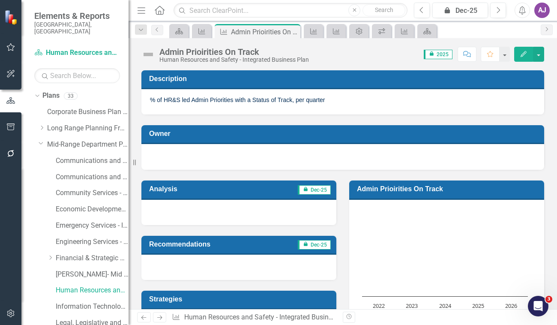
scroll to position [40, 0]
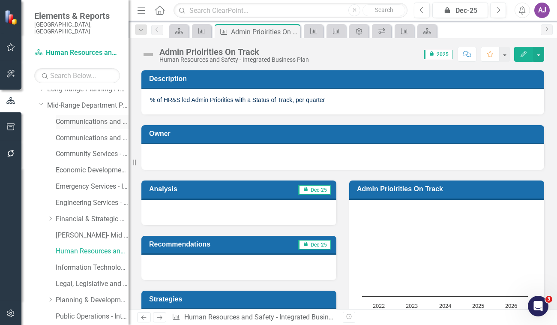
click at [91, 117] on link "Communications and Public Affairs - Integrated Business Plan (ARCHIVED)" at bounding box center [92, 122] width 73 height 10
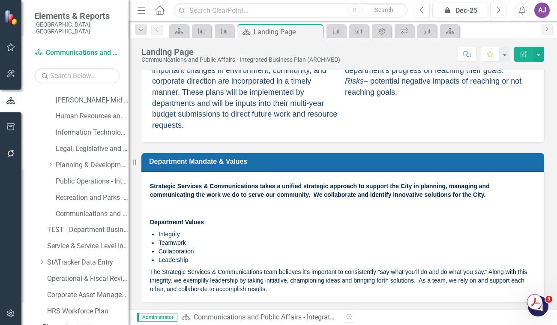
scroll to position [196, 0]
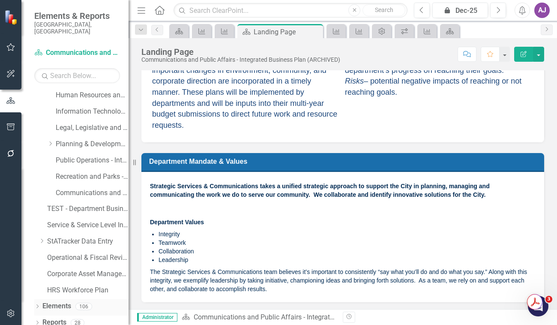
click at [60, 301] on link "Elements" at bounding box center [56, 306] width 29 height 10
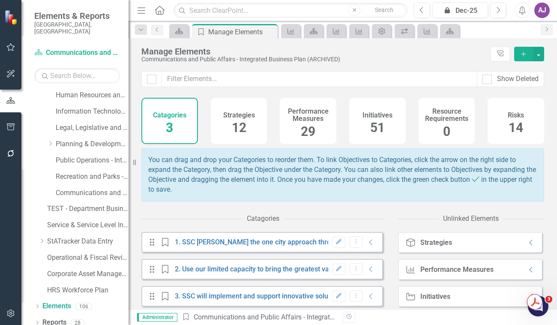
click at [310, 121] on h4 "Performance Measures" at bounding box center [308, 115] width 46 height 15
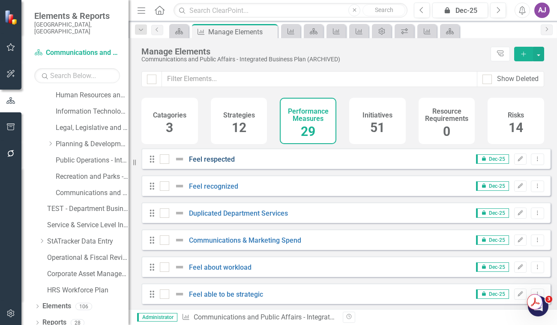
click at [219, 163] on link "Feel respected" at bounding box center [212, 159] width 46 height 8
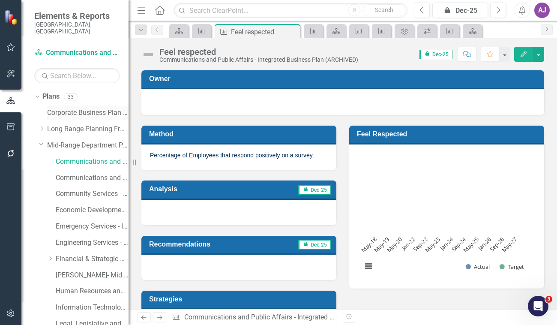
click at [86, 108] on link "Corporate Business Plan ([DATE]-[DATE])" at bounding box center [87, 113] width 81 height 10
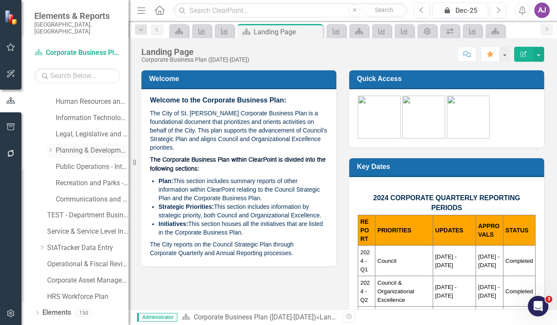
scroll to position [196, 0]
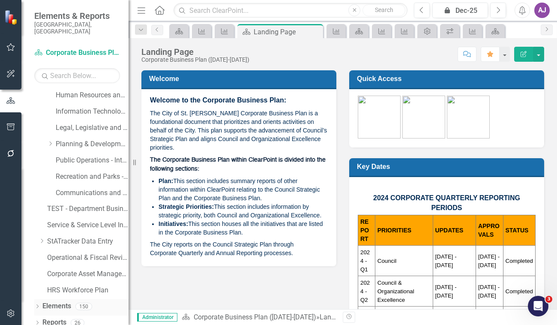
click at [56, 301] on link "Elements" at bounding box center [56, 306] width 29 height 10
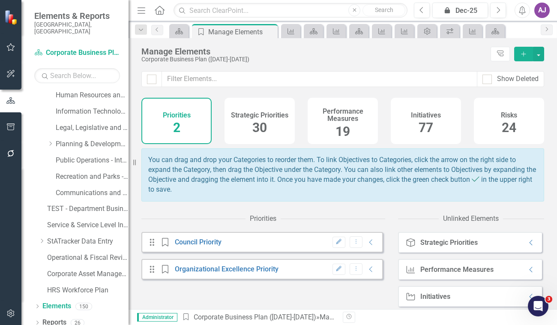
click at [337, 116] on h4 "Performance Measures" at bounding box center [343, 115] width 60 height 15
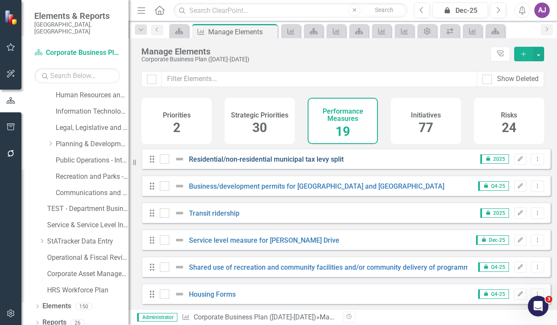
click at [284, 163] on link "Residential/non-residential municipal tax levy split" at bounding box center [266, 159] width 155 height 8
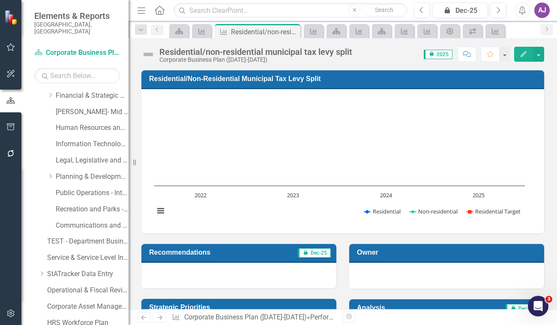
scroll to position [196, 0]
click at [92, 220] on link "Service & Service Level Inventory" at bounding box center [87, 225] width 81 height 10
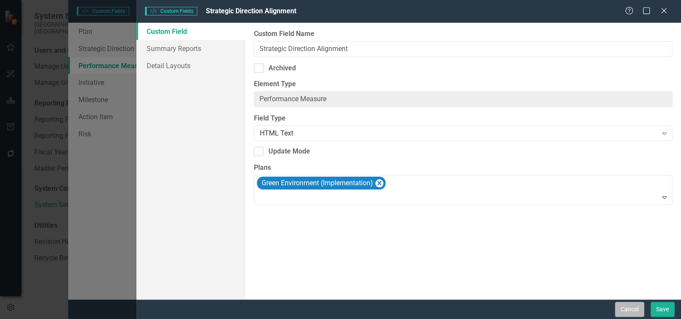
click at [620, 309] on button "Cancel" at bounding box center [629, 309] width 29 height 15
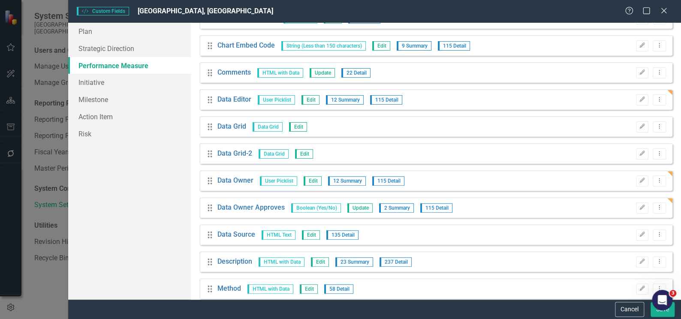
scroll to position [0, 0]
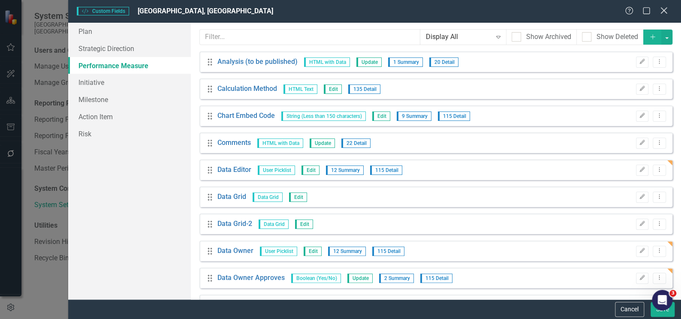
click at [661, 12] on icon "Close" at bounding box center [663, 10] width 11 height 8
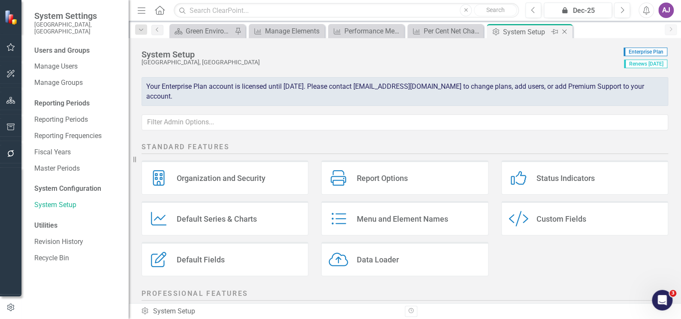
click at [569, 32] on div "Close" at bounding box center [565, 32] width 11 height 11
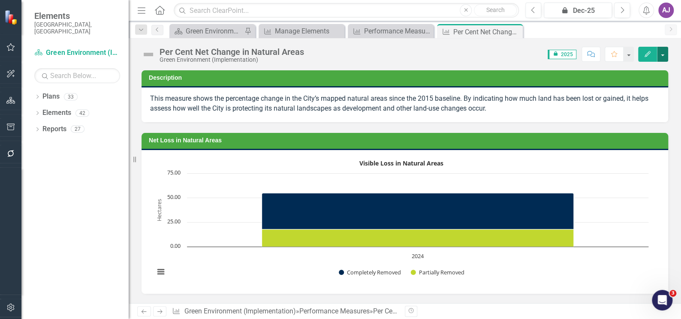
click at [662, 56] on button "button" at bounding box center [662, 54] width 11 height 15
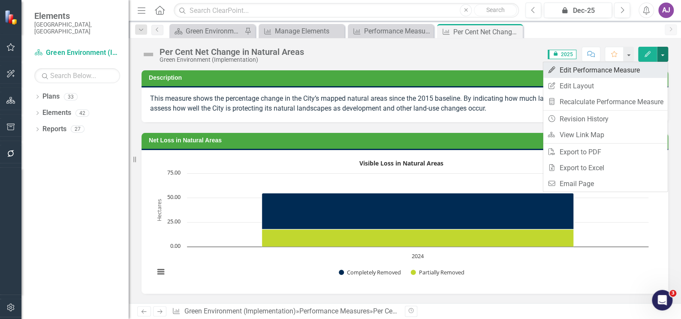
click at [610, 70] on link "Edit Edit Performance Measure" at bounding box center [605, 70] width 124 height 16
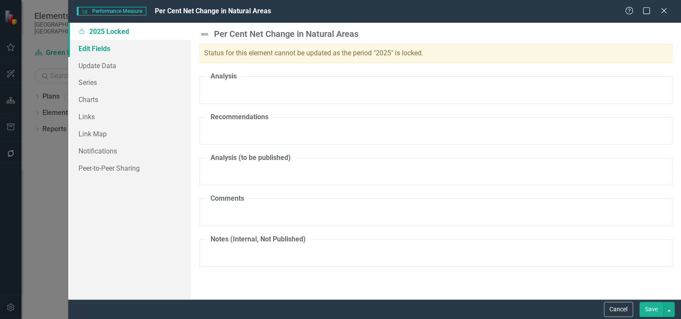
click at [99, 51] on link "Edit Fields" at bounding box center [129, 48] width 123 height 17
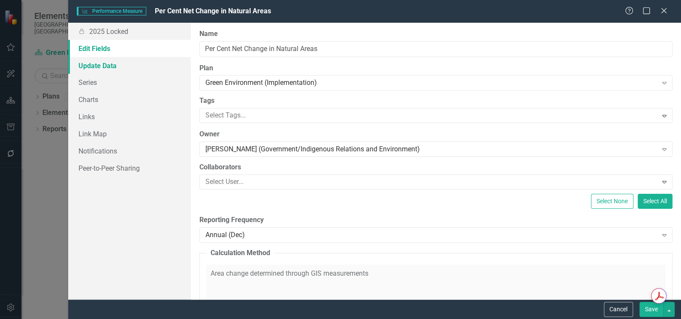
click at [112, 67] on link "Update Data" at bounding box center [129, 65] width 123 height 17
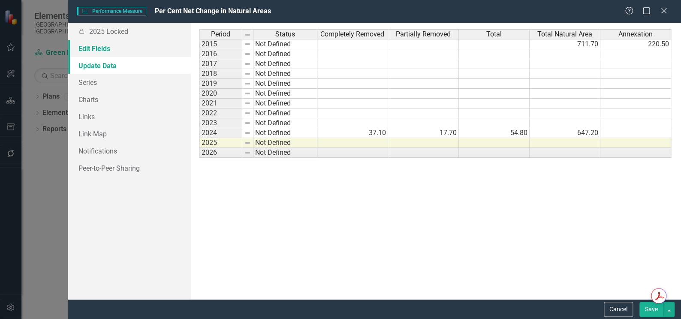
click at [102, 48] on link "Edit Fields" at bounding box center [129, 48] width 123 height 17
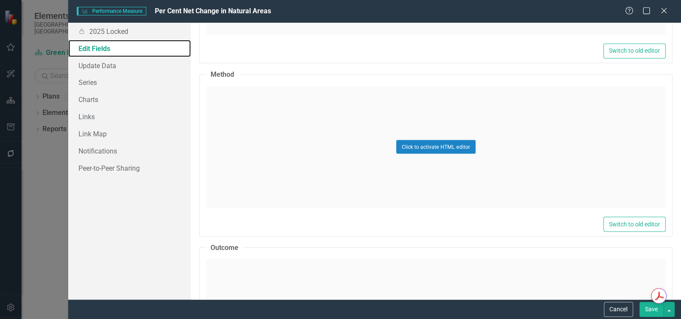
scroll to position [819, 0]
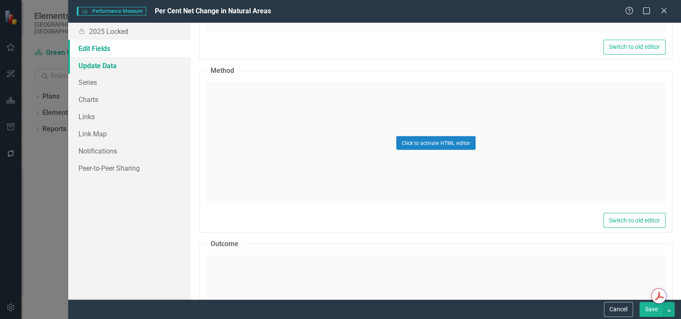
click at [106, 67] on link "Update Data" at bounding box center [129, 65] width 123 height 17
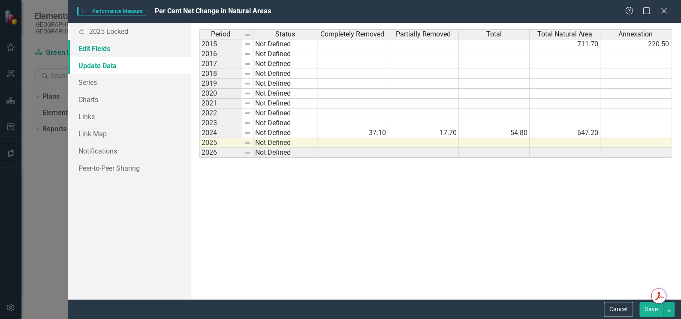
click at [90, 46] on link "Edit Fields" at bounding box center [129, 48] width 123 height 17
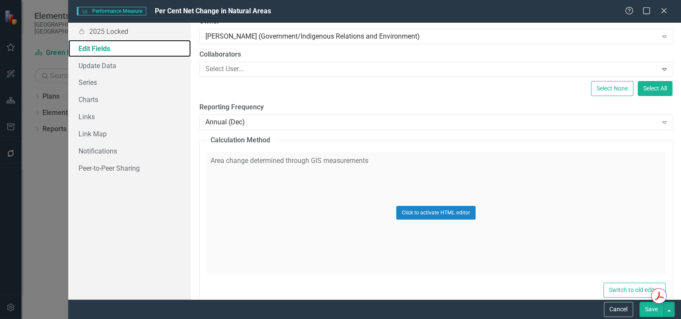
scroll to position [0, 0]
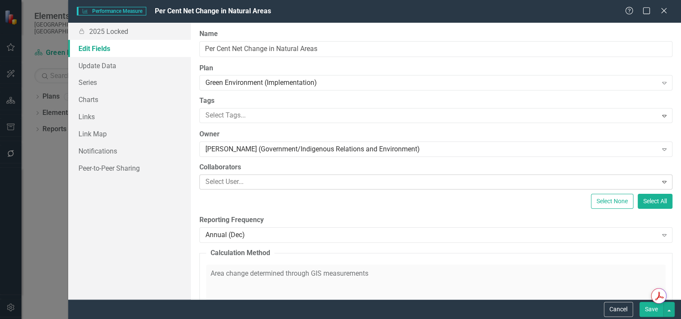
click at [660, 182] on icon "Expand" at bounding box center [664, 181] width 9 height 7
click at [660, 117] on icon "Expand" at bounding box center [664, 115] width 9 height 7
click at [660, 114] on icon "Expand" at bounding box center [664, 115] width 9 height 7
click at [660, 116] on icon "Expand" at bounding box center [664, 115] width 9 height 7
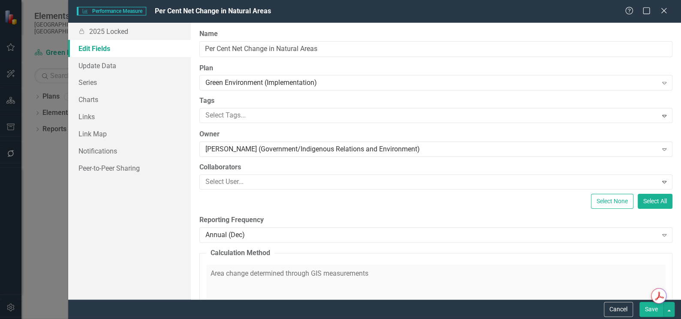
scroll to position [308, 0]
click at [660, 116] on icon "Expand" at bounding box center [664, 115] width 9 height 7
click at [660, 114] on icon "Expand" at bounding box center [664, 115] width 9 height 7
click at [50, 146] on div "Performance Measure Performance Measure Per Cent Net Change in Natural Areas He…" at bounding box center [340, 159] width 681 height 319
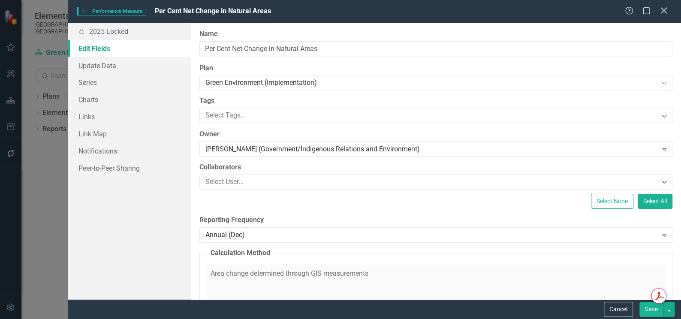
click at [662, 14] on icon "Close" at bounding box center [663, 10] width 11 height 8
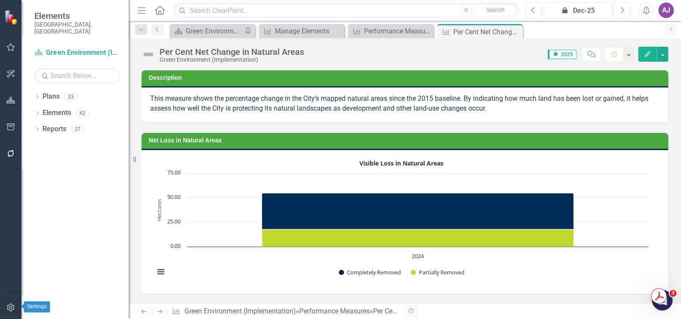
click at [12, 310] on icon "button" at bounding box center [10, 307] width 9 height 7
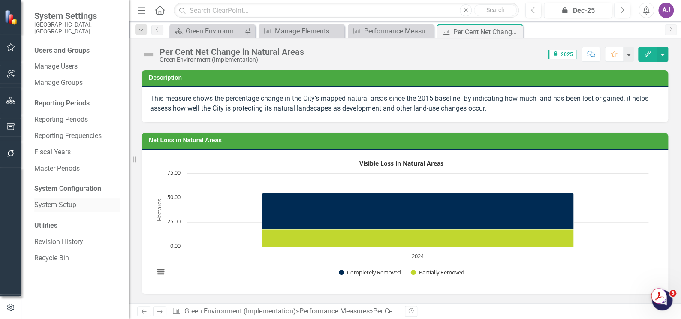
click at [63, 200] on link "System Setup" at bounding box center [77, 205] width 86 height 10
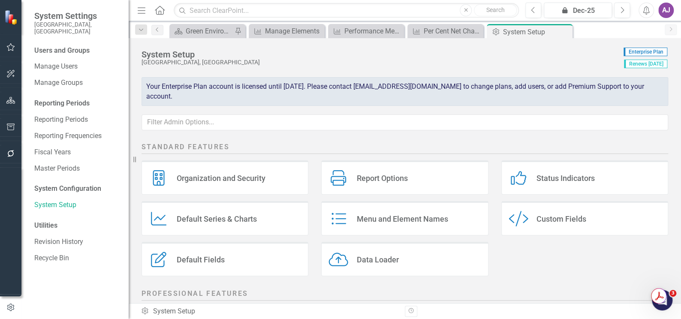
click at [547, 224] on div "Custom Style Custom Fields" at bounding box center [584, 218] width 167 height 34
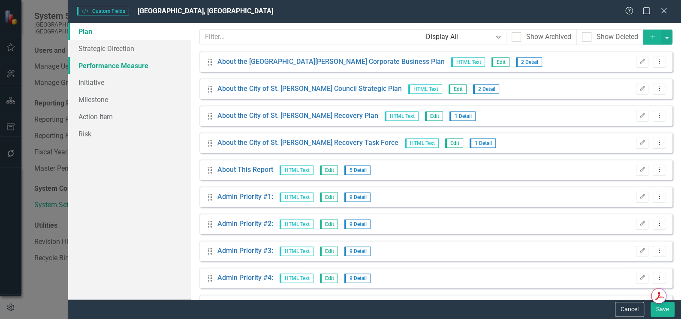
click at [123, 66] on link "Performance Measure" at bounding box center [129, 65] width 123 height 17
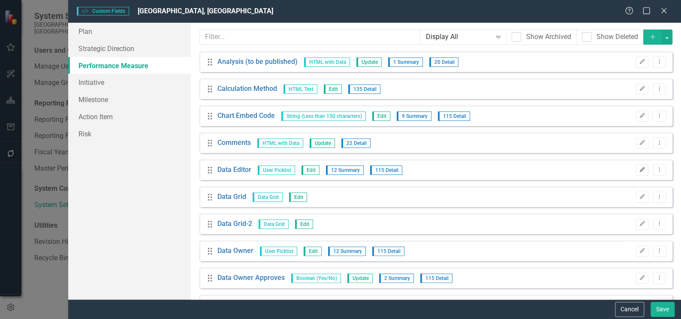
click at [639, 170] on icon "Edit" at bounding box center [642, 169] width 6 height 5
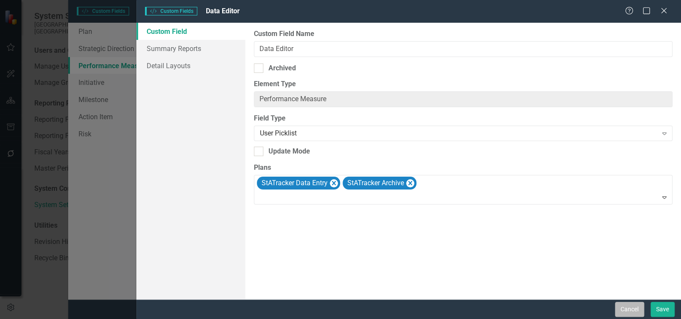
click at [631, 307] on button "Cancel" at bounding box center [629, 309] width 29 height 15
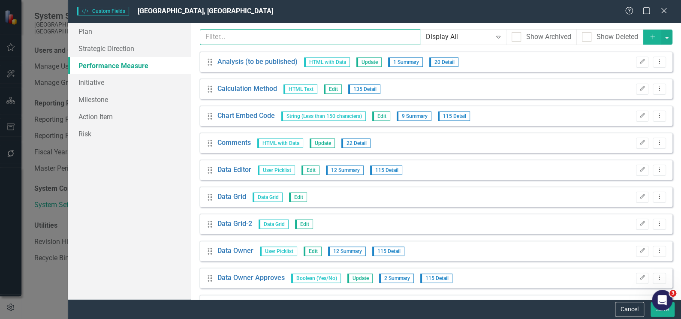
click at [243, 40] on input "text" at bounding box center [310, 37] width 220 height 16
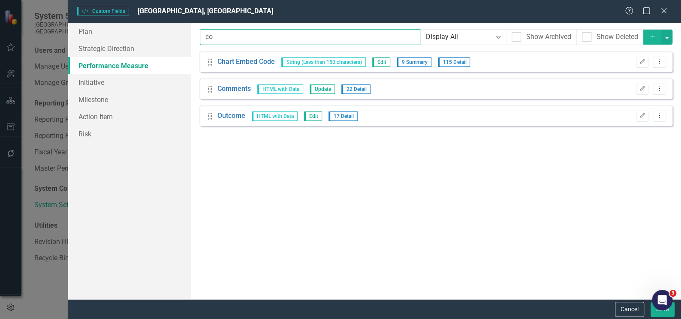
type input "c"
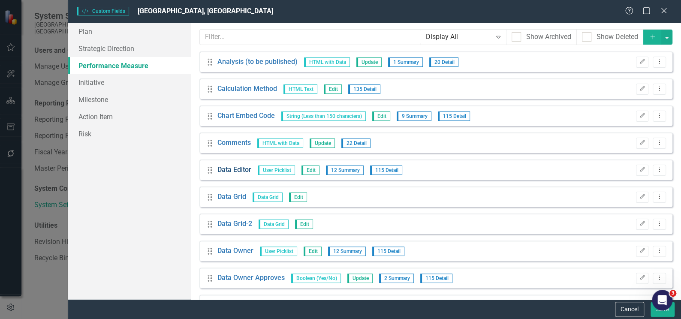
click at [244, 169] on link "Data Editor" at bounding box center [234, 170] width 34 height 10
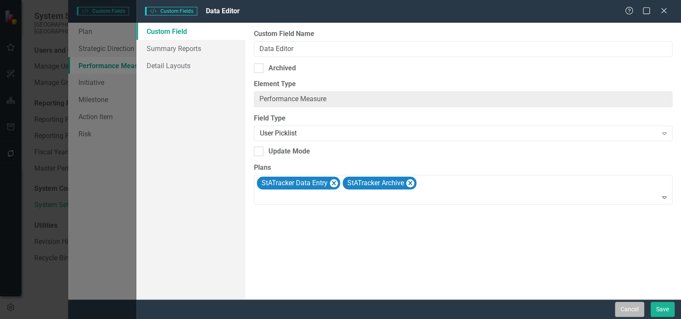
click at [632, 310] on button "Cancel" at bounding box center [629, 309] width 29 height 15
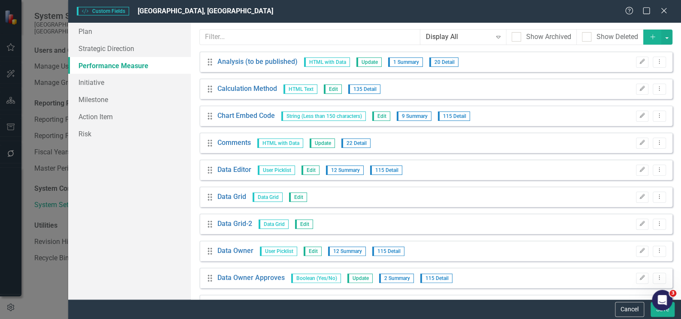
drag, startPoint x: 660, startPoint y: 7, endPoint x: 657, endPoint y: 11, distance: 4.8
click at [660, 7] on icon "Close" at bounding box center [664, 10] width 9 height 7
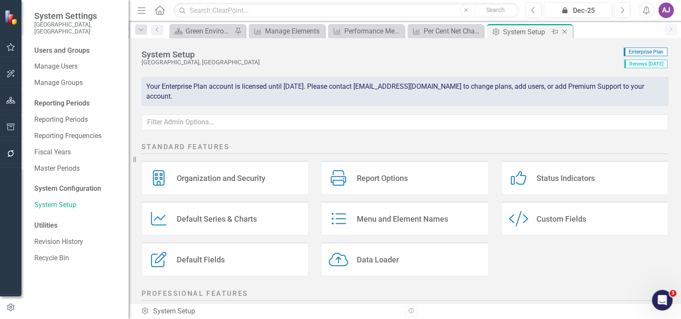
click at [566, 34] on icon "Close" at bounding box center [564, 31] width 9 height 7
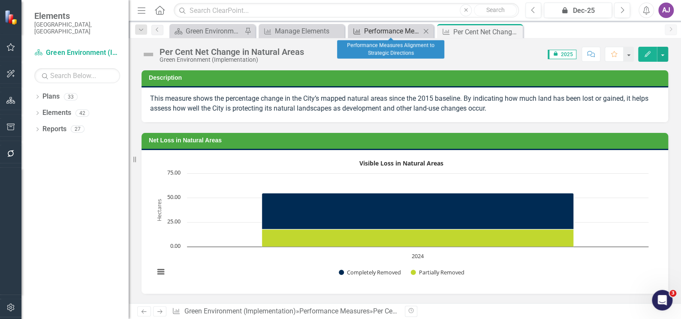
click at [362, 35] on link "Performance Measure Performance Measures Alignment to Strategic Directions" at bounding box center [385, 31] width 71 height 11
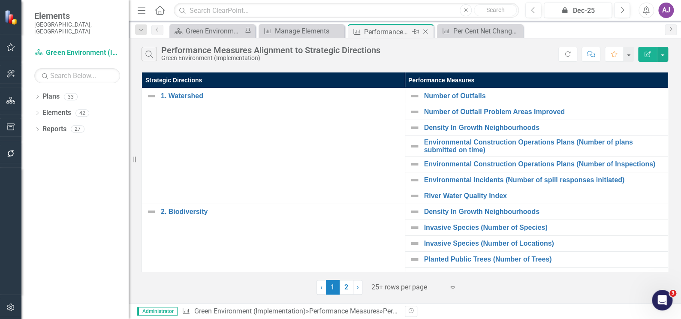
click at [425, 30] on icon "Close" at bounding box center [425, 31] width 9 height 7
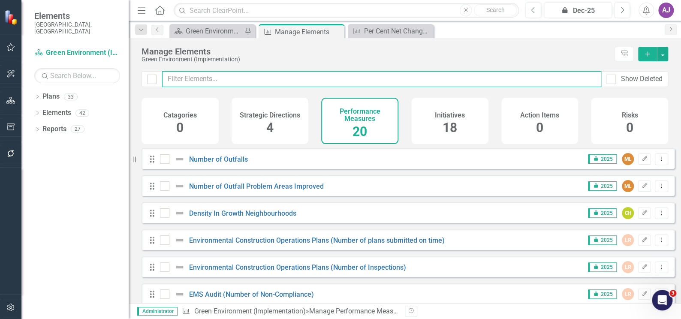
click at [202, 75] on input "text" at bounding box center [381, 79] width 439 height 16
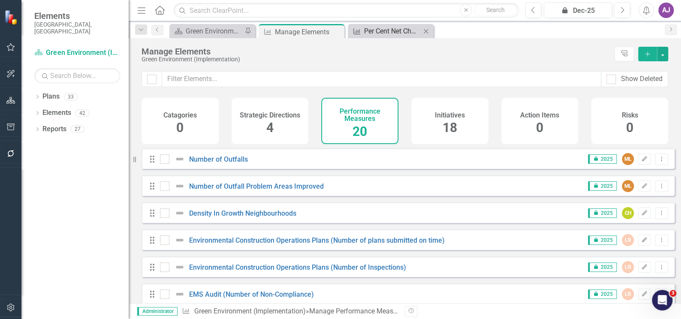
click at [388, 31] on div "Per Cent Net Change in Natural Areas" at bounding box center [392, 31] width 57 height 11
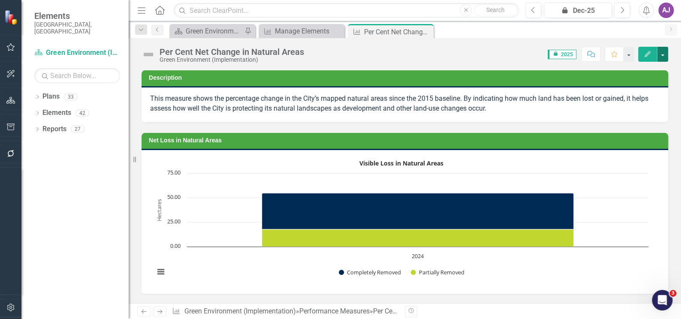
click at [663, 57] on button "button" at bounding box center [662, 54] width 11 height 15
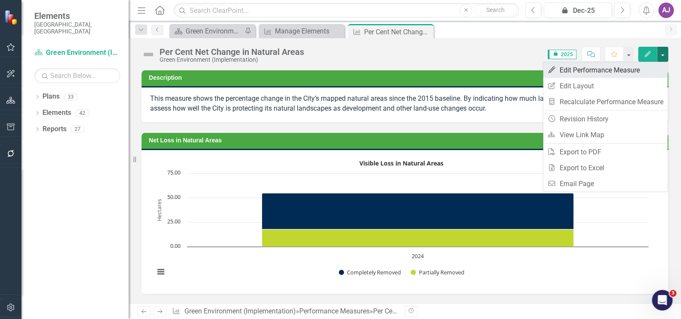
click at [631, 72] on link "Edit Edit Performance Measure" at bounding box center [605, 70] width 124 height 16
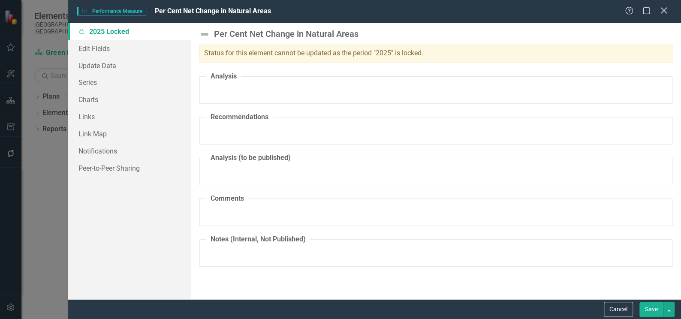
click at [669, 8] on icon "Close" at bounding box center [663, 10] width 11 height 8
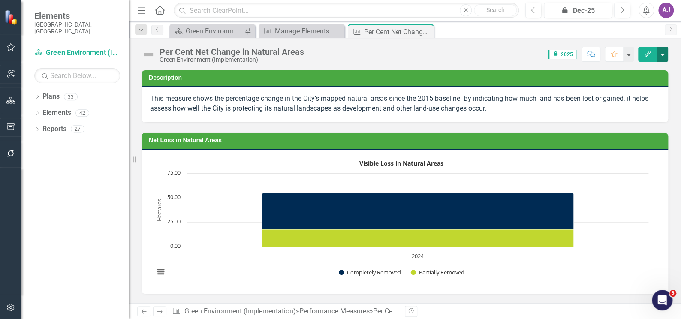
click at [667, 54] on button "button" at bounding box center [662, 54] width 11 height 15
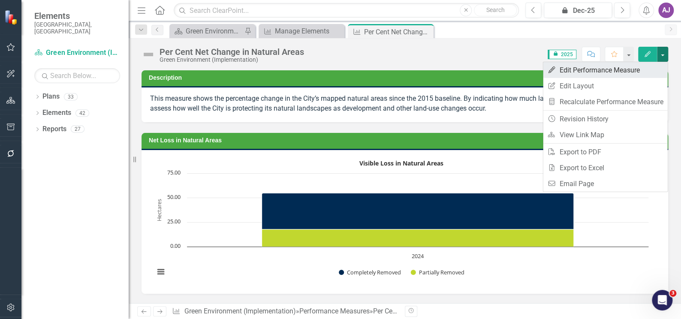
click at [620, 68] on link "Edit Edit Performance Measure" at bounding box center [605, 70] width 124 height 16
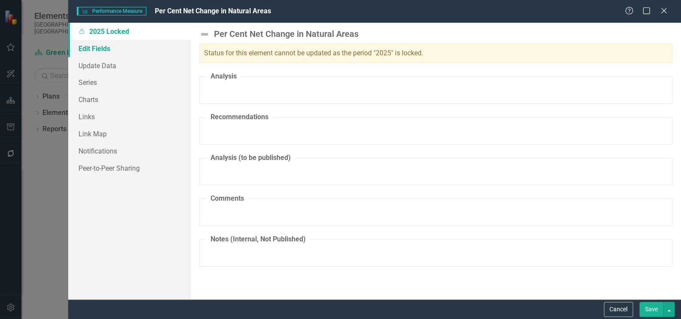
click at [97, 49] on link "Edit Fields" at bounding box center [129, 48] width 123 height 17
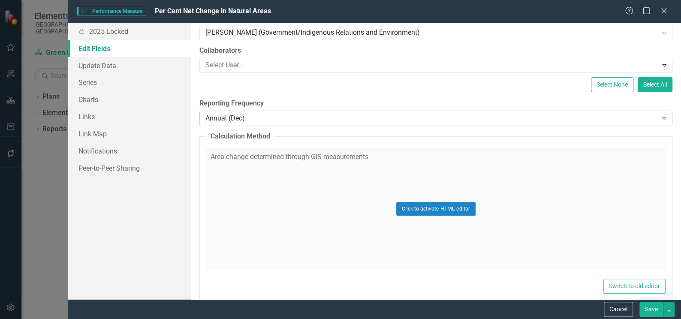
scroll to position [156, 0]
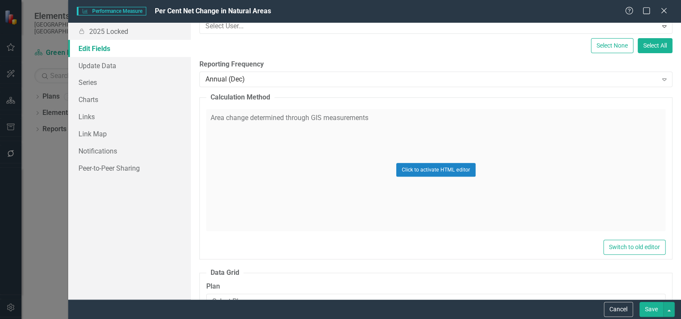
click at [304, 127] on div "Click to activate HTML editor" at bounding box center [435, 170] width 459 height 122
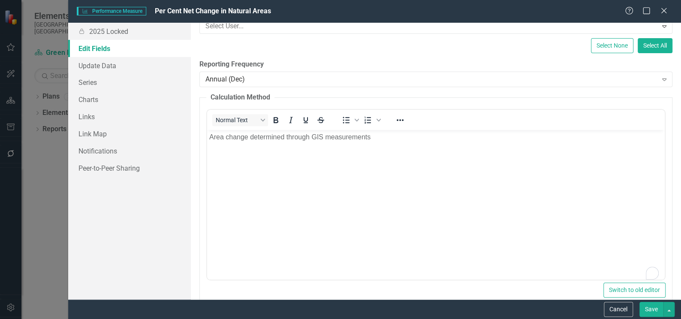
scroll to position [0, 0]
click at [331, 90] on div "ClearPoint Can Do More! How ClearPoint Can Help Close Enterprise plans can auto…" at bounding box center [436, 161] width 490 height 277
click at [665, 90] on div "ClearPoint Can Do More! How ClearPoint Can Help Close Enterprise plans can auto…" at bounding box center [436, 161] width 490 height 277
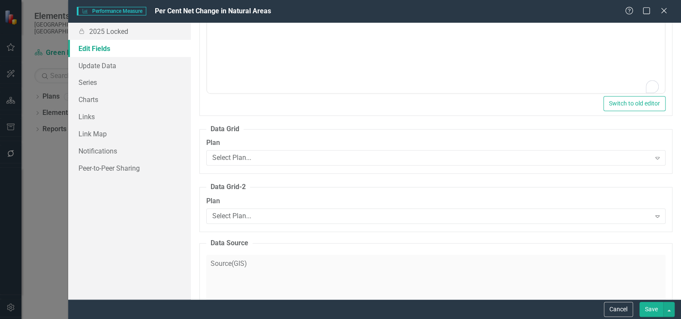
scroll to position [351, 0]
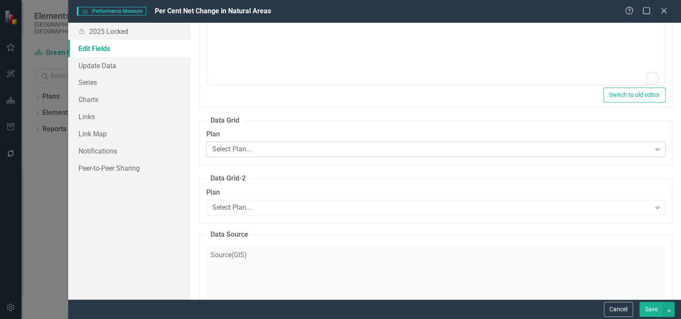
click at [653, 148] on icon "Expand" at bounding box center [657, 149] width 9 height 7
click at [108, 66] on link "Update Data" at bounding box center [129, 65] width 123 height 17
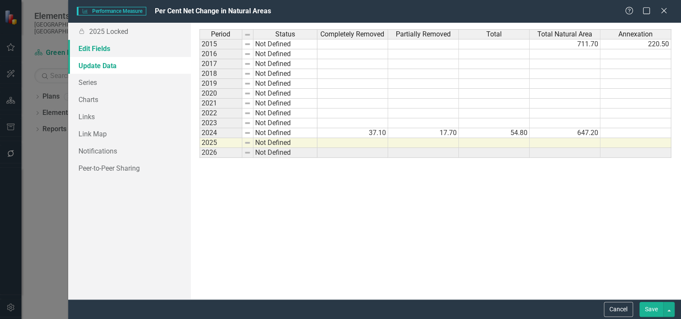
click at [108, 51] on link "Edit Fields" at bounding box center [129, 48] width 123 height 17
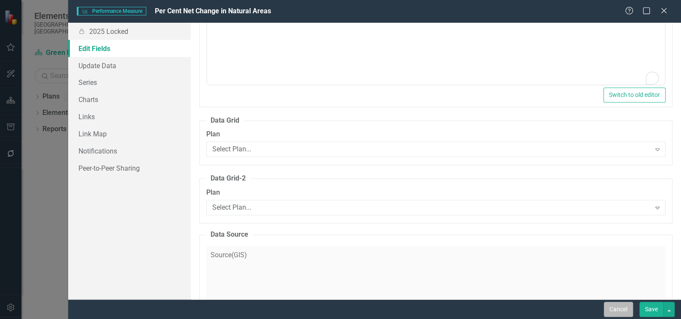
click at [620, 307] on button "Cancel" at bounding box center [618, 309] width 29 height 15
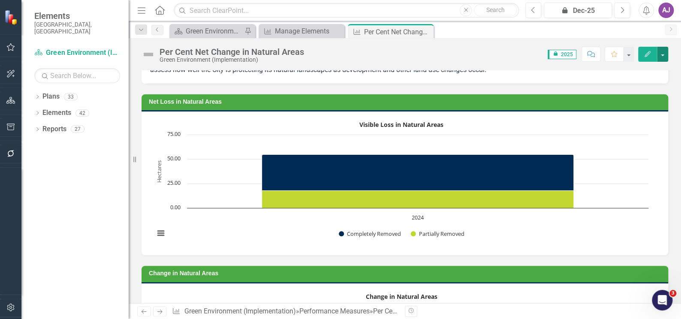
scroll to position [0, 0]
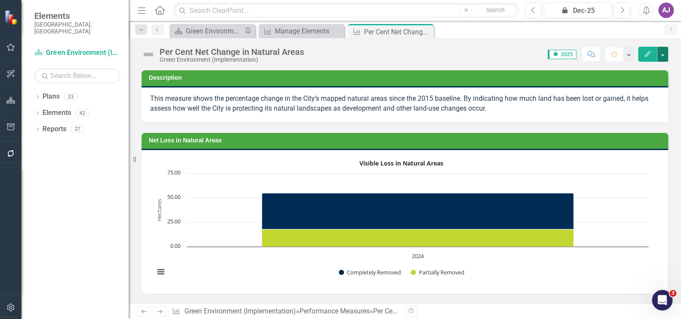
click at [665, 58] on button "button" at bounding box center [662, 54] width 11 height 15
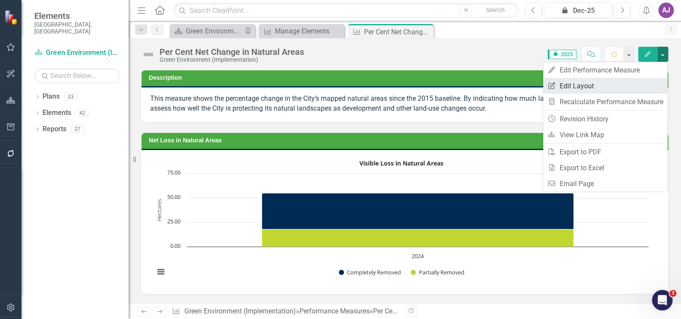
click at [596, 83] on link "Edit Report Edit Layout" at bounding box center [605, 86] width 124 height 16
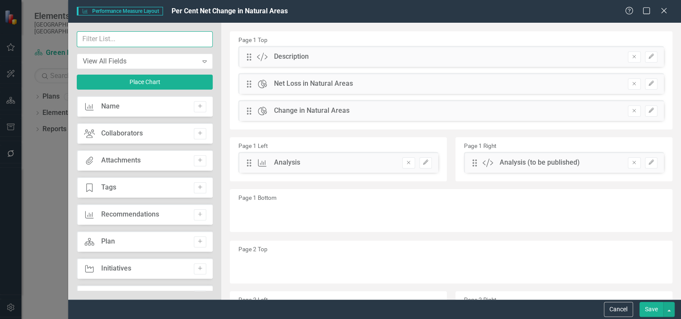
click at [152, 39] on input "text" at bounding box center [145, 39] width 136 height 16
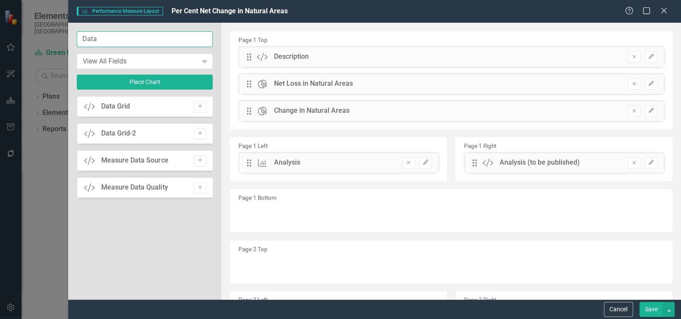
type input "Data"
click at [170, 257] on div "Custom Data Grid Add Custom Data Grid-2 Add Custom Measure Data Source Add Cust…" at bounding box center [145, 193] width 136 height 195
click at [623, 313] on button "Cancel" at bounding box center [618, 309] width 29 height 15
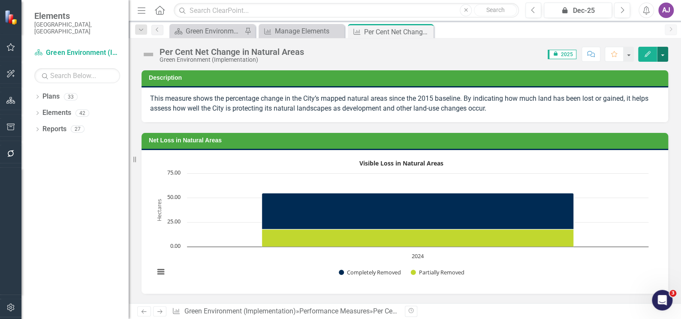
click at [661, 48] on button "button" at bounding box center [662, 54] width 11 height 15
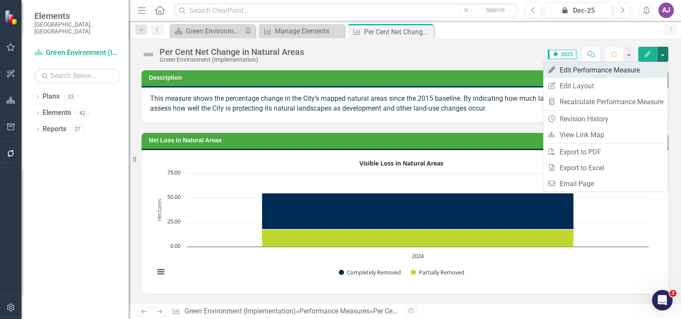
click at [618, 69] on link "Edit Edit Performance Measure" at bounding box center [605, 70] width 124 height 16
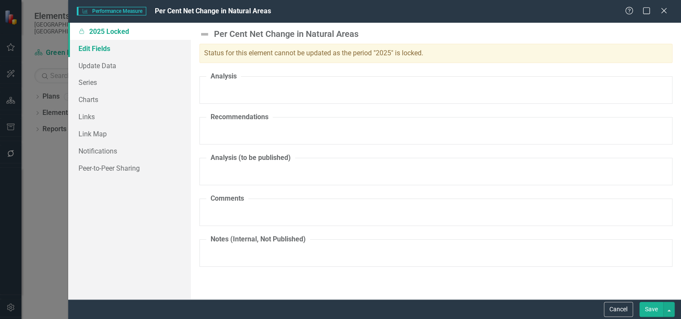
click at [111, 47] on link "Edit Fields" at bounding box center [129, 48] width 123 height 17
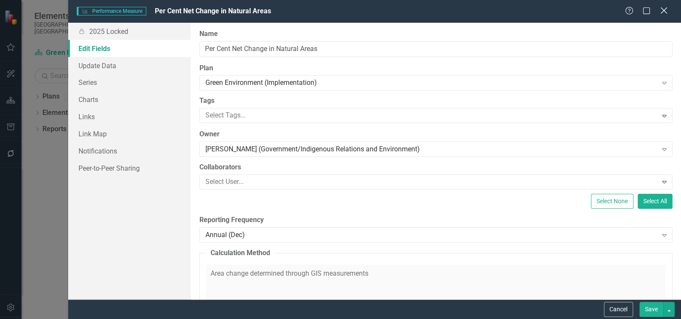
click at [659, 8] on icon "Close" at bounding box center [663, 10] width 11 height 8
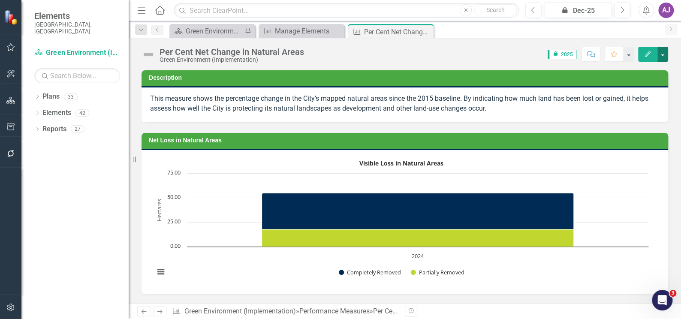
click at [666, 55] on button "button" at bounding box center [662, 54] width 11 height 15
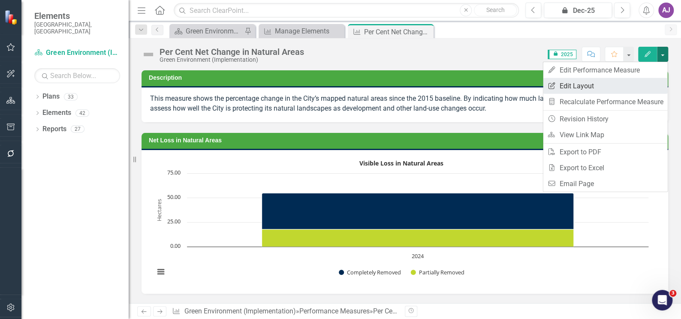
click at [609, 87] on link "Edit Report Edit Layout" at bounding box center [605, 86] width 124 height 16
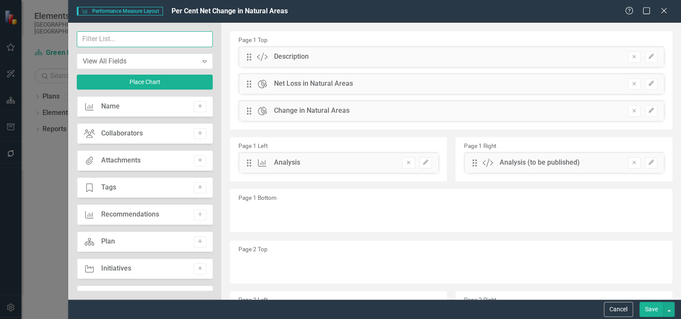
click at [162, 40] on input "text" at bounding box center [145, 39] width 136 height 16
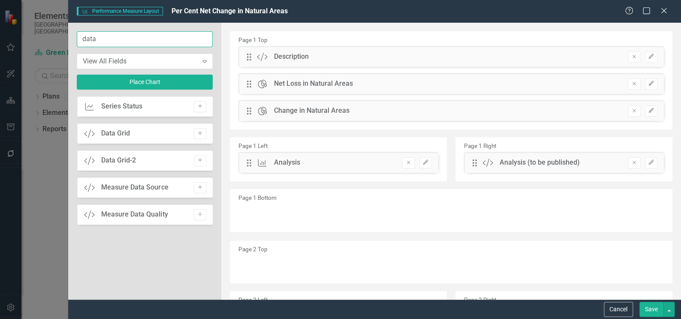
type input "data"
click at [145, 134] on div "Custom Data Grid Add" at bounding box center [145, 133] width 136 height 21
click at [202, 132] on icon "Add" at bounding box center [200, 133] width 6 height 5
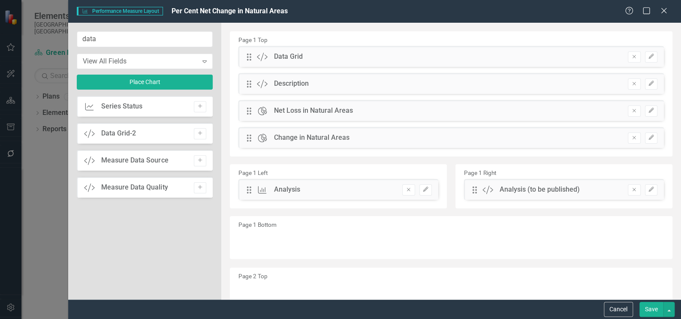
click at [285, 54] on div "Data Grid" at bounding box center [288, 57] width 29 height 10
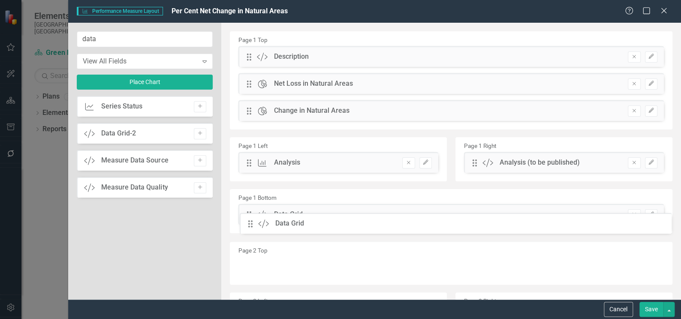
drag, startPoint x: 249, startPoint y: 55, endPoint x: 257, endPoint y: 222, distance: 167.0
click at [651, 312] on button "Save" at bounding box center [651, 309] width 24 height 15
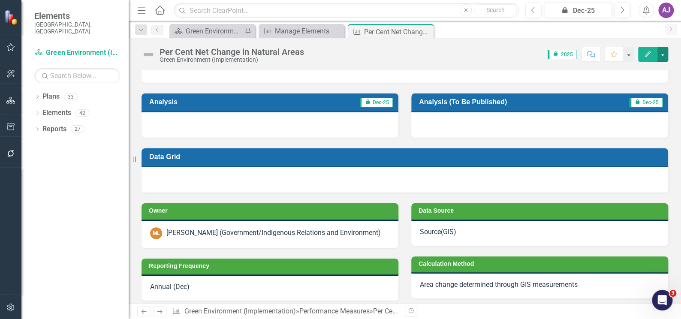
scroll to position [390, 0]
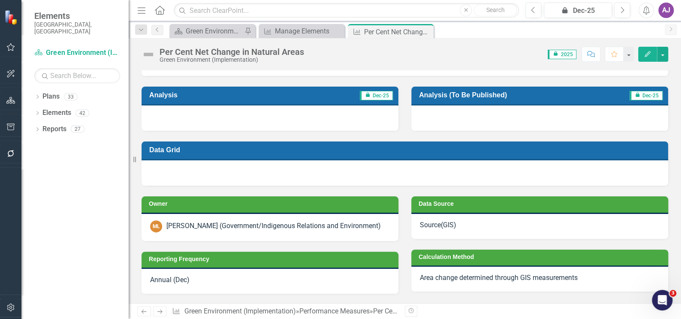
click at [494, 177] on div at bounding box center [405, 172] width 527 height 25
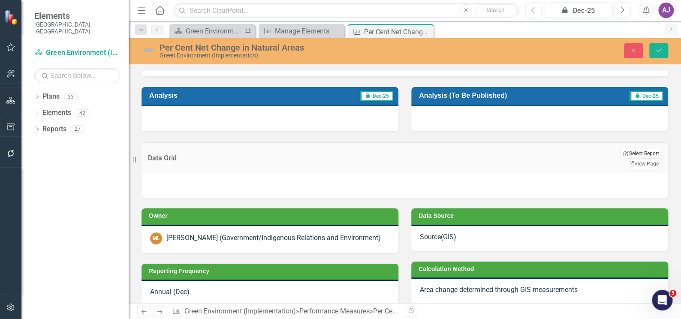
click at [628, 154] on button "Edit Report Select Report" at bounding box center [641, 153] width 42 height 9
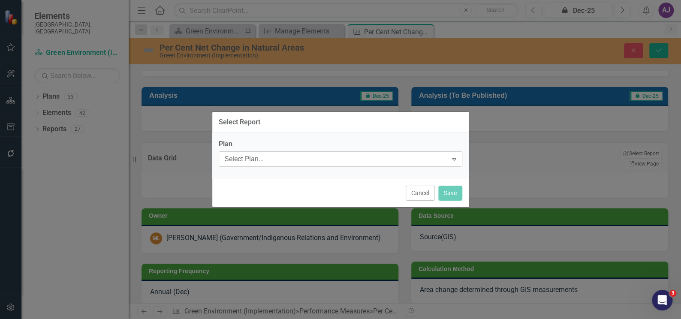
click at [455, 158] on icon at bounding box center [454, 159] width 4 height 3
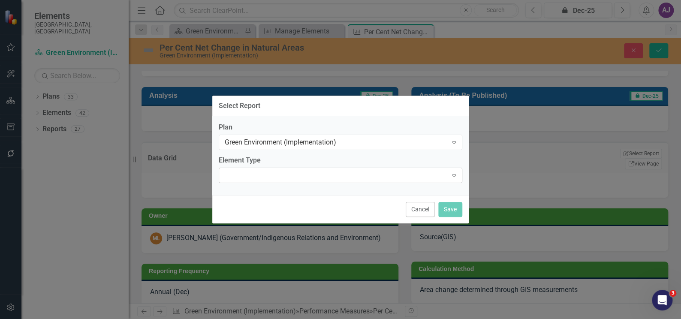
click at [455, 173] on icon "Expand" at bounding box center [454, 175] width 9 height 7
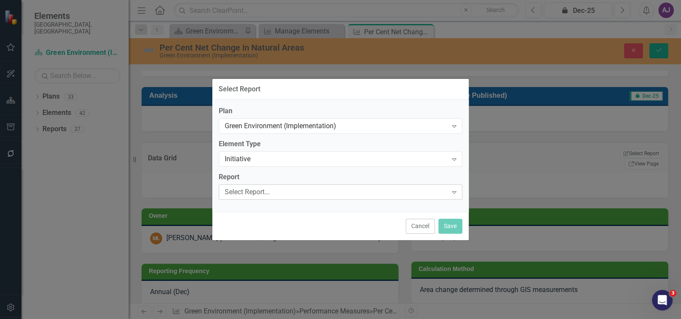
click at [452, 195] on icon "Expand" at bounding box center [454, 192] width 9 height 7
click at [449, 225] on button "Save" at bounding box center [450, 226] width 24 height 15
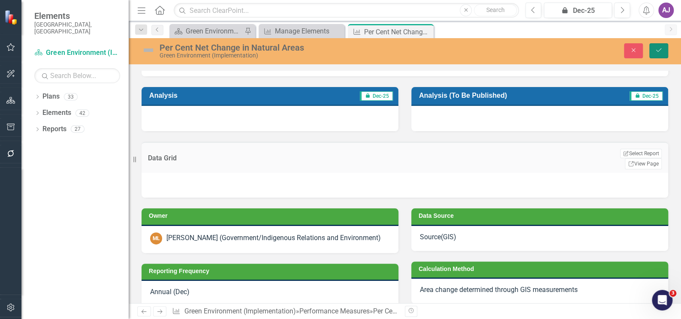
click at [663, 53] on button "Save" at bounding box center [658, 50] width 19 height 15
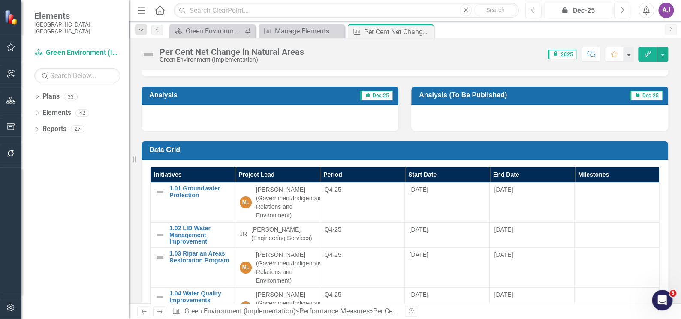
click at [643, 151] on h3 "Data Grid" at bounding box center [406, 150] width 514 height 8
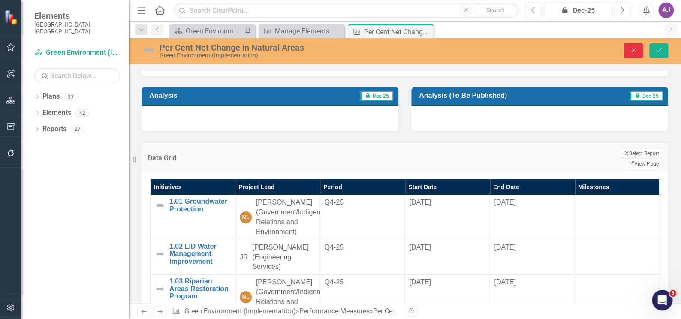
click at [634, 53] on icon "Close" at bounding box center [634, 50] width 8 height 6
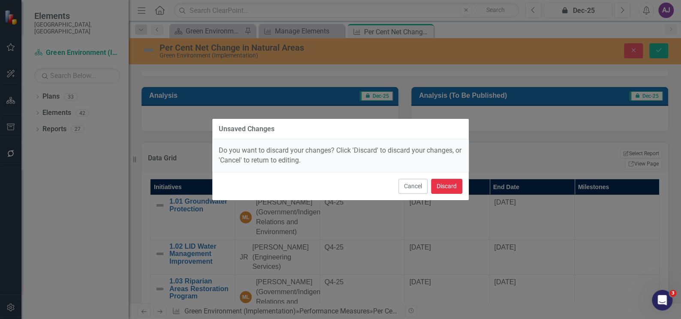
click at [446, 189] on button "Discard" at bounding box center [446, 186] width 31 height 15
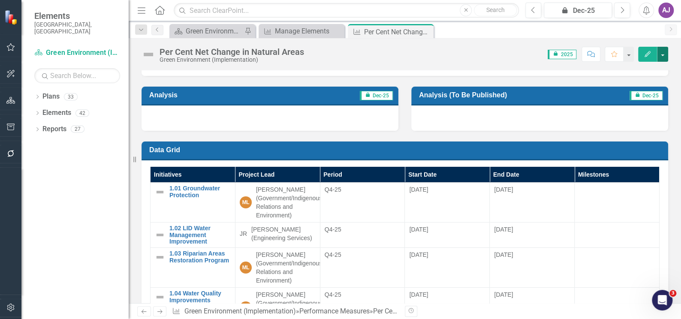
click at [661, 54] on button "button" at bounding box center [662, 54] width 11 height 15
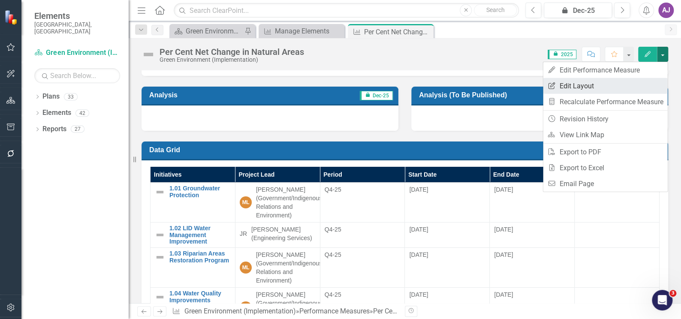
click at [603, 82] on link "Edit Report Edit Layout" at bounding box center [605, 86] width 124 height 16
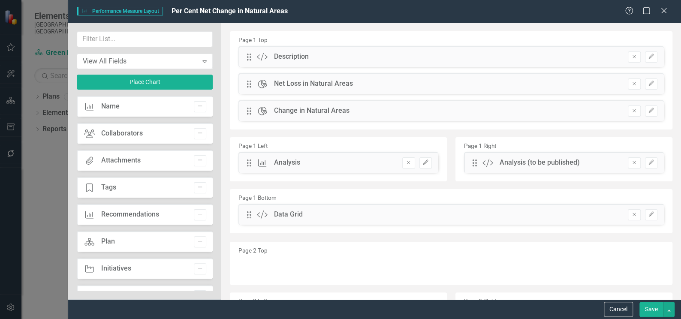
click at [631, 216] on icon "Remove" at bounding box center [634, 214] width 6 height 5
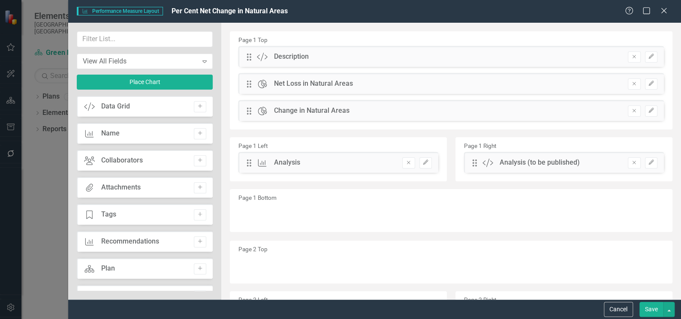
click at [651, 309] on button "Save" at bounding box center [651, 309] width 24 height 15
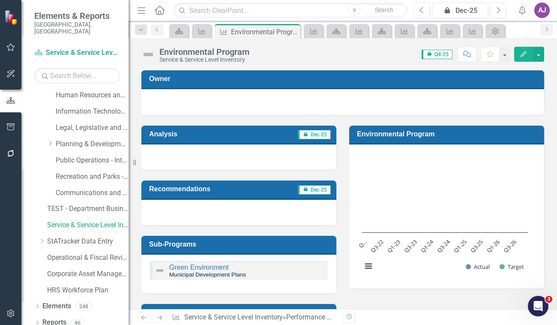
click at [85, 220] on link "Service & Service Level Inventory" at bounding box center [87, 225] width 81 height 10
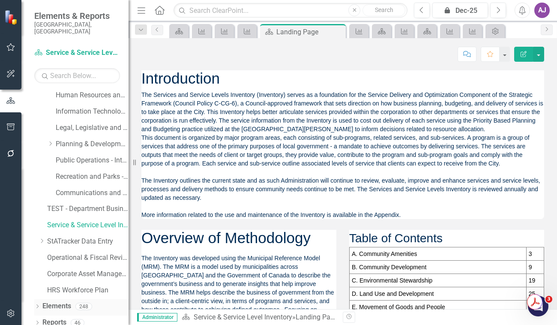
click at [64, 301] on link "Elements" at bounding box center [56, 306] width 29 height 10
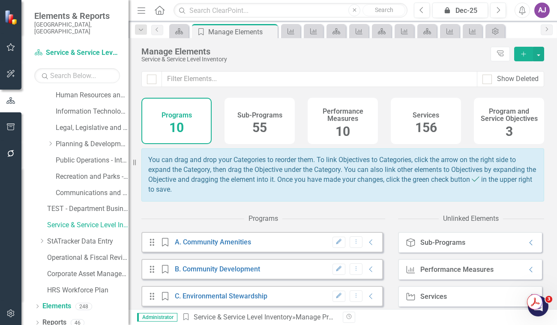
click at [337, 124] on span "10" at bounding box center [343, 131] width 15 height 15
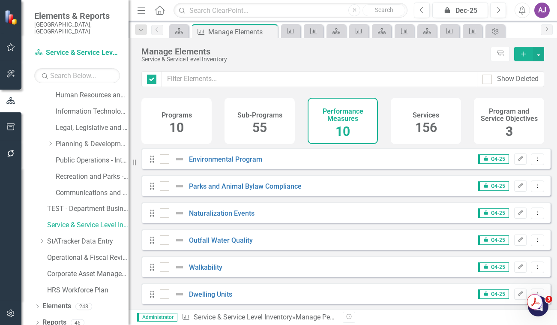
checkbox input "false"
click at [204, 271] on link "Walkability" at bounding box center [205, 267] width 33 height 8
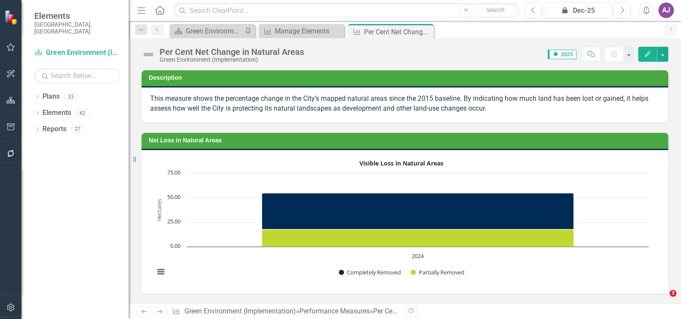
click at [10, 304] on icon "button" at bounding box center [10, 307] width 9 height 7
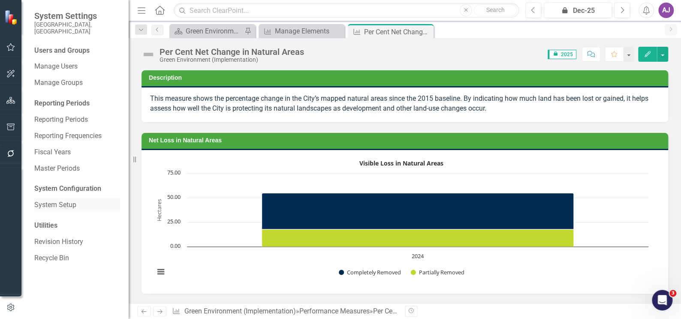
click at [65, 200] on link "System Setup" at bounding box center [77, 205] width 86 height 10
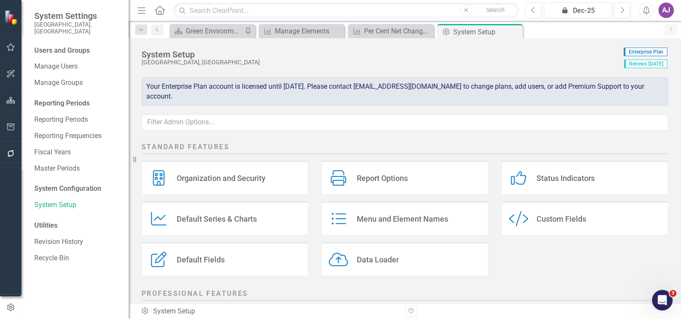
click at [551, 218] on div "Custom Fields" at bounding box center [561, 219] width 50 height 10
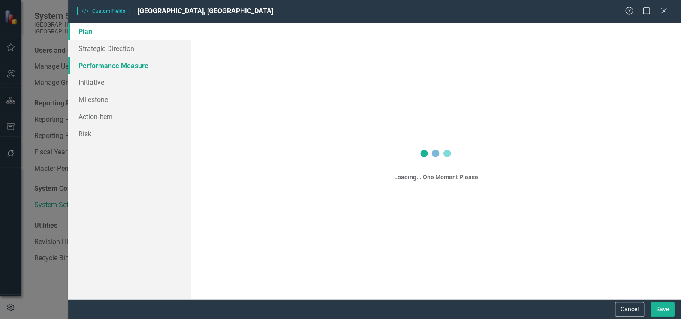
click at [93, 66] on link "Performance Measure" at bounding box center [129, 65] width 123 height 17
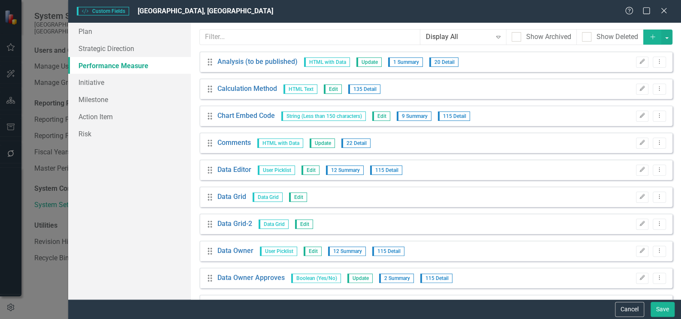
click at [134, 67] on link "Performance Measure" at bounding box center [129, 65] width 123 height 17
click at [235, 40] on input "text" at bounding box center [310, 37] width 220 height 16
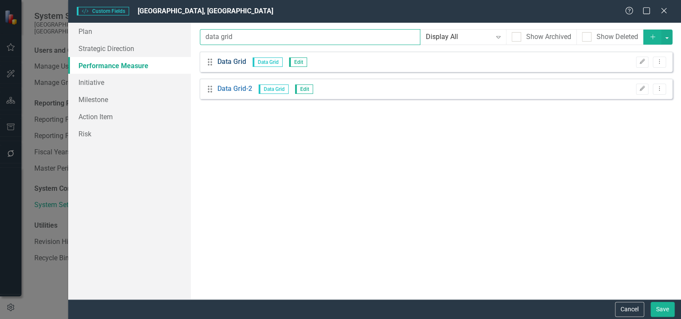
type input "data grid"
click at [231, 62] on link "Data Grid" at bounding box center [231, 62] width 29 height 10
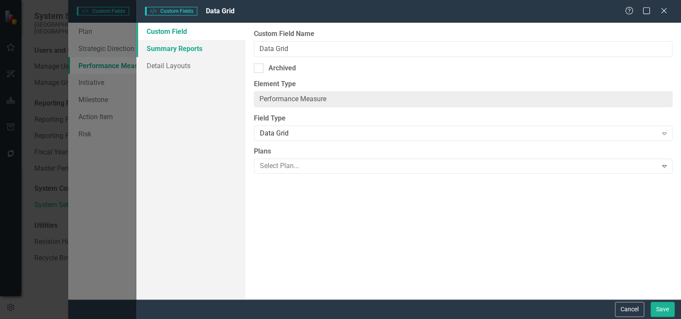
click at [190, 49] on link "Summary Reports" at bounding box center [190, 48] width 109 height 17
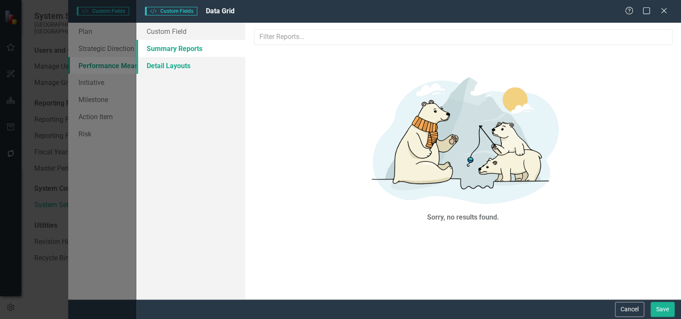
click at [188, 68] on link "Detail Layouts" at bounding box center [190, 65] width 109 height 17
click at [181, 49] on link "Summary Reports" at bounding box center [190, 48] width 109 height 17
click at [181, 33] on link "Custom Field" at bounding box center [190, 31] width 109 height 17
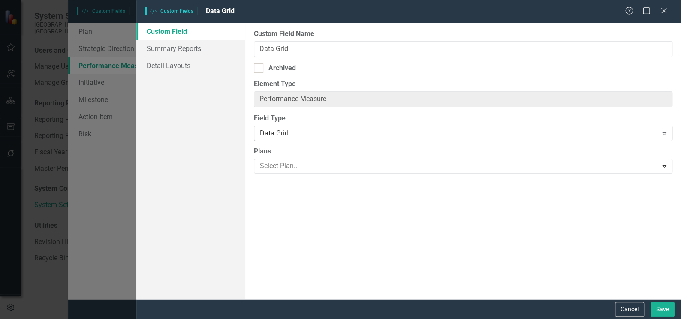
click at [662, 135] on icon "Expand" at bounding box center [664, 133] width 9 height 7
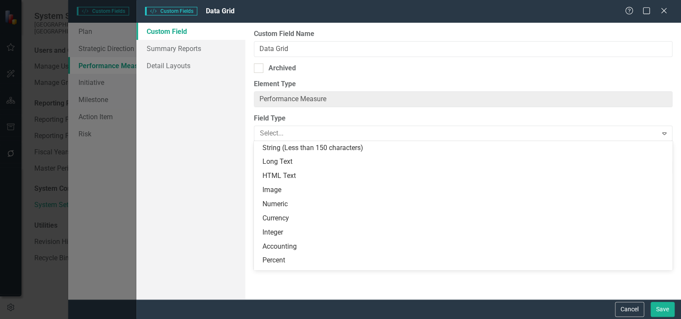
scroll to position [181, 0]
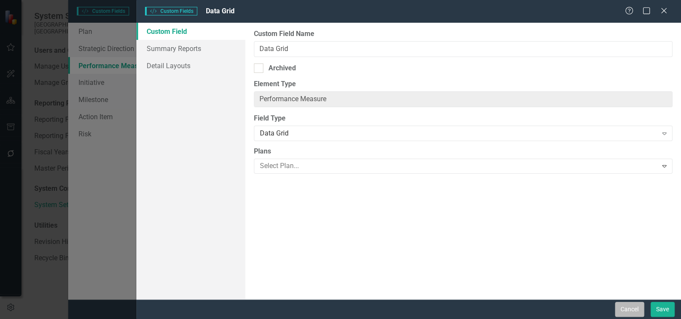
click at [633, 309] on button "Cancel" at bounding box center [629, 309] width 29 height 15
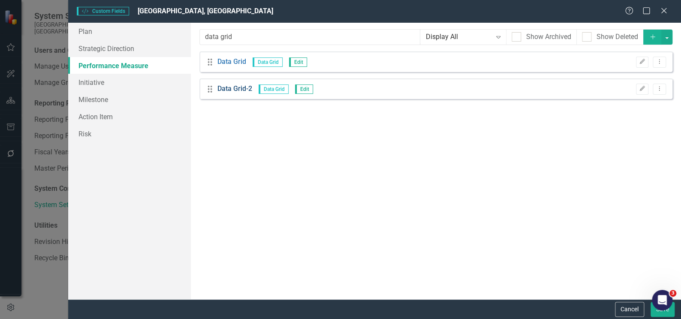
click at [239, 87] on link "Data Grid-2" at bounding box center [234, 89] width 35 height 10
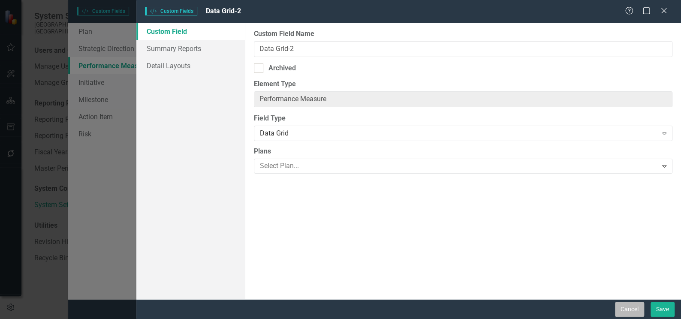
click at [638, 313] on button "Cancel" at bounding box center [629, 309] width 29 height 15
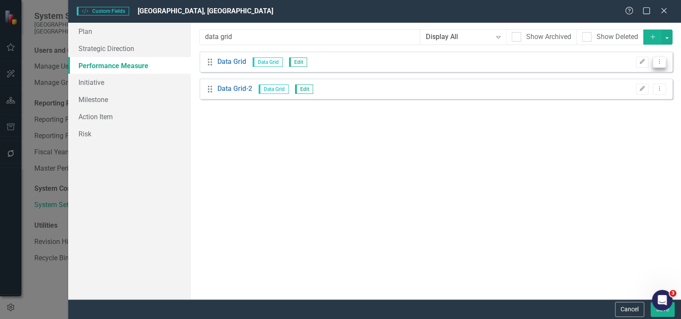
click at [657, 63] on icon "Dropdown Menu" at bounding box center [659, 62] width 7 height 6
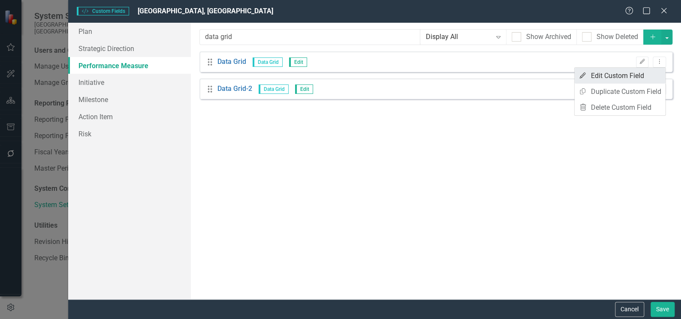
click at [642, 75] on link "Edit Edit Custom Field" at bounding box center [619, 76] width 91 height 16
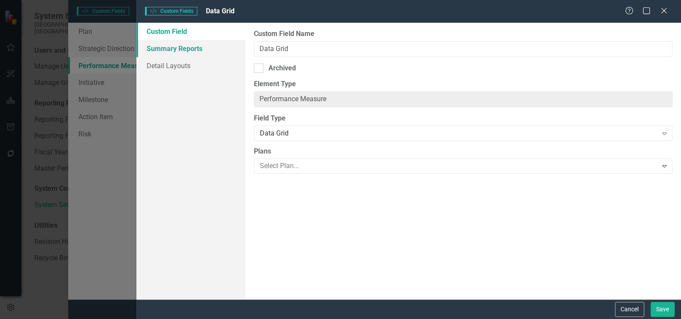
click at [172, 49] on link "Summary Reports" at bounding box center [190, 48] width 109 height 17
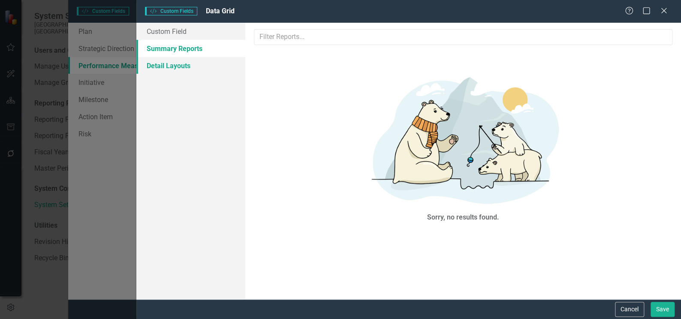
click at [168, 64] on link "Detail Layouts" at bounding box center [190, 65] width 109 height 17
click at [617, 307] on button "Cancel" at bounding box center [629, 309] width 29 height 15
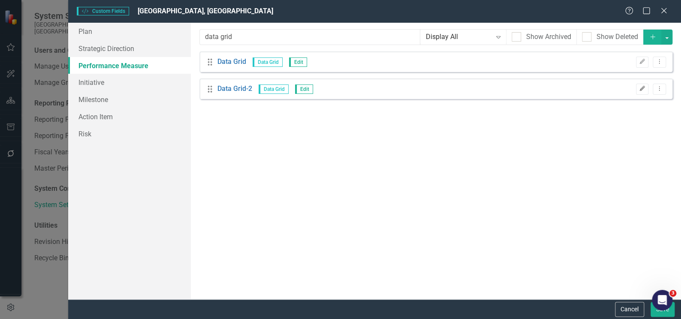
click at [641, 90] on icon "Edit" at bounding box center [642, 88] width 6 height 5
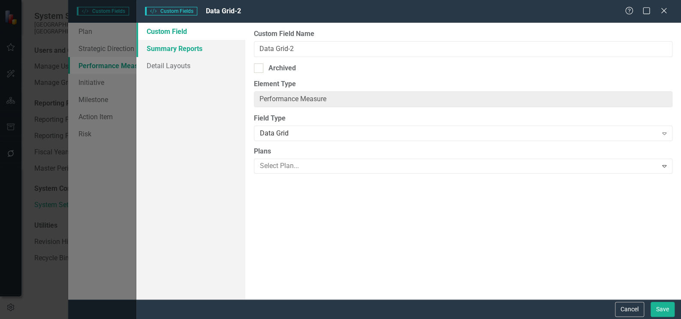
click at [152, 52] on link "Summary Reports" at bounding box center [190, 48] width 109 height 17
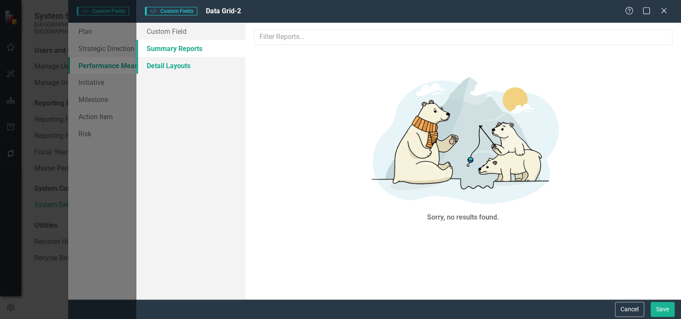
click at [154, 62] on link "Detail Layouts" at bounding box center [190, 65] width 109 height 17
click at [632, 312] on button "Cancel" at bounding box center [629, 309] width 29 height 15
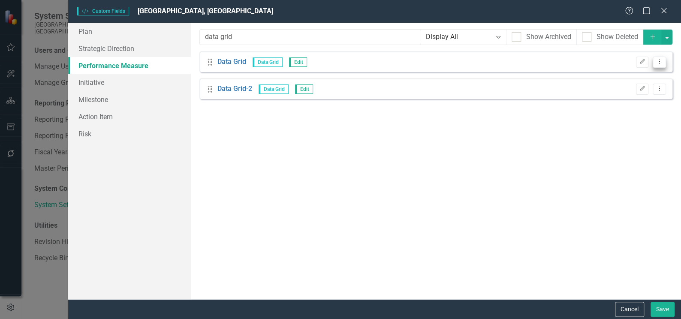
click at [659, 66] on button "Dropdown Menu" at bounding box center [659, 63] width 13 height 12
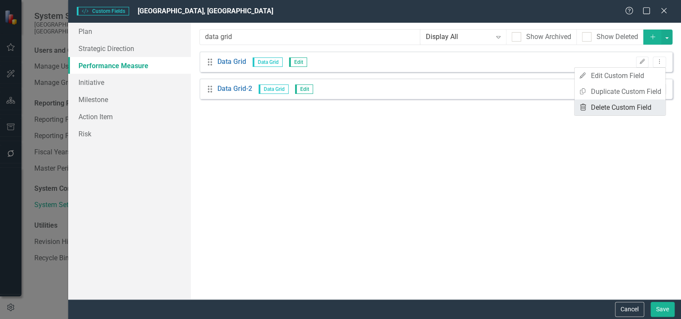
click at [639, 108] on link "Trash Delete Custom Field" at bounding box center [619, 107] width 91 height 16
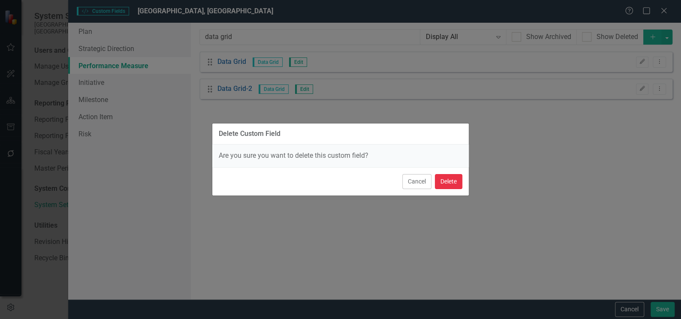
click at [452, 182] on button "Delete" at bounding box center [448, 181] width 27 height 15
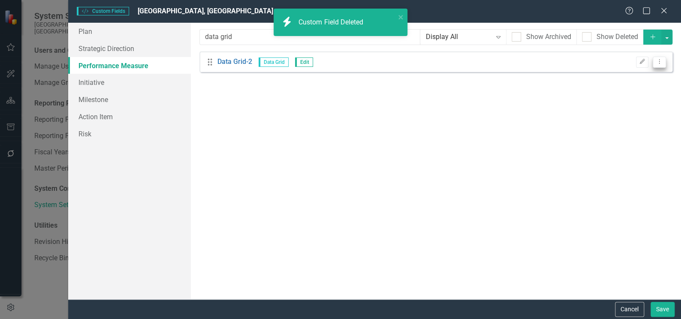
click at [660, 63] on icon "Dropdown Menu" at bounding box center [659, 62] width 7 height 6
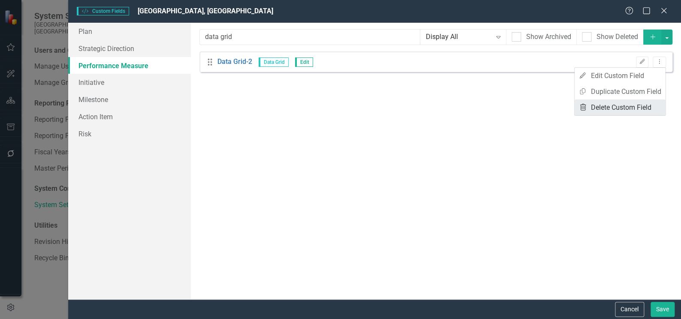
click at [632, 109] on link "Trash Delete Custom Field" at bounding box center [619, 107] width 91 height 16
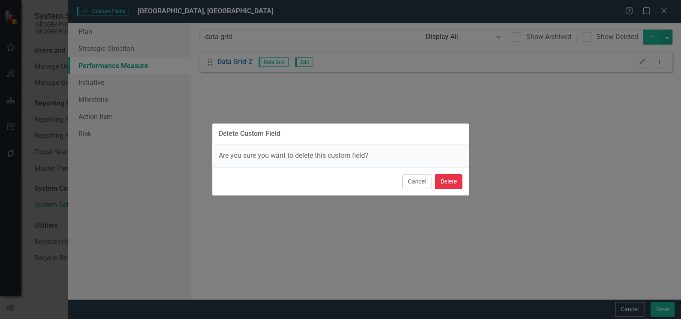
click at [445, 181] on button "Delete" at bounding box center [448, 181] width 27 height 15
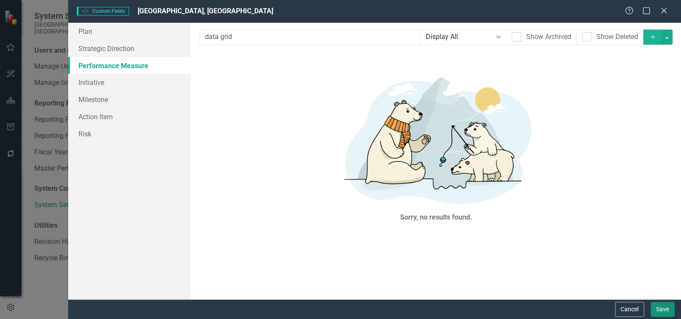
click at [667, 312] on button "Save" at bounding box center [663, 309] width 24 height 15
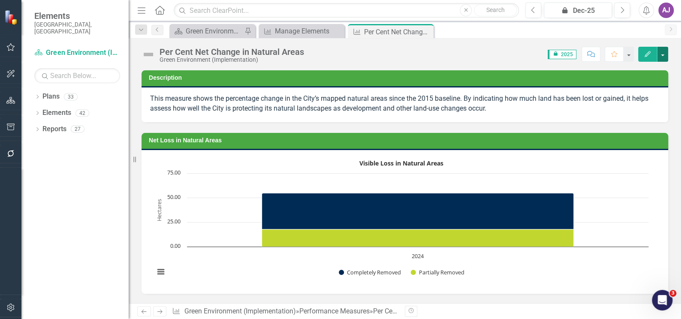
click at [661, 53] on button "button" at bounding box center [662, 54] width 11 height 15
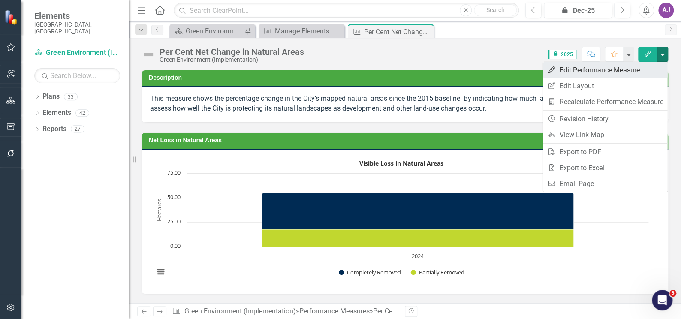
click at [590, 69] on link "Edit Edit Performance Measure" at bounding box center [605, 70] width 124 height 16
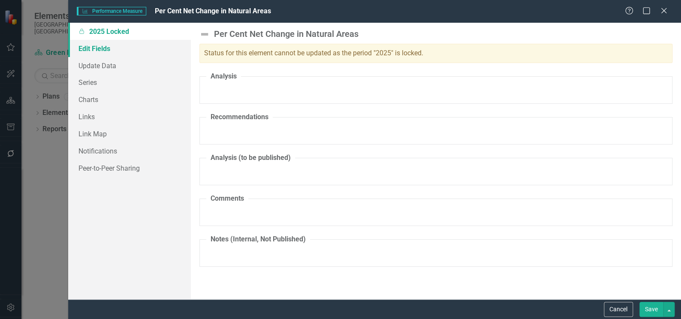
click at [105, 46] on link "Edit Fields" at bounding box center [129, 48] width 123 height 17
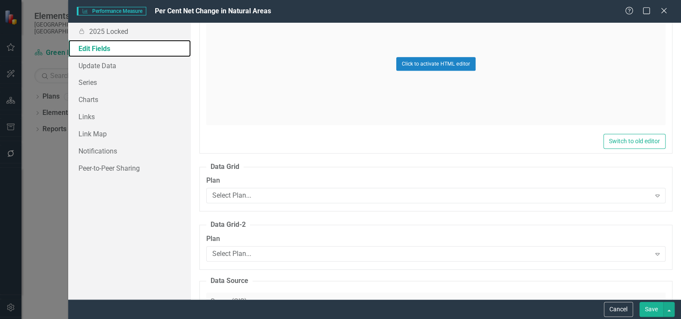
scroll to position [312, 0]
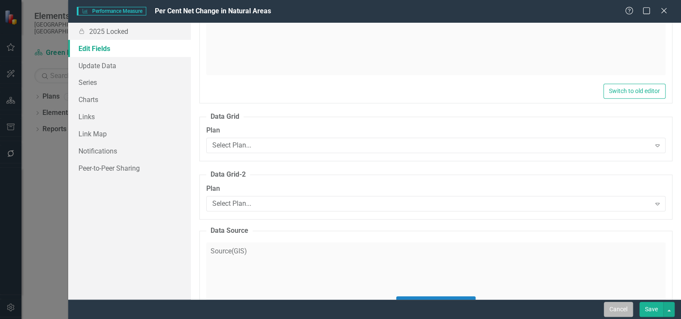
click at [622, 311] on button "Cancel" at bounding box center [618, 309] width 29 height 15
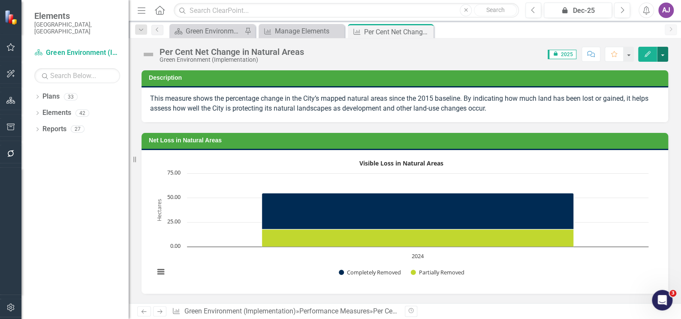
click at [660, 57] on button "button" at bounding box center [662, 54] width 11 height 15
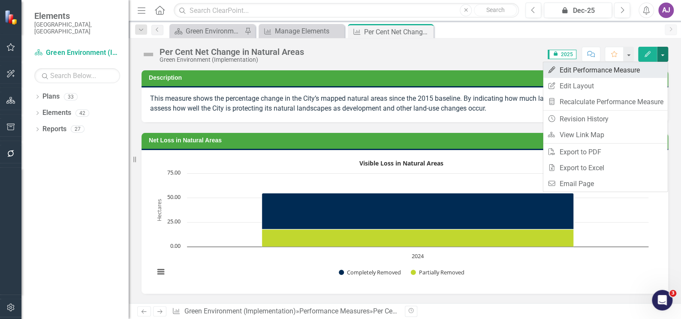
click at [581, 68] on link "Edit Edit Performance Measure" at bounding box center [605, 70] width 124 height 16
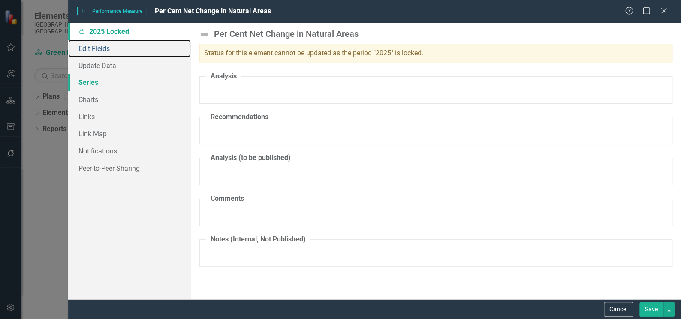
drag, startPoint x: 111, startPoint y: 51, endPoint x: 175, endPoint y: 85, distance: 72.3
click at [111, 51] on link "Edit Fields" at bounding box center [129, 48] width 123 height 17
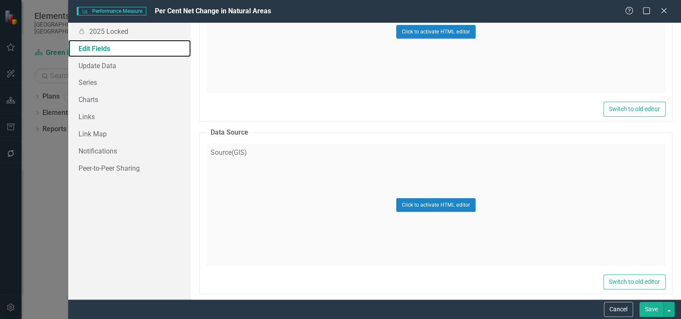
scroll to position [312, 0]
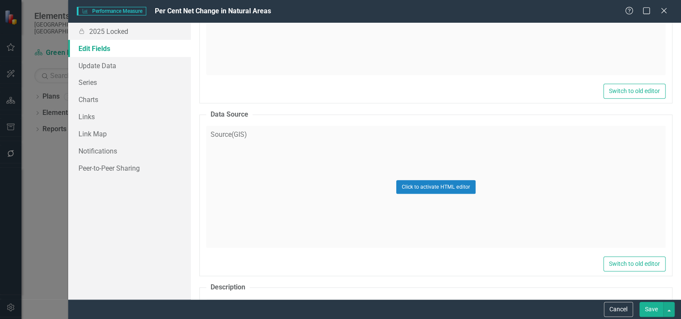
click at [269, 178] on div "Click to activate HTML editor" at bounding box center [435, 187] width 459 height 122
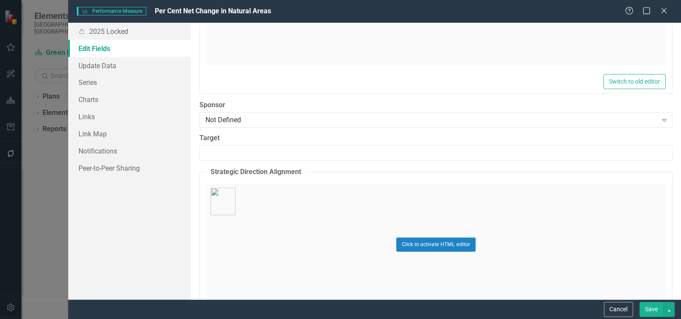
scroll to position [1448, 0]
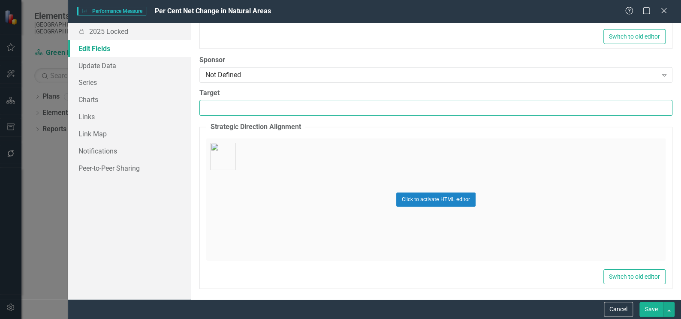
click at [285, 108] on input "Target" at bounding box center [435, 108] width 473 height 16
click at [292, 107] on input "Target" at bounding box center [435, 108] width 473 height 16
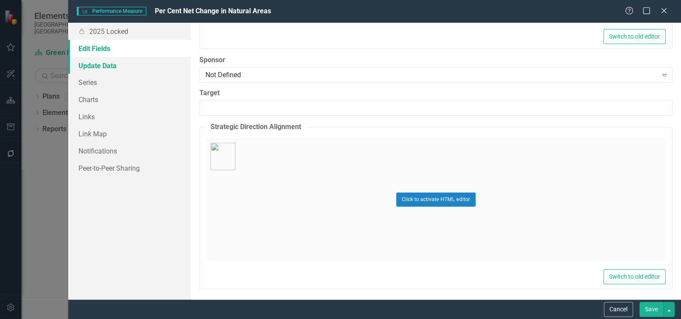
click at [105, 63] on link "Update Data" at bounding box center [129, 65] width 123 height 17
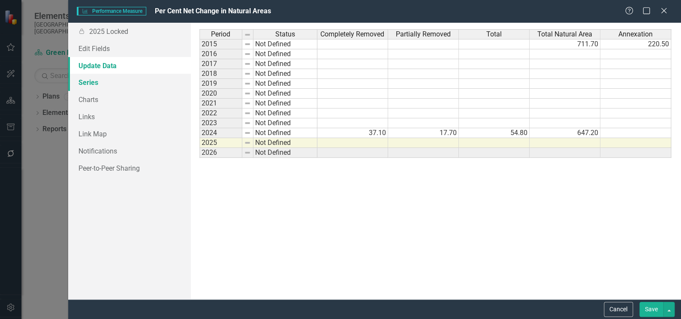
click at [101, 84] on link "Series" at bounding box center [129, 82] width 123 height 17
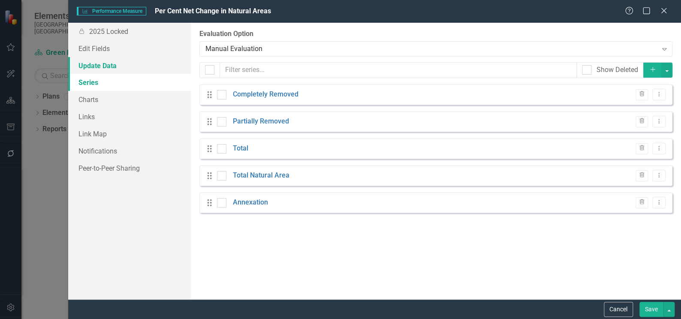
click at [104, 62] on link "Update Data" at bounding box center [129, 65] width 123 height 17
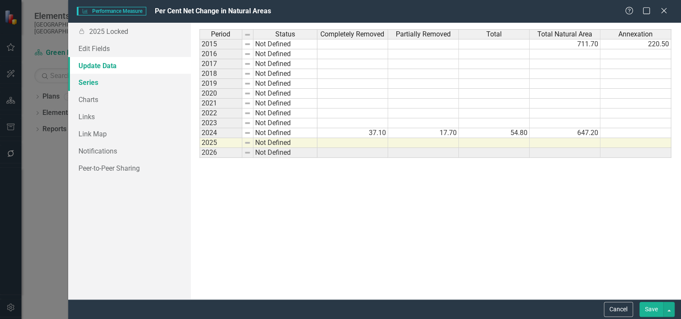
click at [101, 86] on link "Series" at bounding box center [129, 82] width 123 height 17
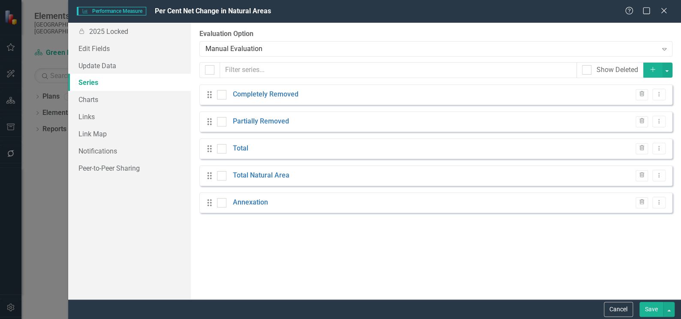
click at [651, 72] on icon "Add" at bounding box center [653, 69] width 8 height 6
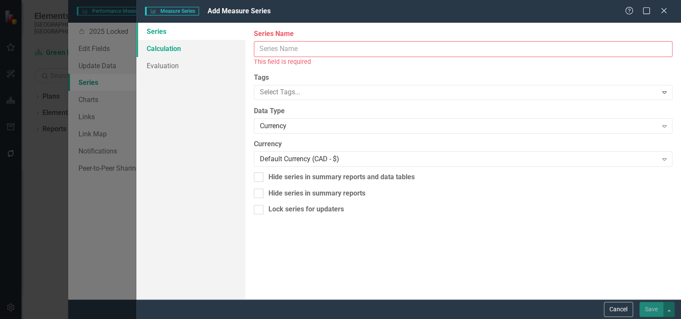
click at [166, 51] on link "Calculation" at bounding box center [190, 48] width 109 height 17
click at [620, 308] on button "Cancel" at bounding box center [618, 309] width 29 height 15
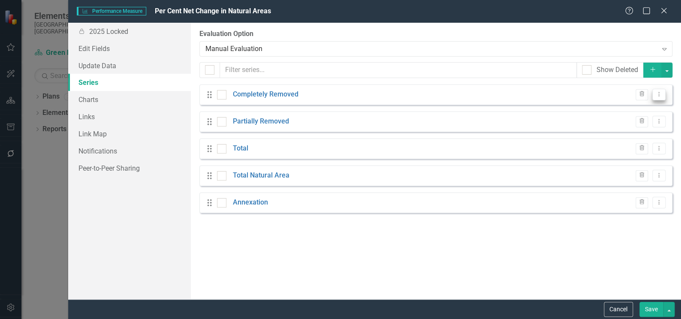
click at [656, 90] on button "Dropdown Menu" at bounding box center [658, 95] width 13 height 12
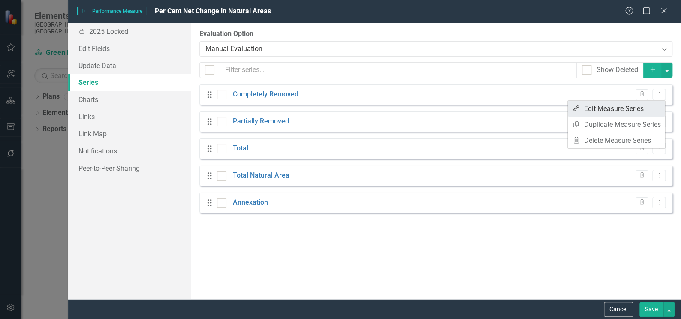
click at [633, 105] on link "Edit Edit Measure Series" at bounding box center [616, 109] width 97 height 16
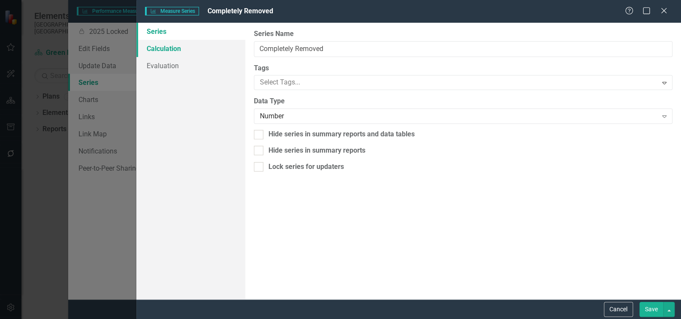
click at [175, 47] on link "Calculation" at bounding box center [190, 48] width 109 height 17
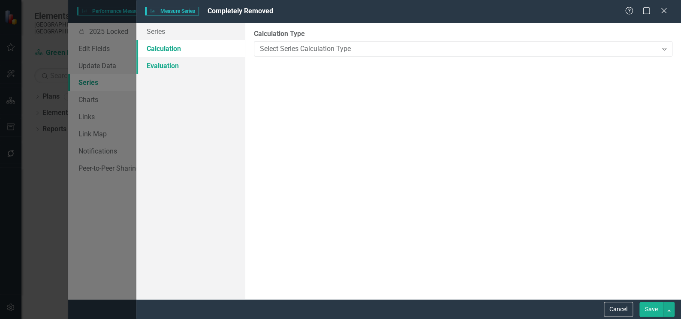
click at [178, 63] on link "Evaluation" at bounding box center [190, 65] width 109 height 17
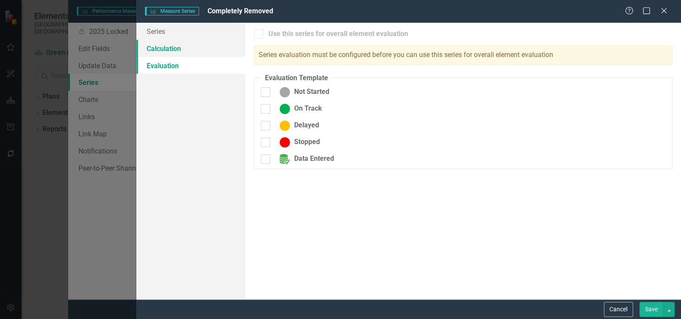
click at [174, 48] on link "Calculation" at bounding box center [190, 48] width 109 height 17
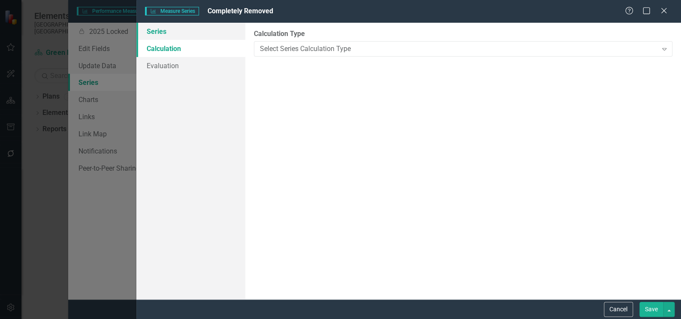
click at [170, 33] on link "Series" at bounding box center [190, 31] width 109 height 17
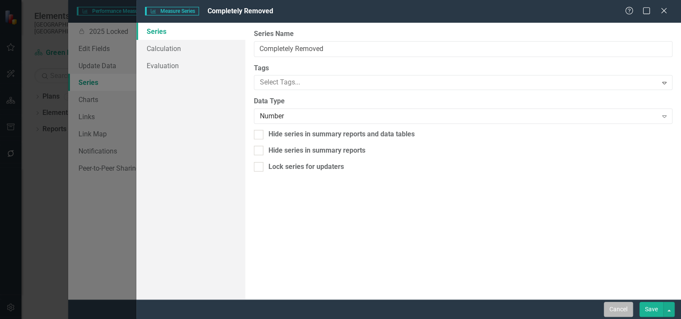
click at [615, 312] on button "Cancel" at bounding box center [618, 309] width 29 height 15
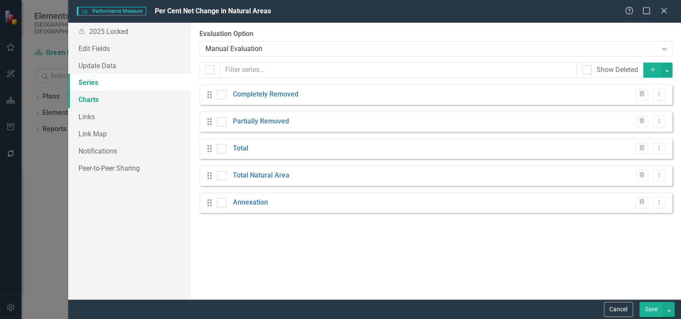
click at [84, 102] on link "Charts" at bounding box center [129, 99] width 123 height 17
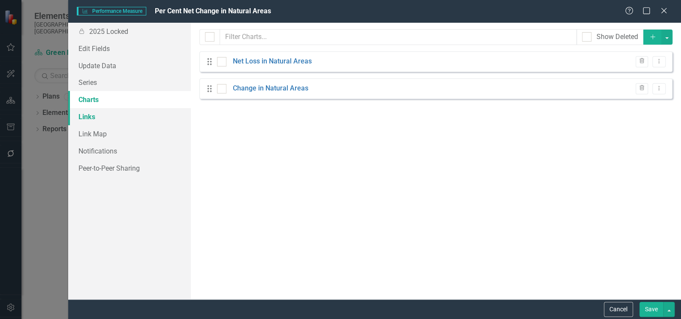
click at [78, 116] on link "Links" at bounding box center [129, 116] width 123 height 17
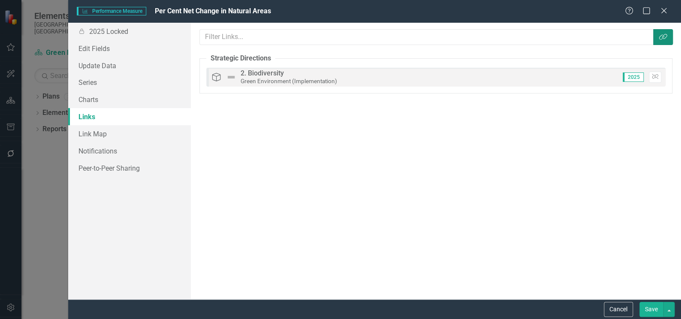
click at [659, 39] on icon "button" at bounding box center [663, 37] width 8 height 6
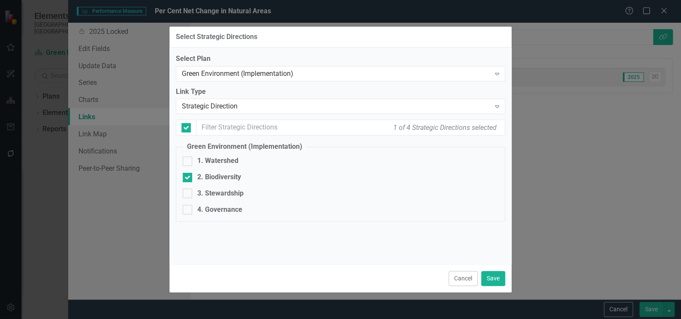
checkbox input "false"
click at [501, 105] on icon "Expand" at bounding box center [497, 106] width 9 height 7
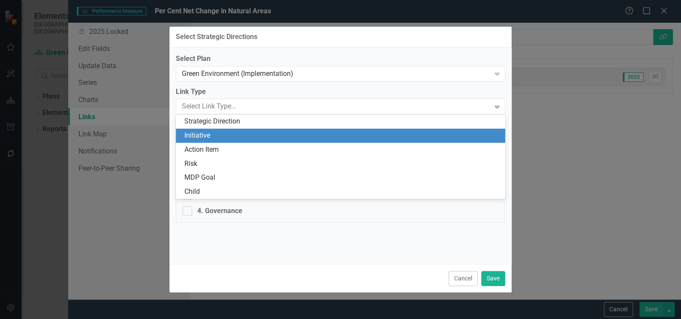
click at [328, 134] on div "Initiative" at bounding box center [342, 136] width 316 height 10
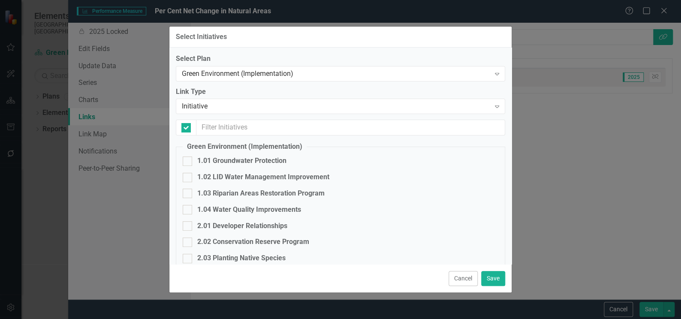
checkbox input "false"
click at [459, 280] on button "Cancel" at bounding box center [463, 278] width 29 height 15
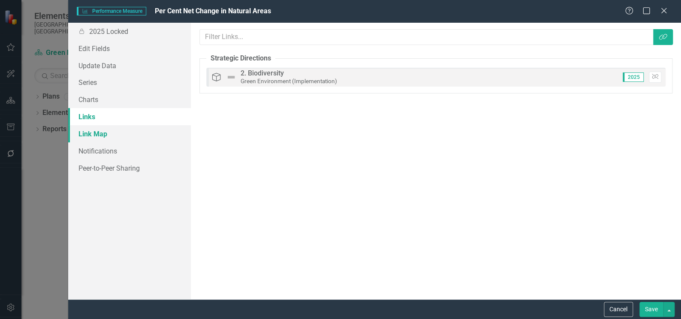
click at [100, 130] on link "Link Map" at bounding box center [129, 133] width 123 height 17
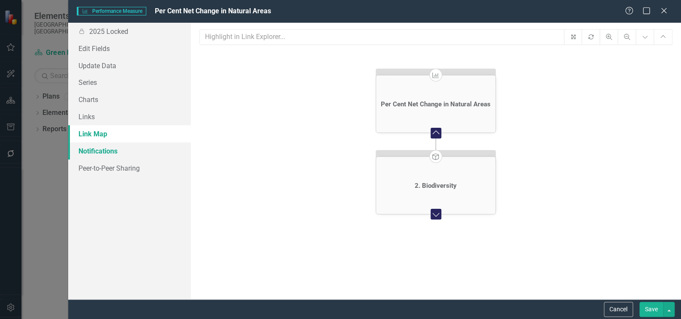
click at [99, 151] on link "Notifications" at bounding box center [129, 150] width 123 height 17
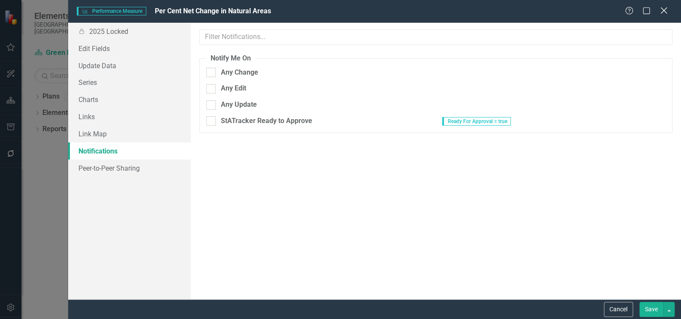
click at [661, 15] on div "Close" at bounding box center [663, 12] width 11 height 12
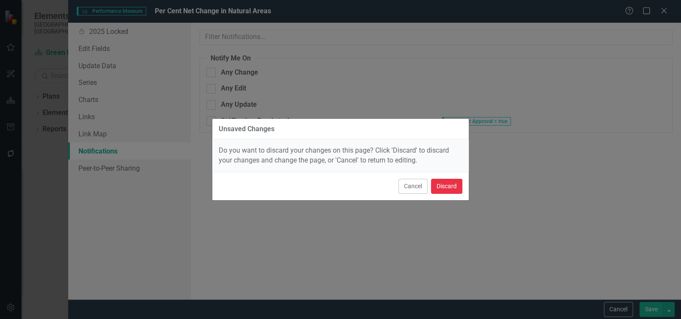
click at [447, 192] on button "Discard" at bounding box center [446, 186] width 31 height 15
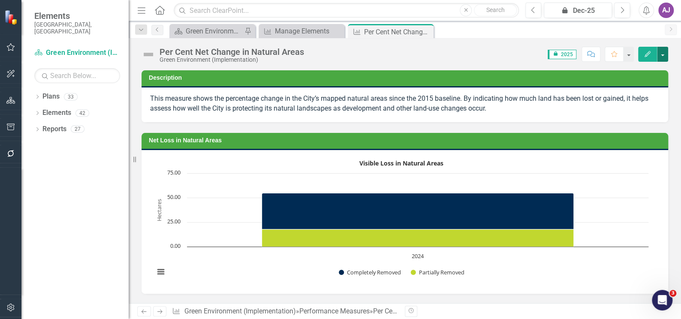
click at [665, 57] on button "button" at bounding box center [662, 54] width 11 height 15
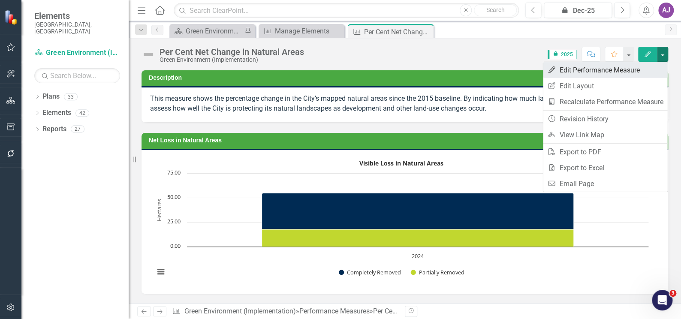
click at [616, 69] on link "Edit Edit Performance Measure" at bounding box center [605, 70] width 124 height 16
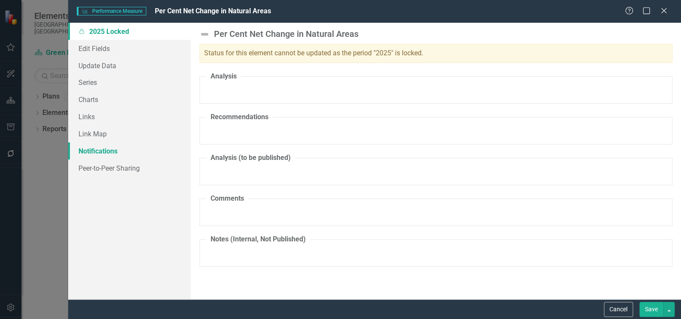
click at [103, 152] on link "Notifications" at bounding box center [129, 150] width 123 height 17
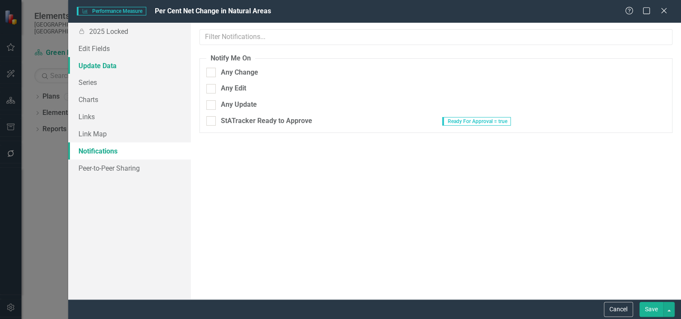
click at [116, 67] on link "Update Data" at bounding box center [129, 65] width 123 height 17
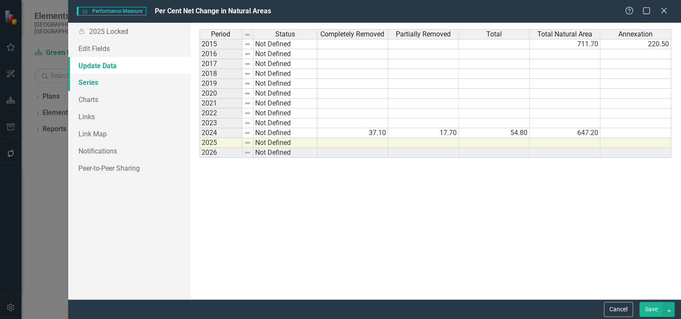
click at [105, 81] on link "Series" at bounding box center [129, 82] width 123 height 17
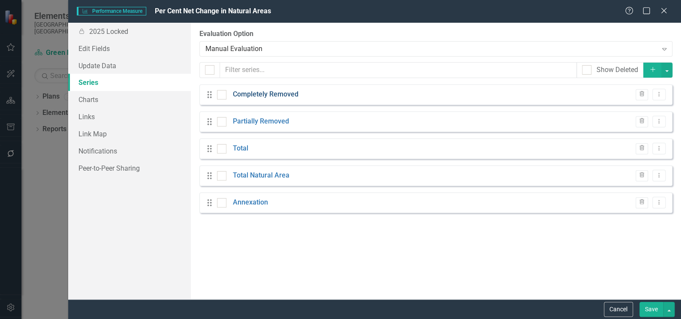
click at [286, 93] on link "Completely Removed" at bounding box center [266, 95] width 66 height 10
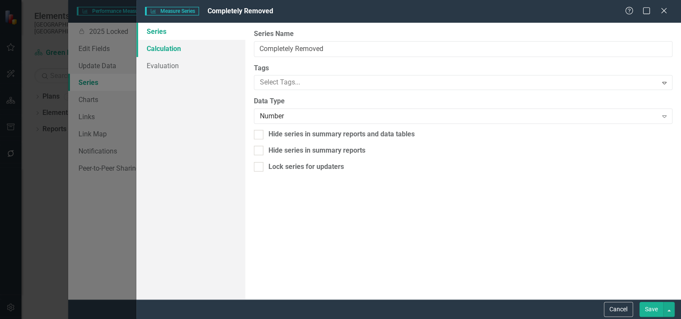
click at [169, 51] on link "Calculation" at bounding box center [190, 48] width 109 height 17
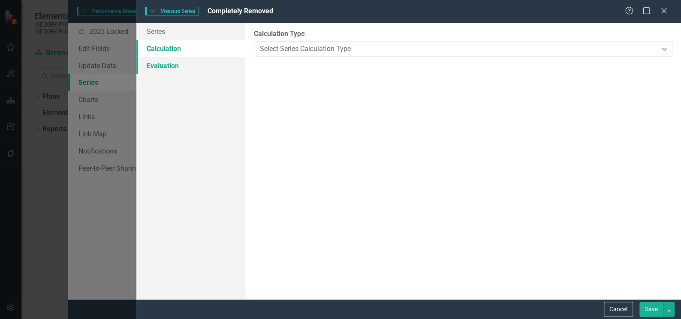
click at [168, 68] on link "Evaluation" at bounding box center [190, 65] width 109 height 17
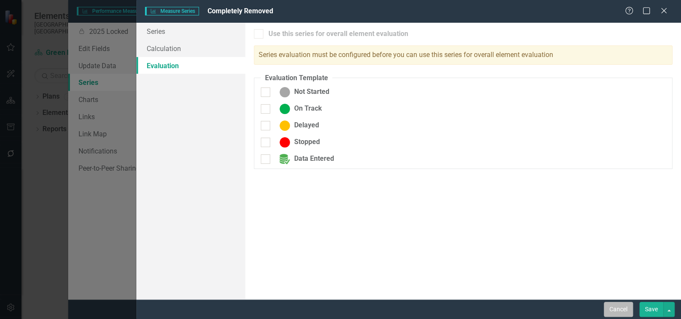
click at [619, 307] on button "Cancel" at bounding box center [618, 309] width 29 height 15
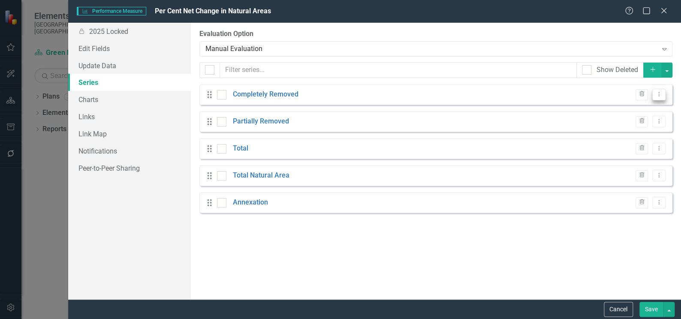
click at [661, 91] on icon "Dropdown Menu" at bounding box center [658, 94] width 7 height 6
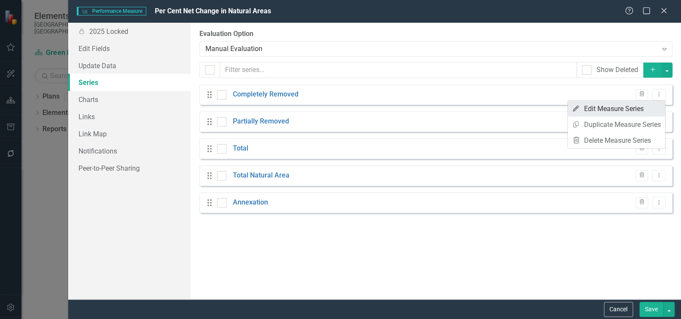
click at [627, 109] on link "Edit Edit Measure Series" at bounding box center [616, 109] width 97 height 16
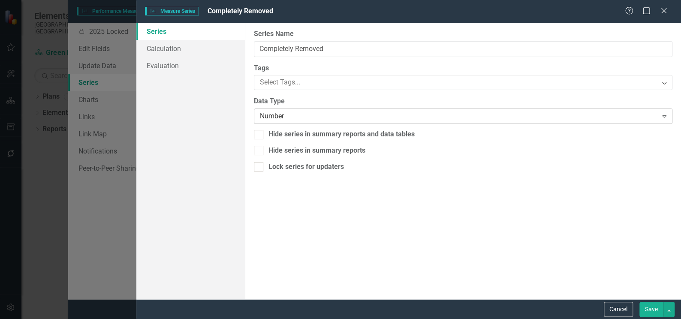
click at [665, 117] on icon at bounding box center [664, 116] width 4 height 3
click at [614, 305] on button "Cancel" at bounding box center [618, 309] width 29 height 15
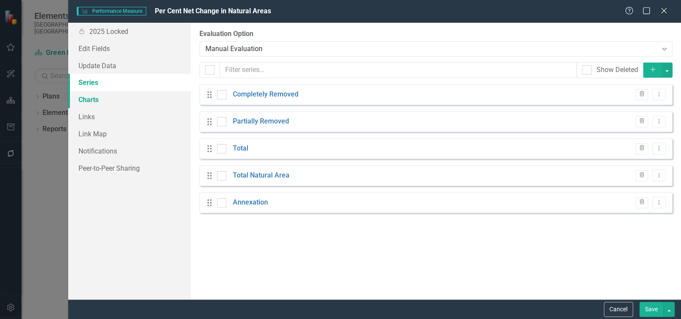
click at [94, 99] on link "Charts" at bounding box center [129, 99] width 123 height 17
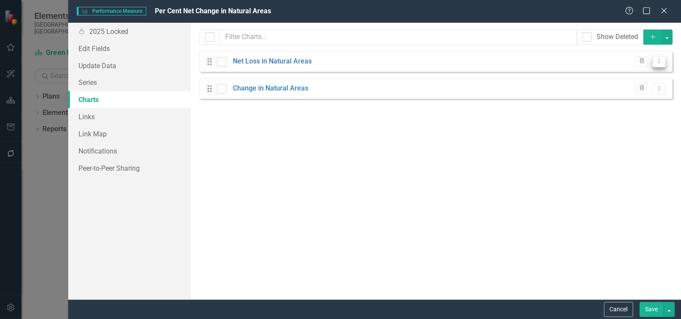
click at [660, 62] on icon "Dropdown Menu" at bounding box center [658, 61] width 7 height 6
click at [637, 74] on link "Edit Edit Chart" at bounding box center [631, 76] width 68 height 16
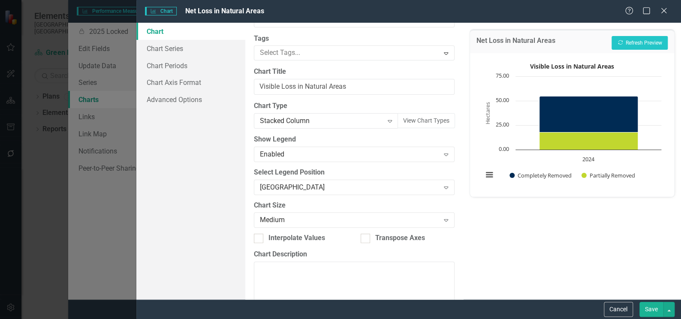
scroll to position [0, 0]
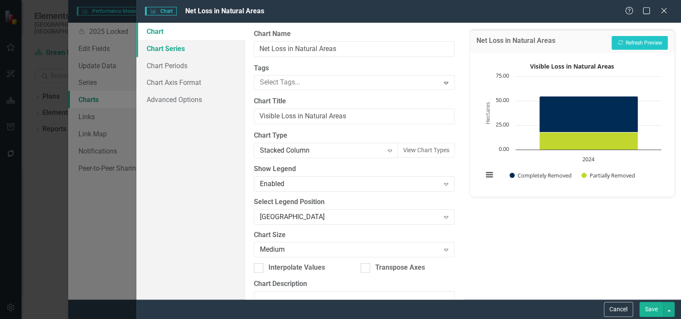
click at [169, 47] on link "Chart Series" at bounding box center [190, 48] width 109 height 17
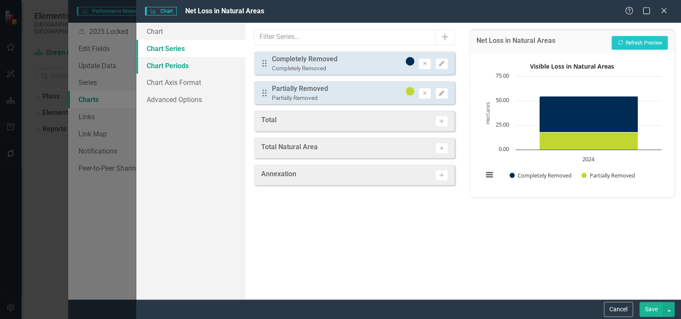
click at [167, 66] on link "Chart Periods" at bounding box center [190, 65] width 109 height 17
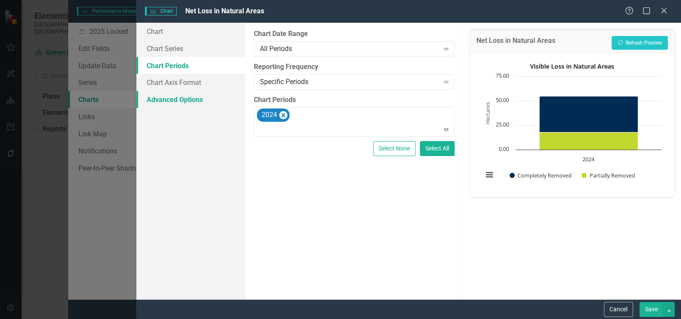
click at [174, 99] on link "Advanced Options" at bounding box center [190, 99] width 109 height 17
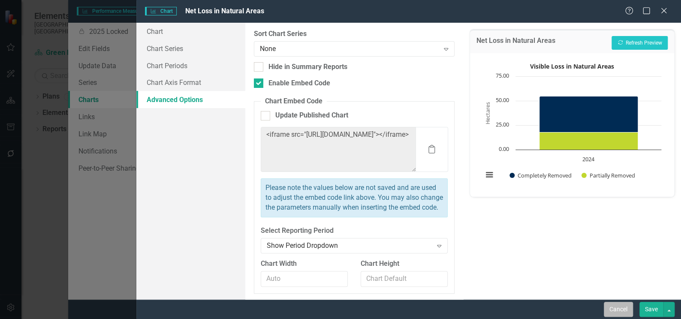
click at [618, 310] on button "Cancel" at bounding box center [618, 309] width 29 height 15
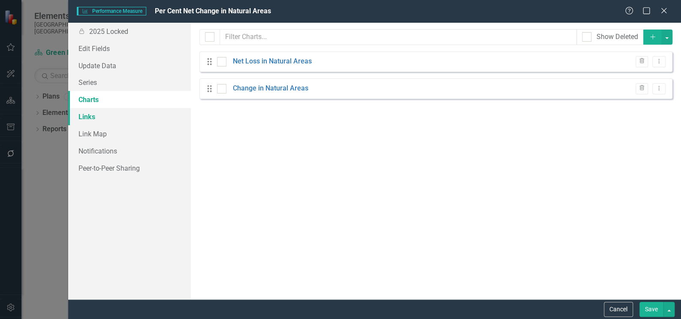
click at [84, 116] on link "Links" at bounding box center [129, 116] width 123 height 17
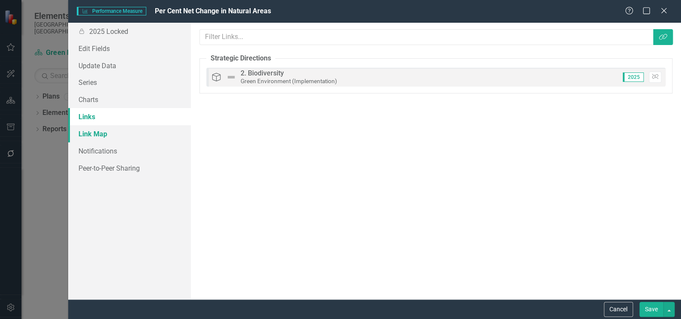
click at [87, 130] on link "Link Map" at bounding box center [129, 133] width 123 height 17
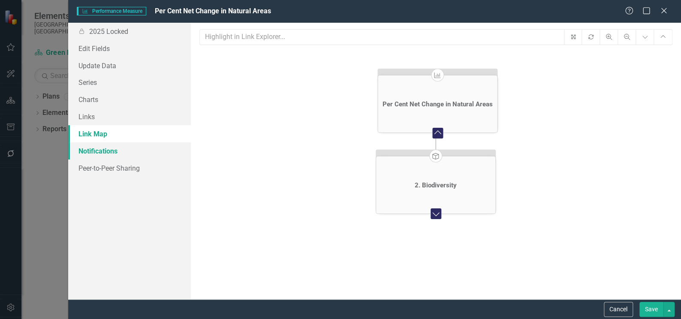
click at [86, 151] on link "Notifications" at bounding box center [129, 150] width 123 height 17
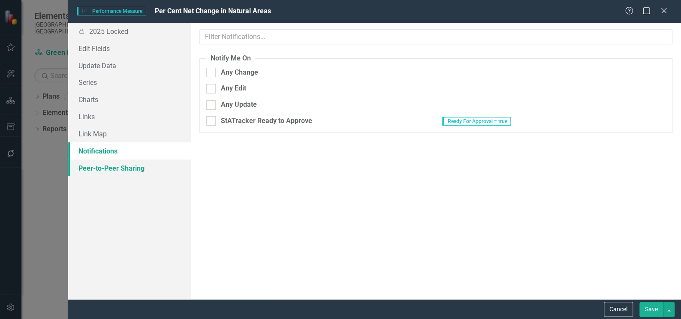
click at [91, 168] on link "Peer-to-Peer Sharing" at bounding box center [129, 168] width 123 height 17
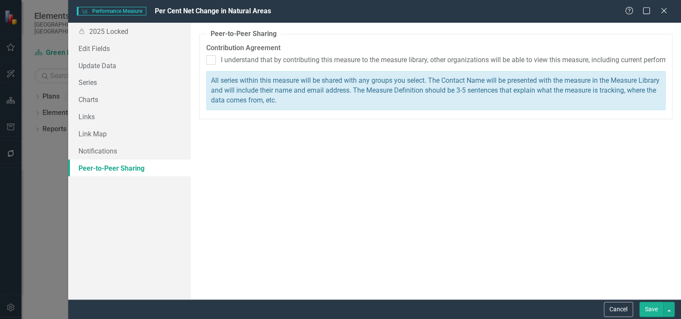
click at [127, 169] on link "Peer-to-Peer Sharing" at bounding box center [129, 168] width 123 height 17
click at [13, 310] on div "Performance Measure Performance Measure Per Cent Net Change in Natural Areas He…" at bounding box center [340, 159] width 681 height 319
click at [662, 10] on icon "Close" at bounding box center [663, 10] width 11 height 8
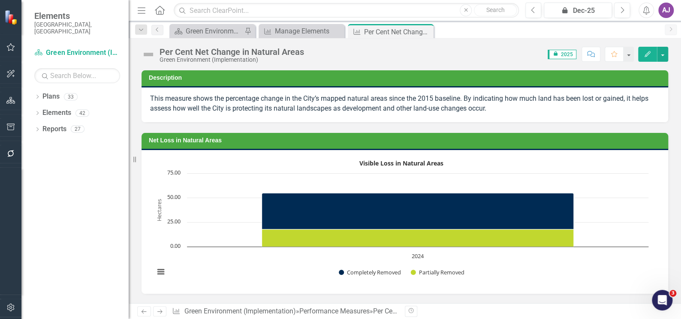
click at [9, 310] on icon "button" at bounding box center [10, 308] width 7 height 8
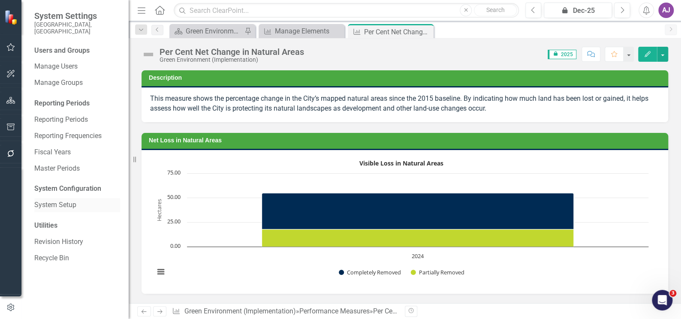
click at [59, 200] on link "System Setup" at bounding box center [77, 205] width 86 height 10
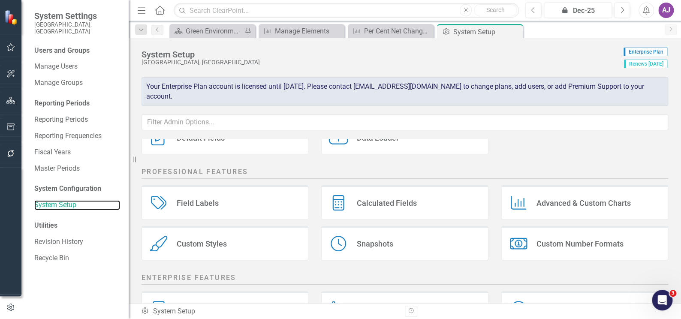
scroll to position [79, 0]
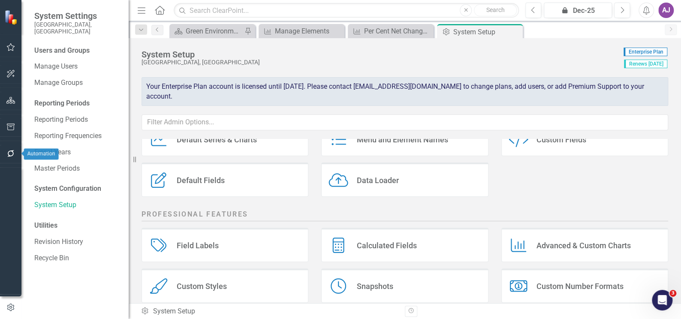
click at [12, 153] on icon "button" at bounding box center [10, 153] width 9 height 7
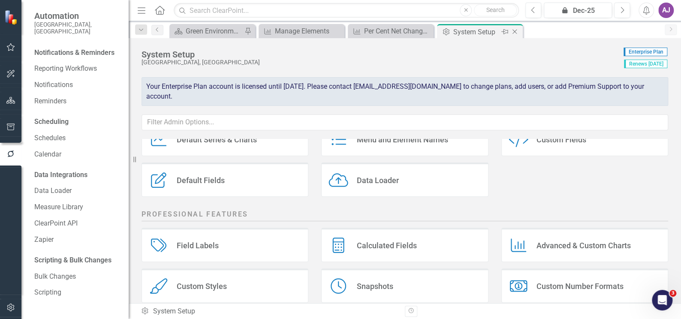
click at [512, 34] on icon "Close" at bounding box center [514, 31] width 9 height 7
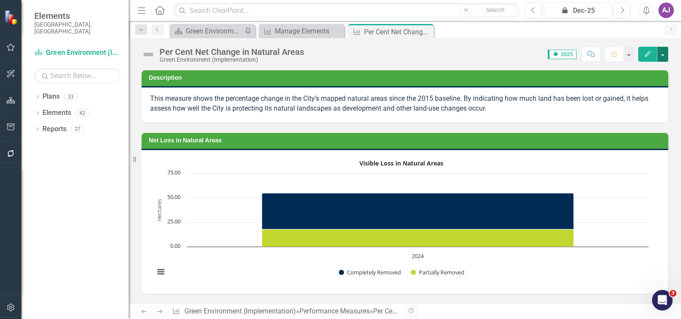
click at [661, 55] on button "button" at bounding box center [662, 54] width 11 height 15
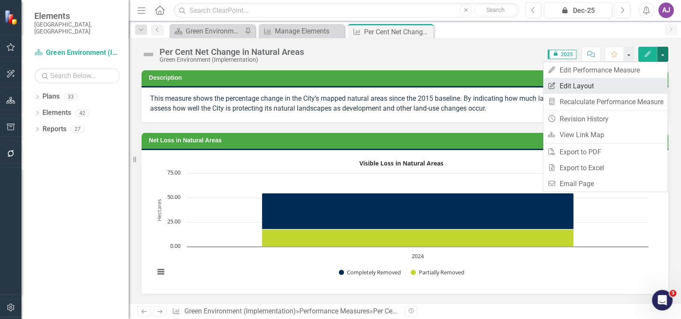
click at [573, 89] on link "Edit Report Edit Layout" at bounding box center [605, 86] width 124 height 16
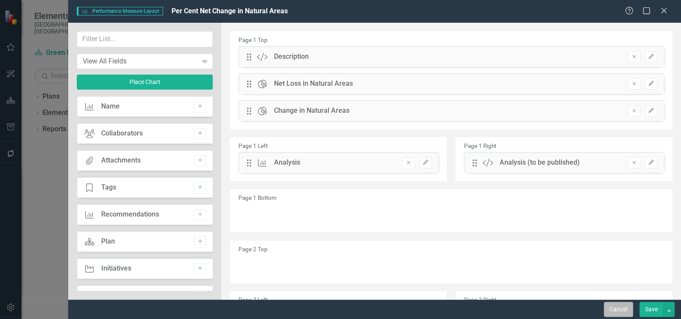
click at [609, 310] on button "Cancel" at bounding box center [618, 309] width 29 height 15
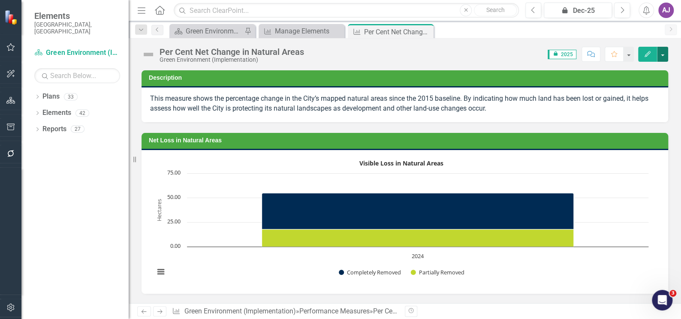
click at [666, 55] on button "button" at bounding box center [662, 54] width 11 height 15
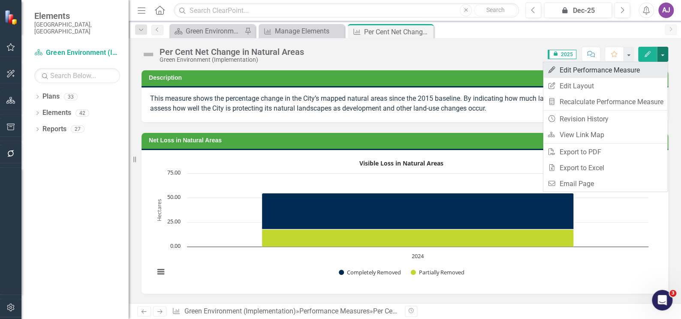
click at [628, 64] on link "Edit Edit Performance Measure" at bounding box center [605, 70] width 124 height 16
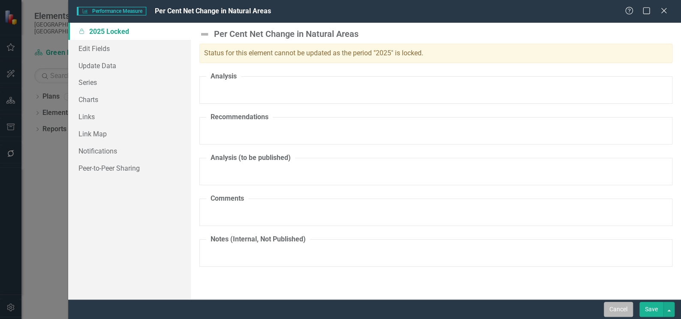
click at [620, 310] on button "Cancel" at bounding box center [618, 309] width 29 height 15
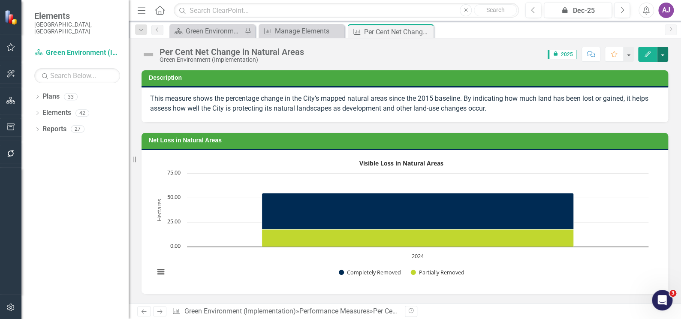
click at [663, 51] on button "button" at bounding box center [662, 54] width 11 height 15
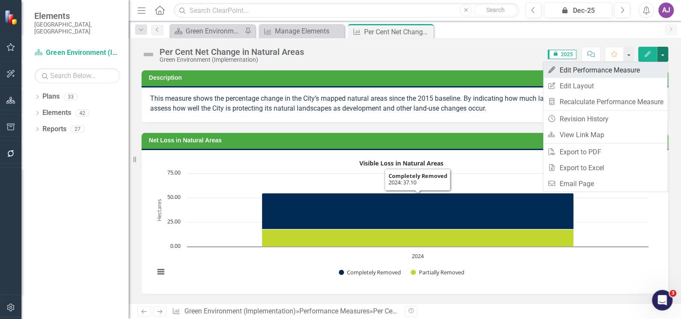
click at [574, 69] on link "Edit Edit Performance Measure" at bounding box center [605, 70] width 124 height 16
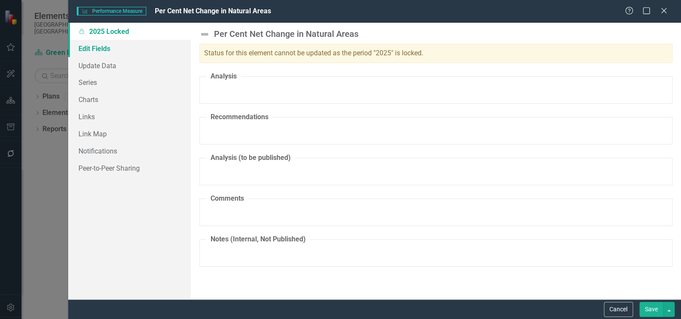
click at [99, 48] on link "Edit Fields" at bounding box center [129, 48] width 123 height 17
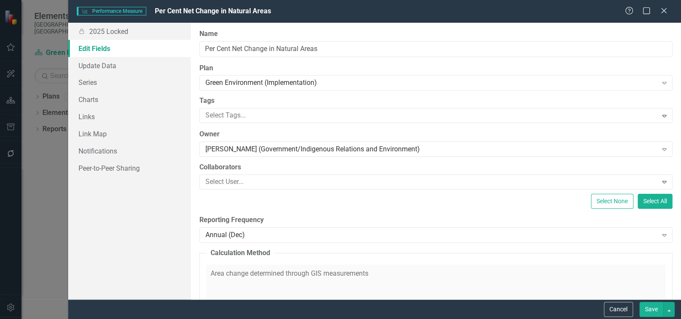
click at [647, 309] on button "Save" at bounding box center [651, 309] width 24 height 15
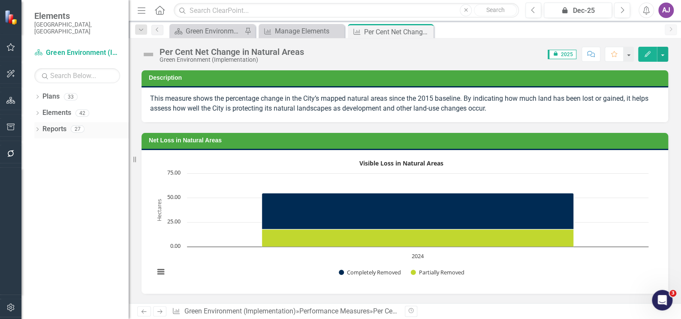
click at [41, 122] on div "Dropdown Reports 27" at bounding box center [81, 130] width 94 height 16
click at [57, 124] on link "Reports" at bounding box center [54, 129] width 24 height 10
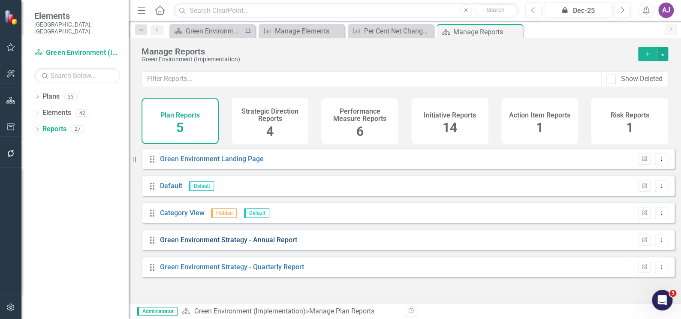
click at [265, 244] on link "Green Environment Strategy - Annual Report" at bounding box center [228, 240] width 137 height 8
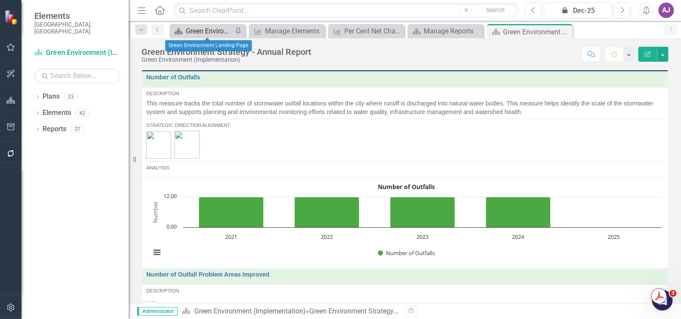
click at [198, 32] on div "Green Environment Landing Page" at bounding box center [209, 31] width 47 height 11
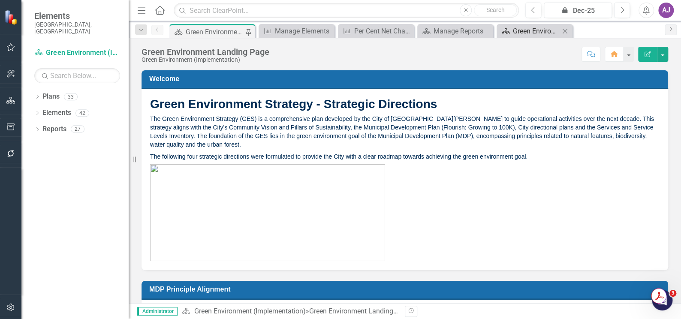
click at [534, 30] on div "Green Environment Strategy - Annual Report" at bounding box center [536, 31] width 47 height 11
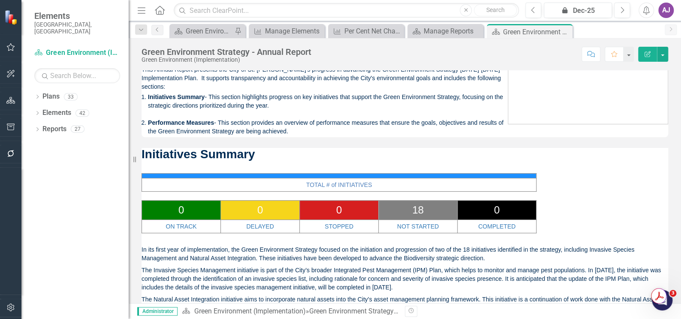
scroll to position [117, 0]
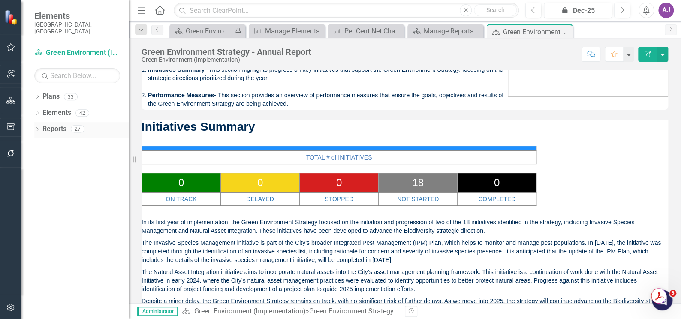
click at [58, 125] on link "Reports" at bounding box center [54, 129] width 24 height 10
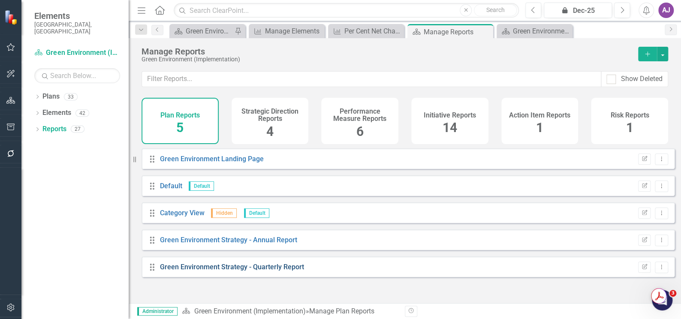
click at [251, 271] on link "Green Environment Strategy - Quarterly Report" at bounding box center [232, 267] width 144 height 8
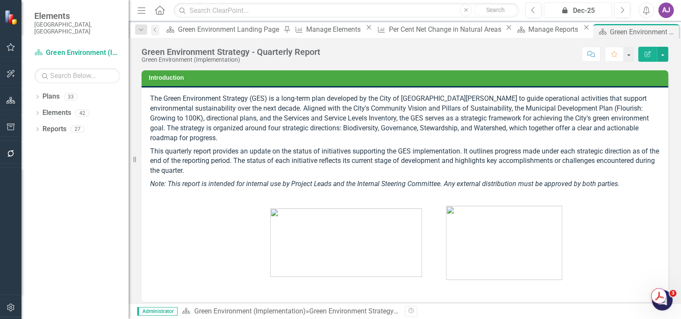
click at [590, 12] on div "icon.lock Dec-25" at bounding box center [578, 11] width 62 height 10
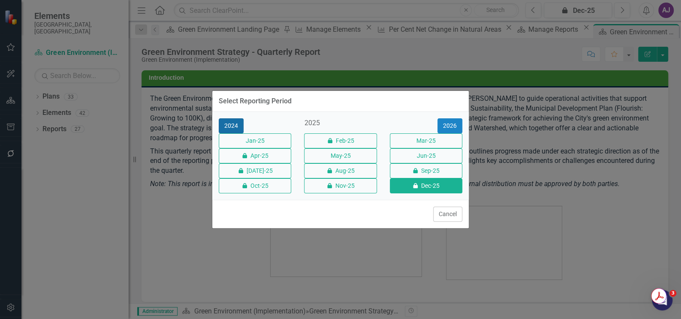
click at [231, 121] on button "2024" at bounding box center [231, 125] width 25 height 15
click at [416, 190] on button "Dec-24" at bounding box center [426, 185] width 72 height 15
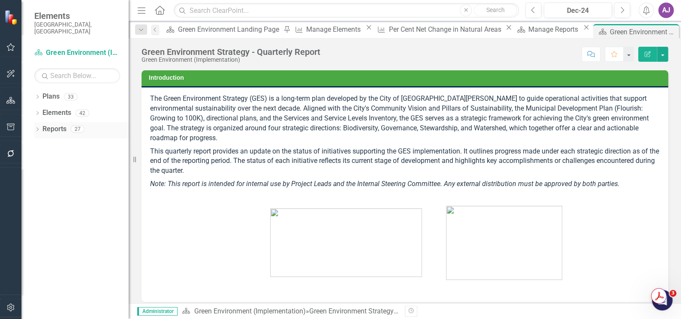
click at [41, 122] on div "Dropdown Reports 27" at bounding box center [81, 130] width 94 height 16
click at [37, 127] on div "Dropdown" at bounding box center [37, 130] width 6 height 7
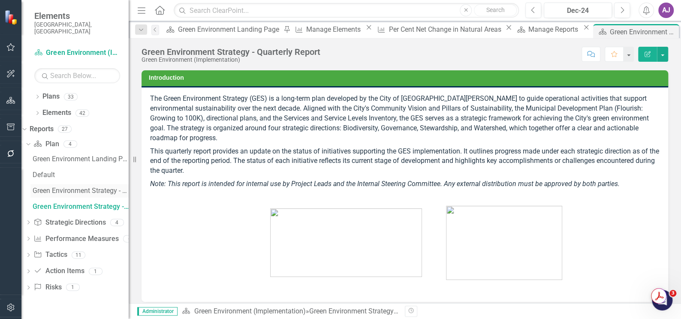
click at [96, 187] on div "Green Environment Strategy - Annual Report" at bounding box center [81, 191] width 96 height 8
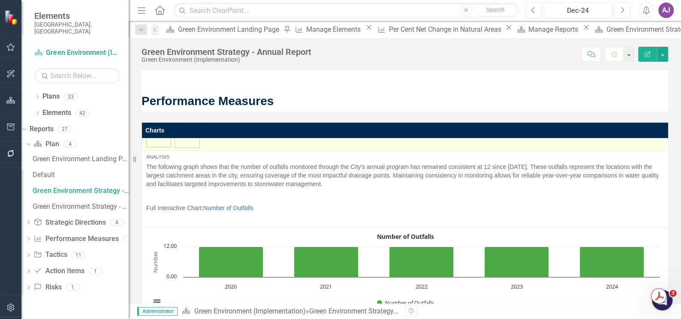
scroll to position [39, 0]
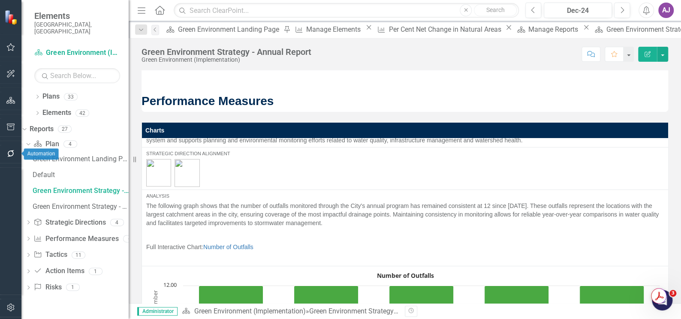
click at [8, 154] on icon "button" at bounding box center [10, 153] width 7 height 7
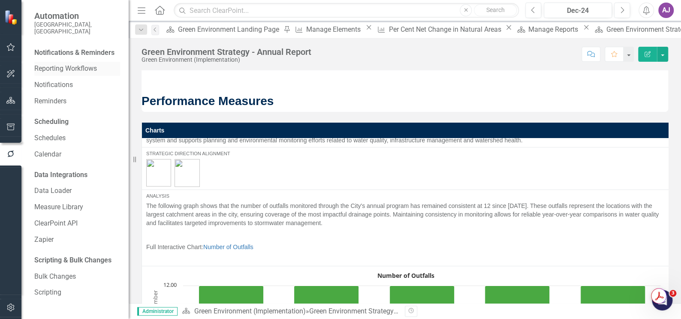
click at [75, 64] on link "Reporting Workflows" at bounding box center [77, 69] width 86 height 10
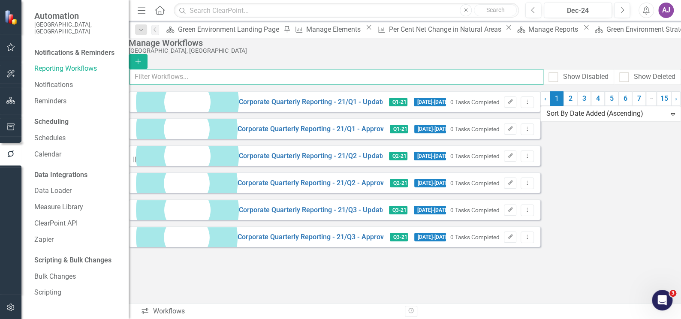
click at [238, 79] on input "text" at bounding box center [336, 77] width 414 height 16
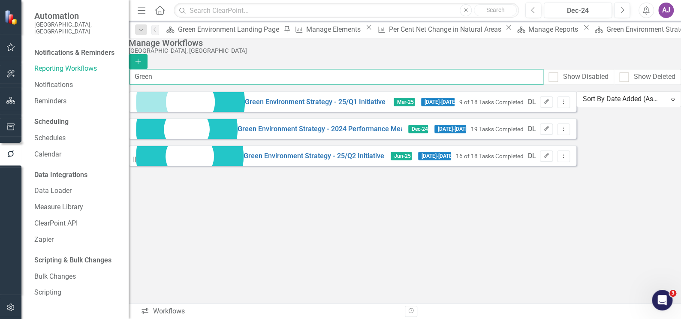
type input "Green"
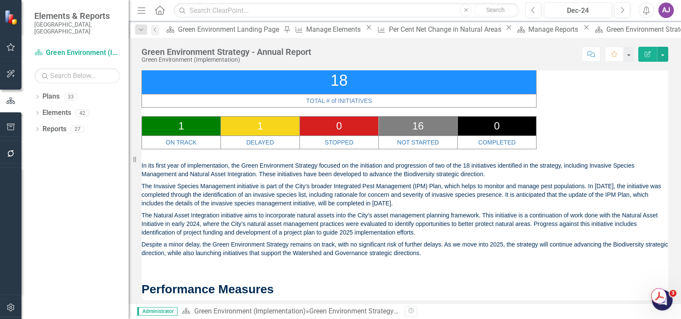
scroll to position [195, 0]
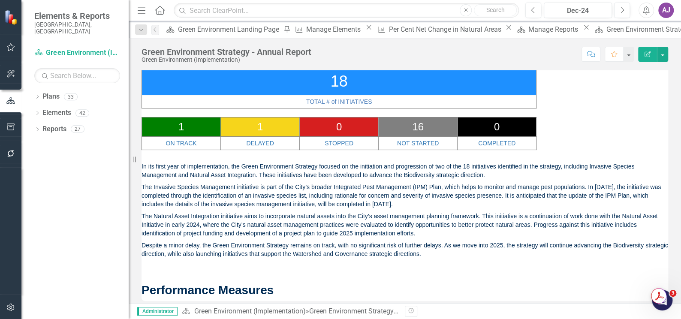
click at [571, 137] on div "1 1 0 16 0 ON TRACK DELAYED STOPPED NOT STARTED COMPLETED In its first year of …" at bounding box center [405, 207] width 527 height 180
click at [571, 136] on div "1 1 0 16 0 ON TRACK DELAYED STOPPED NOT STARTED COMPLETED In its first year of …" at bounding box center [405, 207] width 527 height 180
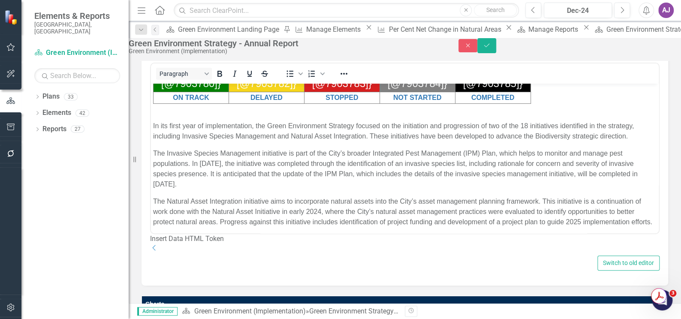
scroll to position [156, 0]
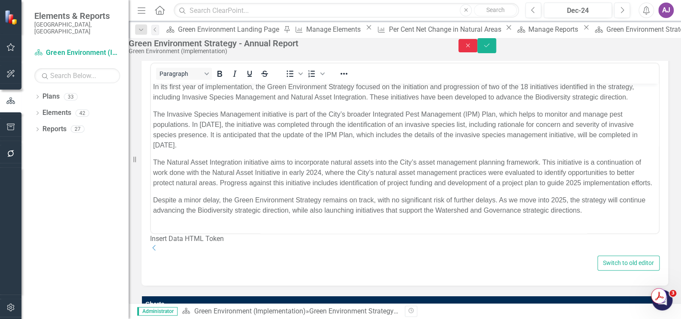
click at [472, 48] on icon "Close" at bounding box center [468, 45] width 8 height 6
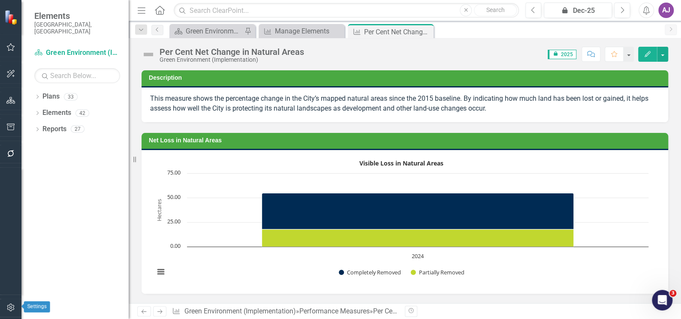
click at [15, 310] on button "button" at bounding box center [10, 308] width 19 height 18
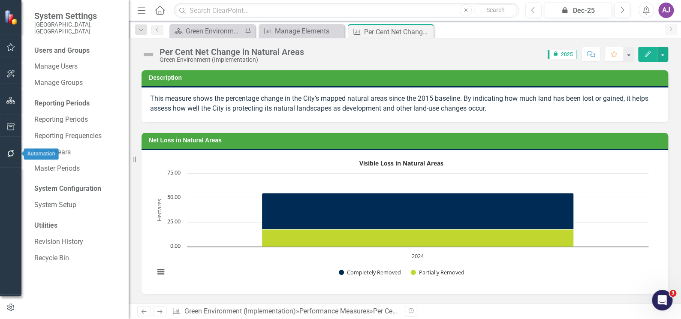
click at [14, 154] on icon "button" at bounding box center [10, 153] width 9 height 7
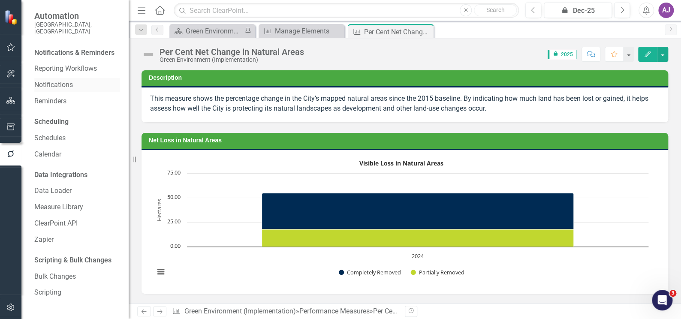
click at [67, 80] on link "Notifications" at bounding box center [77, 85] width 86 height 10
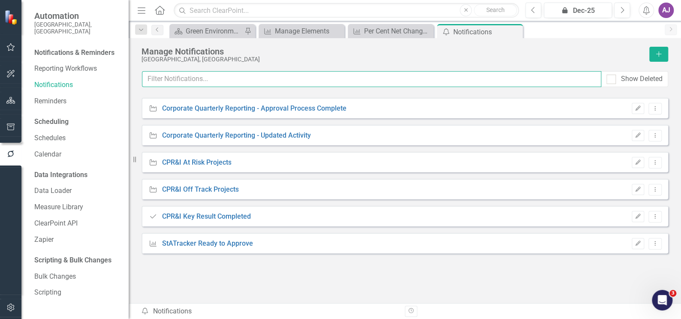
click at [160, 78] on input "text" at bounding box center [371, 79] width 459 height 16
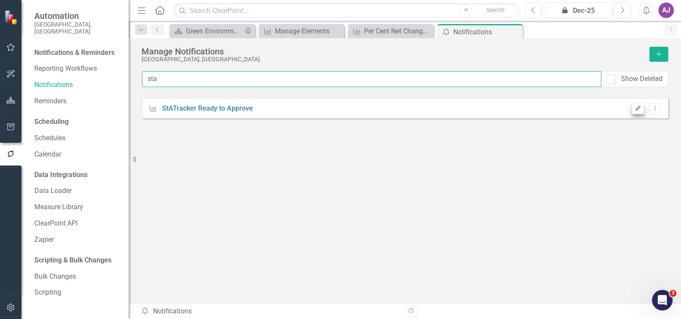
type input "sta"
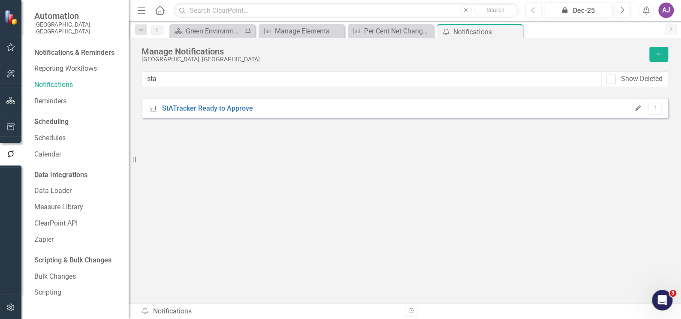
click at [637, 109] on icon "Edit" at bounding box center [638, 108] width 6 height 5
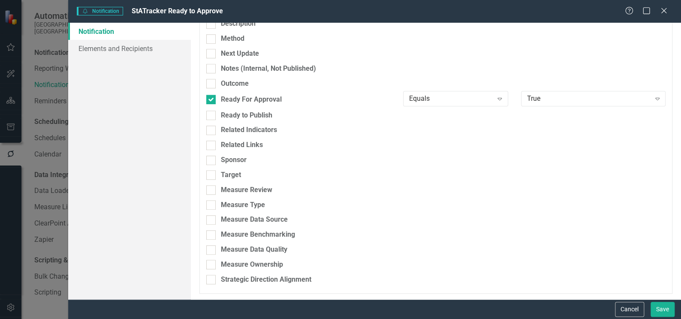
scroll to position [278, 0]
click at [109, 48] on link "Elements and Recipients" at bounding box center [129, 48] width 123 height 17
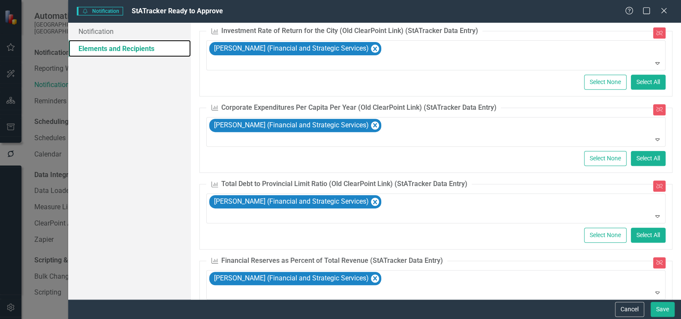
scroll to position [0, 0]
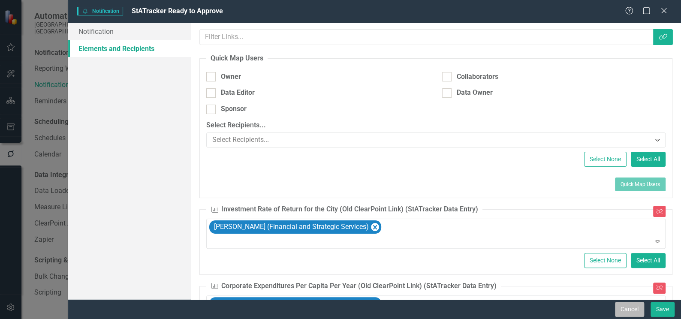
click at [636, 306] on button "Cancel" at bounding box center [629, 309] width 29 height 15
